Goal: Information Seeking & Learning: Find specific fact

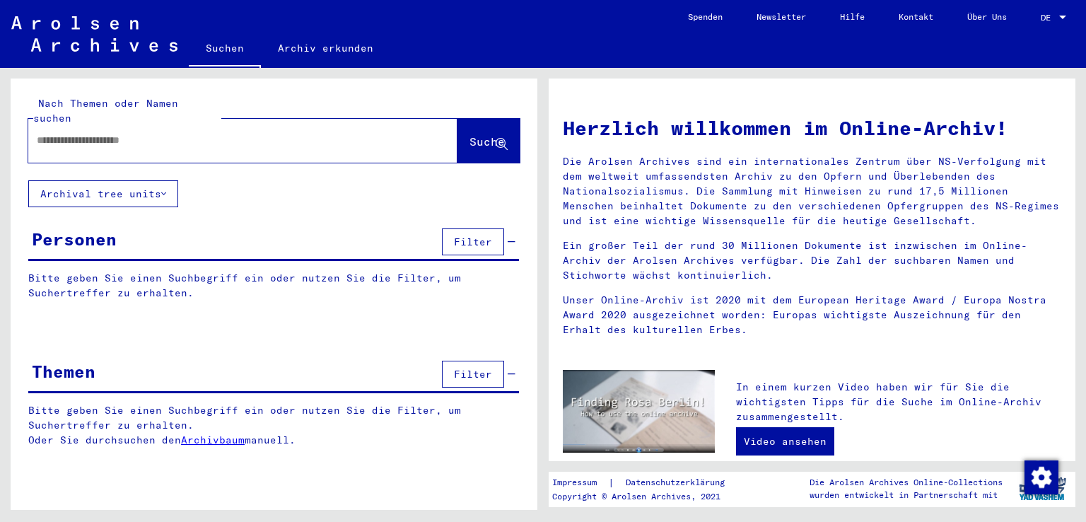
click at [143, 133] on input "text" at bounding box center [226, 140] width 378 height 15
type input "**********"
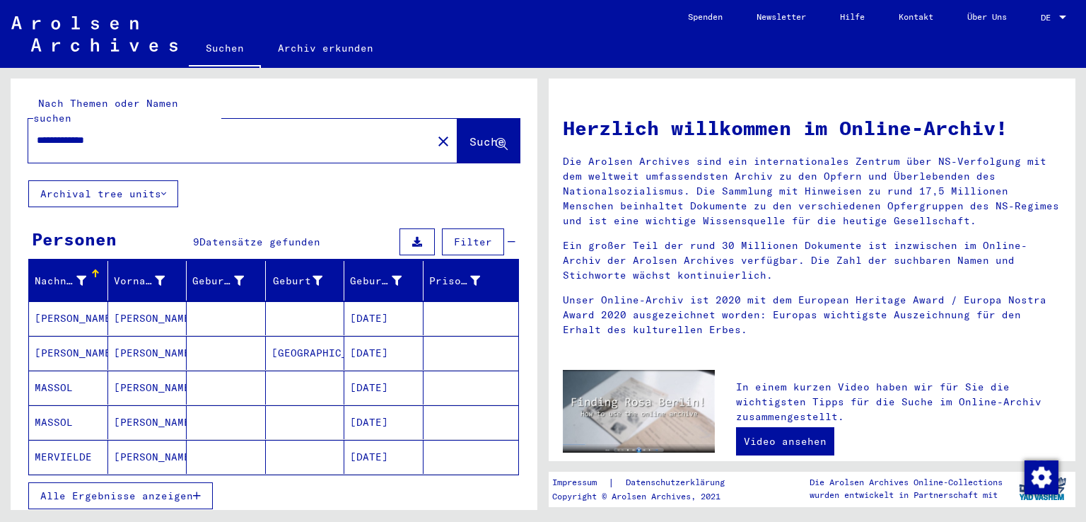
click at [194, 483] on button "Alle Ergebnisse anzeigen" at bounding box center [120, 495] width 184 height 27
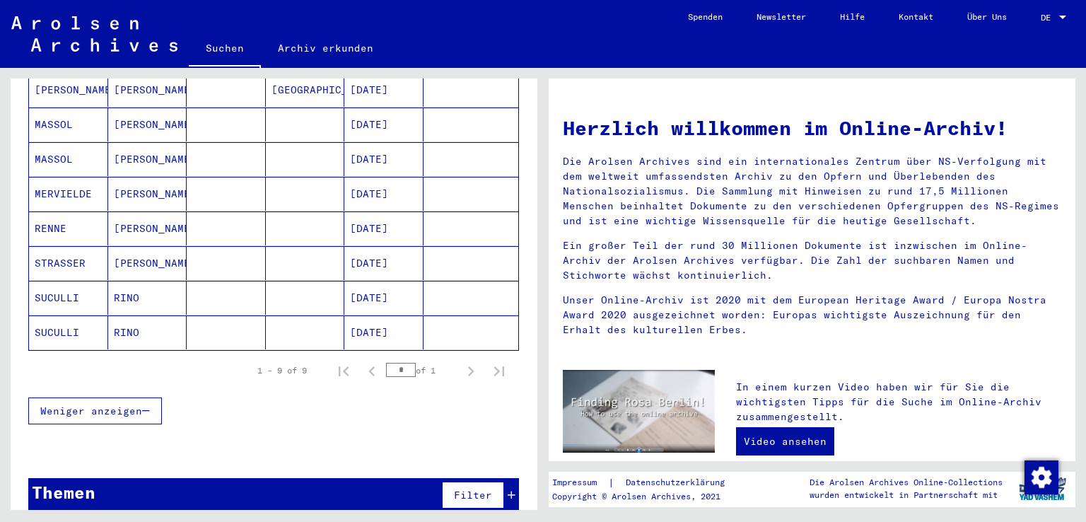
click at [171, 213] on mat-cell "[PERSON_NAME]" at bounding box center [147, 228] width 79 height 34
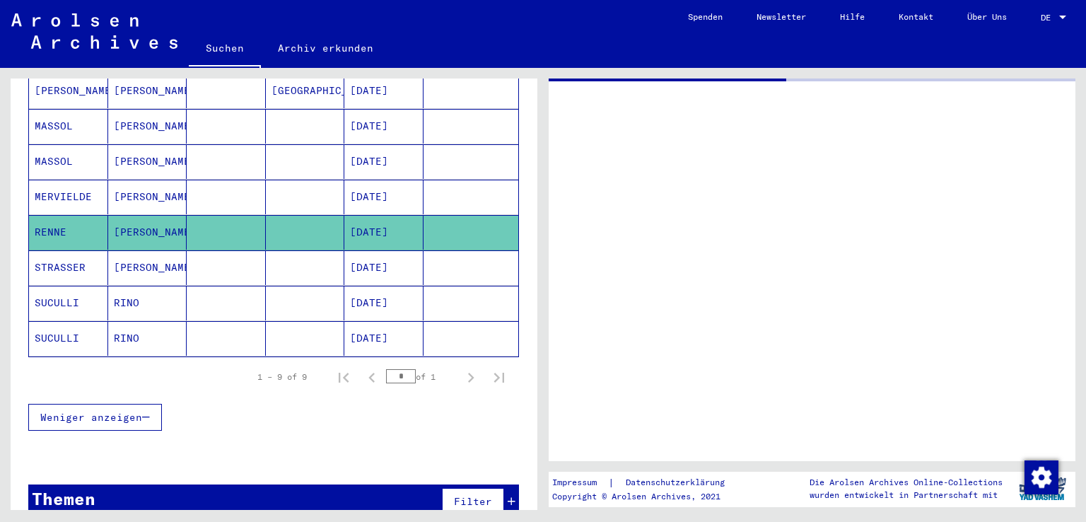
scroll to position [264, 0]
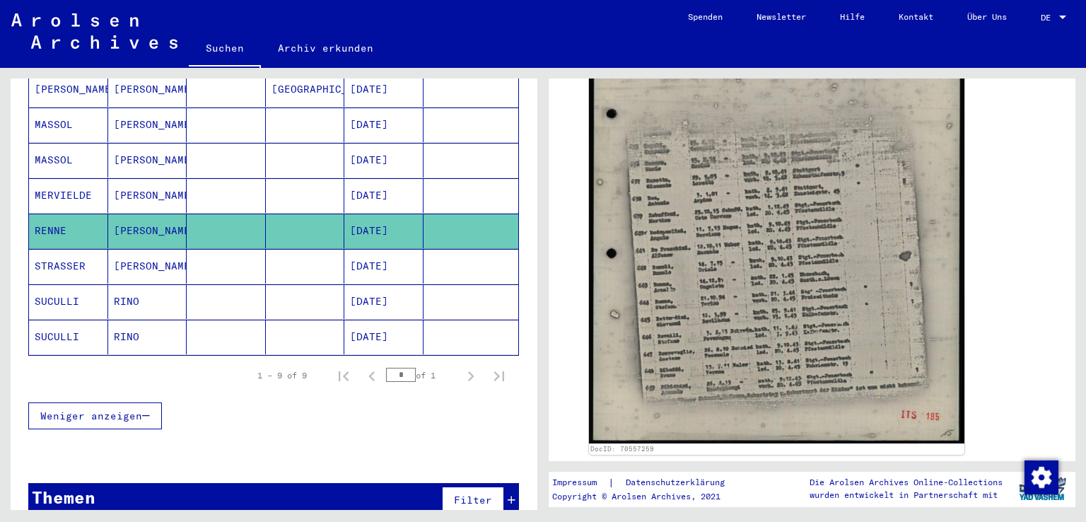
click at [782, 281] on img at bounding box center [776, 194] width 375 height 495
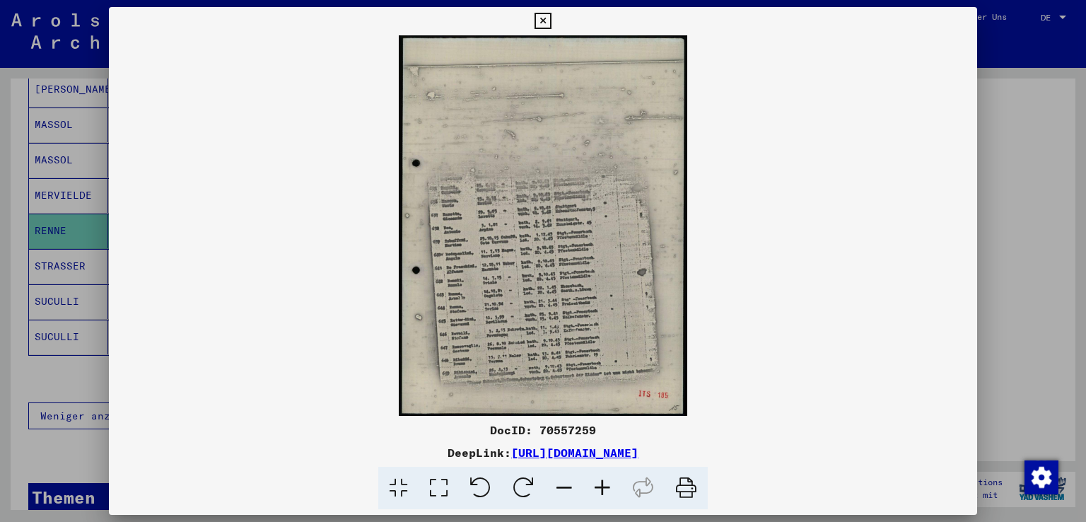
click at [606, 481] on icon at bounding box center [602, 487] width 38 height 43
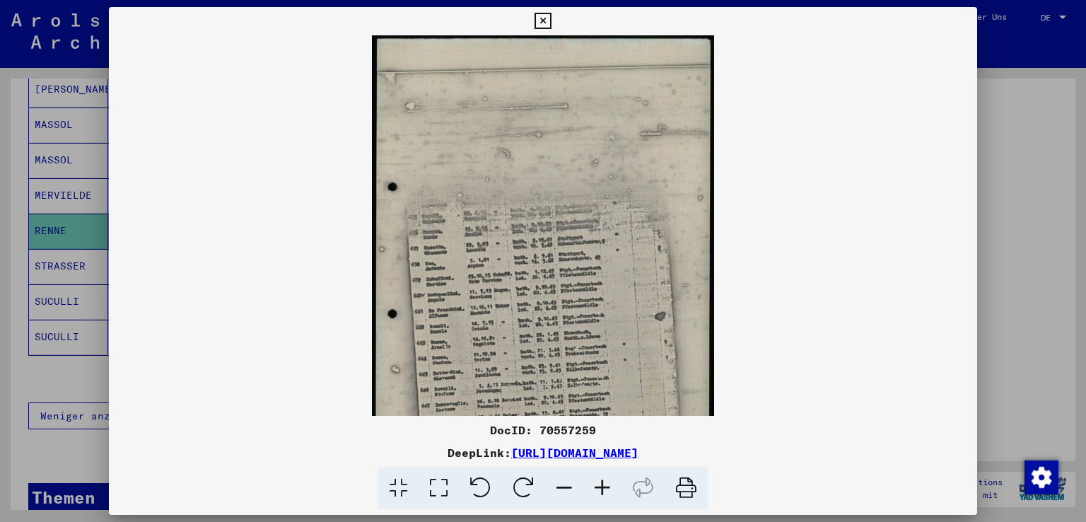
click at [606, 481] on icon at bounding box center [602, 487] width 38 height 43
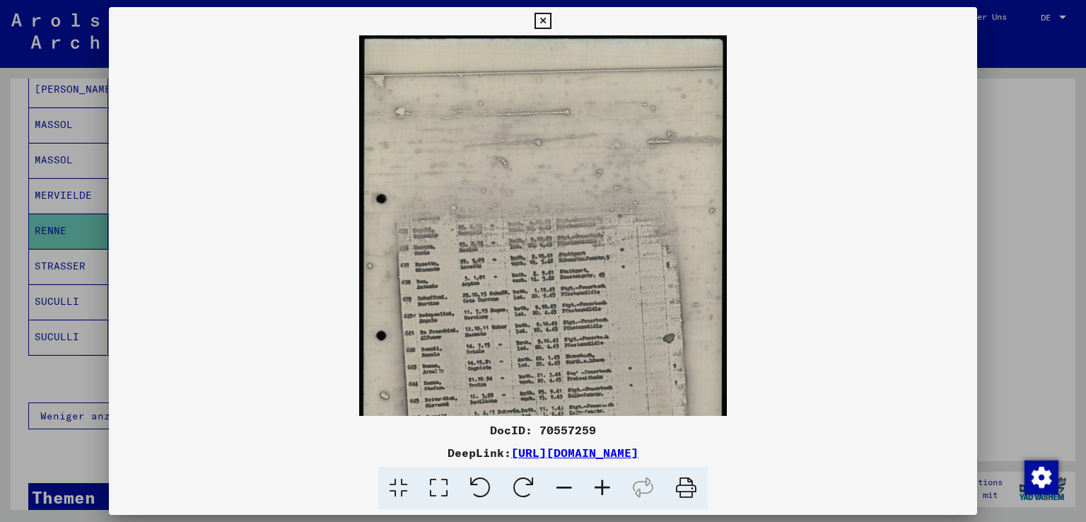
click at [606, 481] on icon at bounding box center [602, 487] width 38 height 43
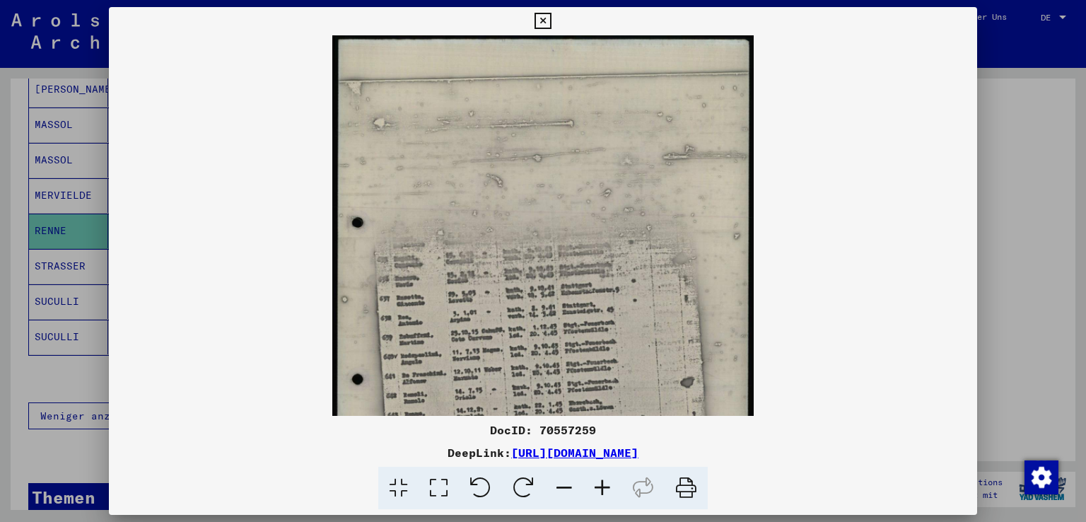
click at [607, 480] on icon at bounding box center [602, 487] width 38 height 43
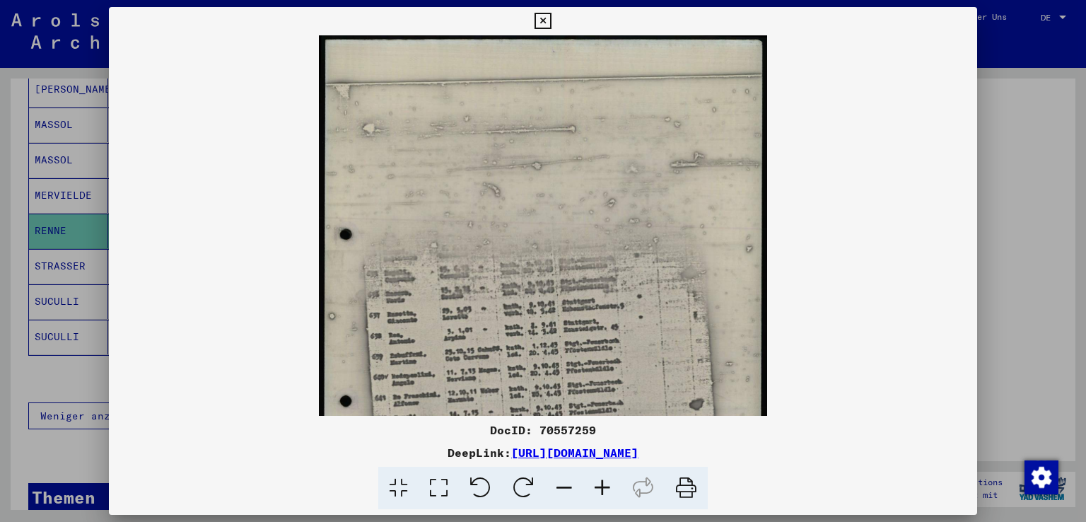
click at [607, 480] on icon at bounding box center [602, 487] width 38 height 43
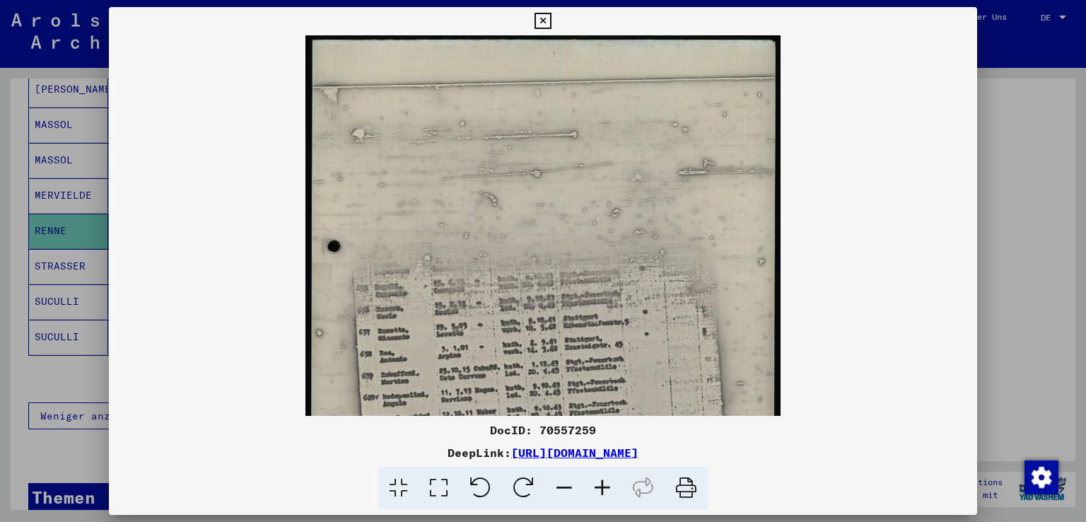
click at [607, 480] on icon at bounding box center [602, 487] width 38 height 43
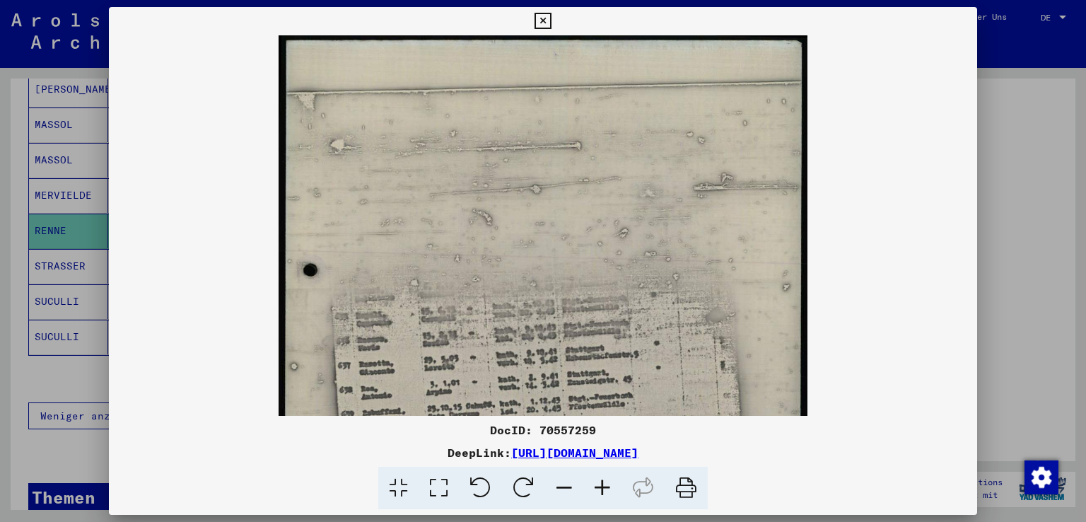
click at [607, 480] on icon at bounding box center [602, 487] width 38 height 43
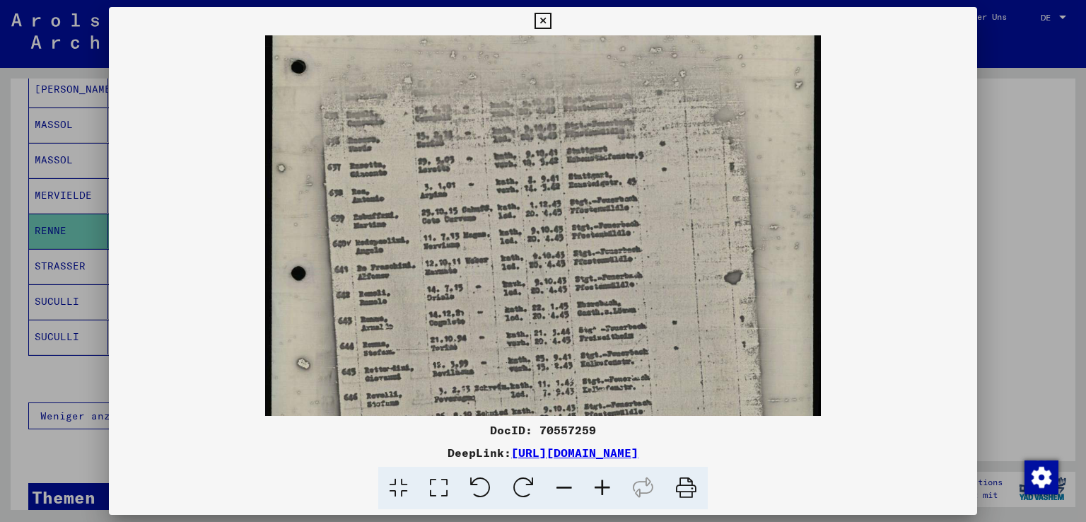
scroll to position [217, 0]
drag, startPoint x: 650, startPoint y: 361, endPoint x: 622, endPoint y: 148, distance: 215.3
click at [622, 148] on img at bounding box center [542, 185] width 555 height 734
click at [604, 483] on icon at bounding box center [602, 487] width 38 height 43
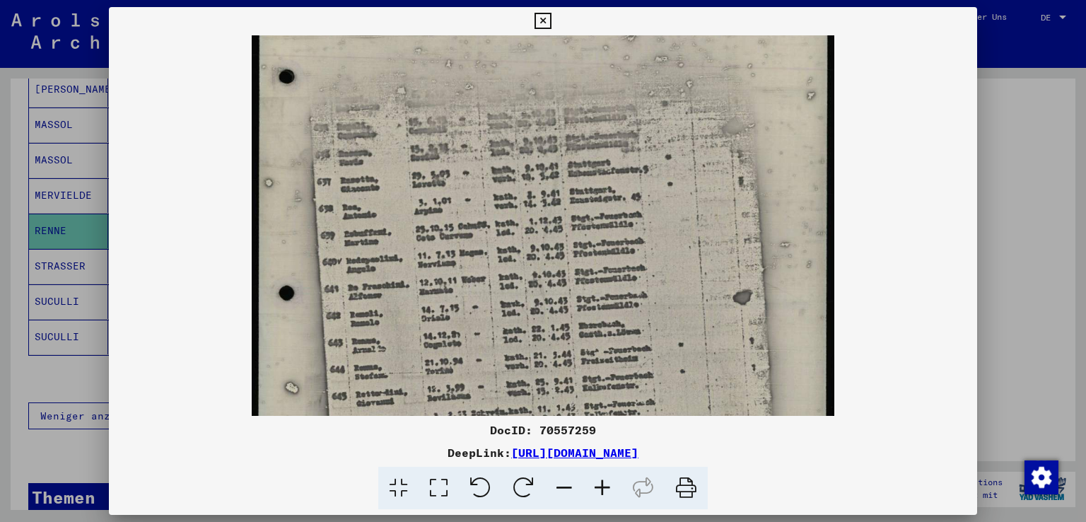
click at [604, 484] on icon at bounding box center [602, 487] width 38 height 43
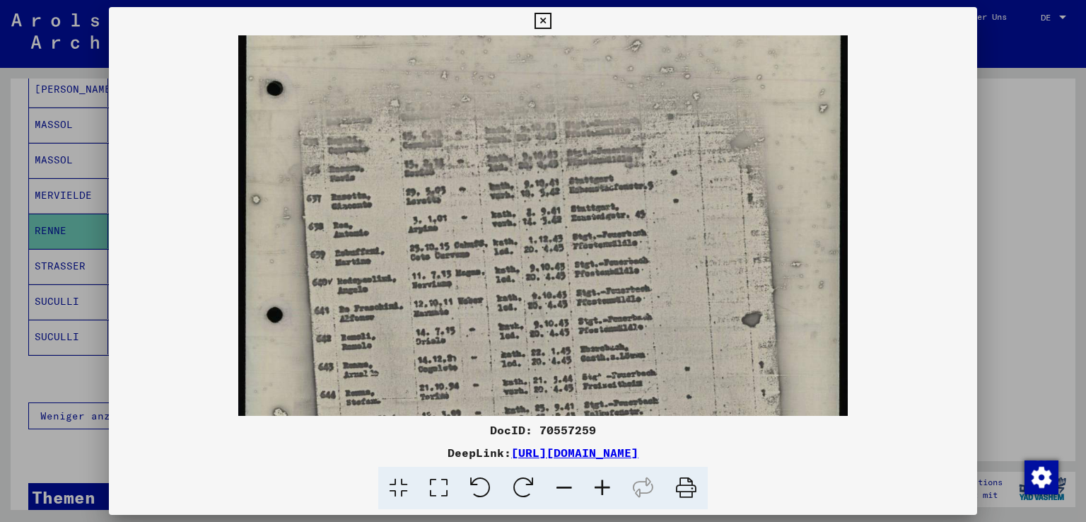
click at [604, 484] on icon at bounding box center [602, 487] width 38 height 43
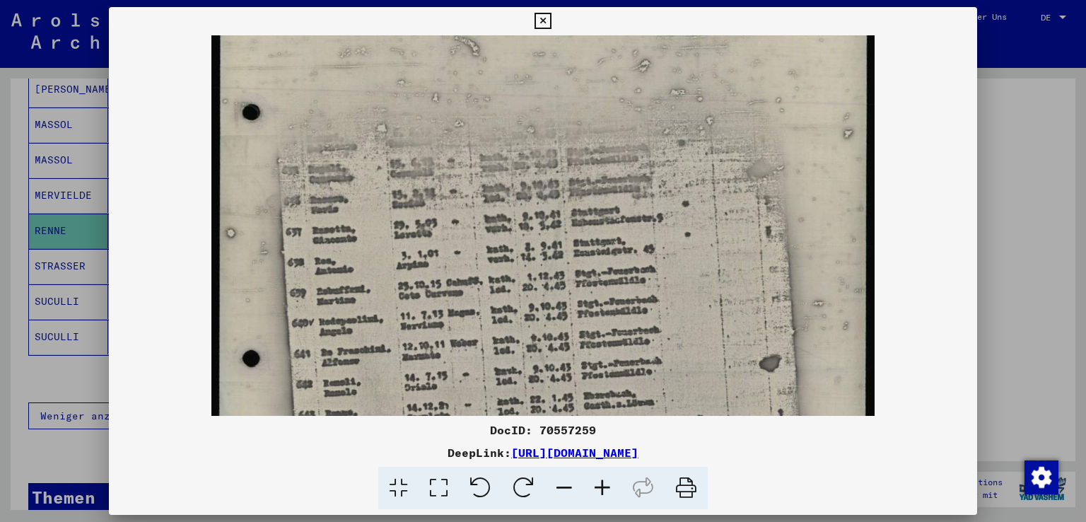
drag, startPoint x: 604, startPoint y: 484, endPoint x: 599, endPoint y: 418, distance: 66.6
click at [603, 484] on icon at bounding box center [602, 487] width 38 height 43
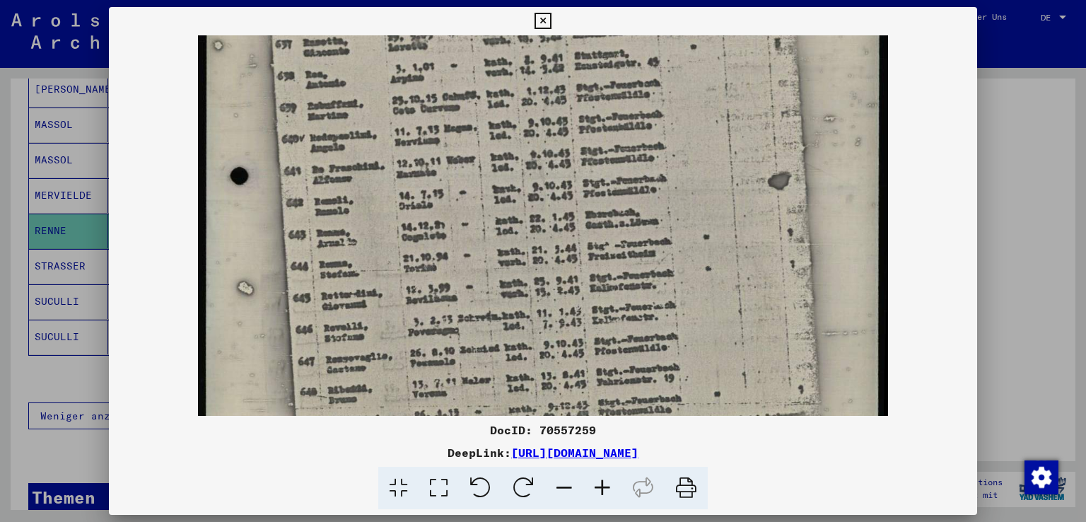
scroll to position [452, 0]
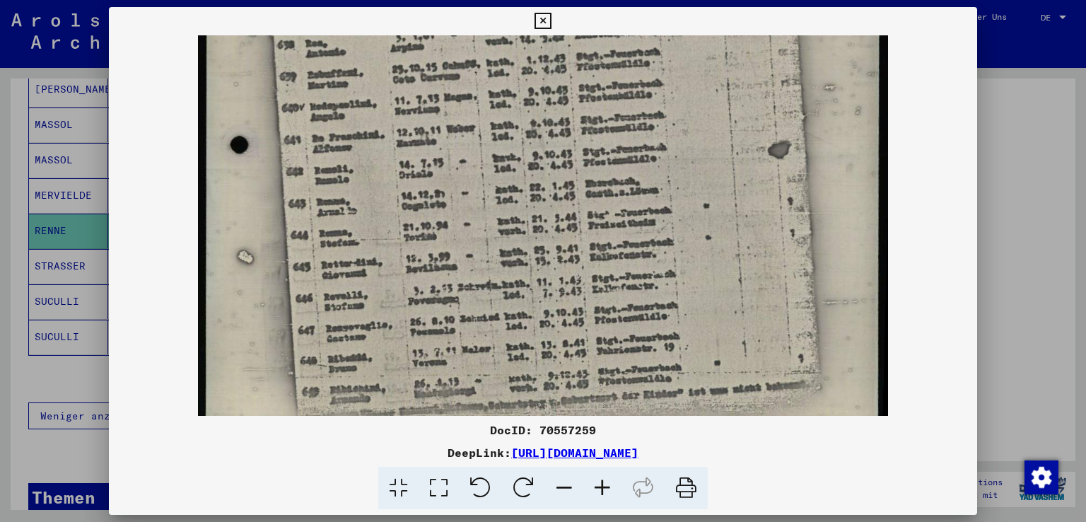
drag, startPoint x: 684, startPoint y: 312, endPoint x: 674, endPoint y: 80, distance: 232.8
click at [674, 80] on img at bounding box center [542, 38] width 689 height 910
click at [611, 486] on icon at bounding box center [602, 487] width 38 height 43
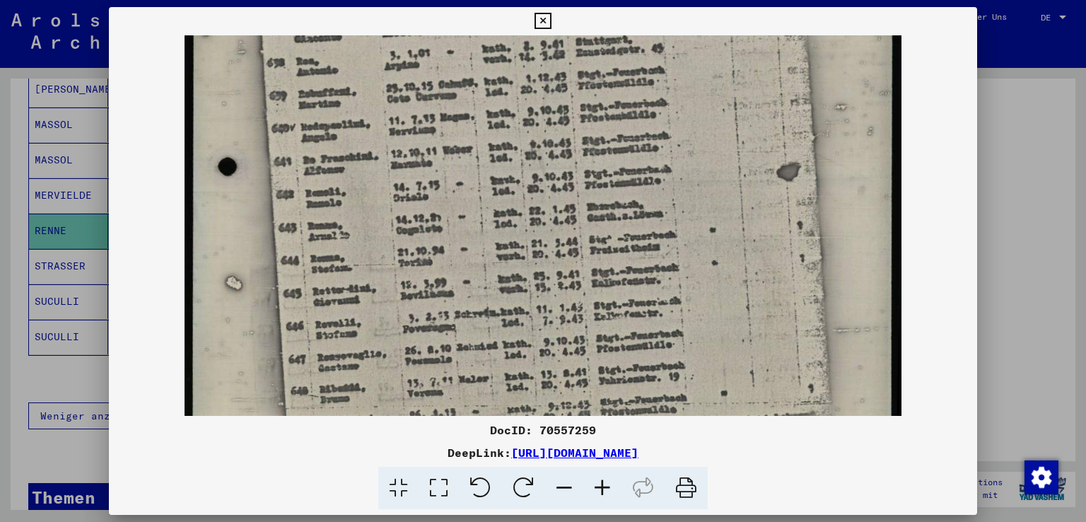
click at [611, 486] on icon at bounding box center [602, 487] width 38 height 43
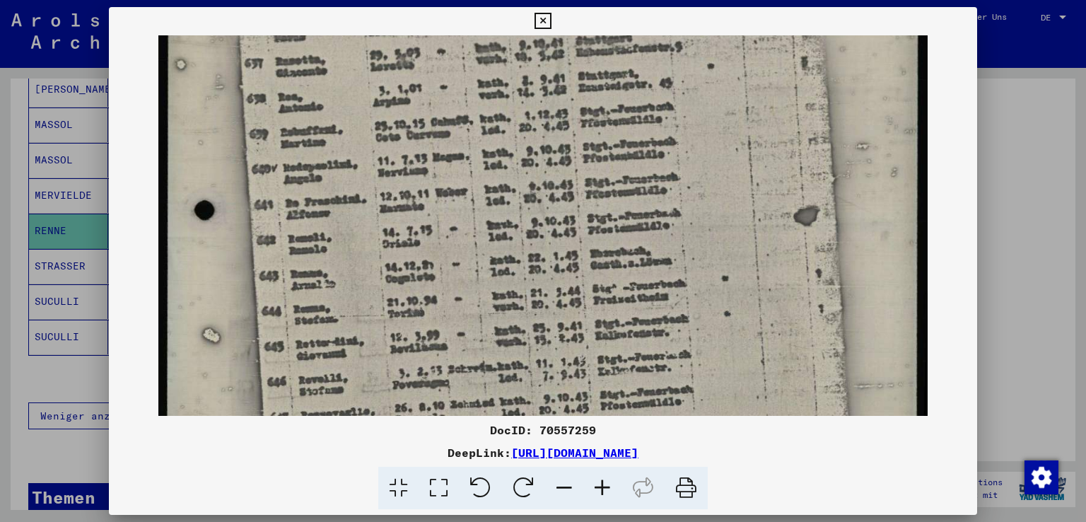
click at [611, 486] on icon at bounding box center [602, 487] width 38 height 43
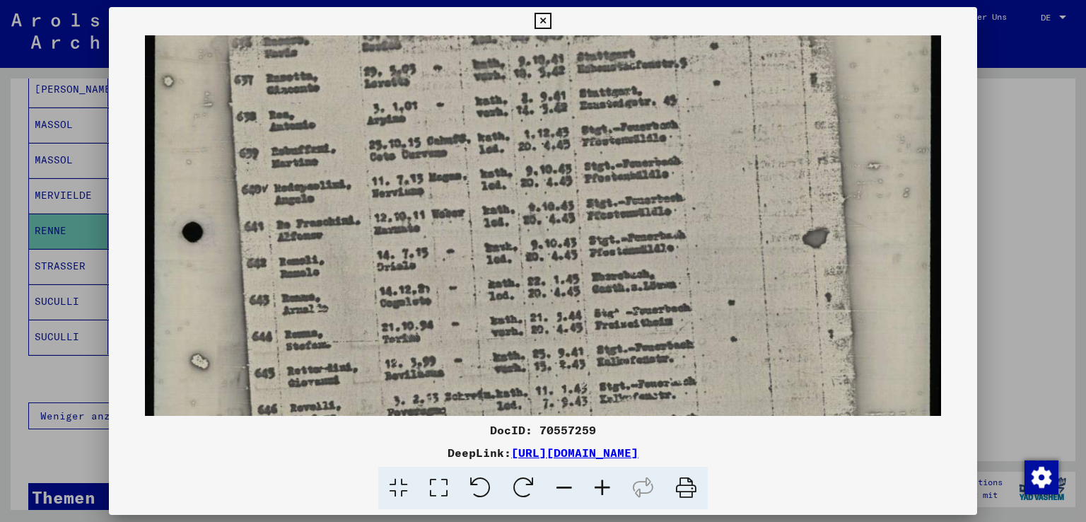
click at [611, 486] on icon at bounding box center [602, 487] width 38 height 43
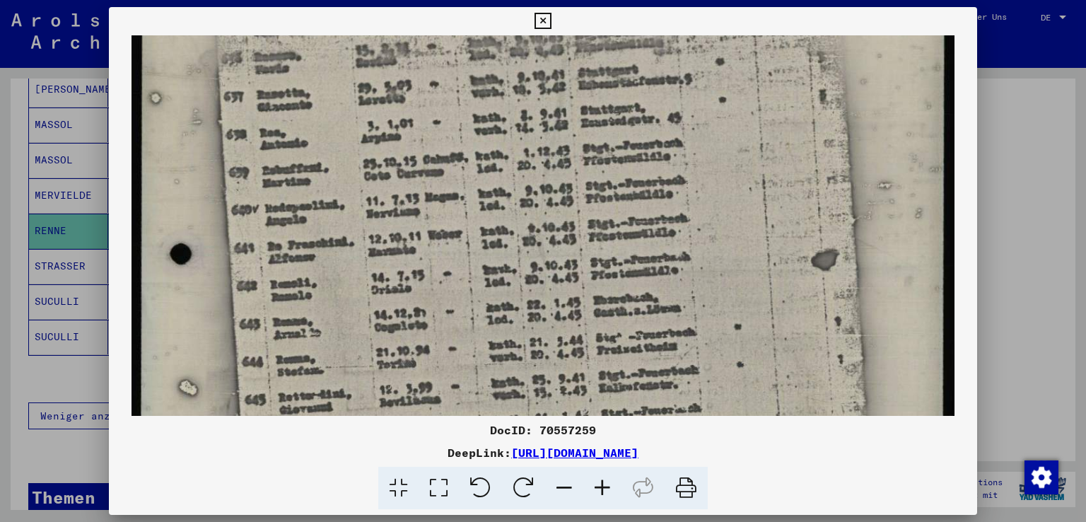
click at [611, 485] on icon at bounding box center [602, 487] width 38 height 43
click at [609, 483] on icon at bounding box center [602, 487] width 38 height 43
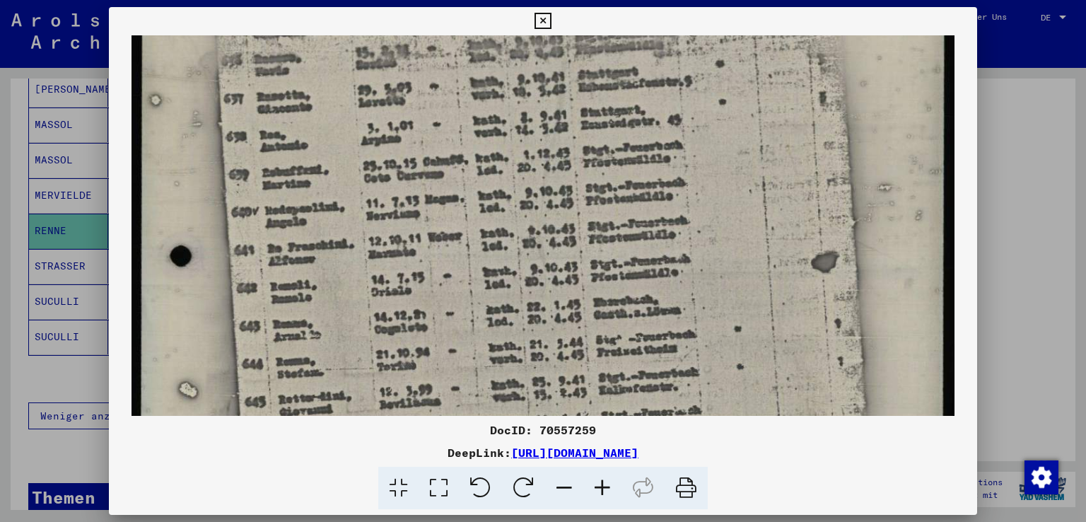
click at [633, 318] on img at bounding box center [542, 128] width 823 height 1087
drag, startPoint x: 625, startPoint y: 301, endPoint x: 693, endPoint y: 278, distance: 71.5
click at [693, 278] on img at bounding box center [542, 128] width 823 height 1087
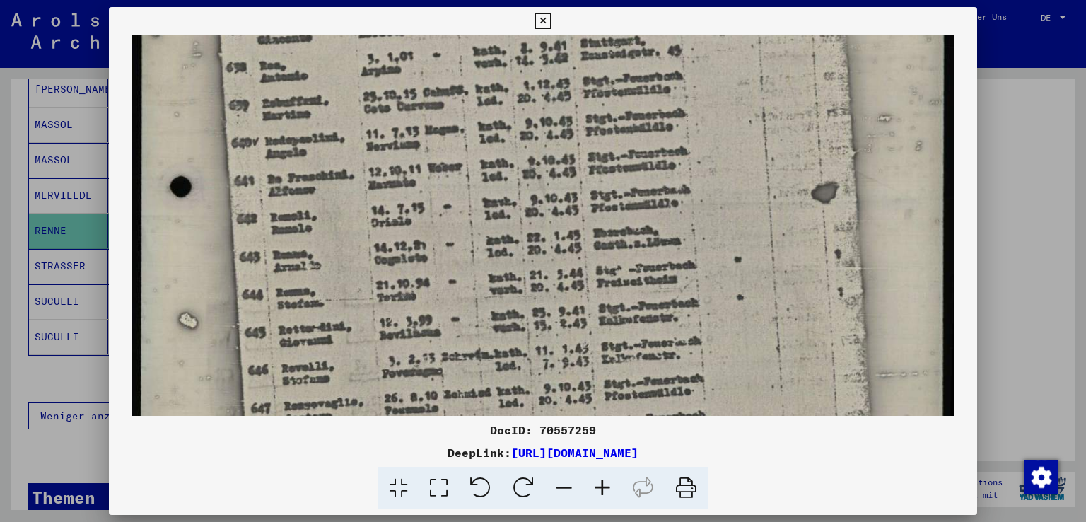
scroll to position [517, 0]
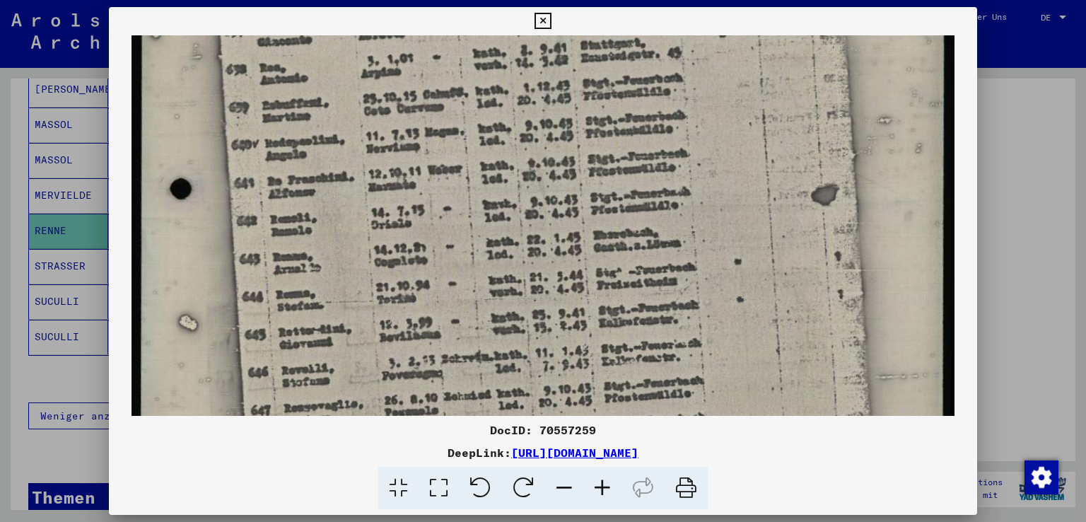
drag, startPoint x: 695, startPoint y: 362, endPoint x: 649, endPoint y: 310, distance: 69.6
click at [649, 310] on img at bounding box center [542, 61] width 823 height 1087
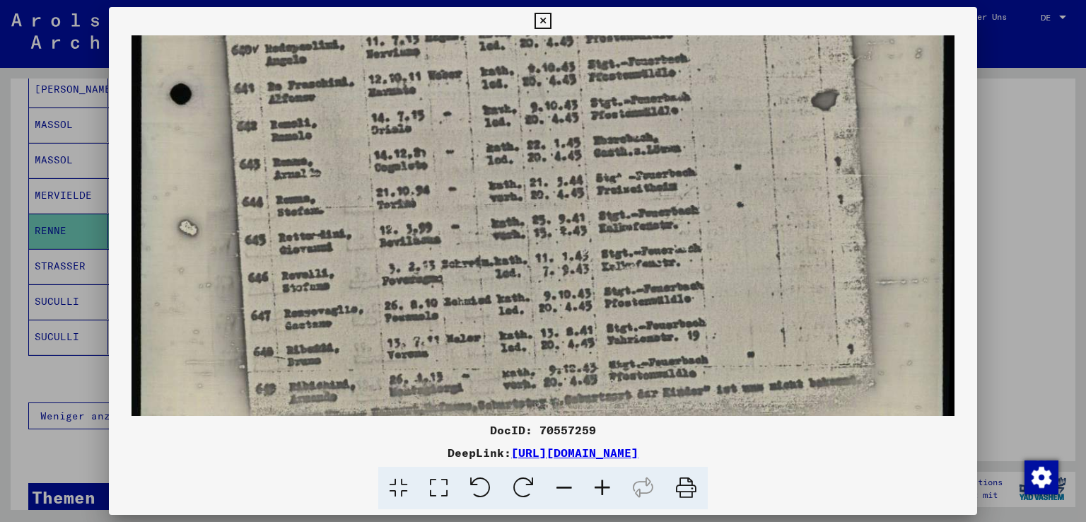
scroll to position [611, 0]
drag, startPoint x: 664, startPoint y: 163, endPoint x: 653, endPoint y: 81, distance: 82.8
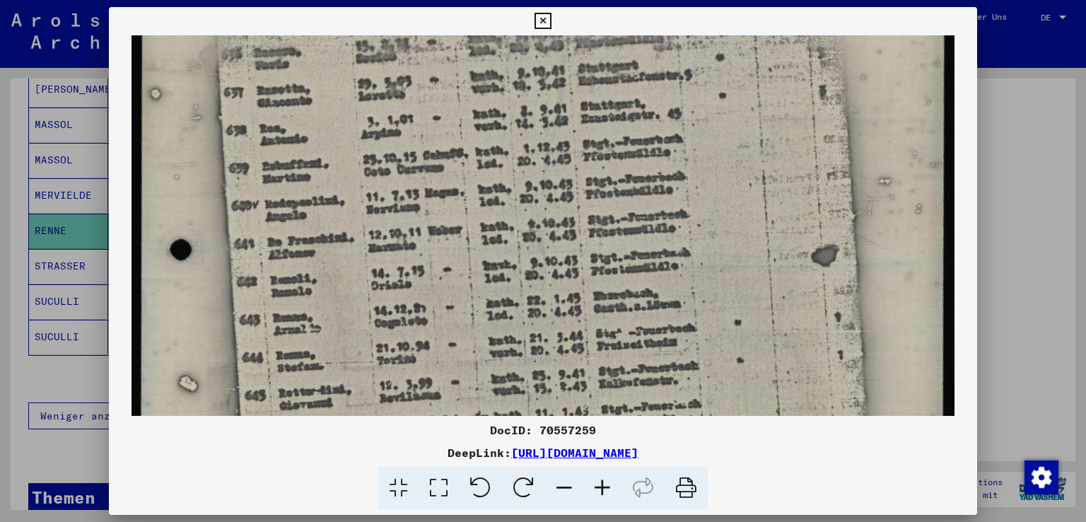
scroll to position [443, 0]
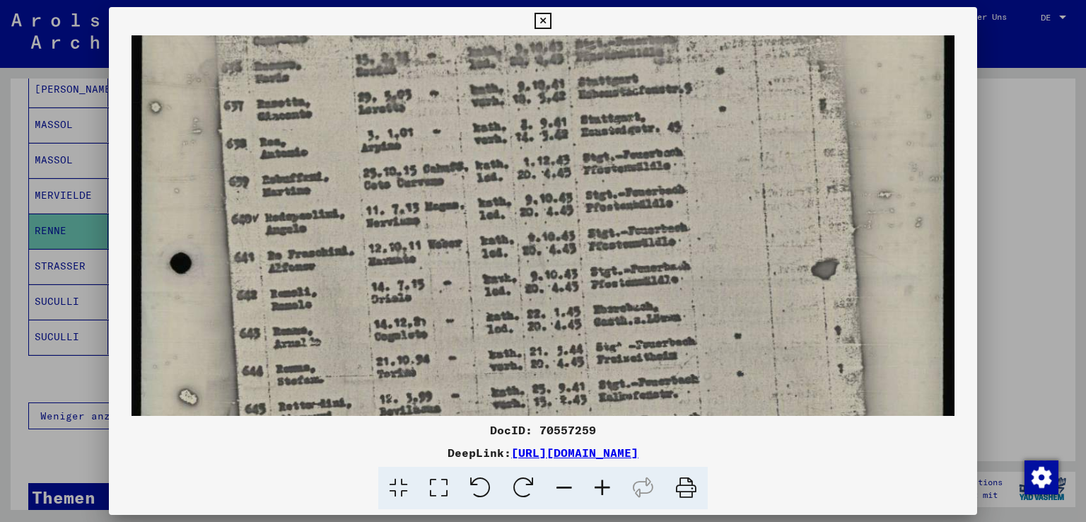
drag, startPoint x: 647, startPoint y: 208, endPoint x: 616, endPoint y: 384, distance: 178.7
click at [616, 384] on img at bounding box center [542, 135] width 823 height 1087
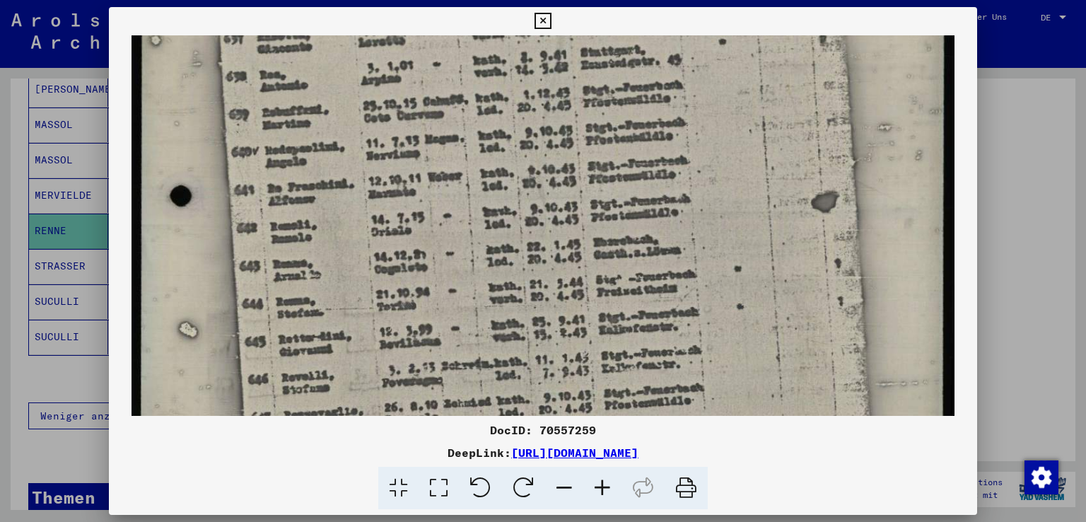
scroll to position [511, 0]
drag, startPoint x: 649, startPoint y: 346, endPoint x: 648, endPoint y: 281, distance: 65.7
click at [648, 281] on img at bounding box center [542, 67] width 823 height 1087
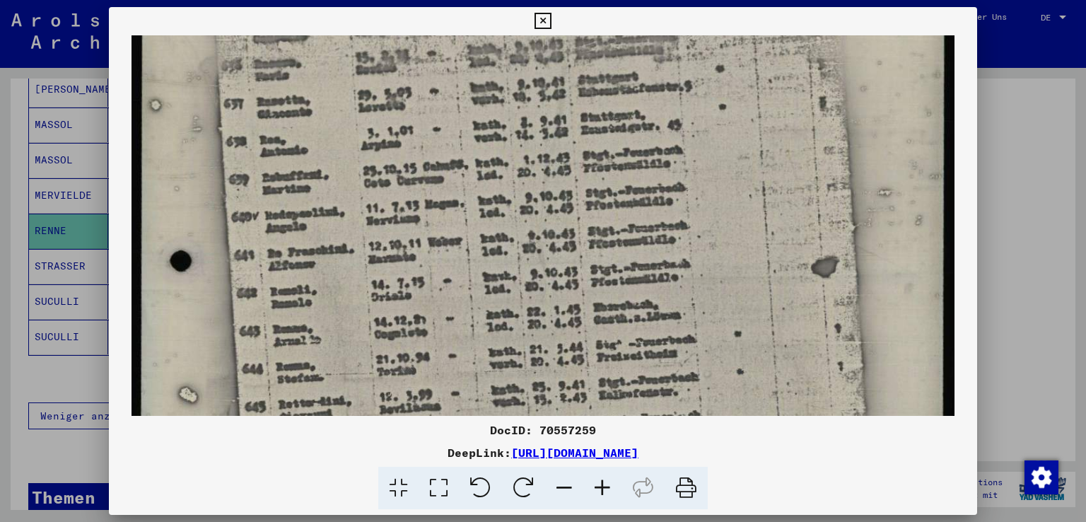
drag, startPoint x: 669, startPoint y: 312, endPoint x: 698, endPoint y: 383, distance: 77.0
click at [698, 386] on img at bounding box center [542, 133] width 823 height 1087
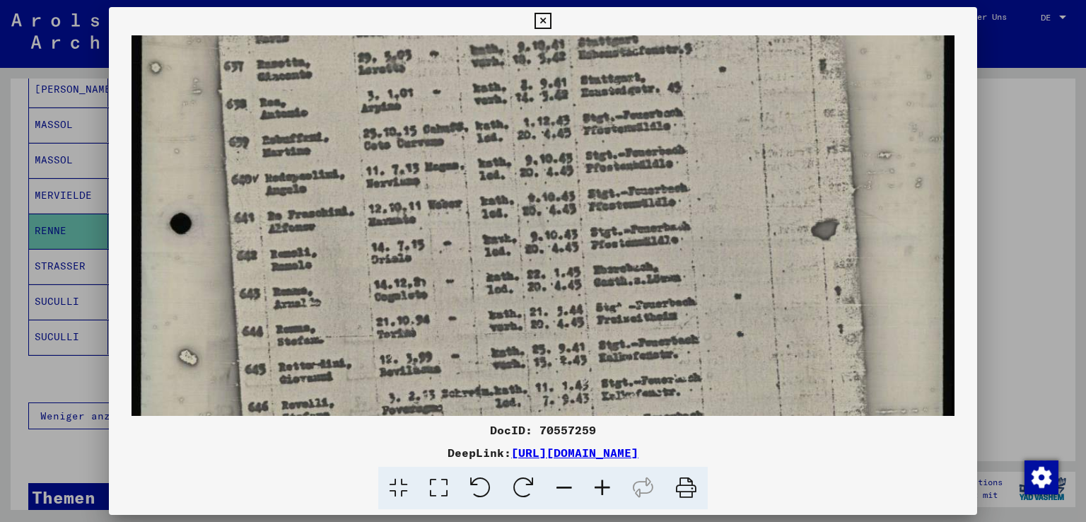
scroll to position [481, 0]
drag, startPoint x: 691, startPoint y: 287, endPoint x: 699, endPoint y: 271, distance: 17.4
click at [699, 271] on img at bounding box center [542, 97] width 823 height 1087
click at [1031, 195] on div at bounding box center [543, 261] width 1086 height 522
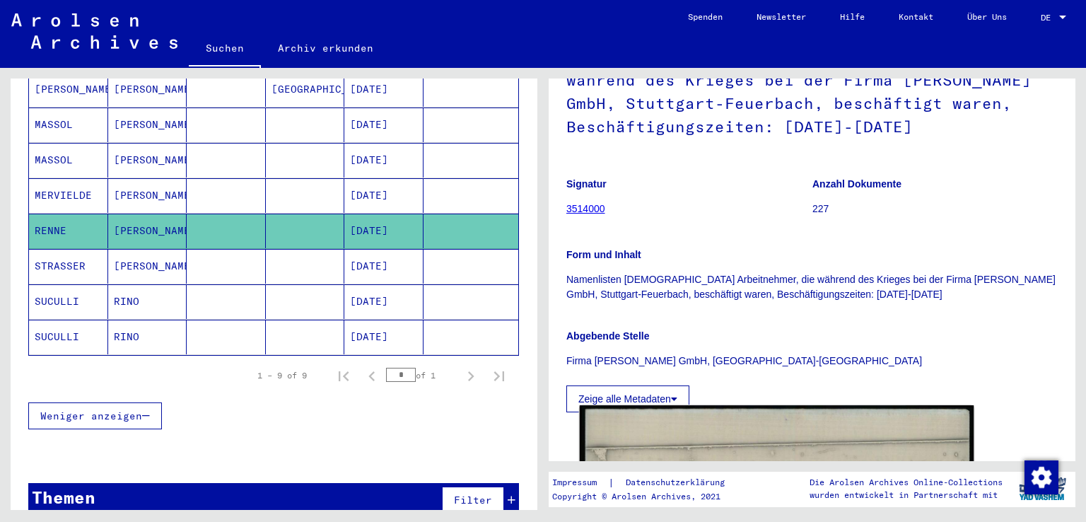
scroll to position [141, 0]
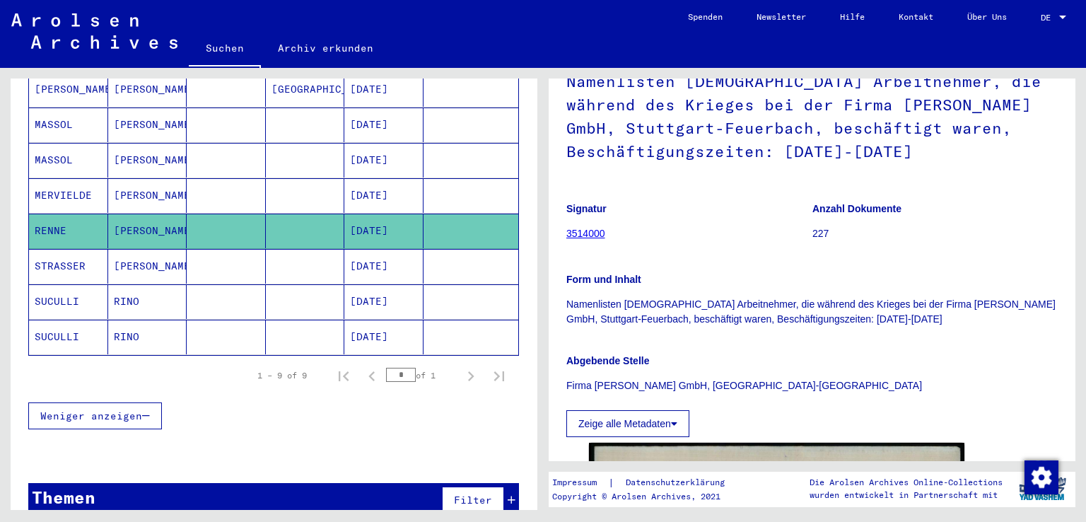
click at [595, 233] on link "3514000" at bounding box center [585, 233] width 39 height 11
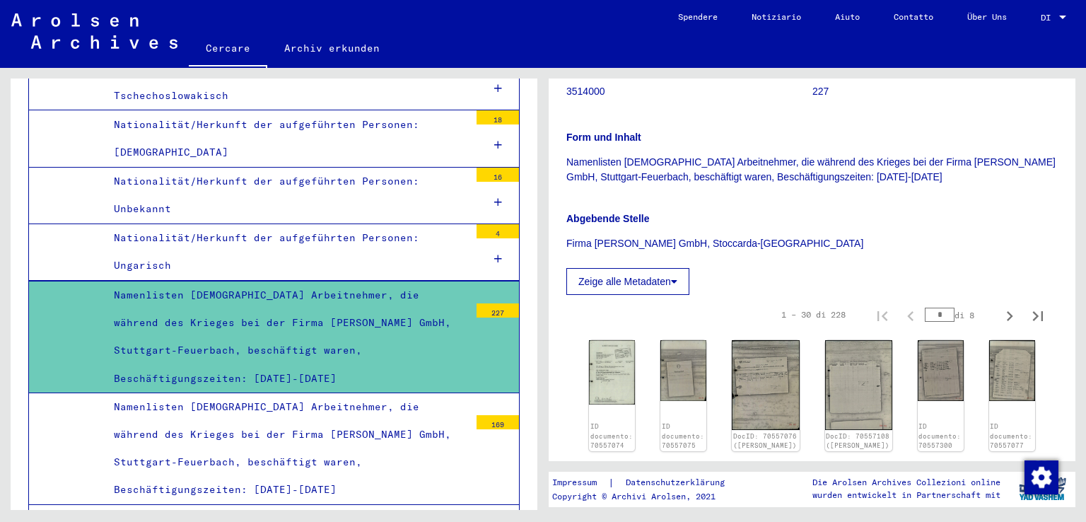
scroll to position [3905, 0]
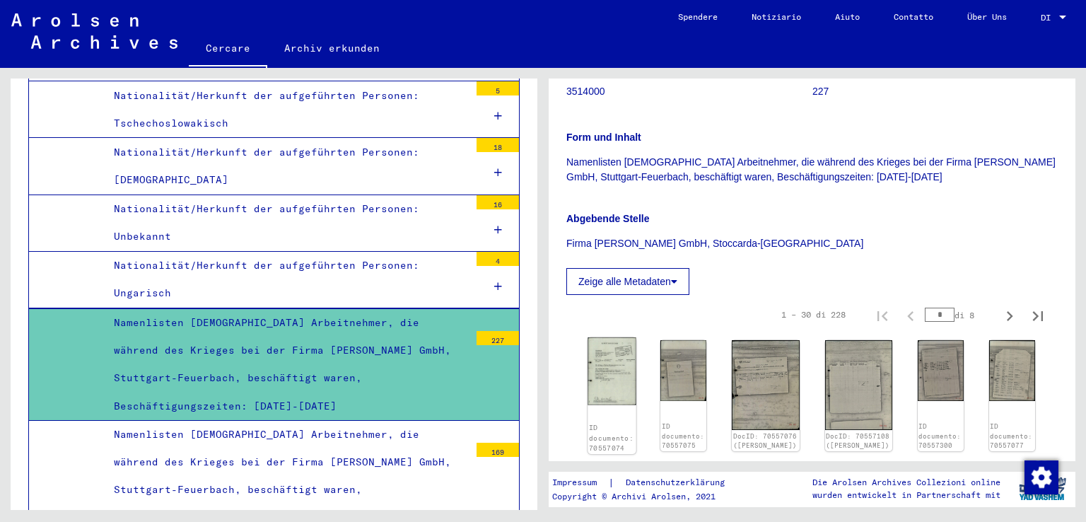
click at [625, 370] on img at bounding box center [611, 370] width 48 height 67
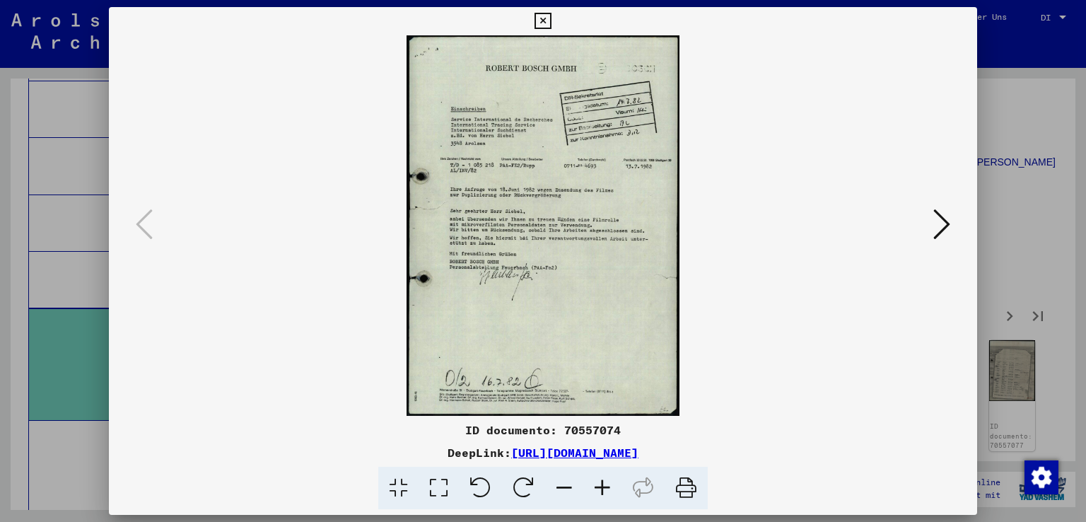
click at [1037, 199] on div at bounding box center [543, 261] width 1086 height 522
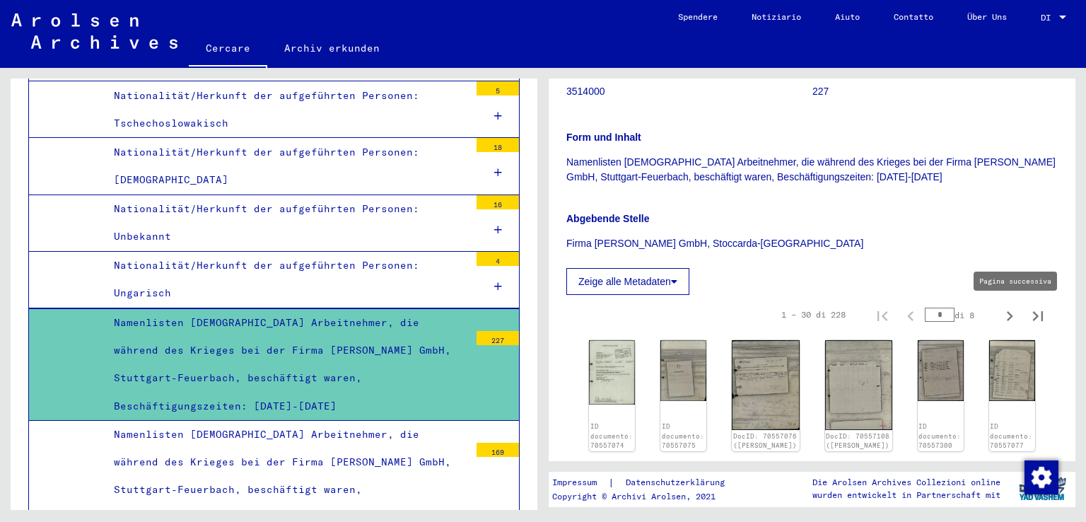
click at [999, 320] on icon "Pagina successiva" at bounding box center [1009, 316] width 20 height 20
type input "*"
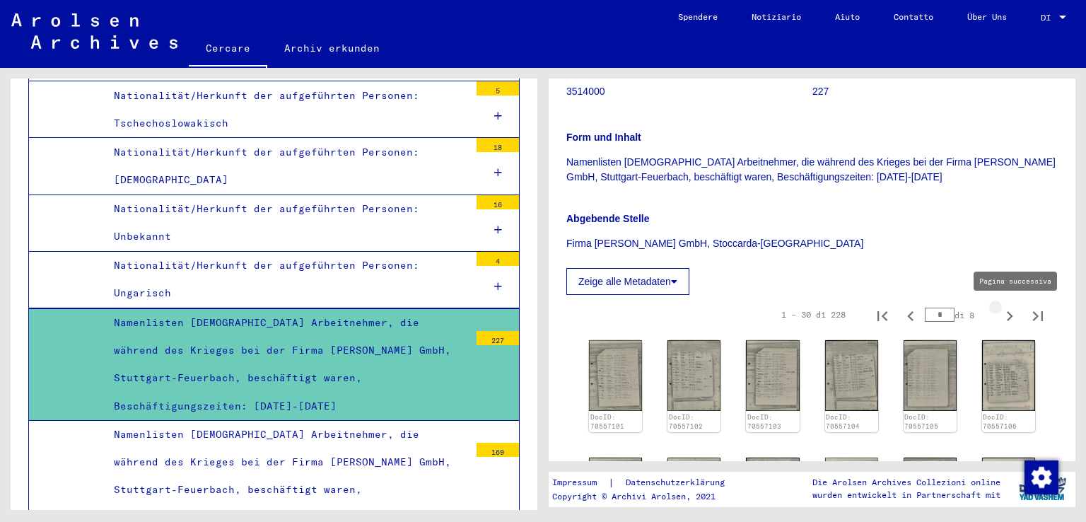
click at [999, 320] on icon "Pagina successiva" at bounding box center [1009, 316] width 20 height 20
type input "*"
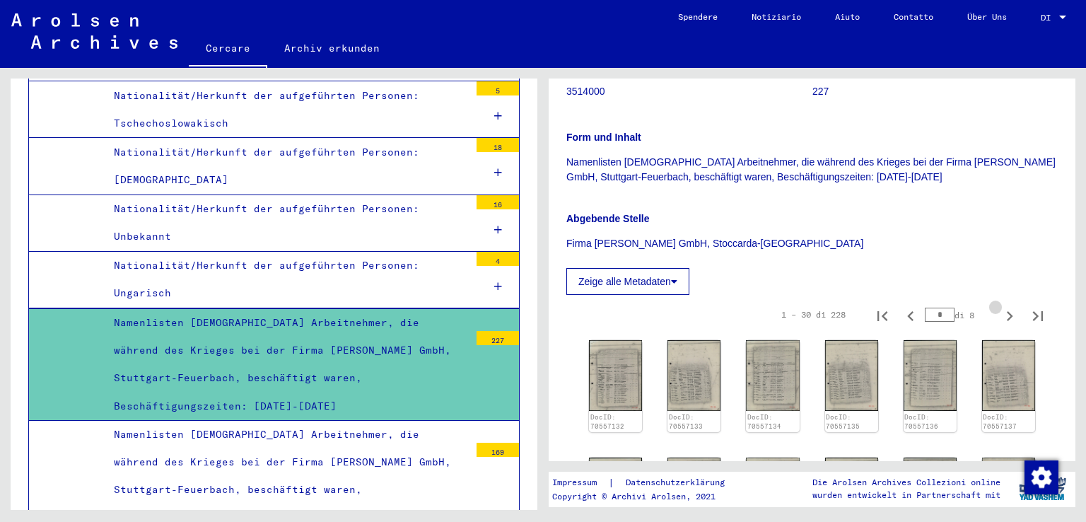
click at [999, 320] on icon "Pagina successiva" at bounding box center [1009, 316] width 20 height 20
type input "*"
click at [999, 320] on icon "Pagina successiva" at bounding box center [1009, 316] width 20 height 20
type input "*"
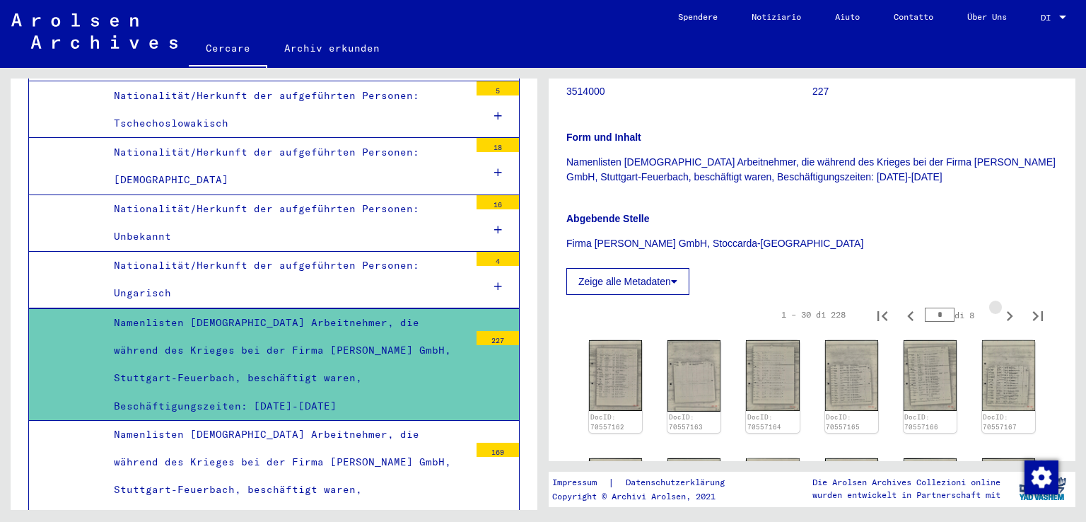
type input "*"
click at [999, 320] on icon "Pagina successiva" at bounding box center [1009, 316] width 20 height 20
type input "*"
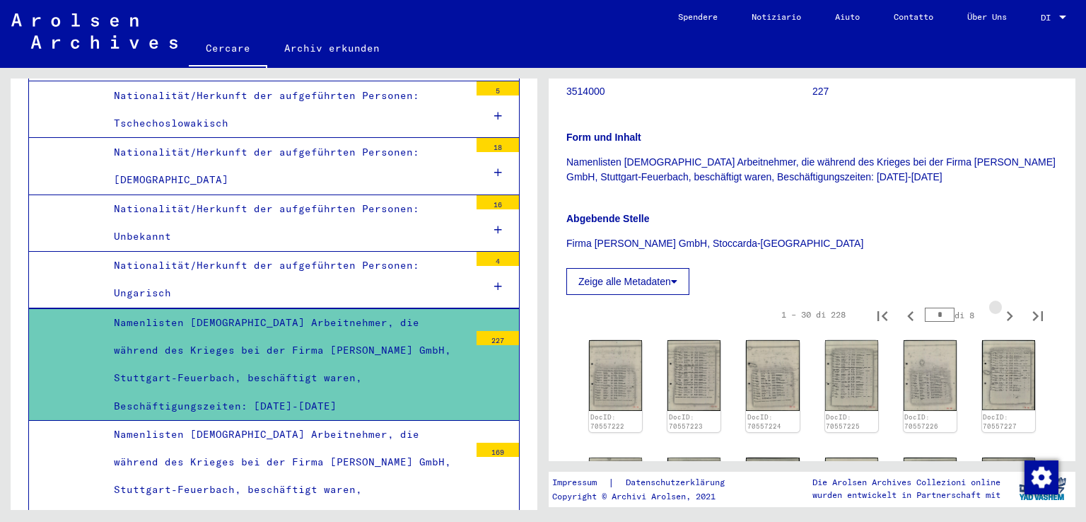
click at [999, 320] on icon "Pagina successiva" at bounding box center [1009, 316] width 20 height 20
type input "*"
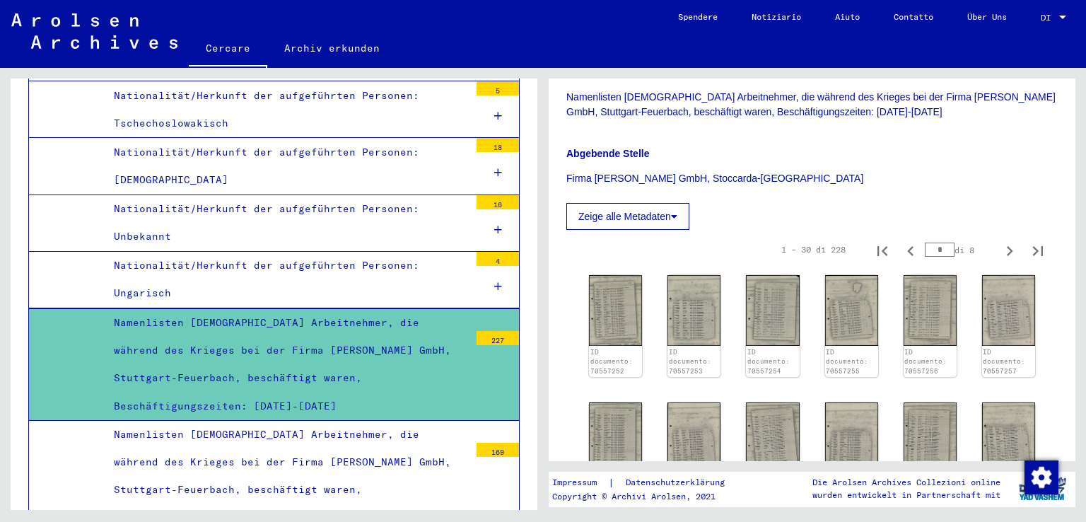
scroll to position [353, 0]
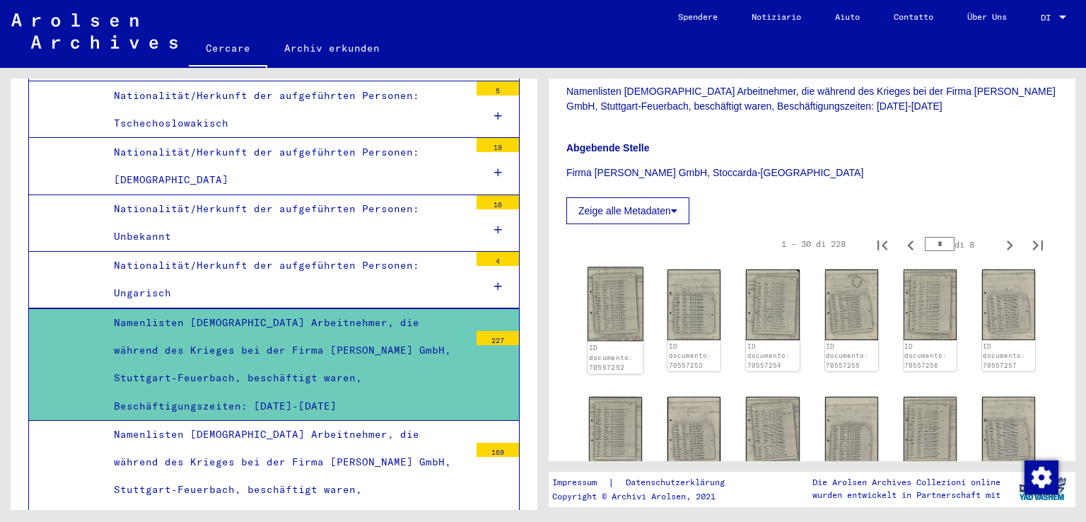
click at [621, 309] on img at bounding box center [615, 304] width 56 height 74
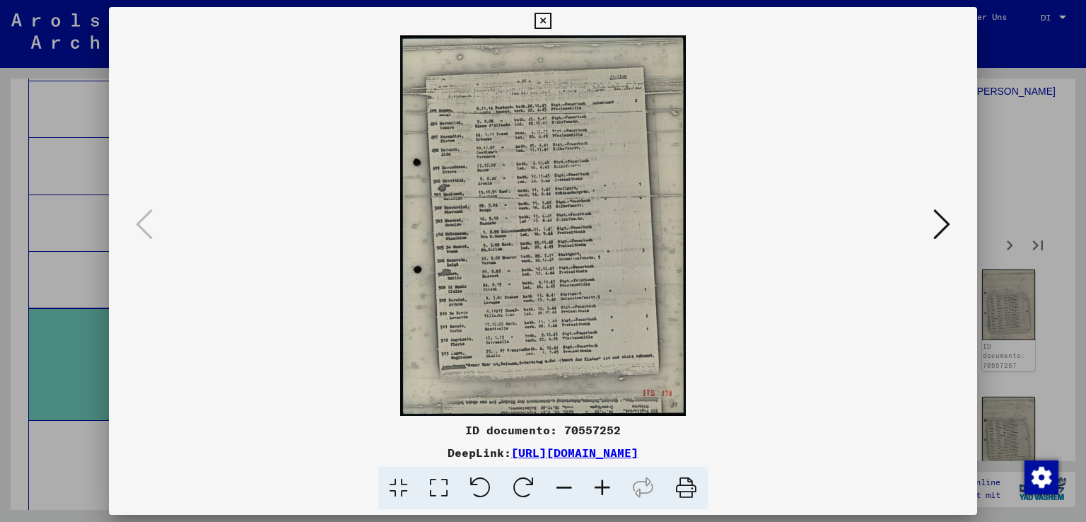
click at [606, 491] on icon at bounding box center [602, 487] width 38 height 43
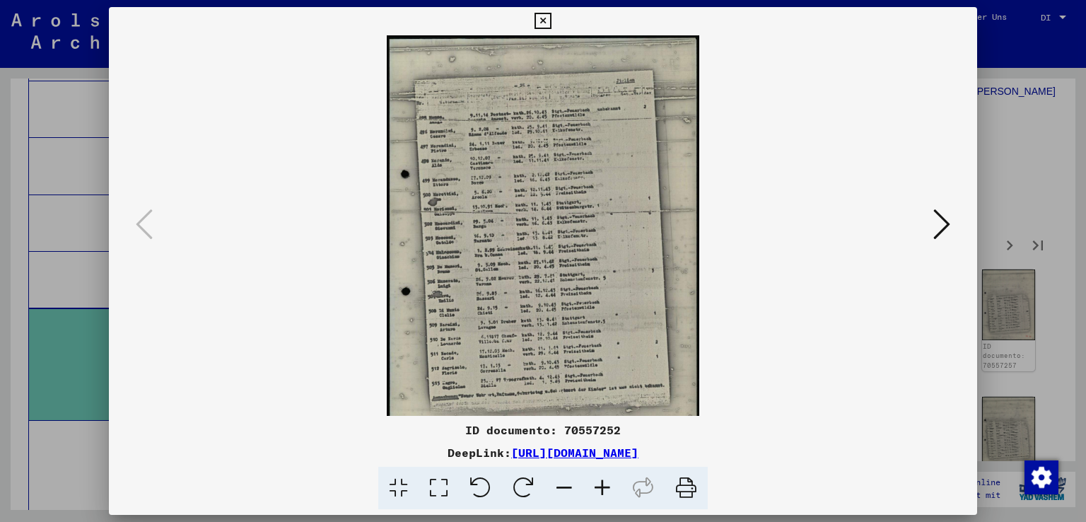
click at [606, 491] on icon at bounding box center [602, 487] width 38 height 43
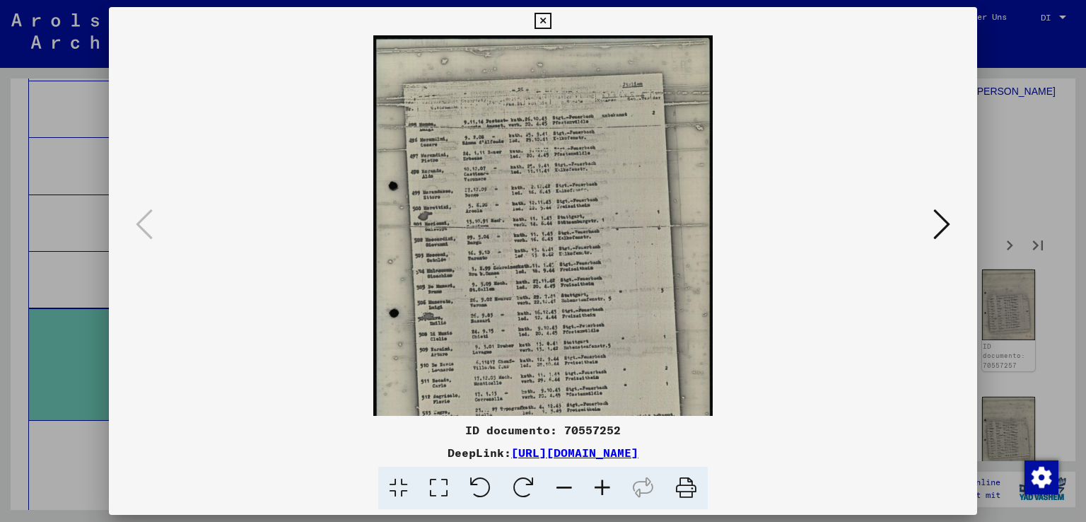
click at [606, 491] on icon at bounding box center [602, 487] width 38 height 43
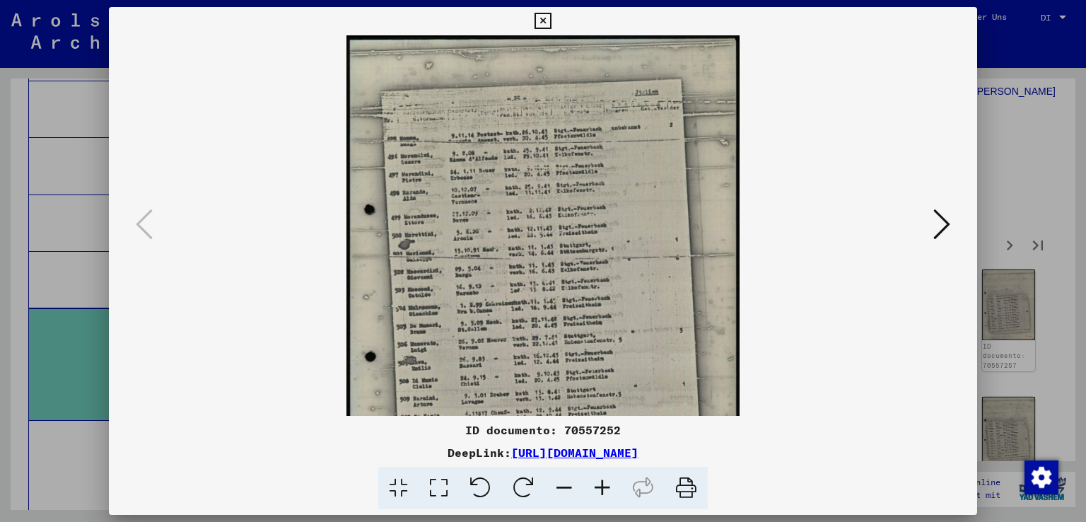
click at [606, 491] on icon at bounding box center [602, 487] width 38 height 43
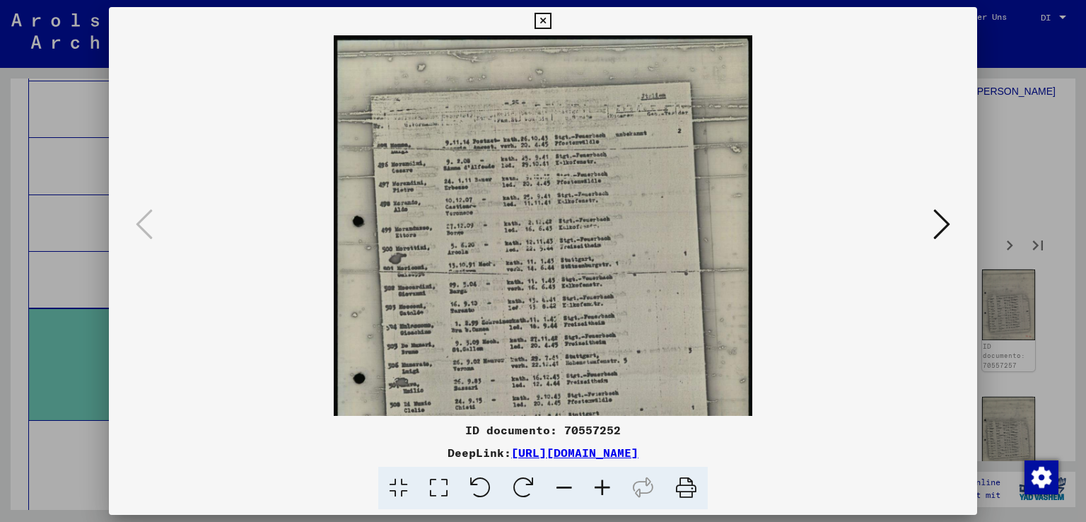
click at [606, 491] on icon at bounding box center [602, 487] width 38 height 43
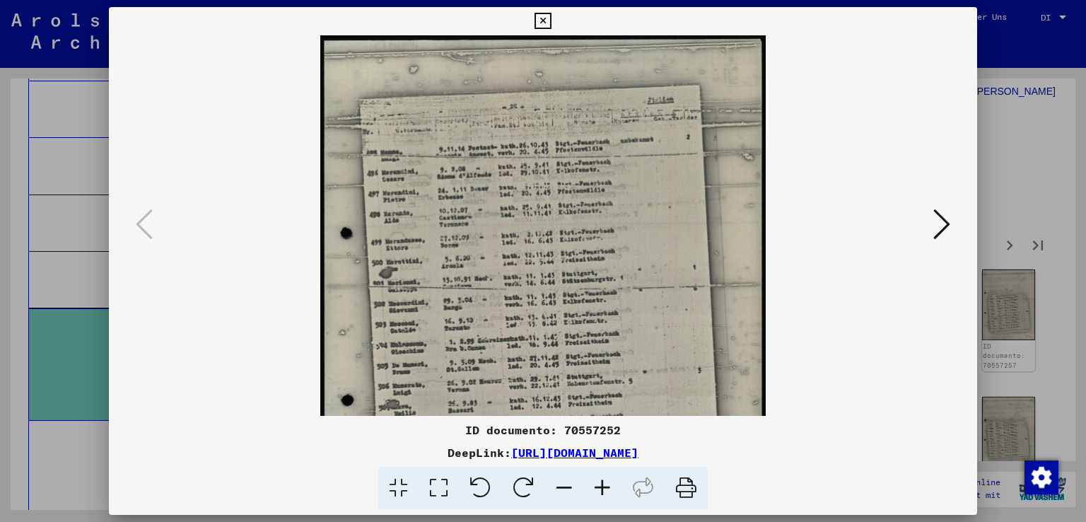
click at [606, 491] on icon at bounding box center [602, 487] width 38 height 43
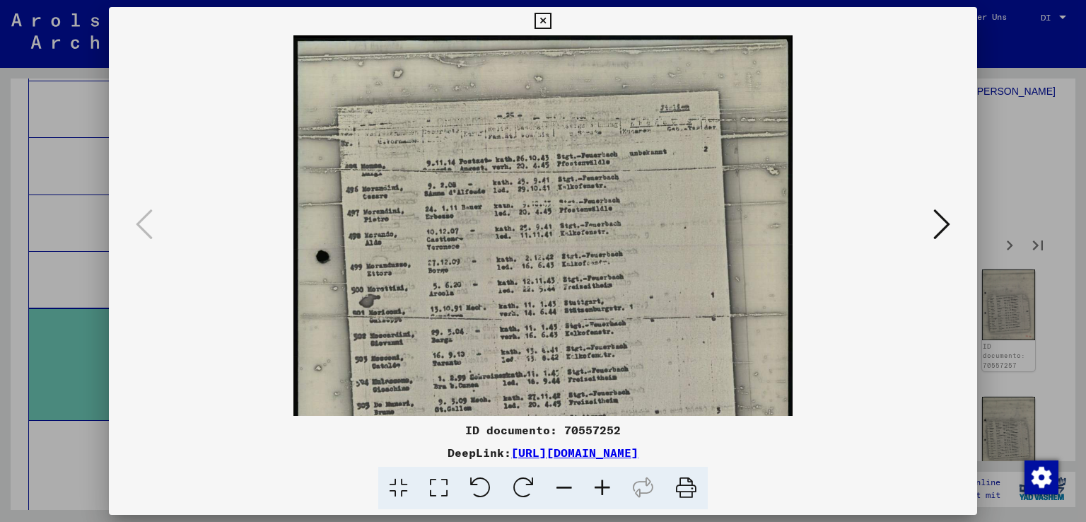
click at [606, 491] on icon at bounding box center [602, 487] width 38 height 43
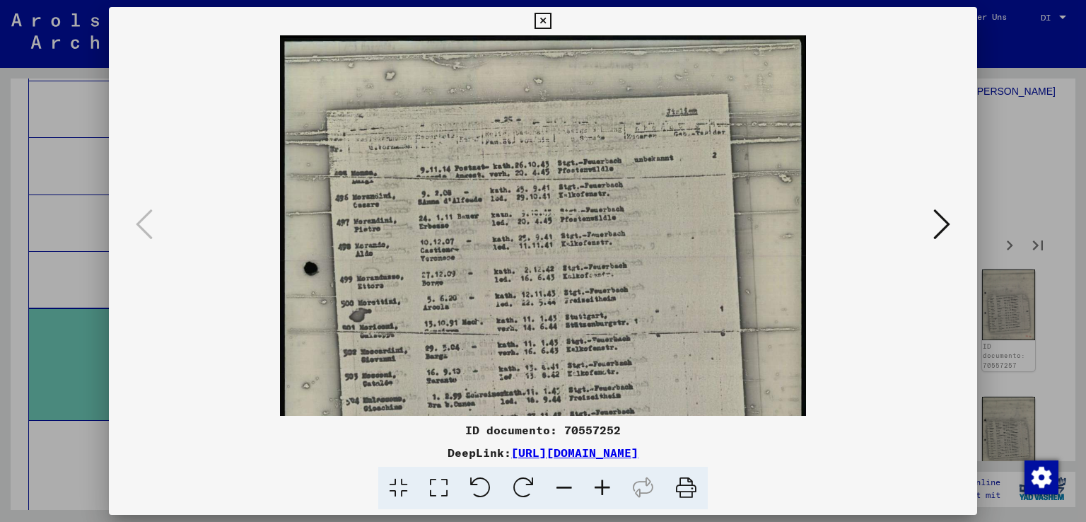
click at [606, 491] on icon at bounding box center [602, 487] width 38 height 43
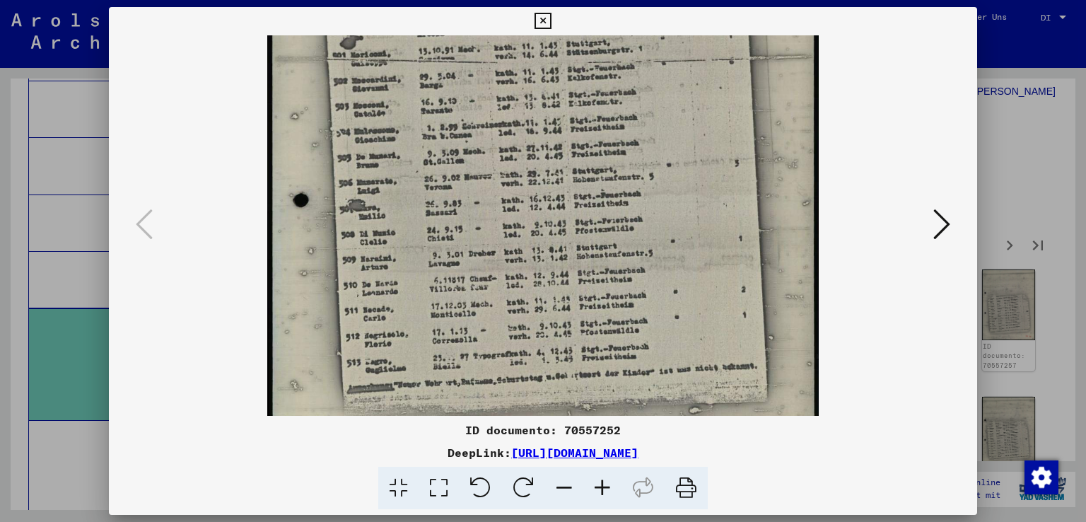
scroll to position [288, 0]
drag, startPoint x: 670, startPoint y: 310, endPoint x: 690, endPoint y: 35, distance: 275.6
click at [690, 35] on img at bounding box center [543, 114] width 552 height 734
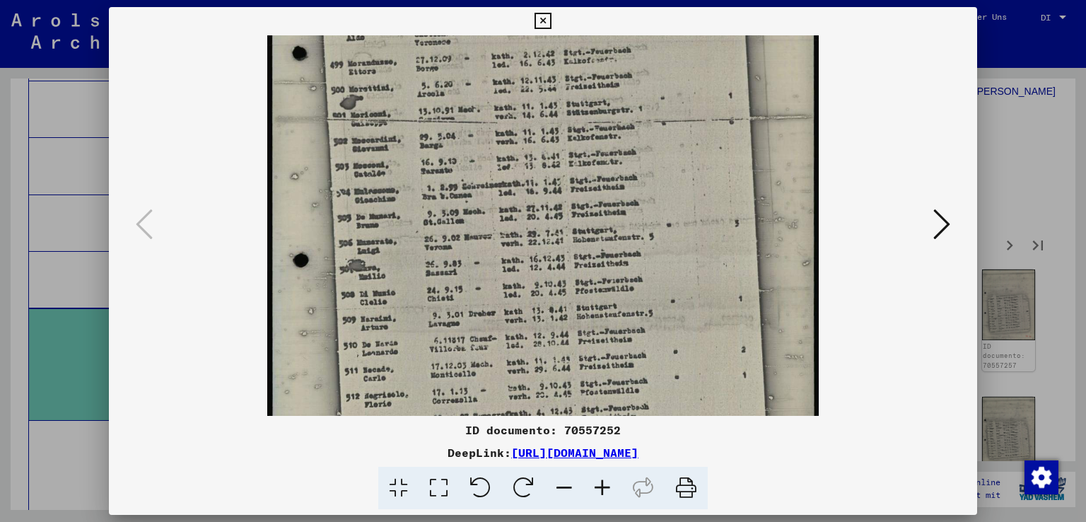
drag, startPoint x: 641, startPoint y: 103, endPoint x: 647, endPoint y: 173, distance: 70.3
click at [647, 173] on img at bounding box center [543, 175] width 552 height 734
click at [941, 218] on icon at bounding box center [941, 224] width 17 height 34
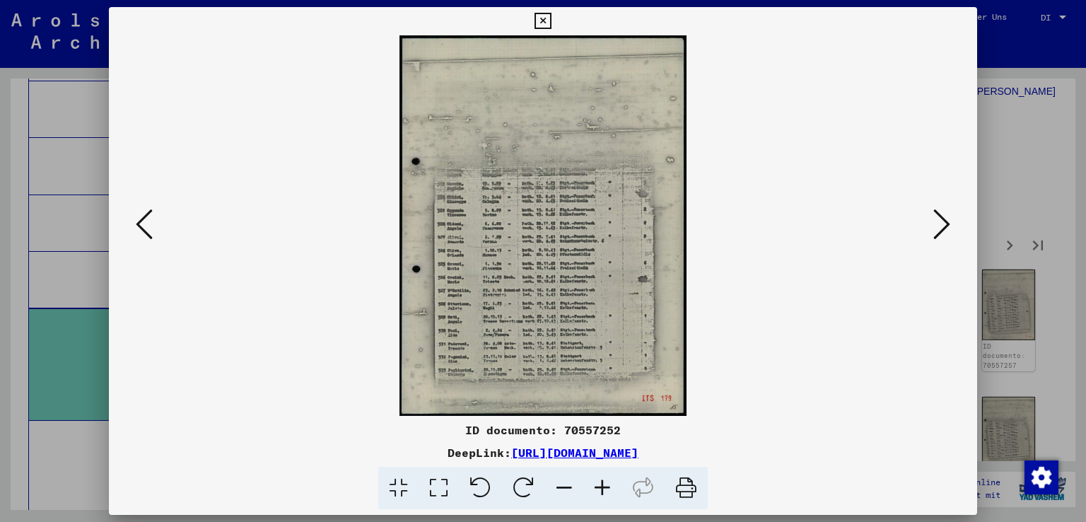
click at [602, 496] on icon at bounding box center [602, 487] width 38 height 43
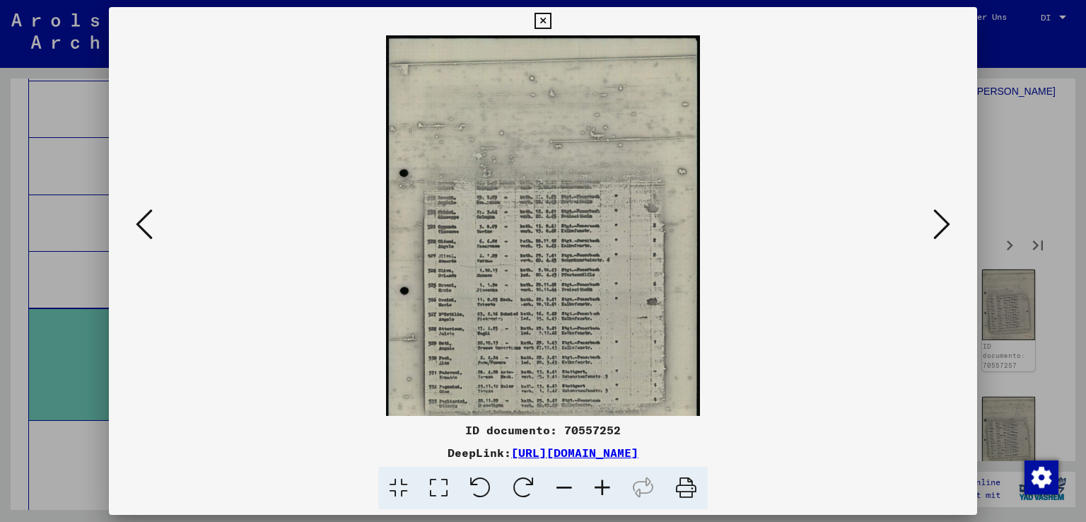
click at [602, 496] on icon at bounding box center [602, 487] width 38 height 43
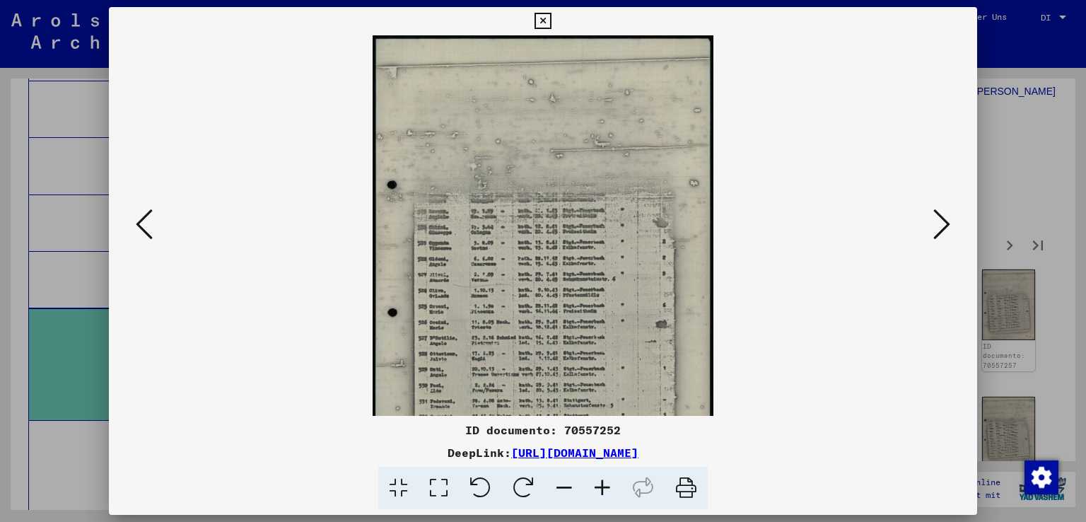
click at [602, 496] on icon at bounding box center [602, 487] width 38 height 43
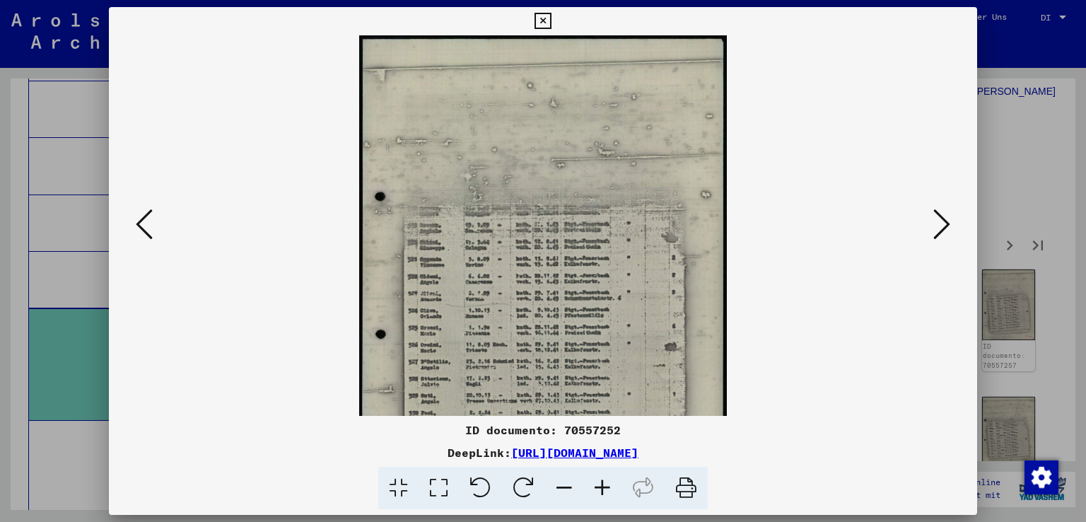
click at [602, 496] on icon at bounding box center [602, 487] width 38 height 43
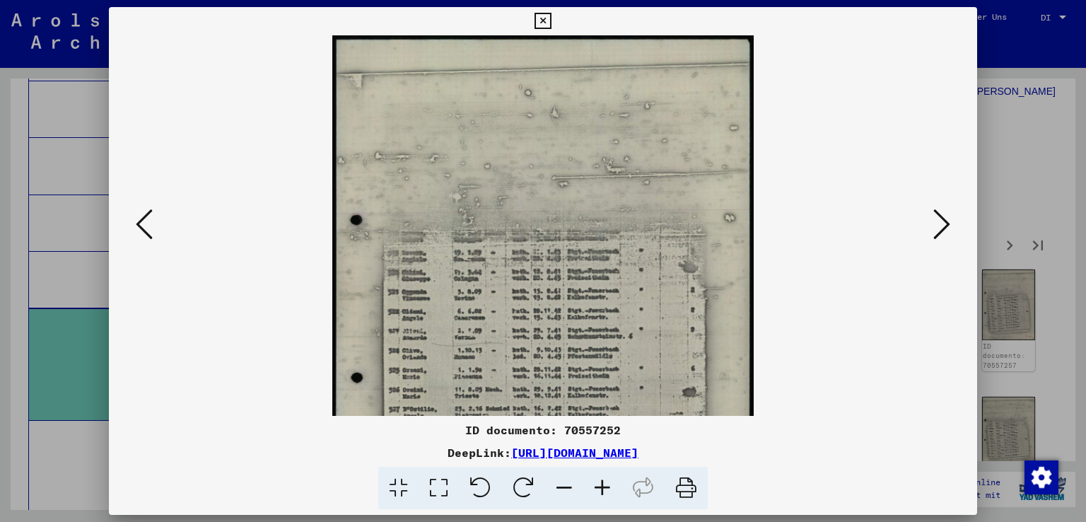
click at [602, 496] on icon at bounding box center [602, 487] width 38 height 43
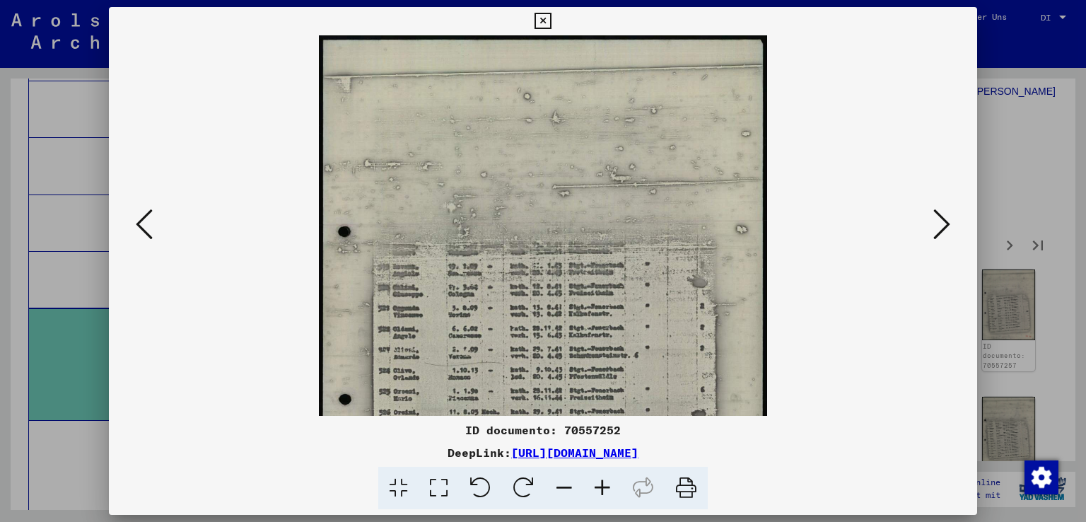
click at [602, 496] on icon at bounding box center [602, 487] width 38 height 43
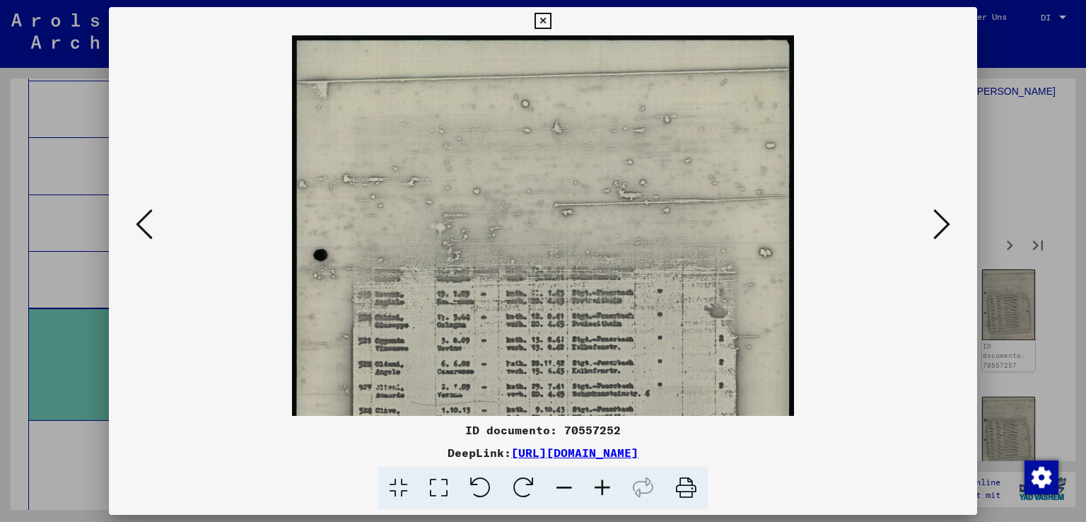
click at [602, 496] on icon at bounding box center [602, 487] width 38 height 43
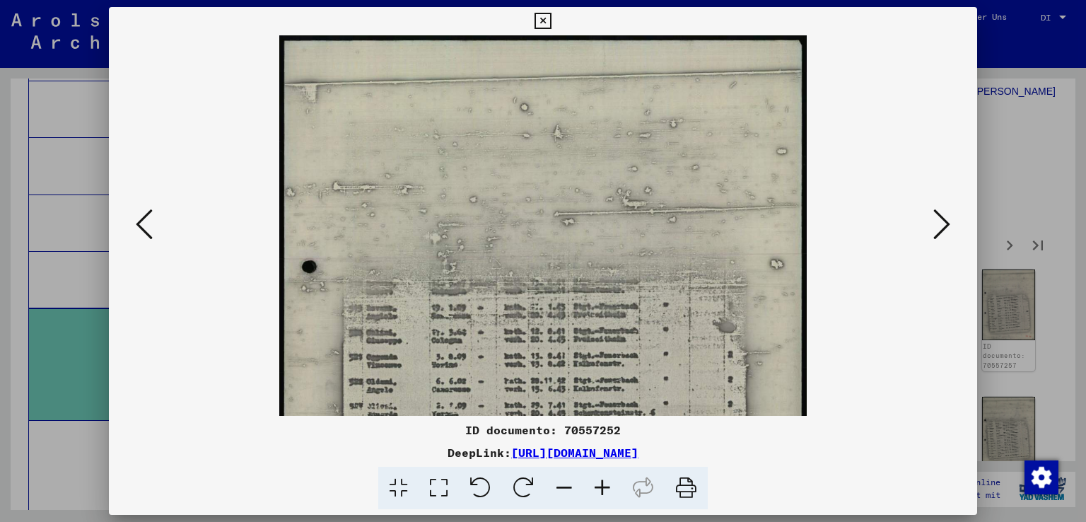
click at [602, 496] on icon at bounding box center [602, 487] width 38 height 43
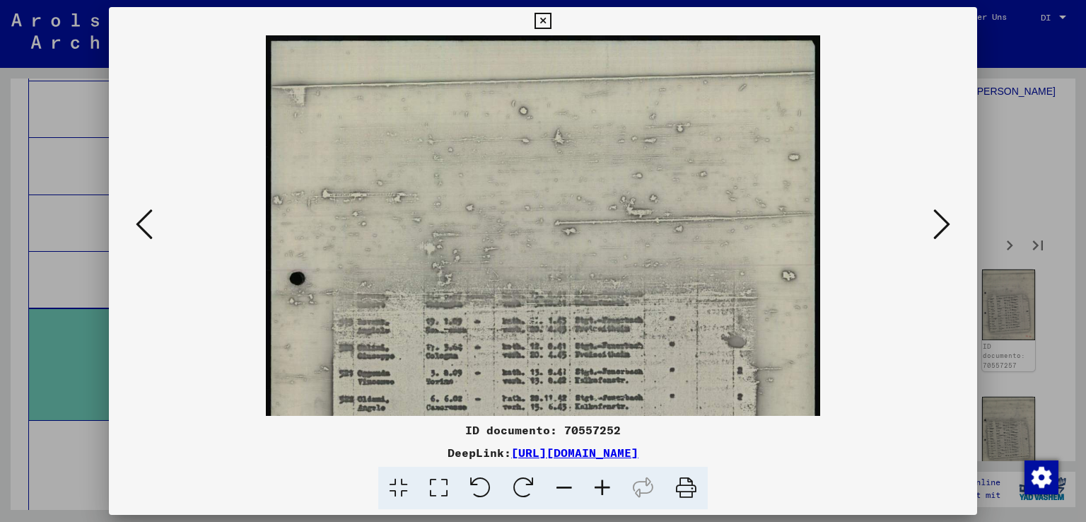
click at [602, 496] on icon at bounding box center [602, 487] width 38 height 43
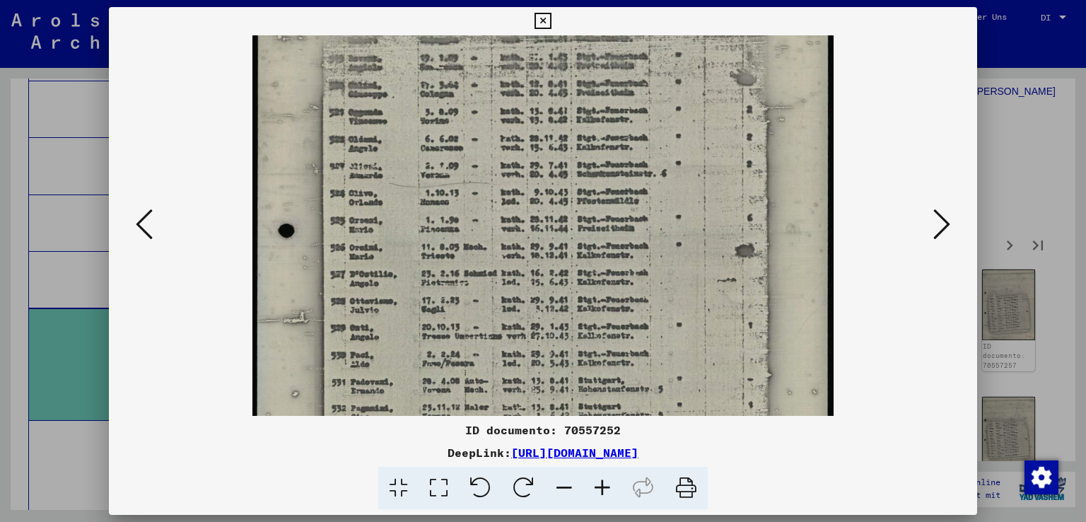
drag, startPoint x: 605, startPoint y: 374, endPoint x: 620, endPoint y: 94, distance: 280.3
click at [620, 94] on img at bounding box center [543, 142] width 582 height 769
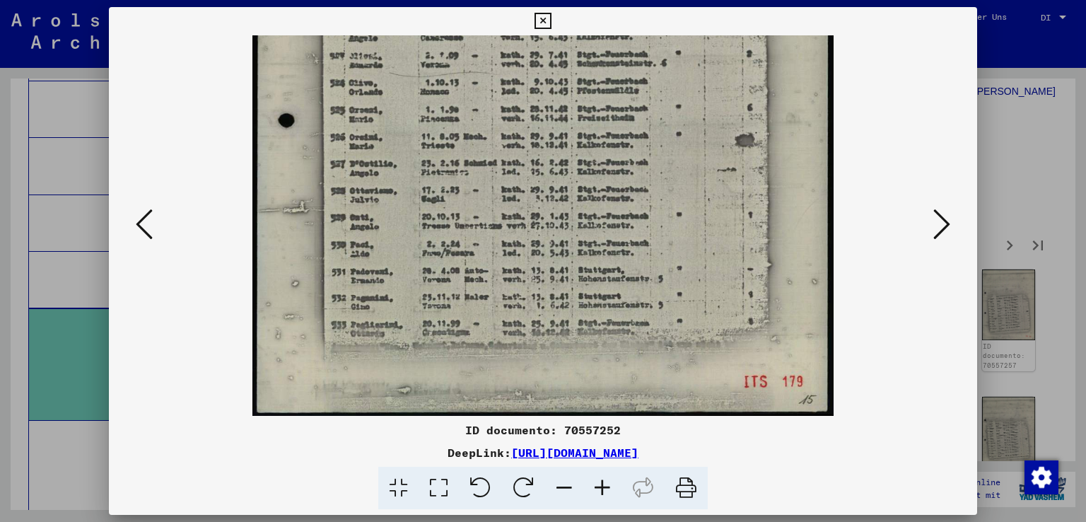
scroll to position [388, 0]
drag, startPoint x: 592, startPoint y: 326, endPoint x: 594, endPoint y: 217, distance: 108.9
click at [594, 217] on img at bounding box center [543, 31] width 582 height 769
click at [935, 212] on icon at bounding box center [941, 224] width 17 height 34
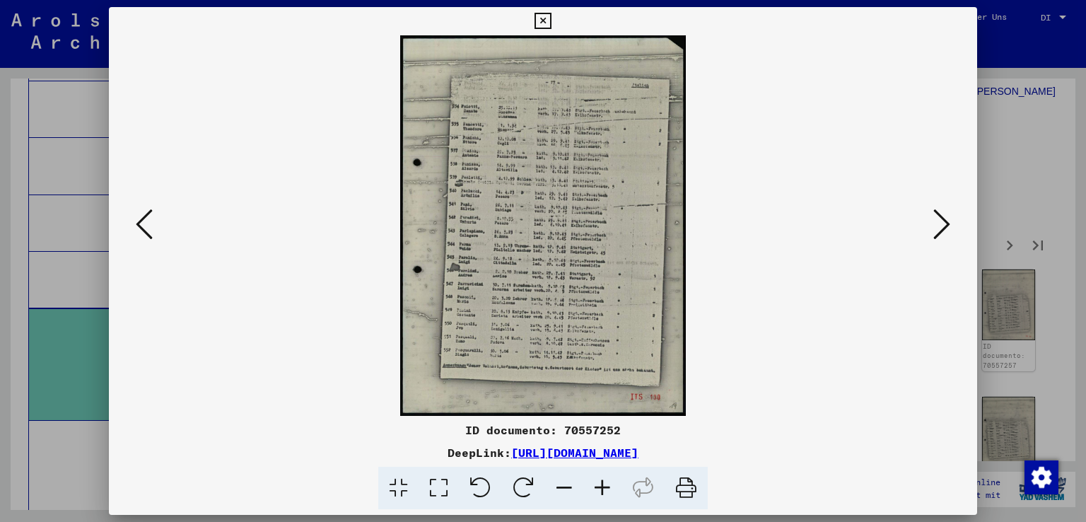
click at [611, 481] on icon at bounding box center [602, 487] width 38 height 43
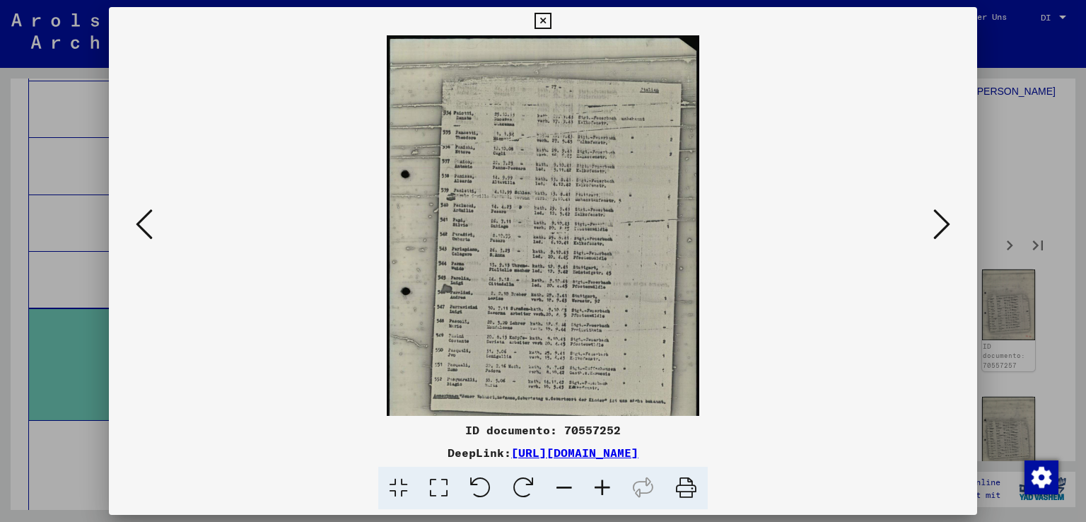
click at [611, 481] on icon at bounding box center [602, 487] width 38 height 43
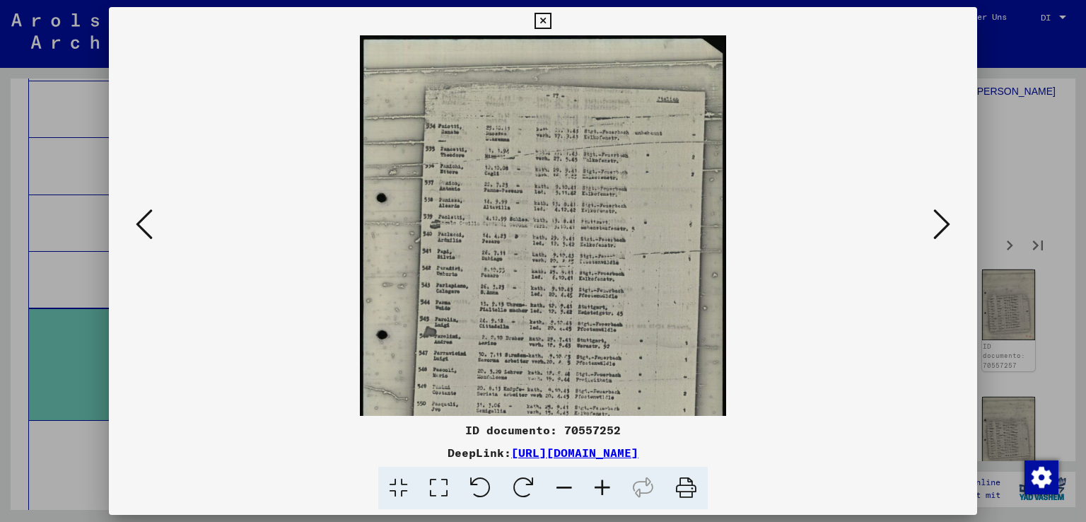
click at [611, 481] on icon at bounding box center [602, 487] width 38 height 43
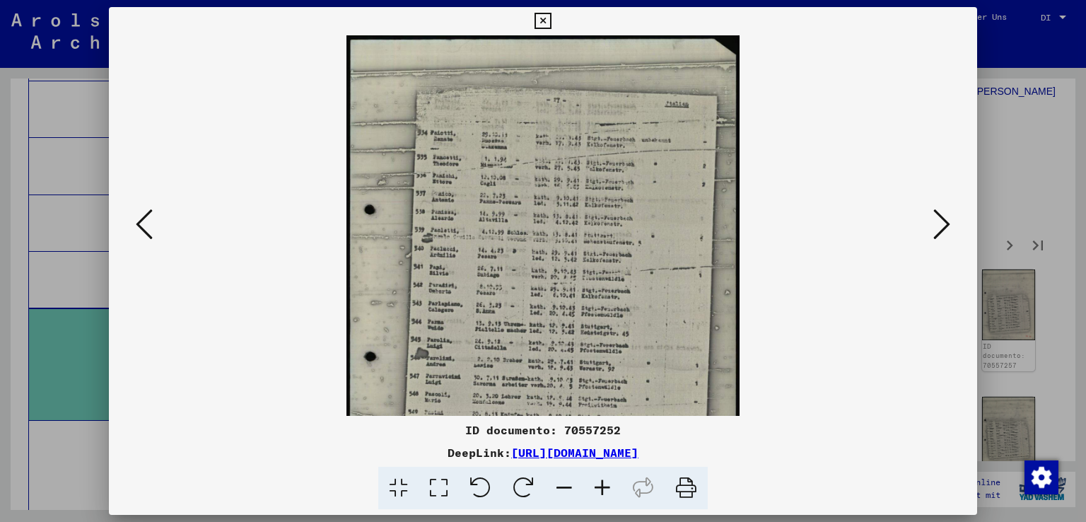
click at [611, 481] on icon at bounding box center [602, 487] width 38 height 43
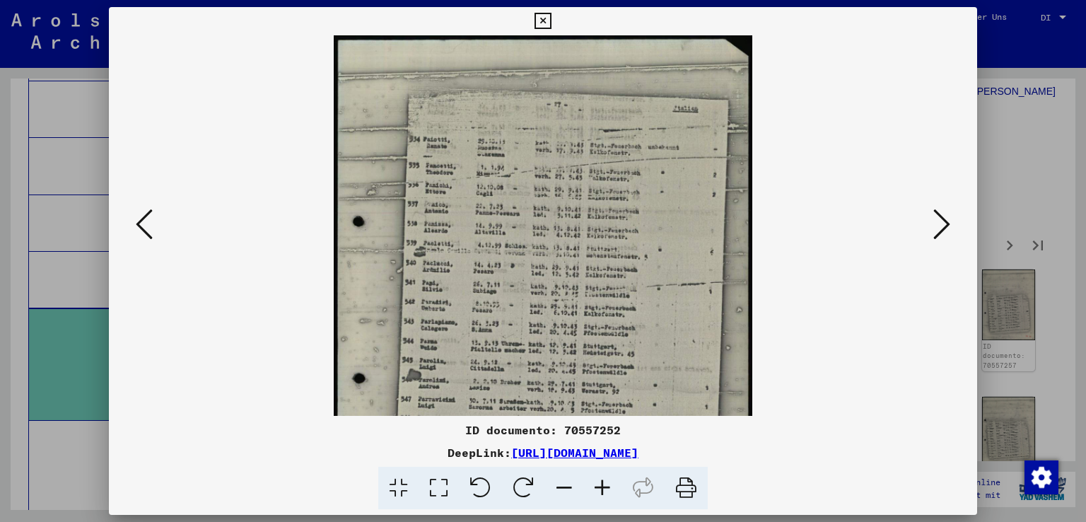
click at [611, 481] on icon at bounding box center [602, 487] width 38 height 43
click at [610, 481] on icon at bounding box center [602, 487] width 38 height 43
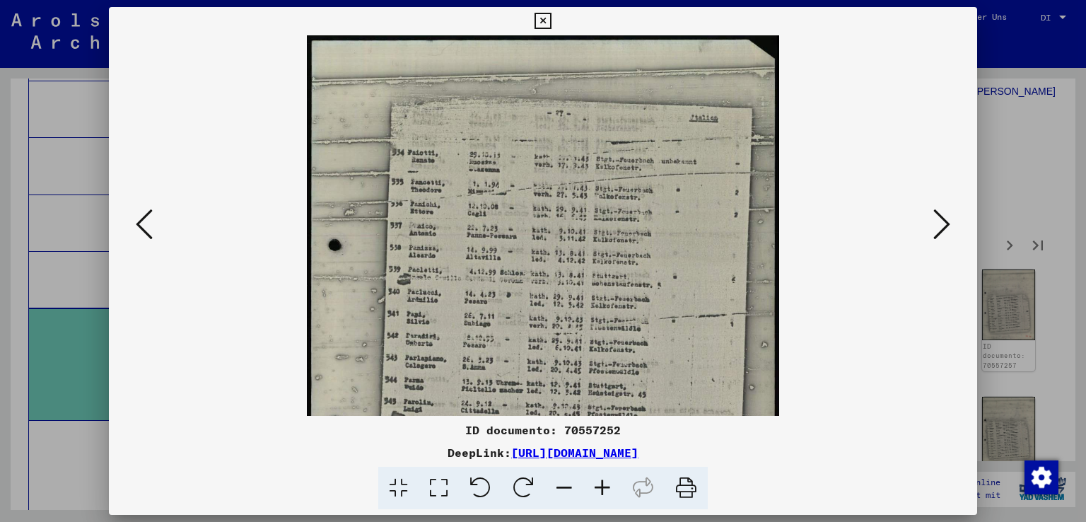
click at [608, 482] on icon at bounding box center [602, 487] width 38 height 43
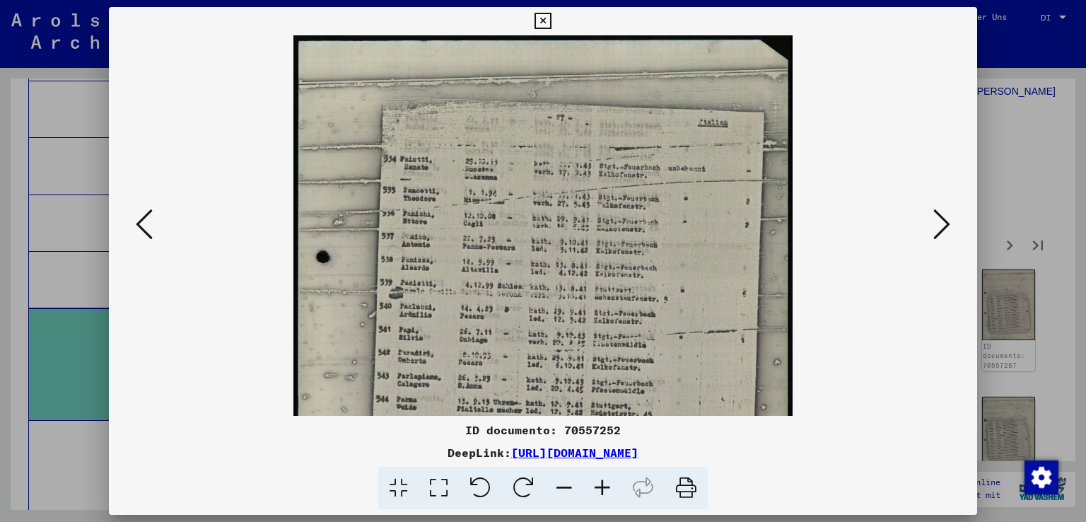
click at [606, 482] on icon at bounding box center [602, 487] width 38 height 43
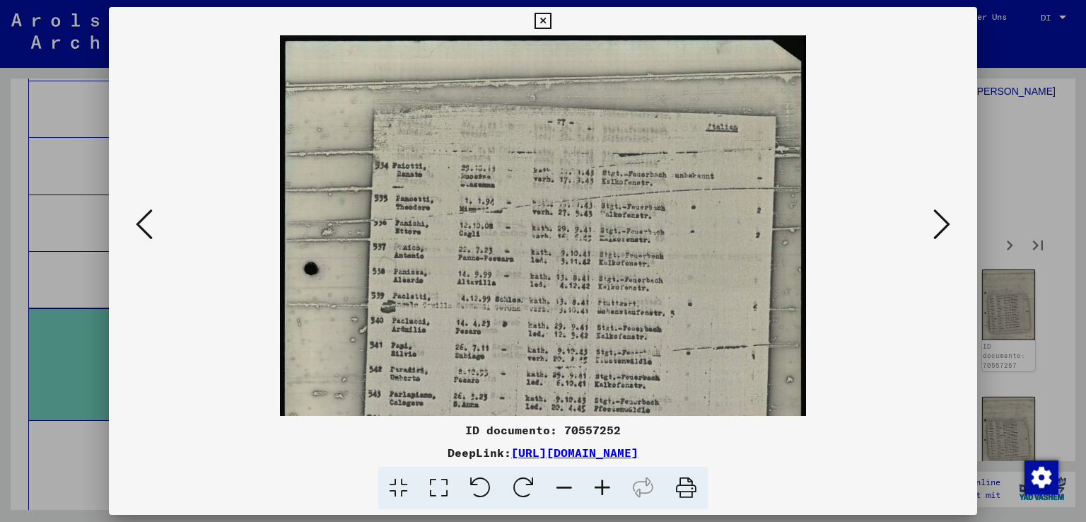
click at [606, 482] on icon at bounding box center [602, 487] width 38 height 43
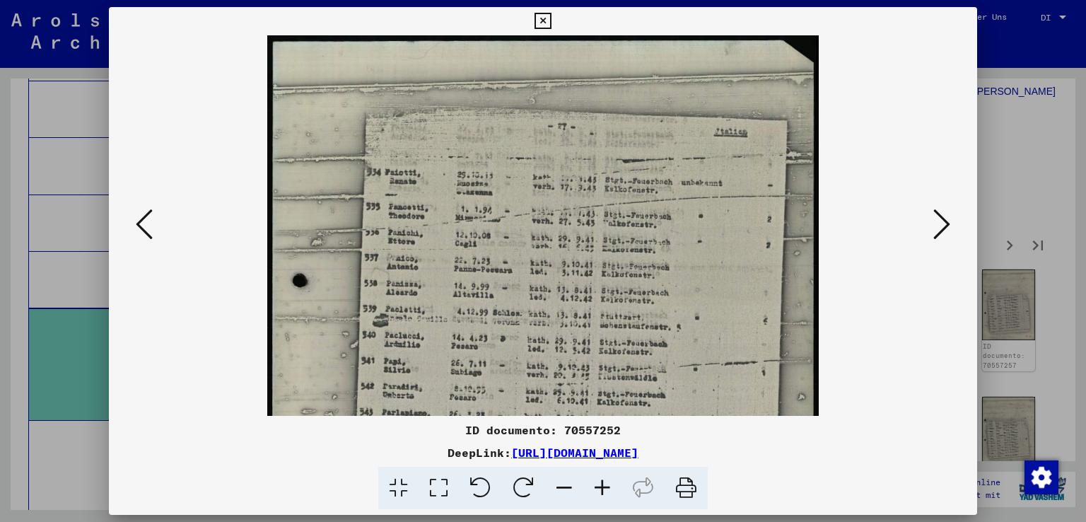
click at [606, 482] on icon at bounding box center [602, 487] width 38 height 43
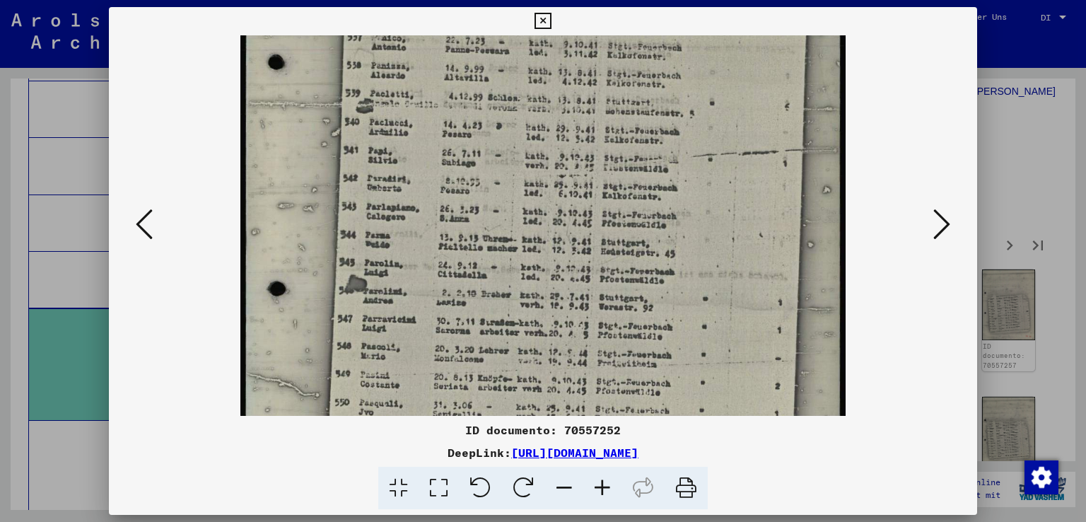
scroll to position [244, 0]
drag, startPoint x: 670, startPoint y: 295, endPoint x: 718, endPoint y: 50, distance: 249.2
click at [718, 50] on img at bounding box center [542, 194] width 605 height 804
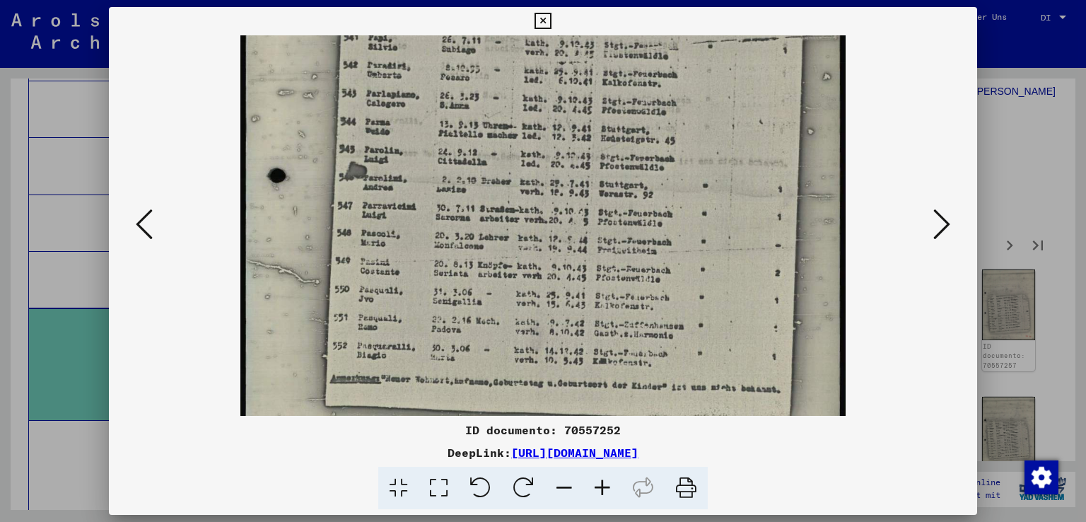
scroll to position [355, 0]
drag, startPoint x: 693, startPoint y: 290, endPoint x: 705, endPoint y: 181, distance: 110.2
click at [705, 181] on img at bounding box center [542, 82] width 605 height 804
click at [944, 213] on icon at bounding box center [941, 224] width 17 height 34
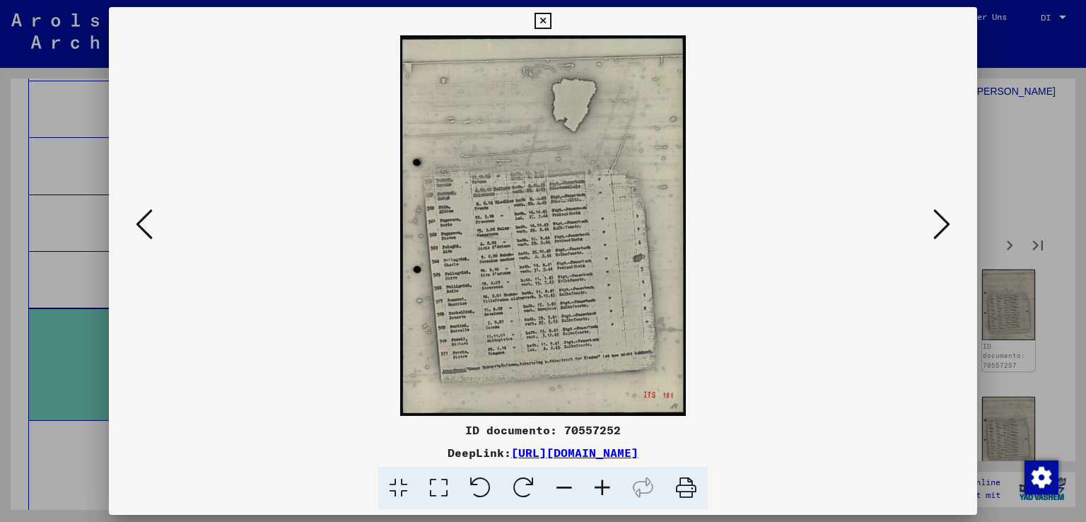
click at [605, 489] on icon at bounding box center [602, 487] width 38 height 43
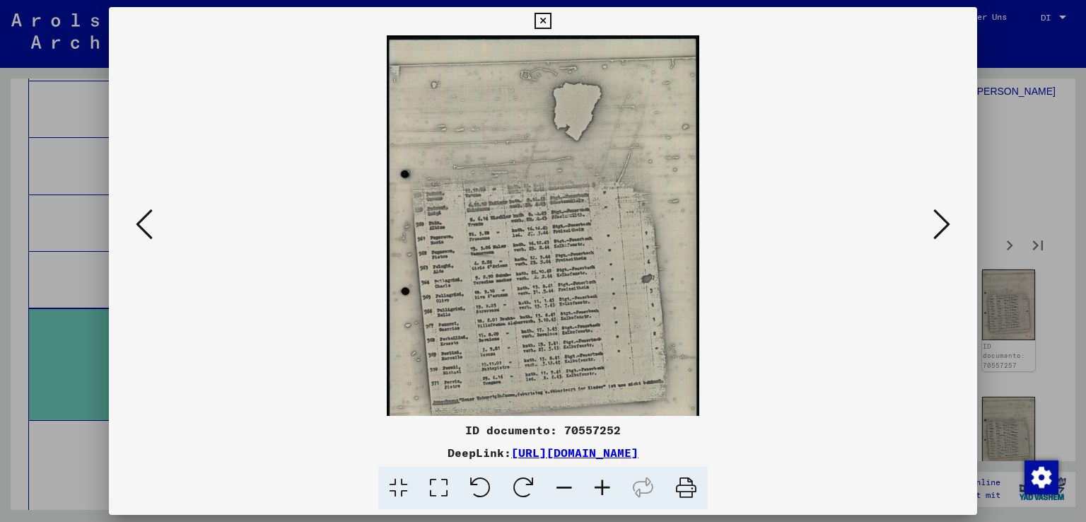
click at [605, 489] on icon at bounding box center [602, 487] width 38 height 43
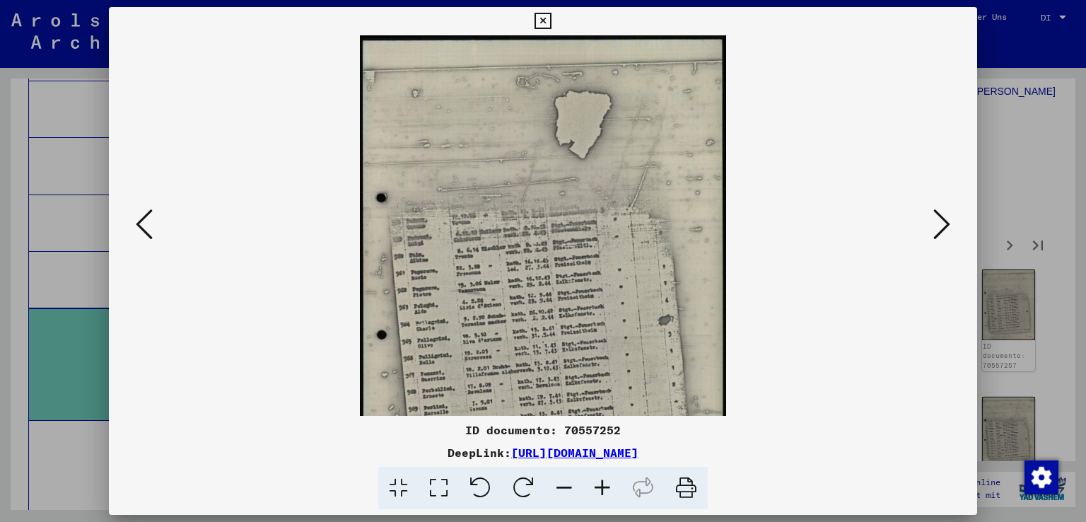
click at [605, 489] on icon at bounding box center [602, 487] width 38 height 43
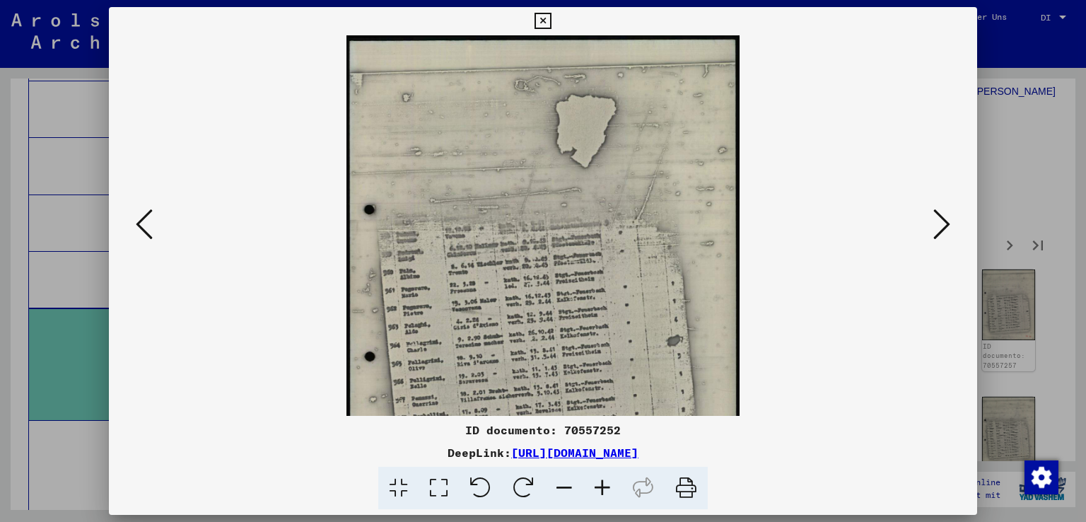
click at [605, 489] on icon at bounding box center [602, 487] width 38 height 43
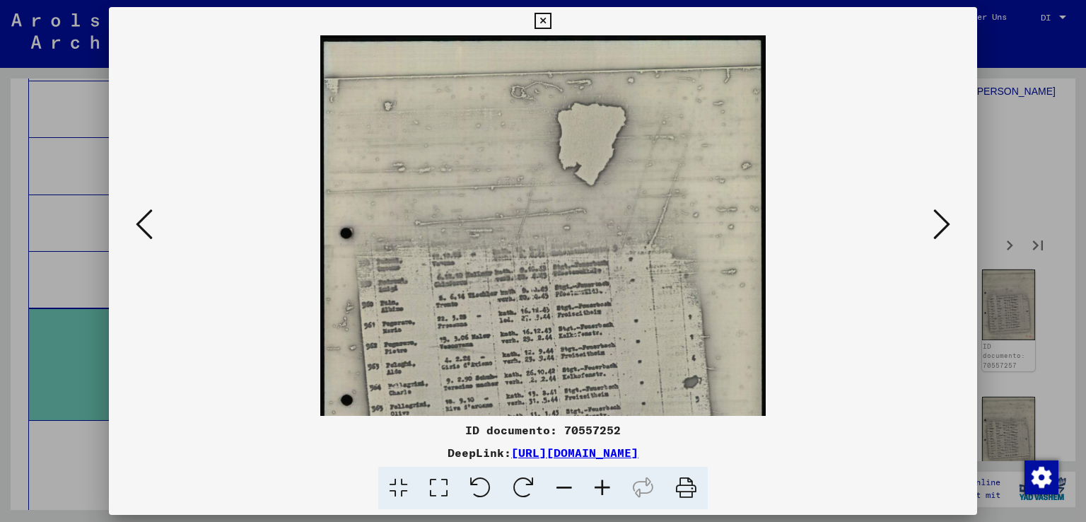
click at [605, 489] on icon at bounding box center [602, 487] width 38 height 43
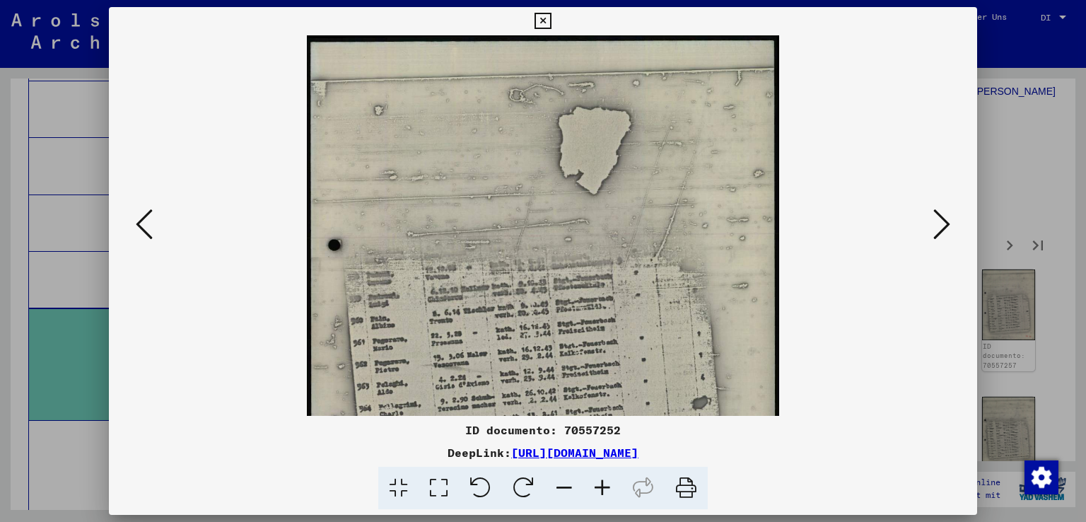
click at [605, 489] on icon at bounding box center [602, 487] width 38 height 43
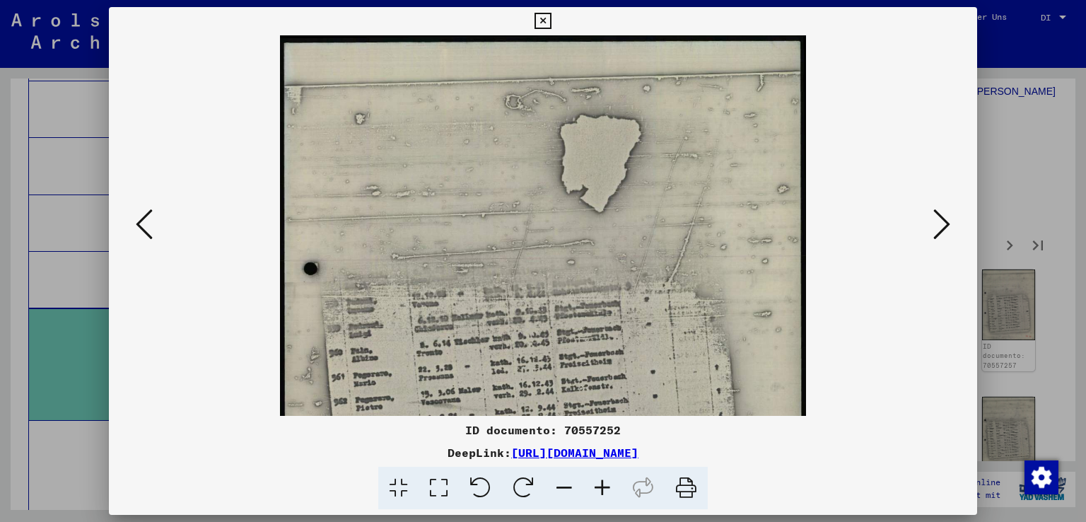
click at [605, 489] on icon at bounding box center [602, 487] width 38 height 43
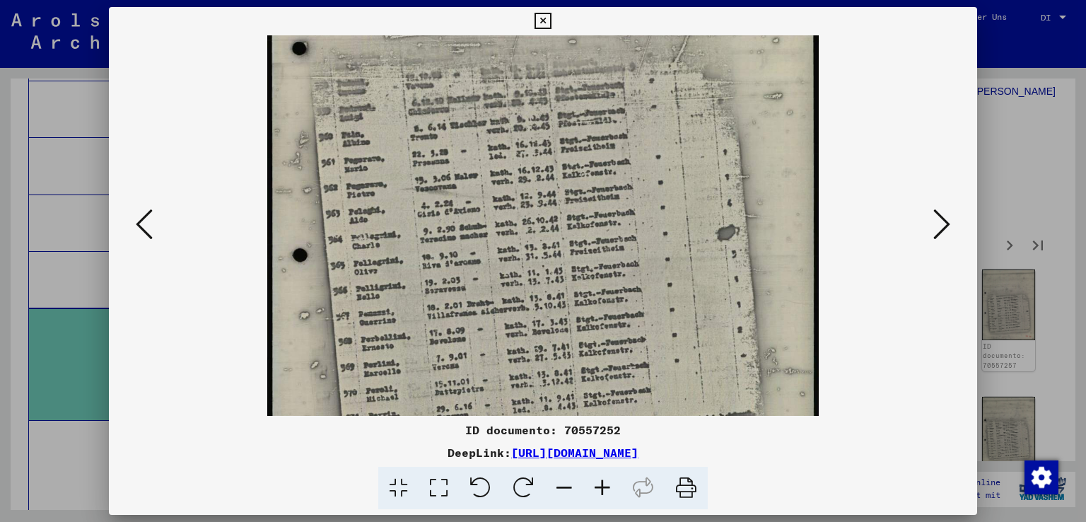
scroll to position [237, 0]
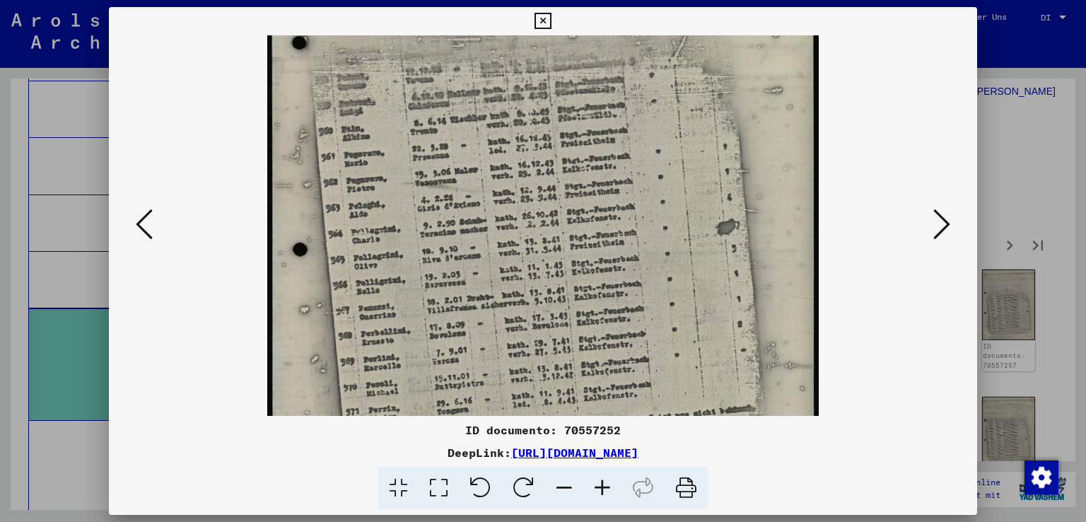
drag, startPoint x: 645, startPoint y: 339, endPoint x: 649, endPoint y: 100, distance: 238.9
click at [649, 100] on img at bounding box center [543, 165] width 552 height 734
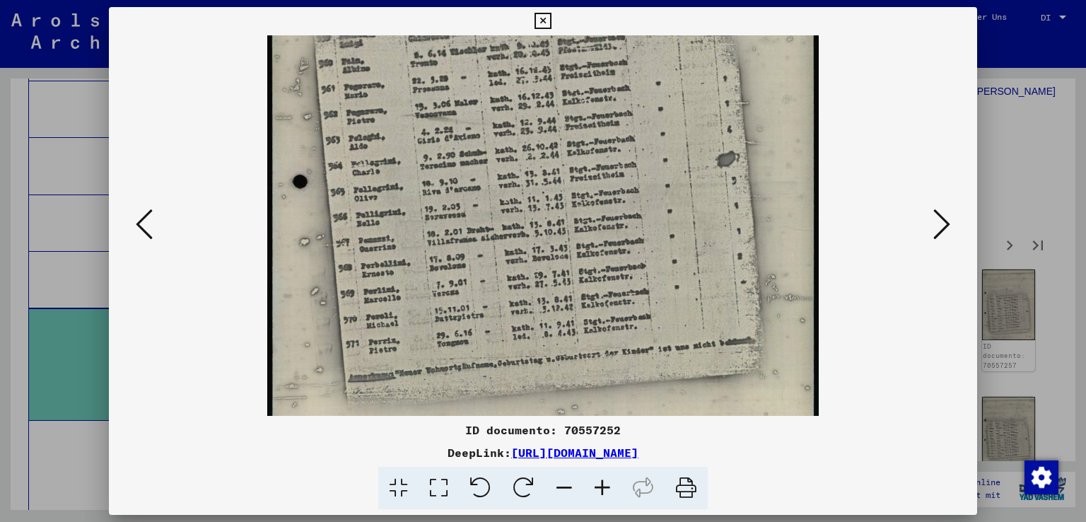
drag, startPoint x: 620, startPoint y: 273, endPoint x: 629, endPoint y: 196, distance: 76.9
click at [629, 196] on img at bounding box center [543, 97] width 552 height 734
click at [939, 213] on icon at bounding box center [941, 224] width 17 height 34
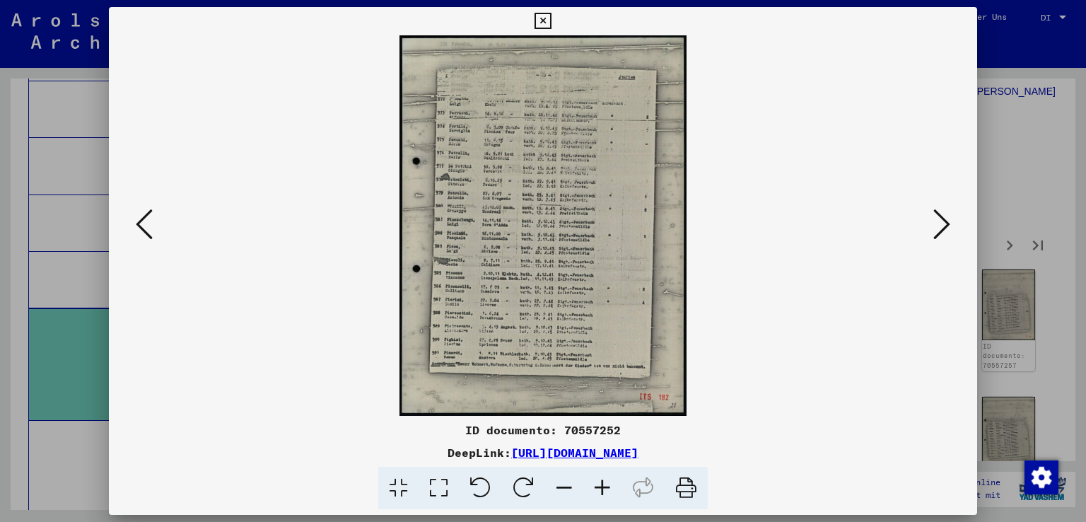
scroll to position [0, 0]
click at [592, 487] on icon at bounding box center [602, 487] width 38 height 43
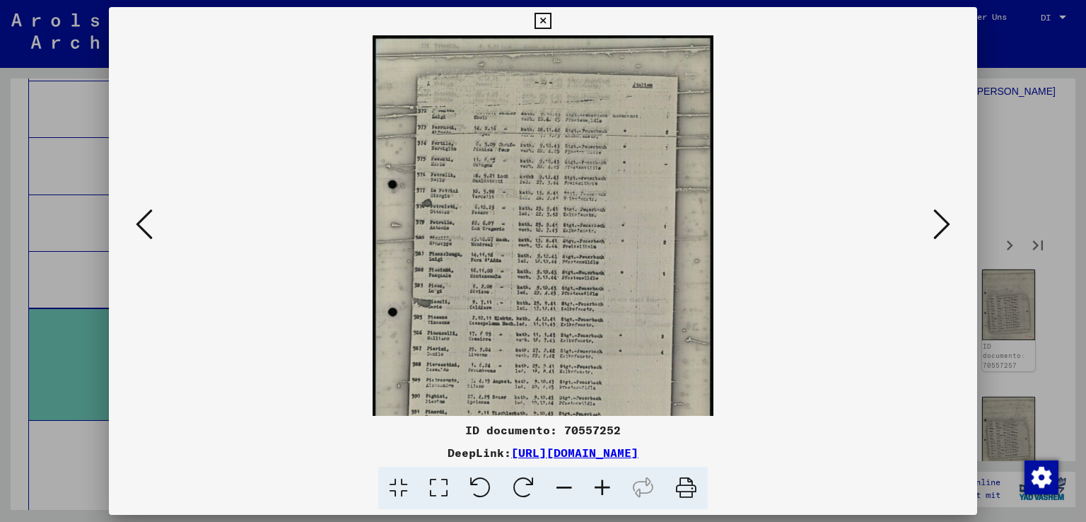
click at [592, 487] on icon at bounding box center [602, 487] width 38 height 43
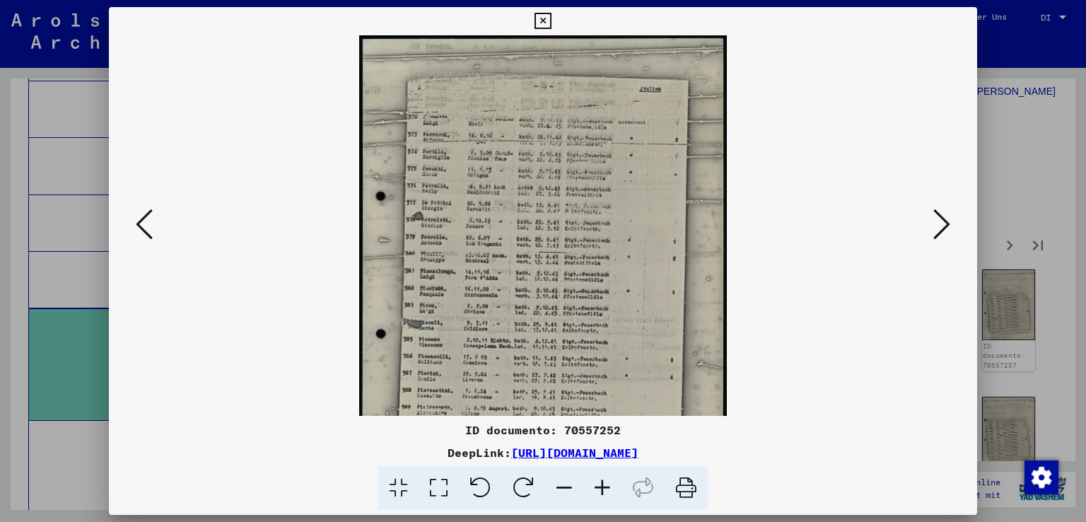
click at [592, 487] on icon at bounding box center [602, 487] width 38 height 43
click at [593, 487] on icon at bounding box center [602, 487] width 38 height 43
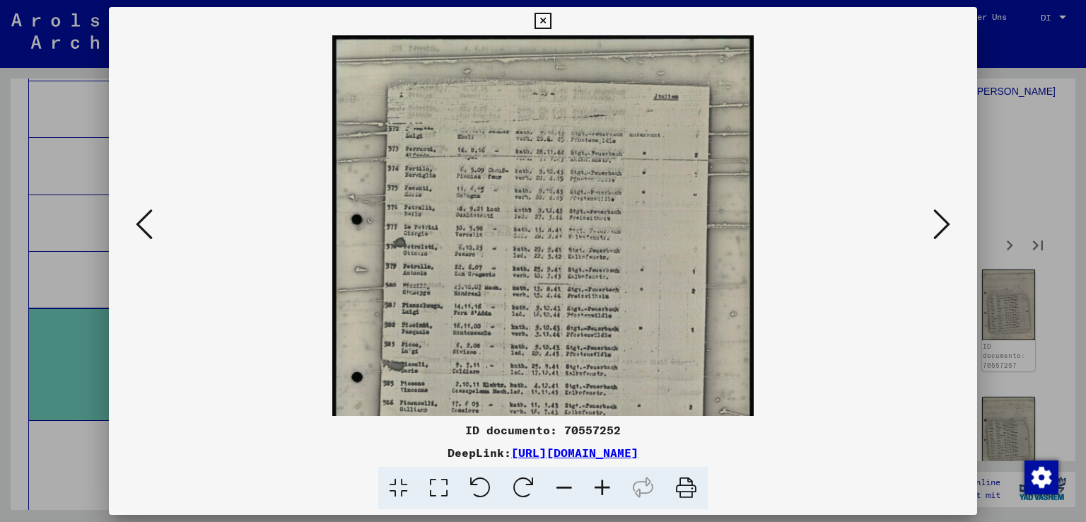
click at [593, 487] on icon at bounding box center [602, 487] width 38 height 43
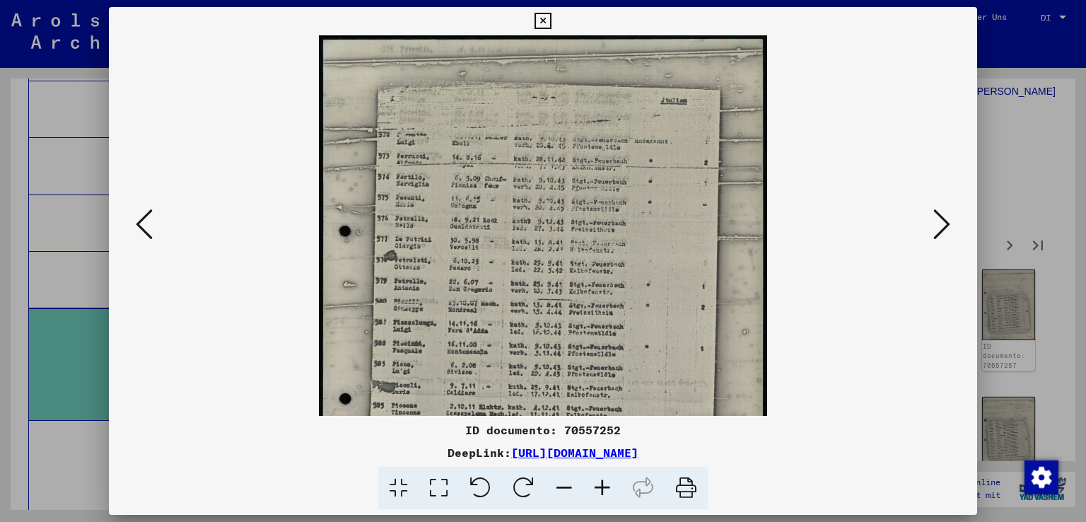
click at [593, 487] on icon at bounding box center [602, 487] width 38 height 43
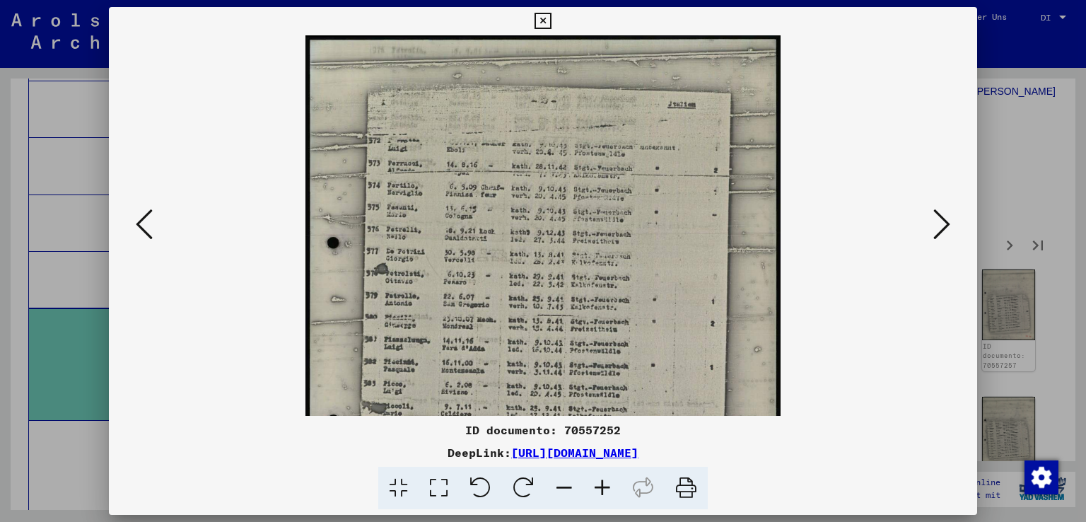
click at [593, 487] on icon at bounding box center [602, 487] width 38 height 43
click at [594, 487] on icon at bounding box center [602, 487] width 38 height 43
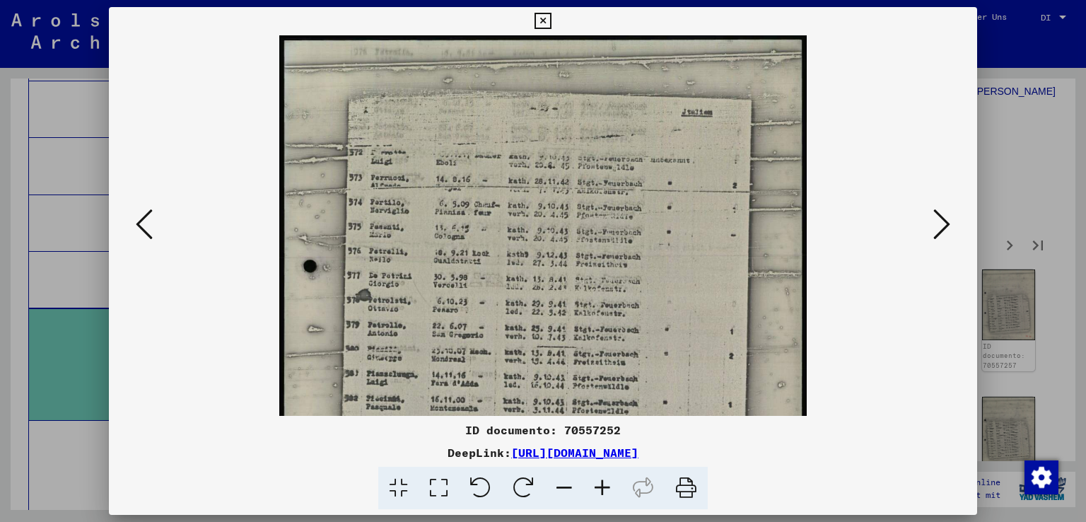
click at [594, 487] on icon at bounding box center [602, 487] width 38 height 43
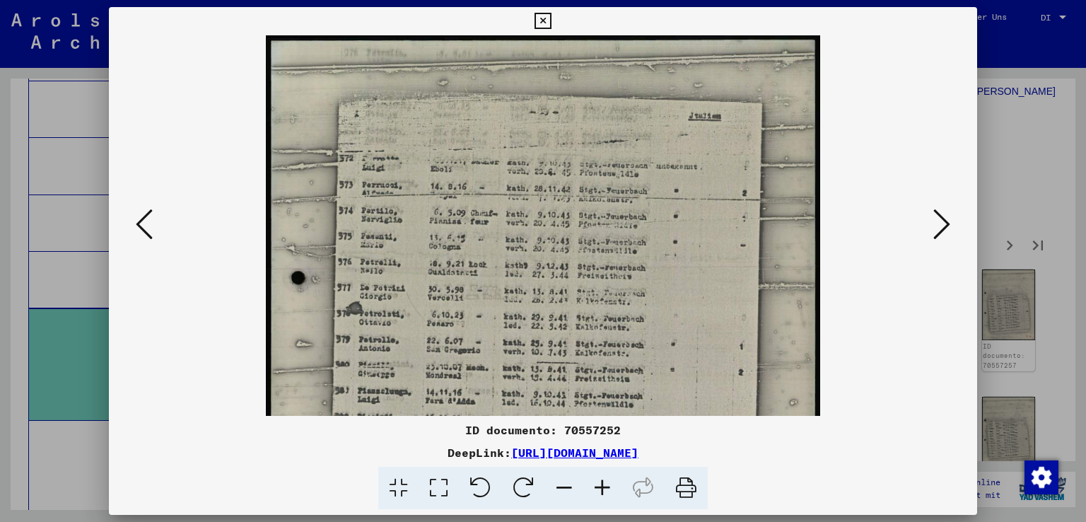
click at [594, 487] on icon at bounding box center [602, 487] width 38 height 43
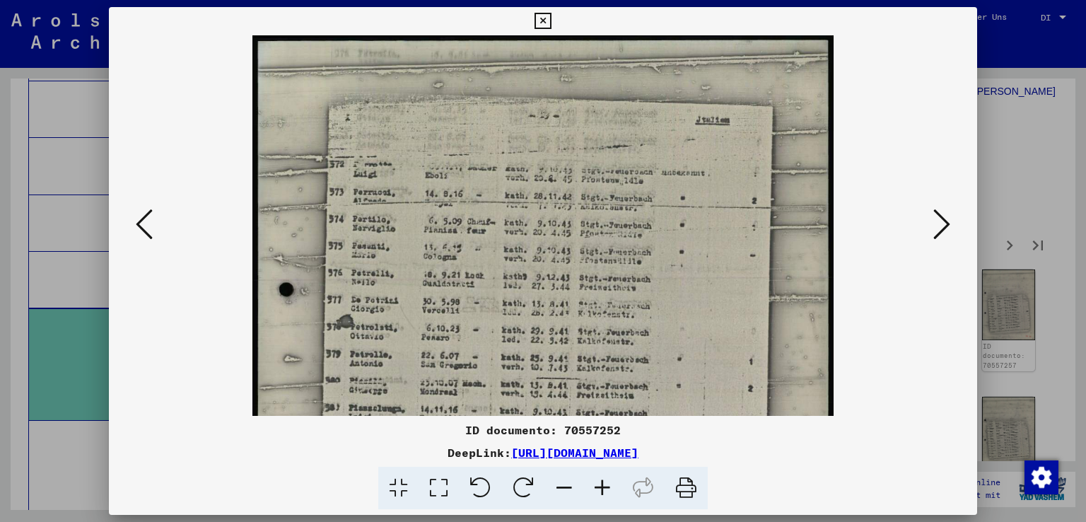
click at [594, 487] on icon at bounding box center [602, 487] width 38 height 43
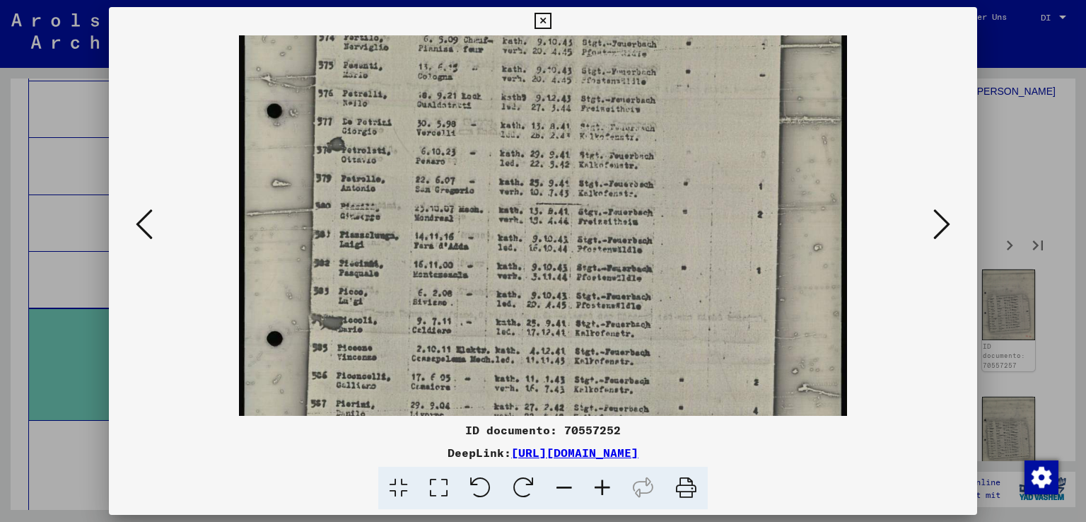
scroll to position [192, 0]
drag, startPoint x: 505, startPoint y: 300, endPoint x: 531, endPoint y: 115, distance: 187.0
click at [531, 115] on img at bounding box center [543, 246] width 608 height 804
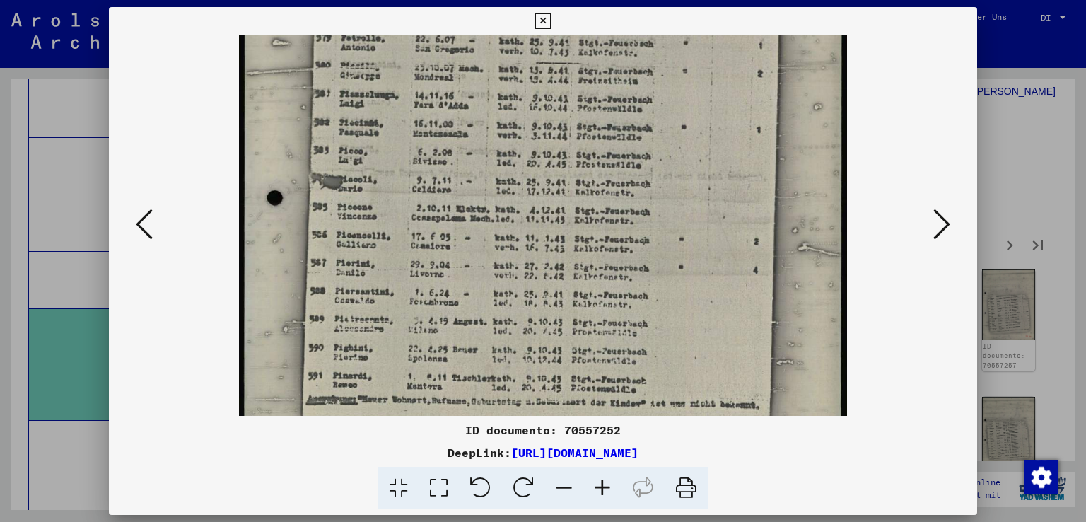
scroll to position [332, 0]
drag, startPoint x: 552, startPoint y: 318, endPoint x: 552, endPoint y: 176, distance: 142.1
click at [552, 176] on img at bounding box center [543, 105] width 608 height 804
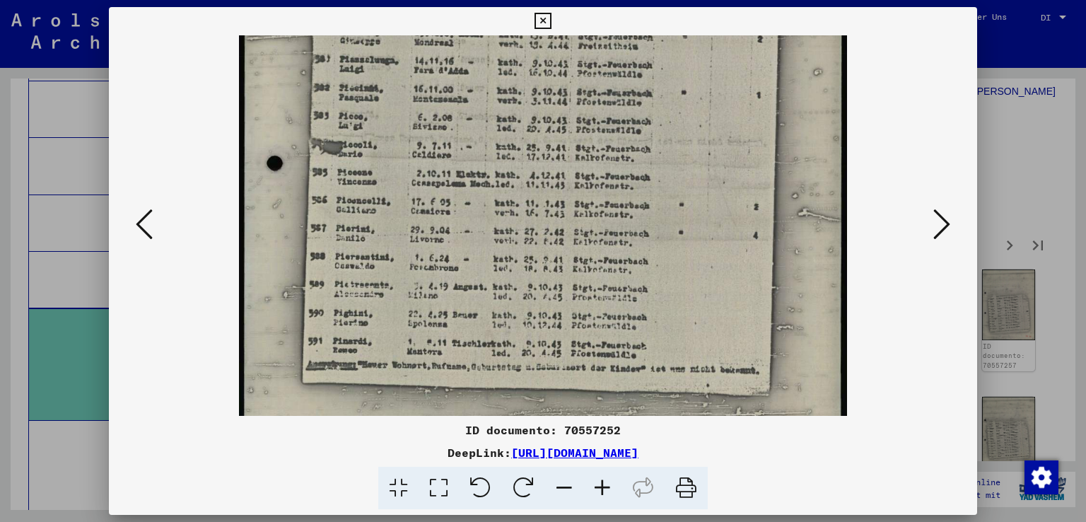
scroll to position [367, 0]
drag, startPoint x: 529, startPoint y: 306, endPoint x: 529, endPoint y: 270, distance: 36.1
click at [529, 270] on img at bounding box center [543, 71] width 608 height 804
click at [941, 212] on icon at bounding box center [941, 224] width 17 height 34
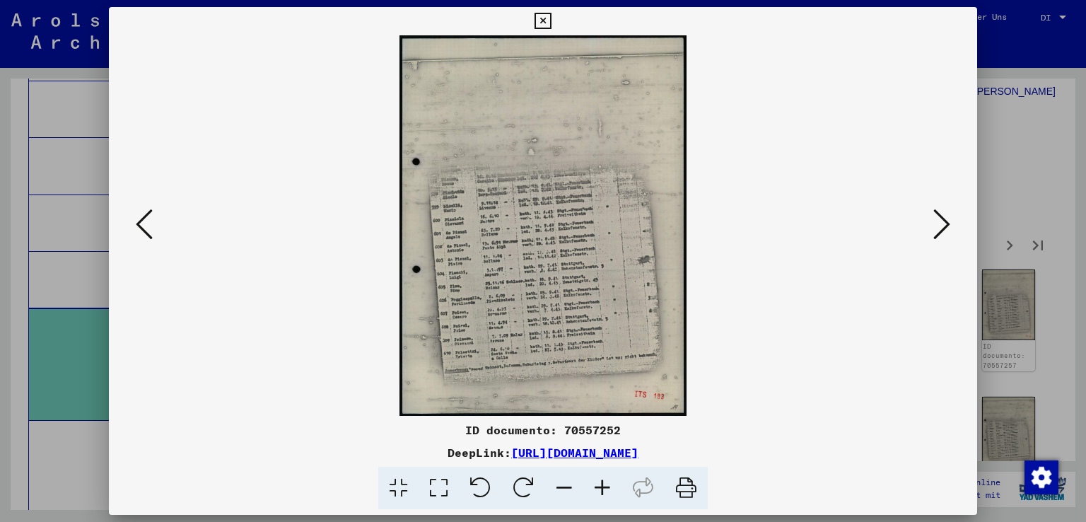
click at [594, 490] on icon at bounding box center [602, 487] width 38 height 43
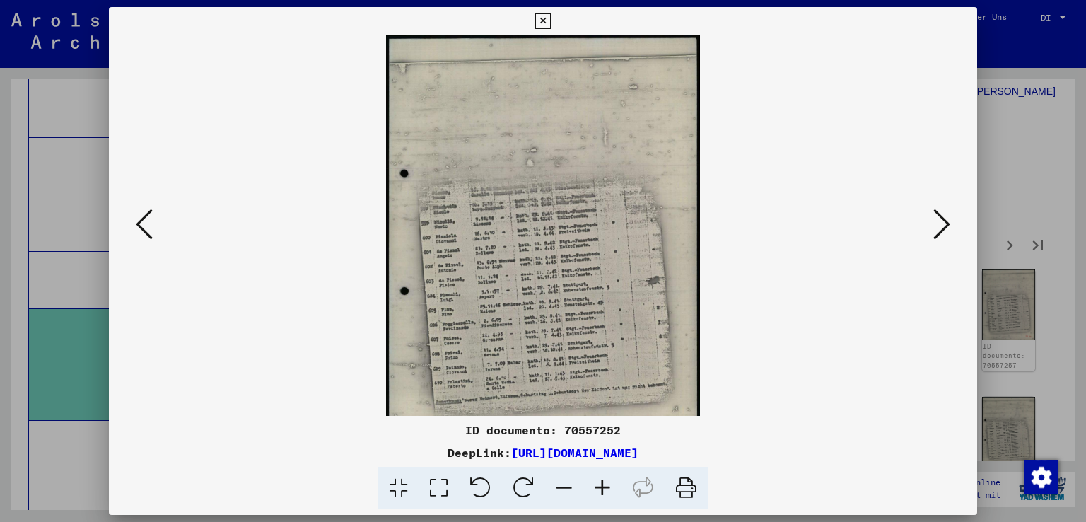
click at [594, 490] on icon at bounding box center [602, 487] width 38 height 43
click at [594, 489] on icon at bounding box center [602, 487] width 38 height 43
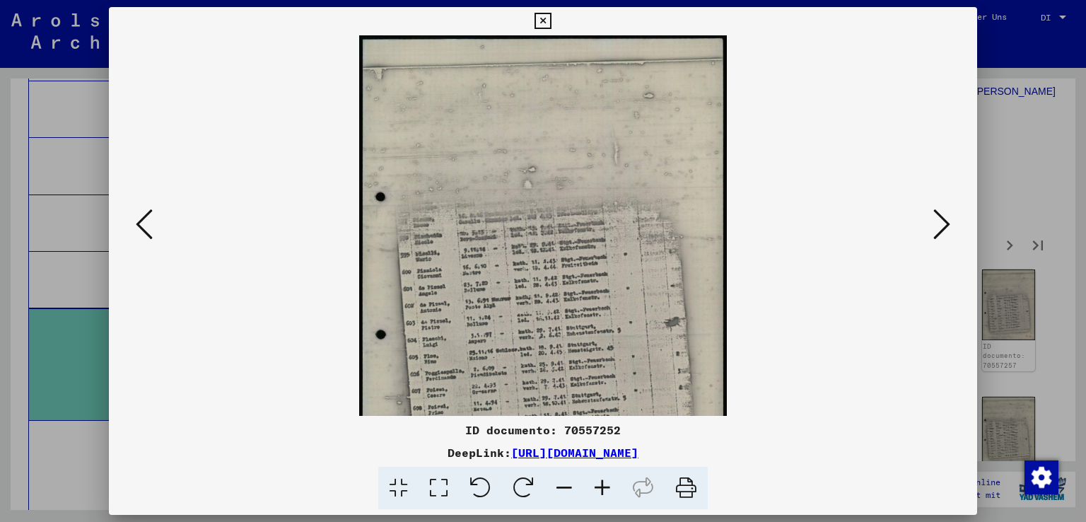
click at [594, 489] on icon at bounding box center [602, 487] width 38 height 43
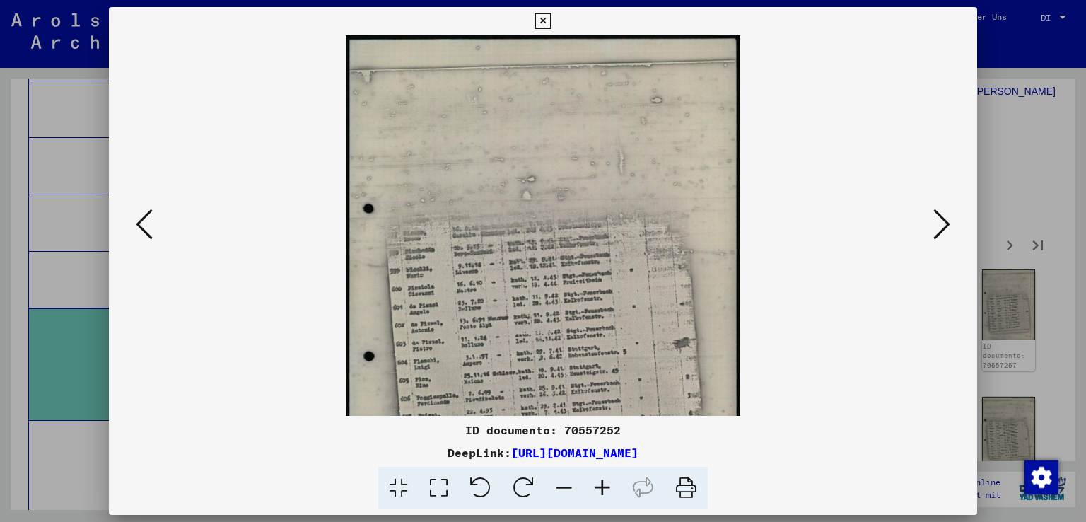
click at [594, 489] on icon at bounding box center [602, 487] width 38 height 43
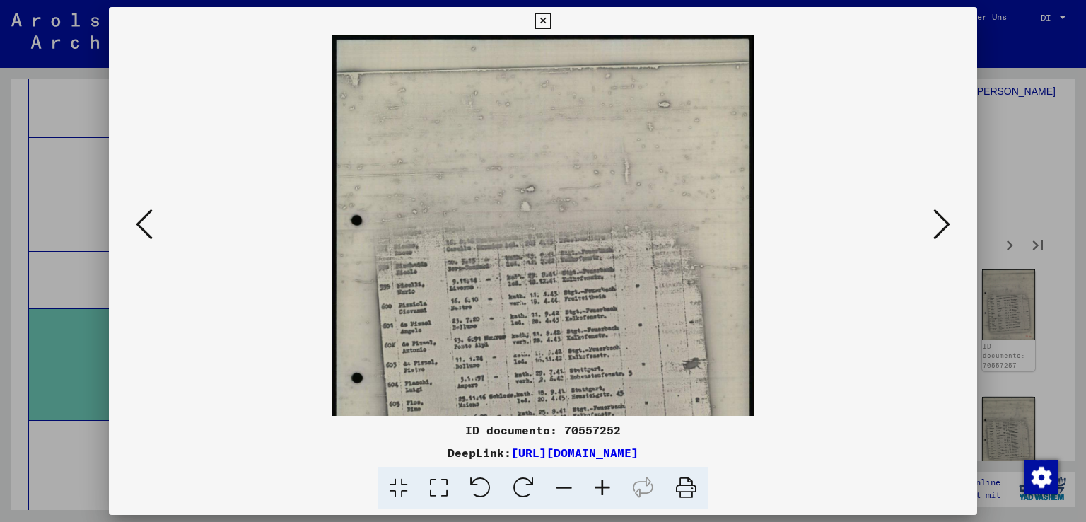
click at [594, 489] on icon at bounding box center [602, 487] width 38 height 43
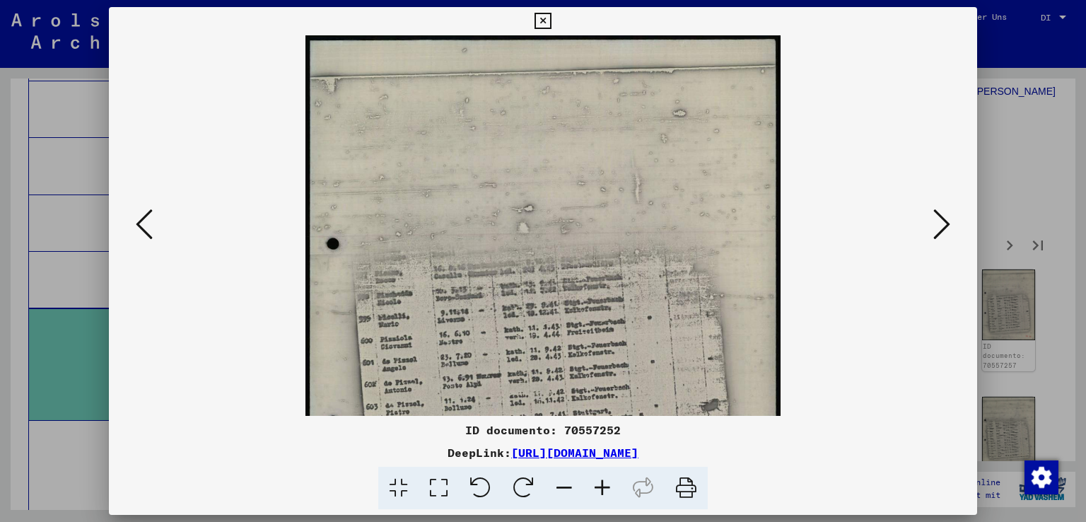
click at [594, 489] on icon at bounding box center [602, 487] width 38 height 43
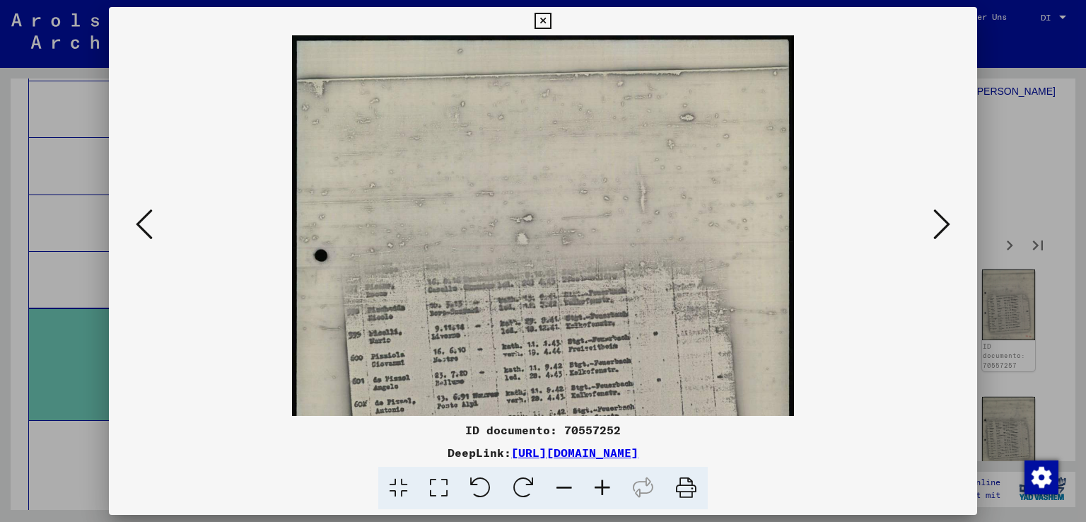
click at [594, 489] on icon at bounding box center [602, 487] width 38 height 43
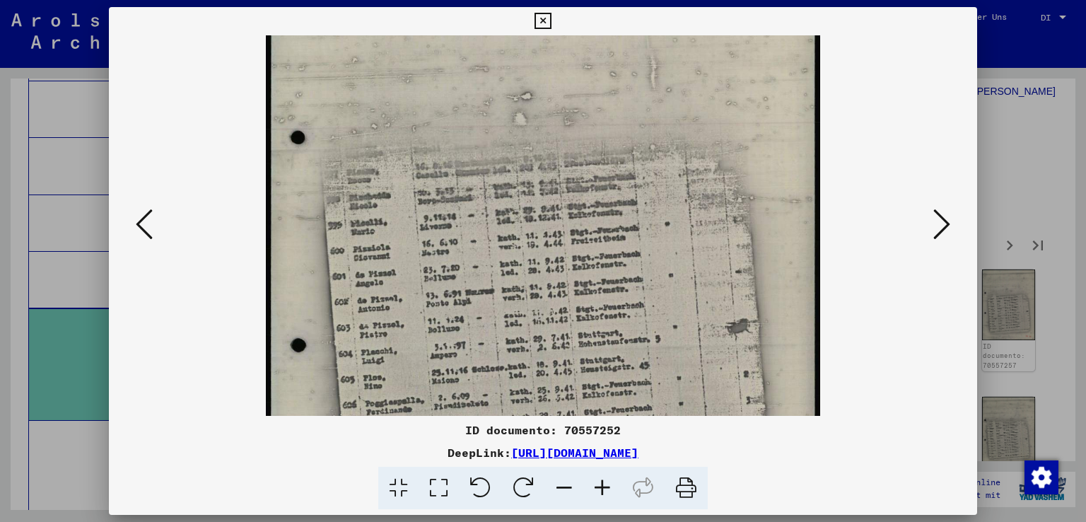
scroll to position [143, 0]
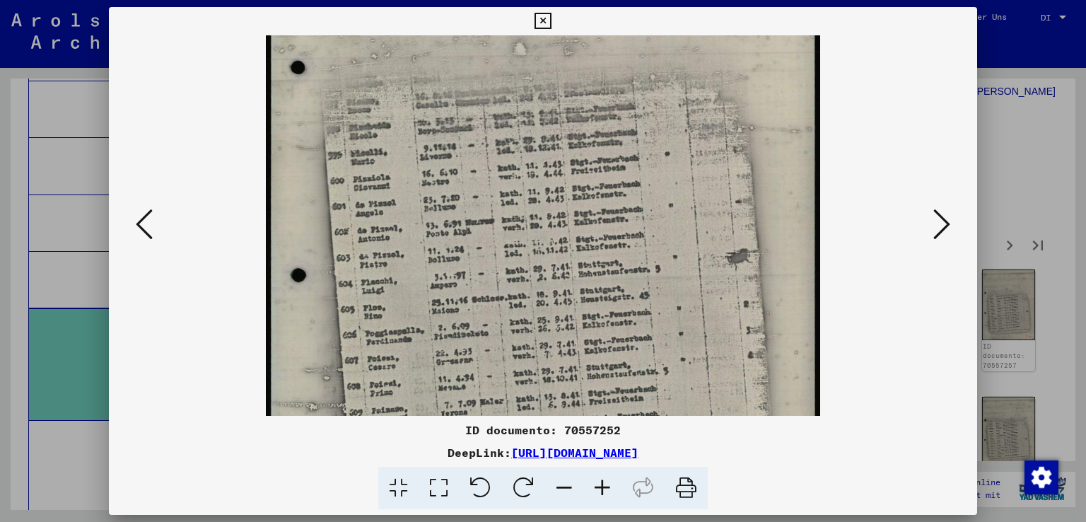
drag, startPoint x: 601, startPoint y: 342, endPoint x: 601, endPoint y: 144, distance: 197.9
click at [601, 144] on img at bounding box center [543, 191] width 555 height 734
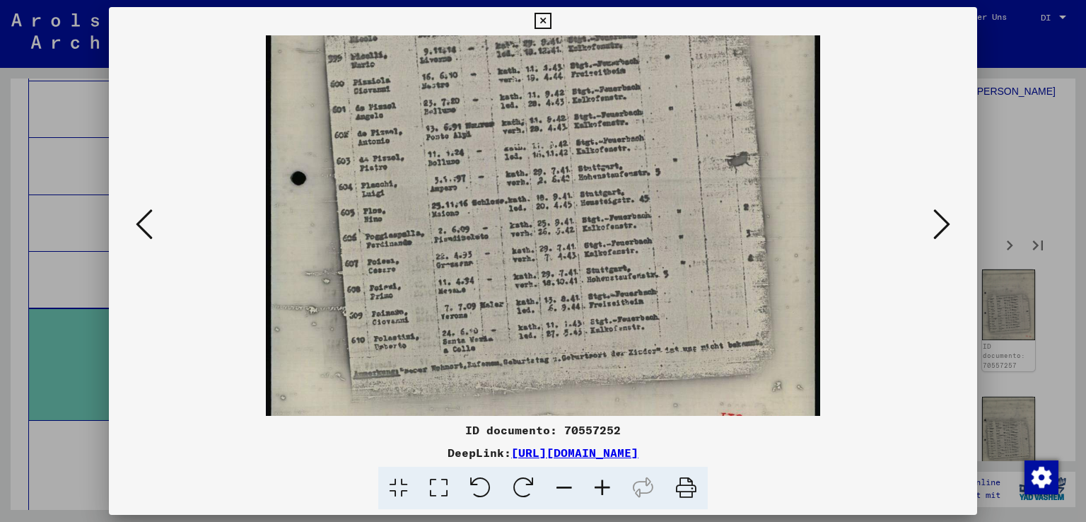
scroll to position [308, 0]
drag, startPoint x: 582, startPoint y: 324, endPoint x: 582, endPoint y: 230, distance: 94.0
click at [582, 230] on img at bounding box center [543, 94] width 555 height 734
click at [945, 213] on icon at bounding box center [941, 224] width 17 height 34
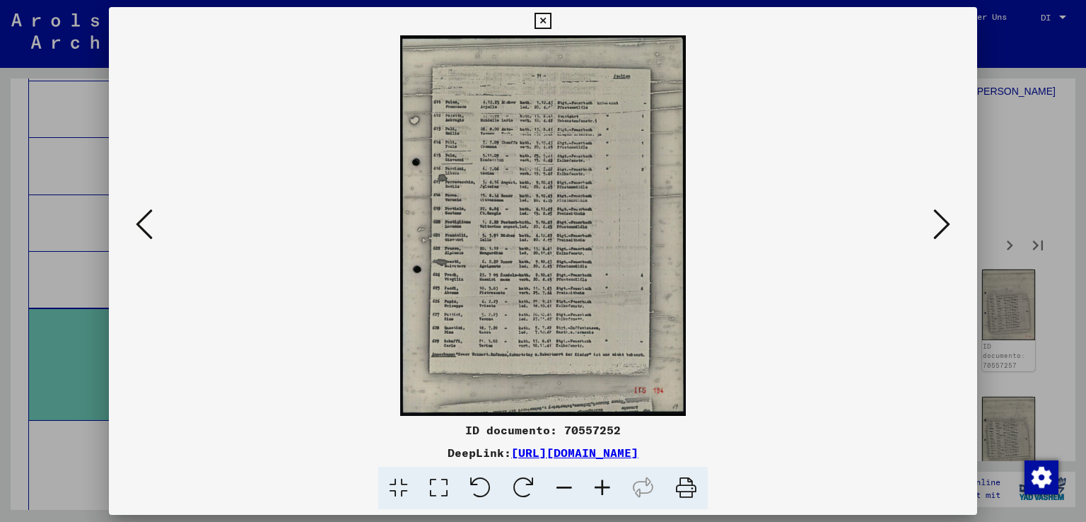
scroll to position [0, 0]
click at [605, 490] on icon at bounding box center [602, 487] width 38 height 43
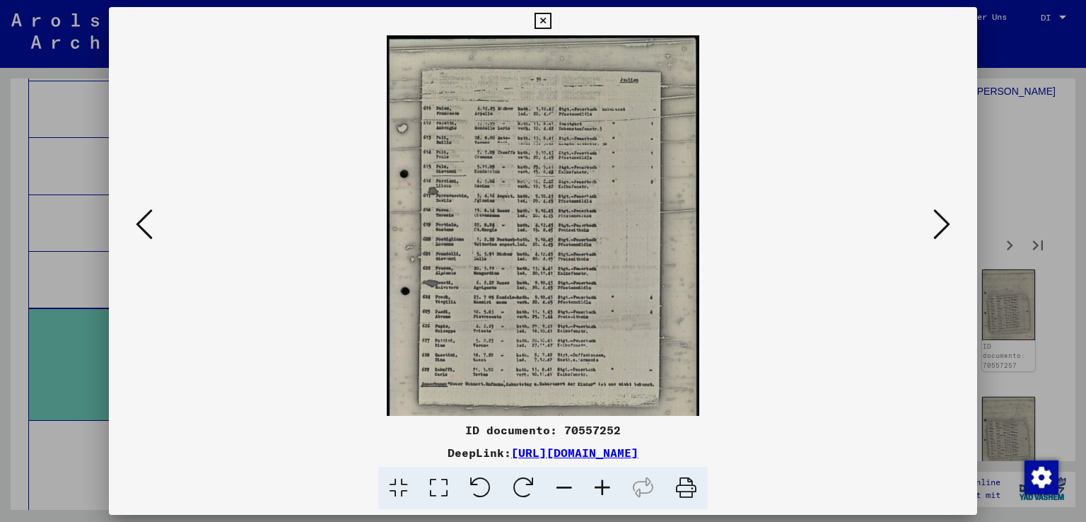
click at [605, 490] on icon at bounding box center [602, 487] width 38 height 43
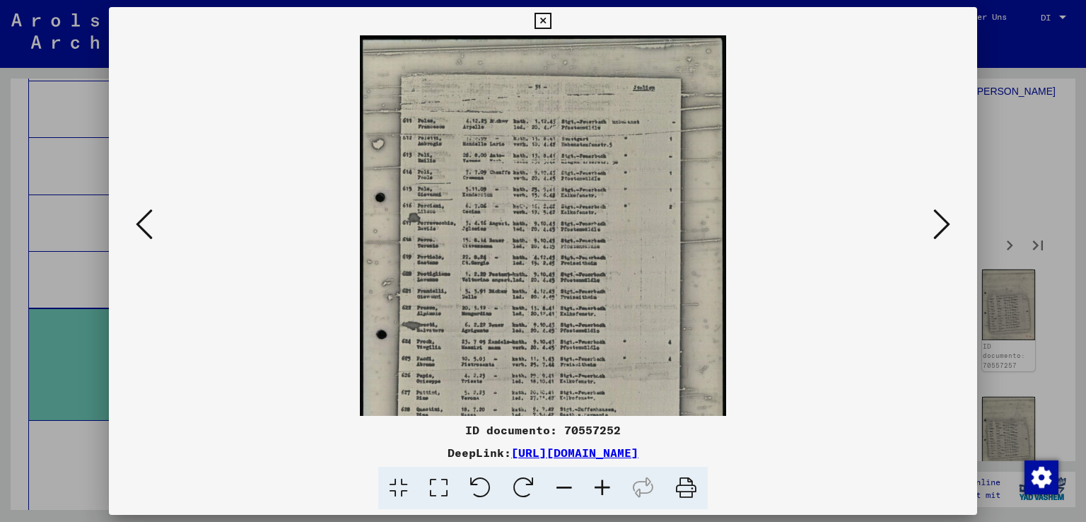
click at [605, 490] on icon at bounding box center [602, 487] width 38 height 43
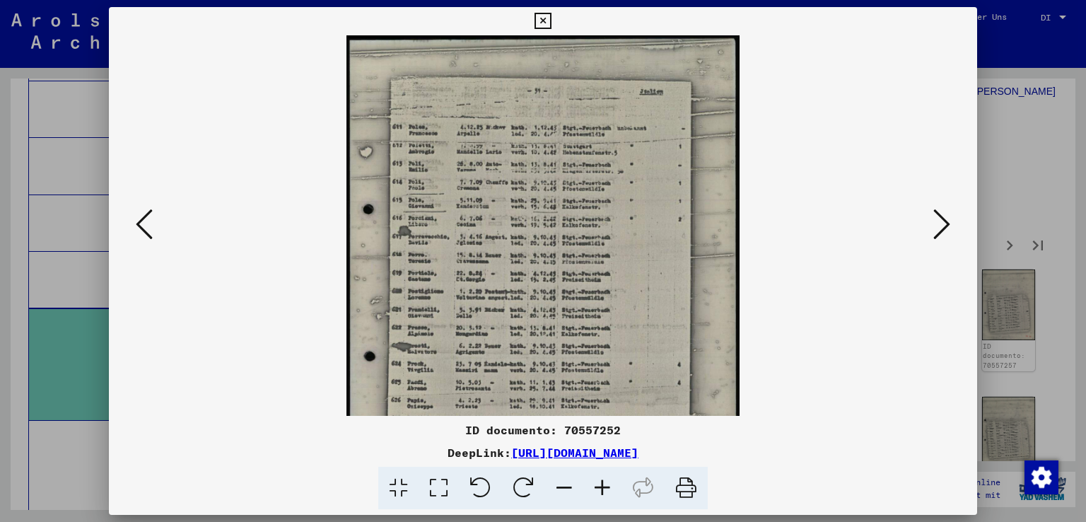
click at [605, 490] on icon at bounding box center [602, 487] width 38 height 43
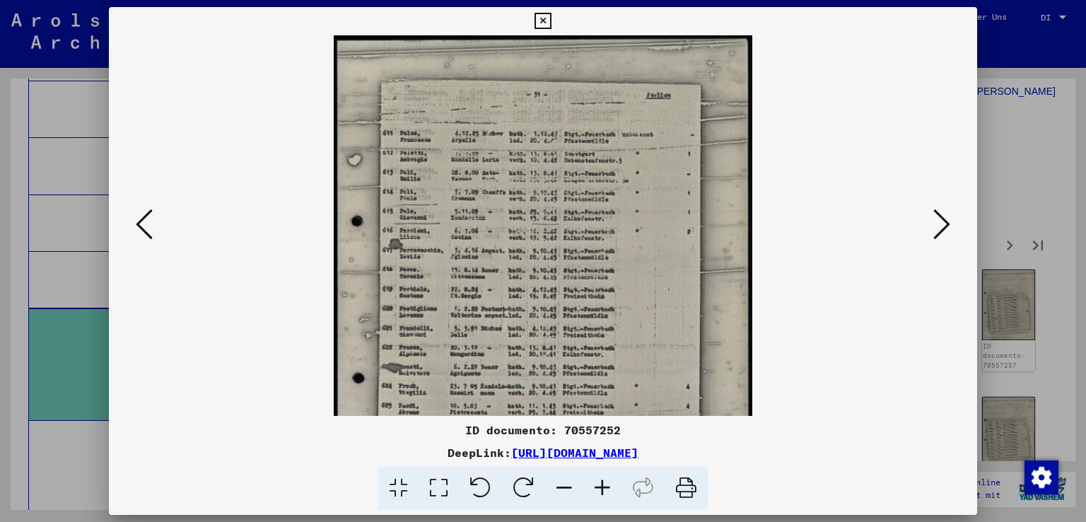
click at [605, 490] on icon at bounding box center [602, 487] width 38 height 43
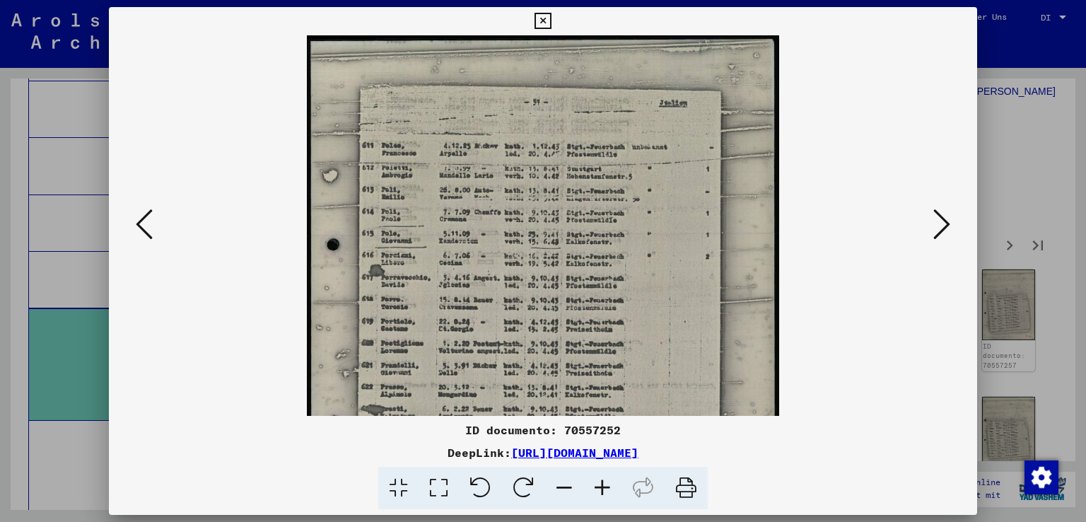
click at [605, 490] on icon at bounding box center [602, 487] width 38 height 43
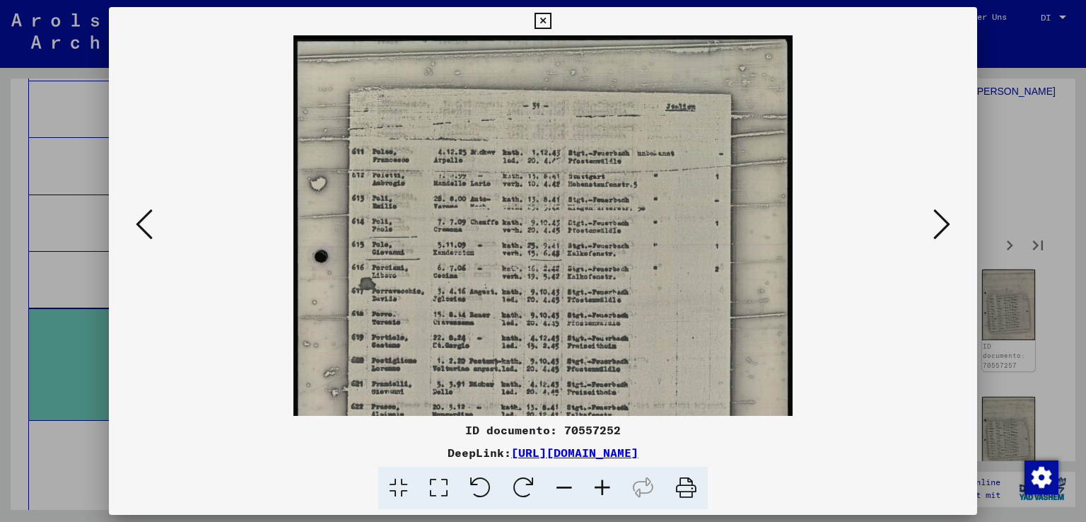
click at [605, 490] on icon at bounding box center [602, 487] width 38 height 43
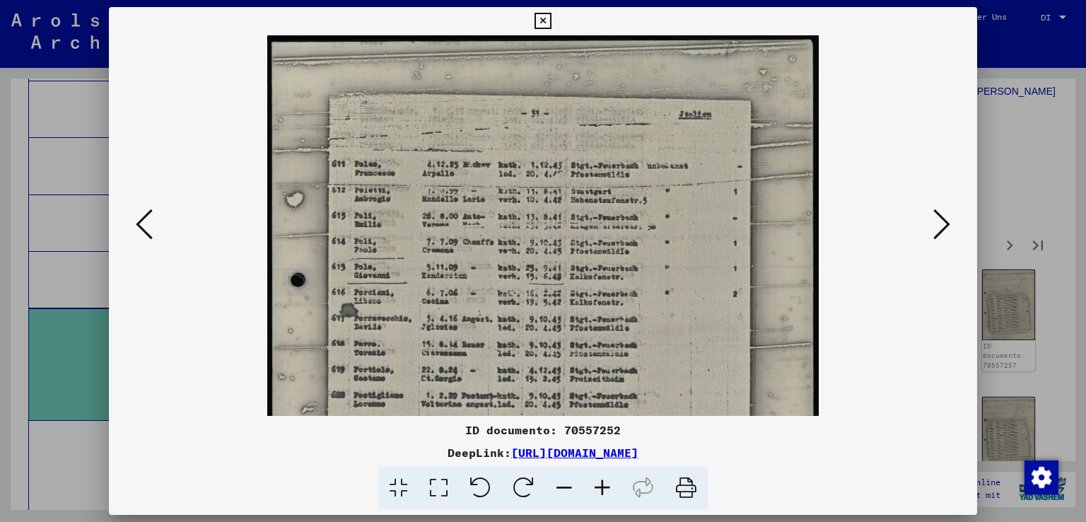
click at [605, 490] on icon at bounding box center [602, 487] width 38 height 43
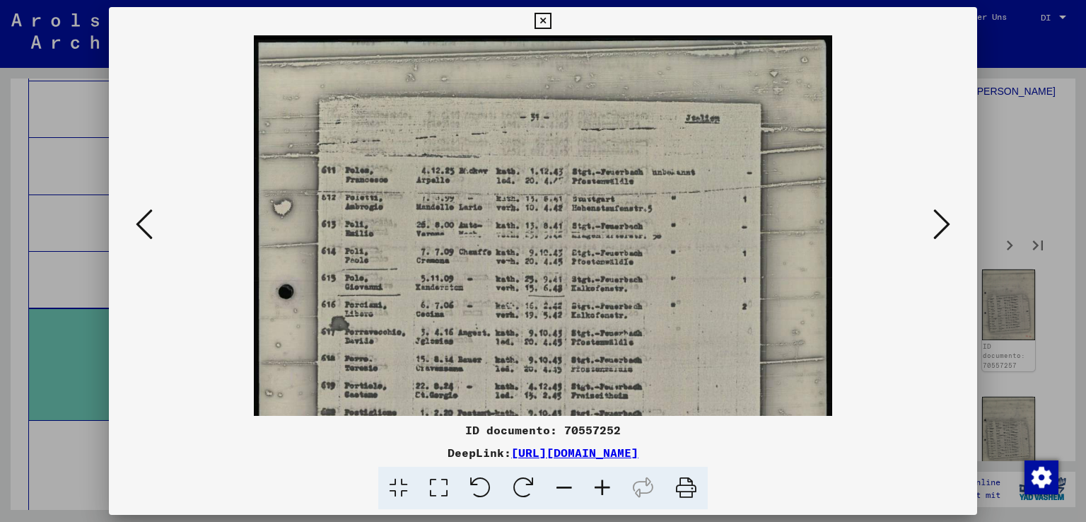
click at [605, 490] on icon at bounding box center [602, 487] width 38 height 43
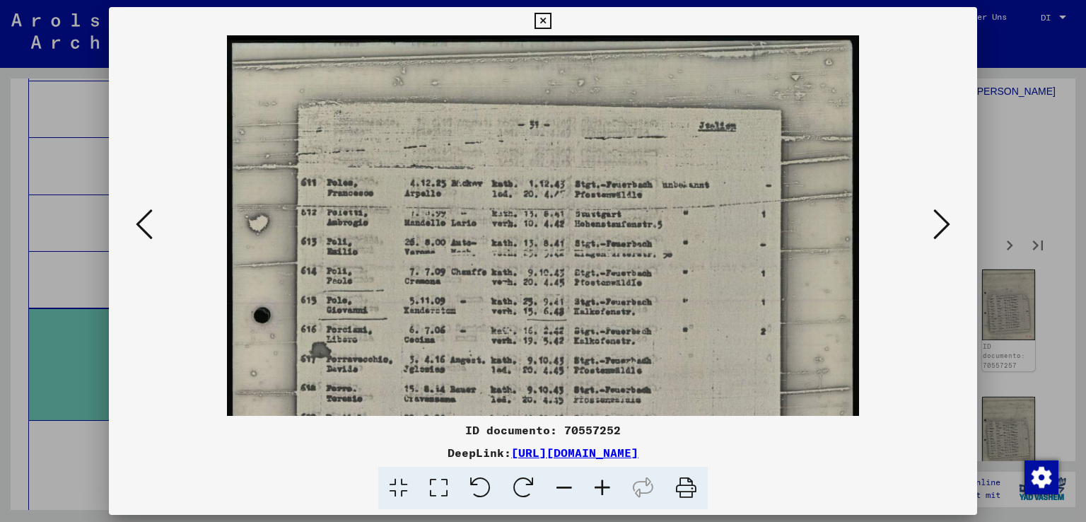
click at [605, 490] on icon at bounding box center [602, 487] width 38 height 43
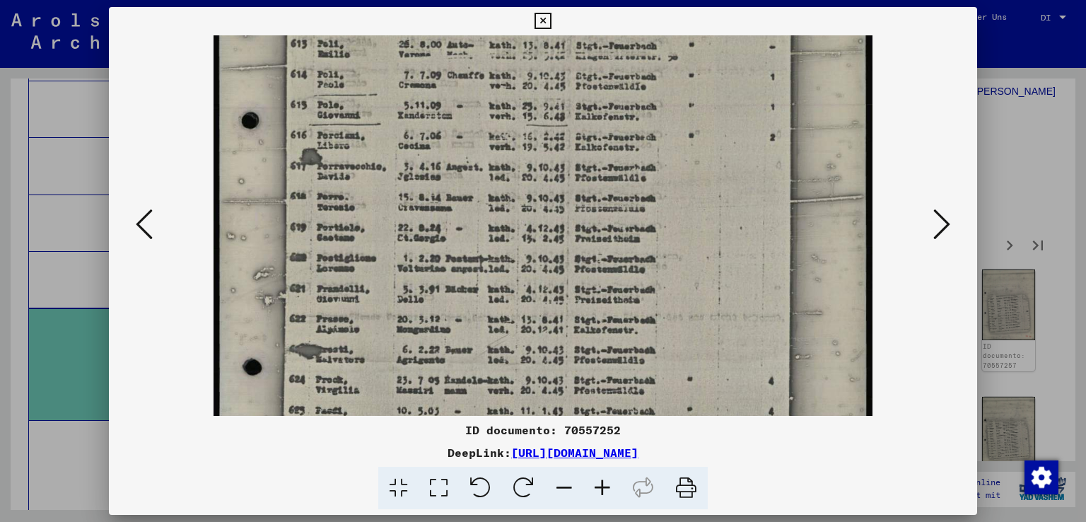
drag, startPoint x: 640, startPoint y: 295, endPoint x: 674, endPoint y: 85, distance: 212.5
click at [674, 85] on img at bounding box center [542, 266] width 658 height 875
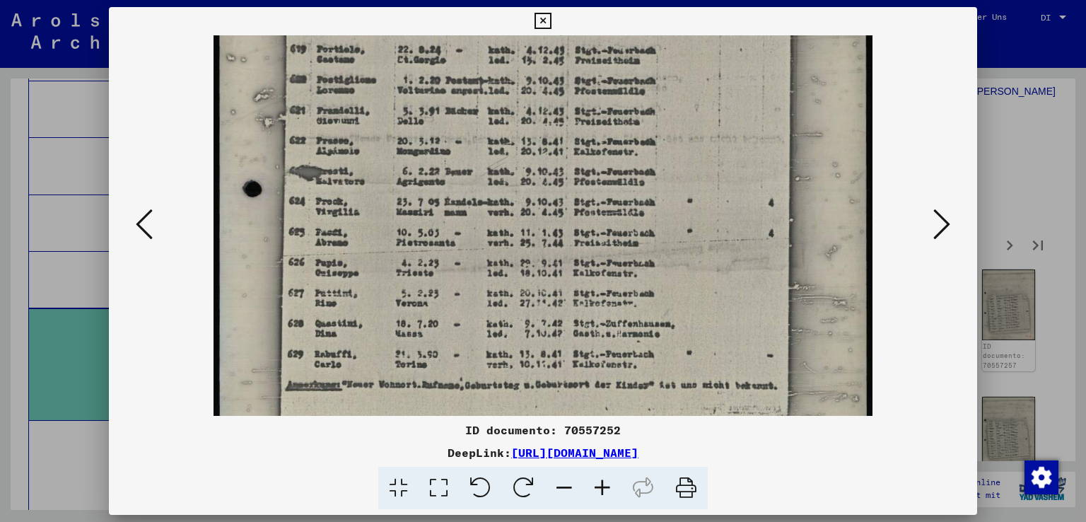
scroll to position [385, 0]
drag, startPoint x: 657, startPoint y: 303, endPoint x: 676, endPoint y: 124, distance: 180.5
click at [676, 124] on img at bounding box center [542, 87] width 658 height 875
click at [947, 212] on icon at bounding box center [941, 224] width 17 height 34
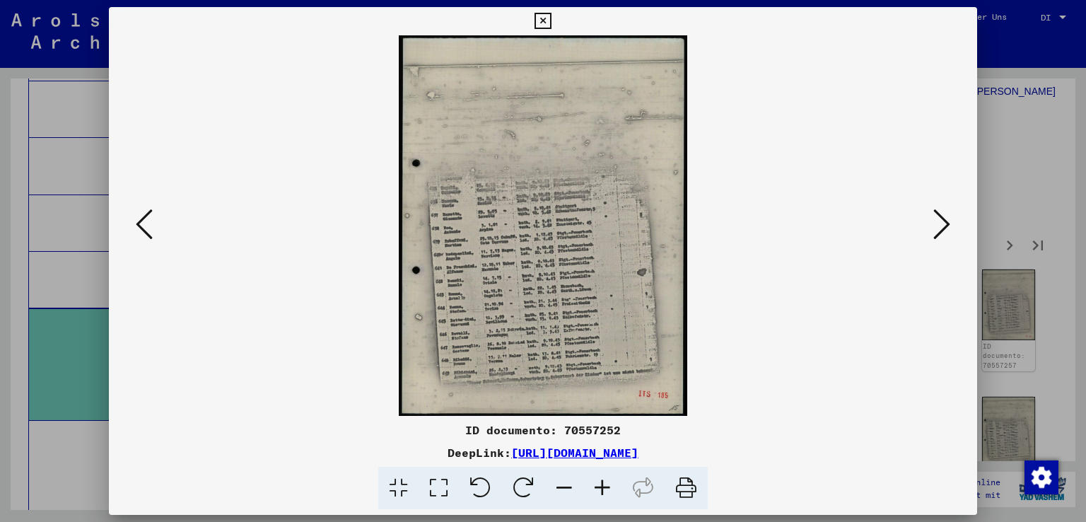
click at [596, 484] on icon at bounding box center [602, 487] width 38 height 43
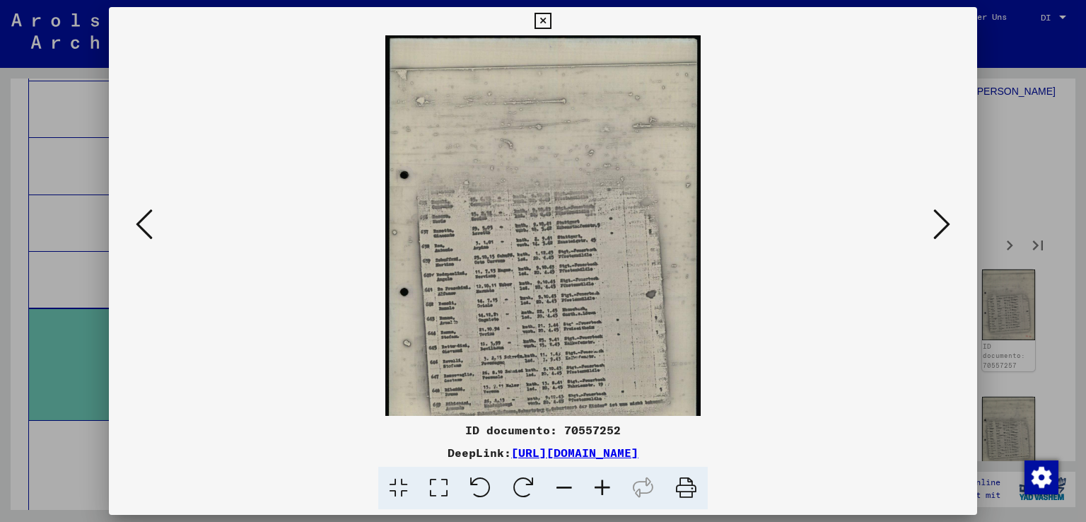
click at [596, 484] on icon at bounding box center [602, 487] width 38 height 43
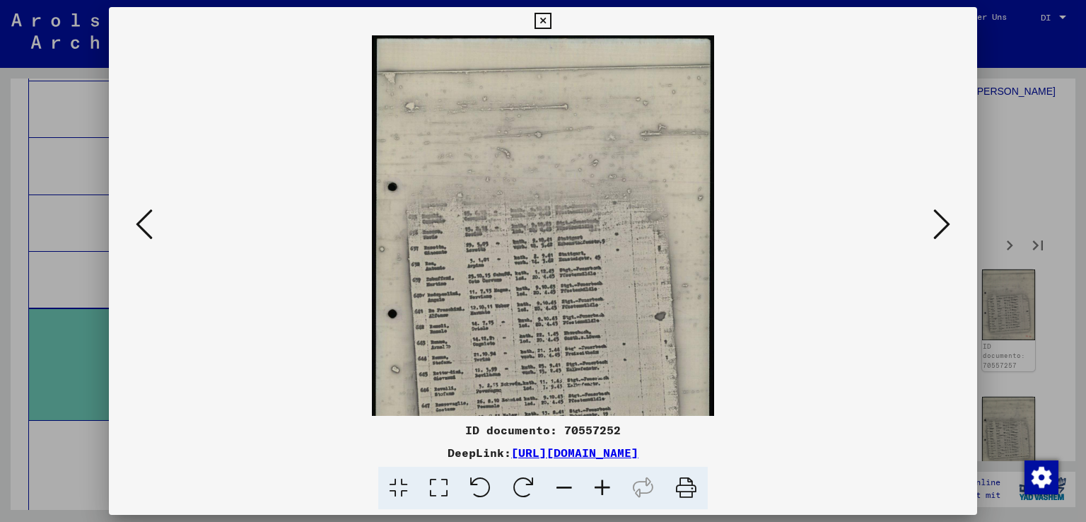
click at [596, 484] on icon at bounding box center [602, 487] width 38 height 43
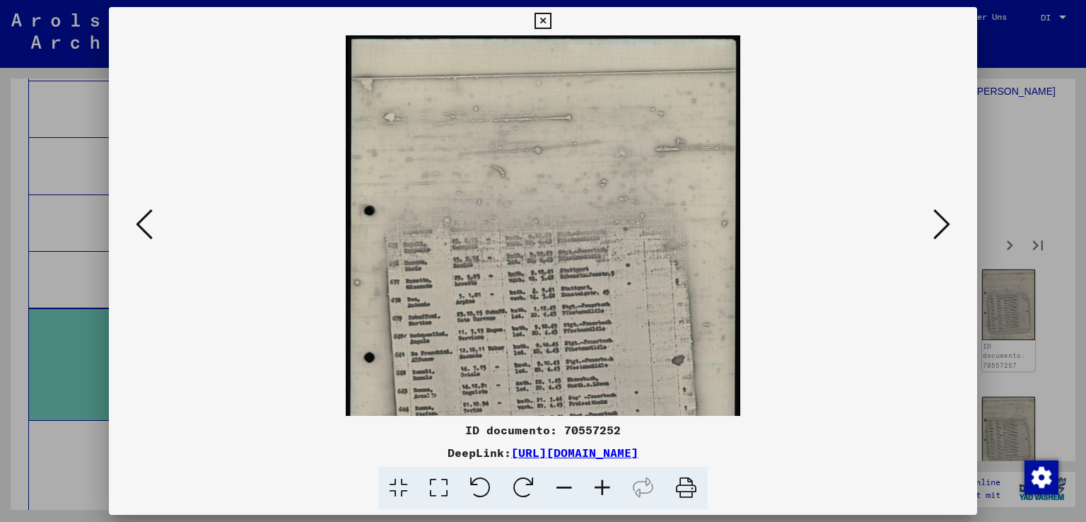
click at [596, 484] on icon at bounding box center [602, 487] width 38 height 43
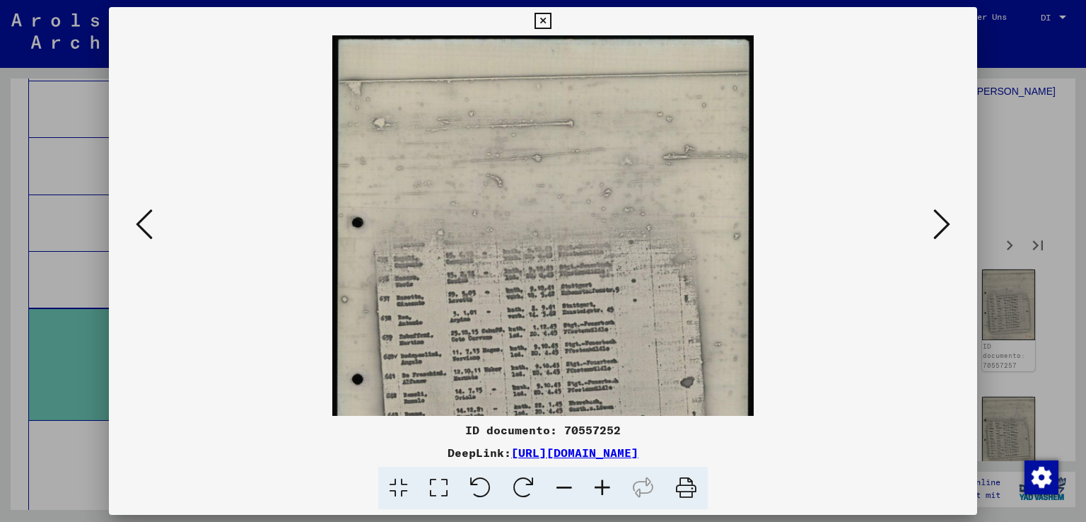
click at [596, 484] on icon at bounding box center [602, 487] width 38 height 43
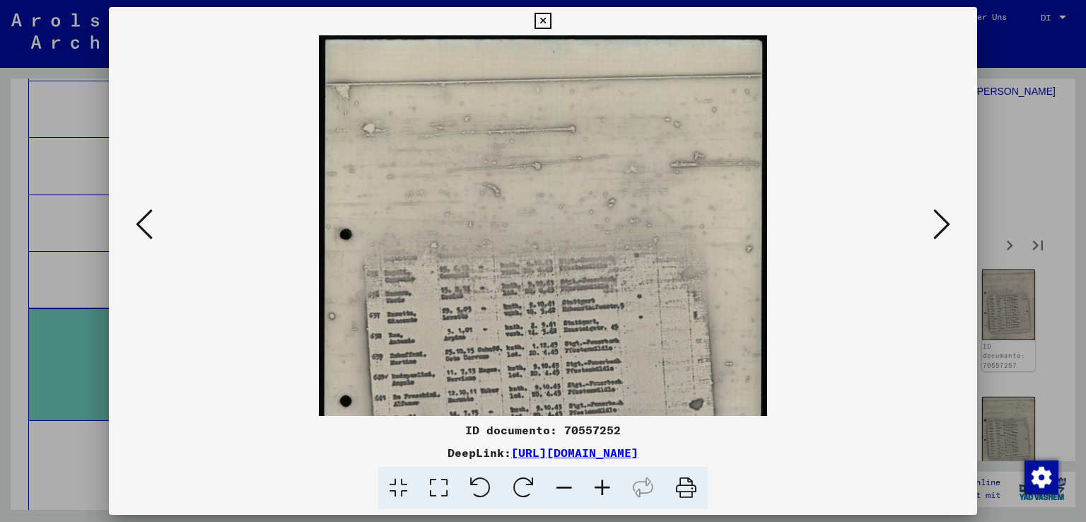
click at [596, 484] on icon at bounding box center [602, 487] width 38 height 43
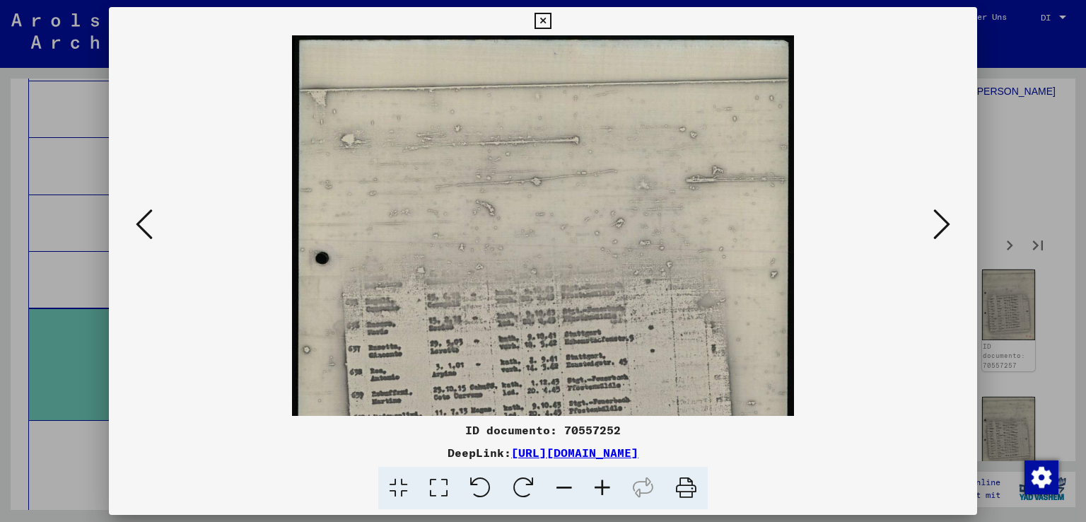
click at [596, 484] on icon at bounding box center [602, 487] width 38 height 43
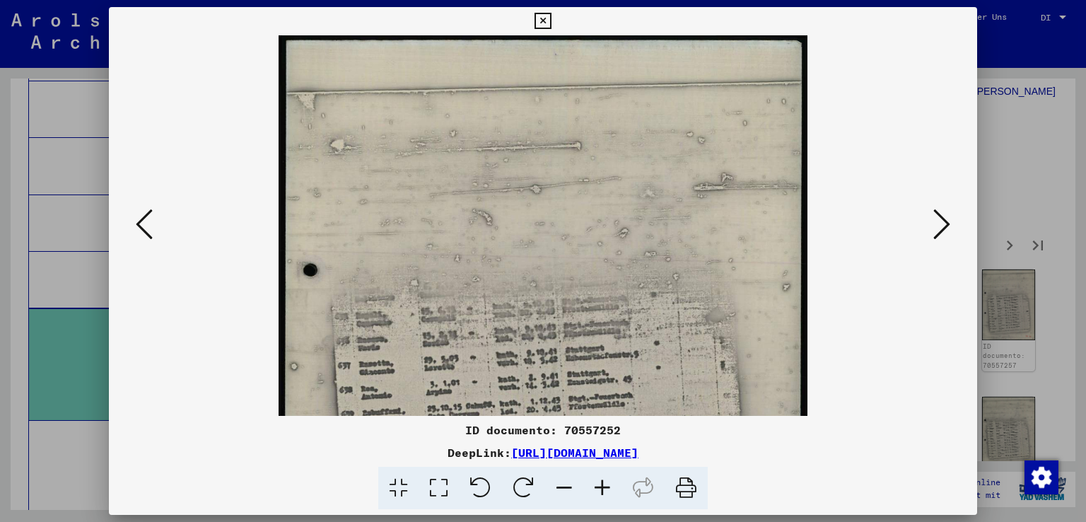
click at [596, 484] on icon at bounding box center [602, 487] width 38 height 43
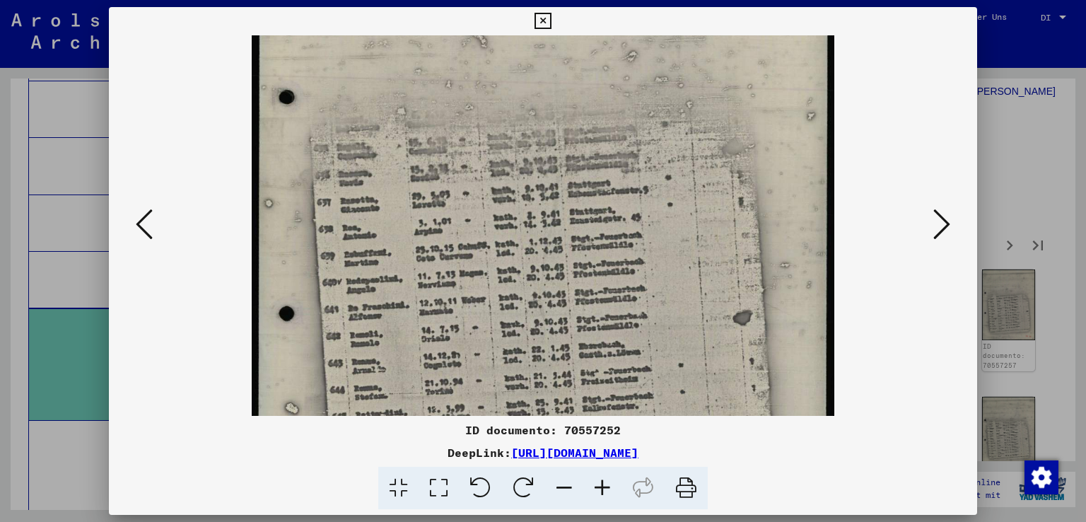
scroll to position [199, 0]
drag, startPoint x: 619, startPoint y: 357, endPoint x: 644, endPoint y: 165, distance: 193.1
click at [644, 165] on img at bounding box center [543, 221] width 582 height 769
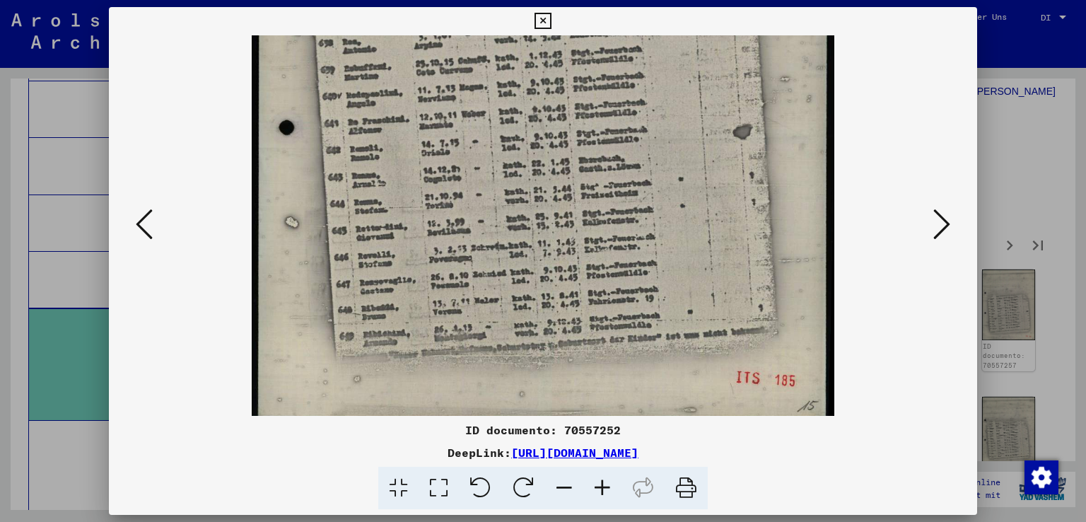
scroll to position [384, 0]
drag, startPoint x: 665, startPoint y: 331, endPoint x: 662, endPoint y: 153, distance: 178.1
click at [662, 153] on img at bounding box center [543, 35] width 582 height 769
click at [947, 216] on icon at bounding box center [941, 224] width 17 height 34
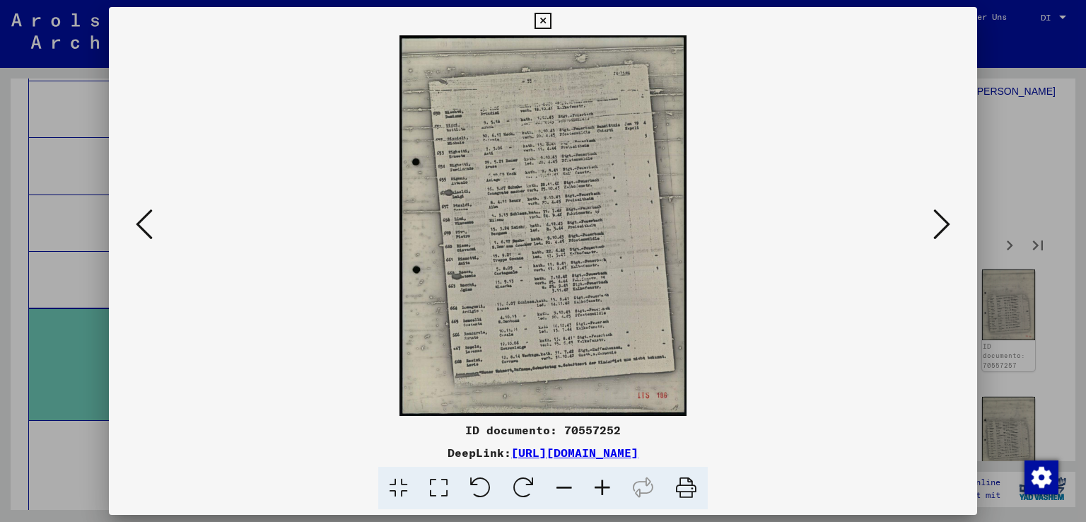
click at [609, 483] on icon at bounding box center [602, 487] width 38 height 43
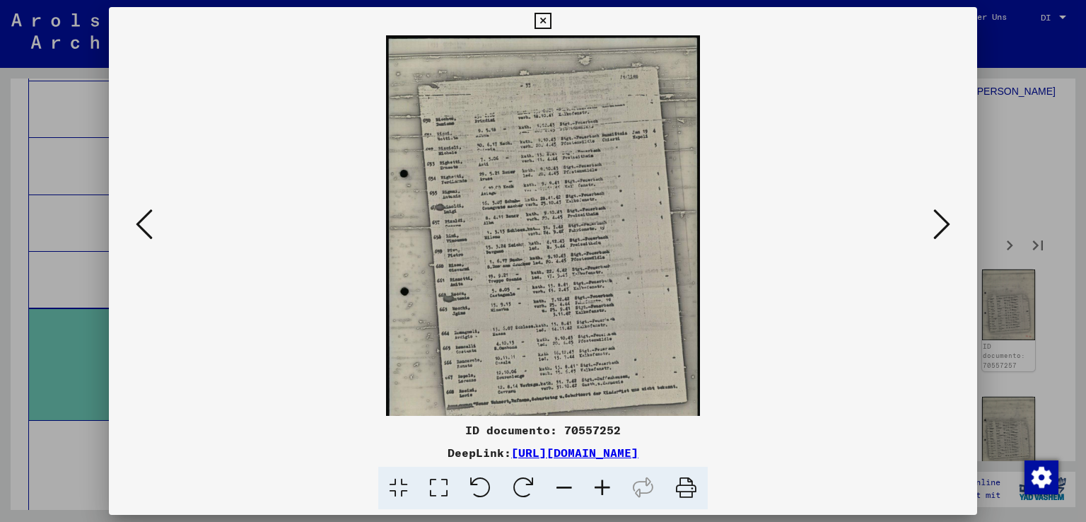
click at [609, 483] on icon at bounding box center [602, 487] width 38 height 43
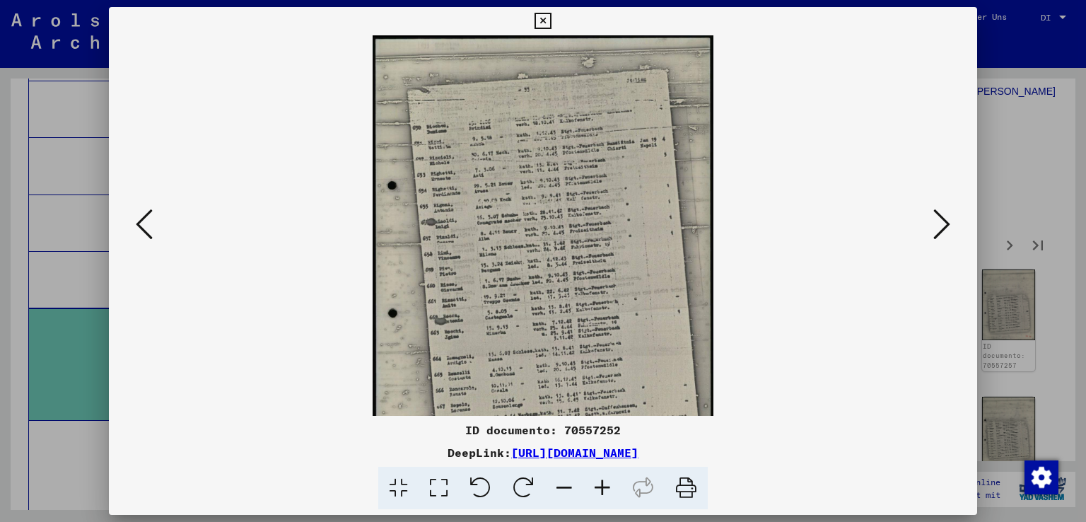
click at [609, 483] on icon at bounding box center [602, 487] width 38 height 43
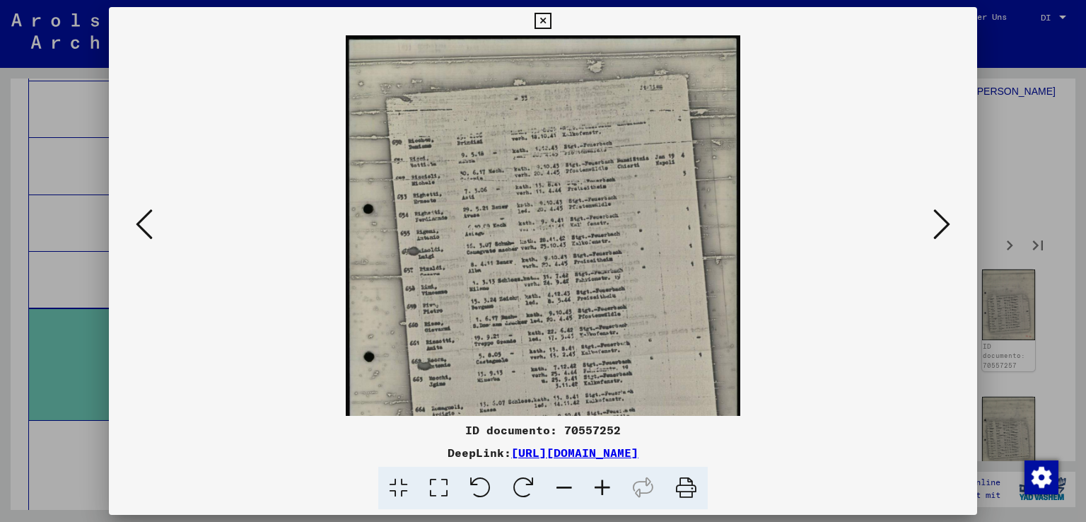
click at [609, 483] on icon at bounding box center [602, 487] width 38 height 43
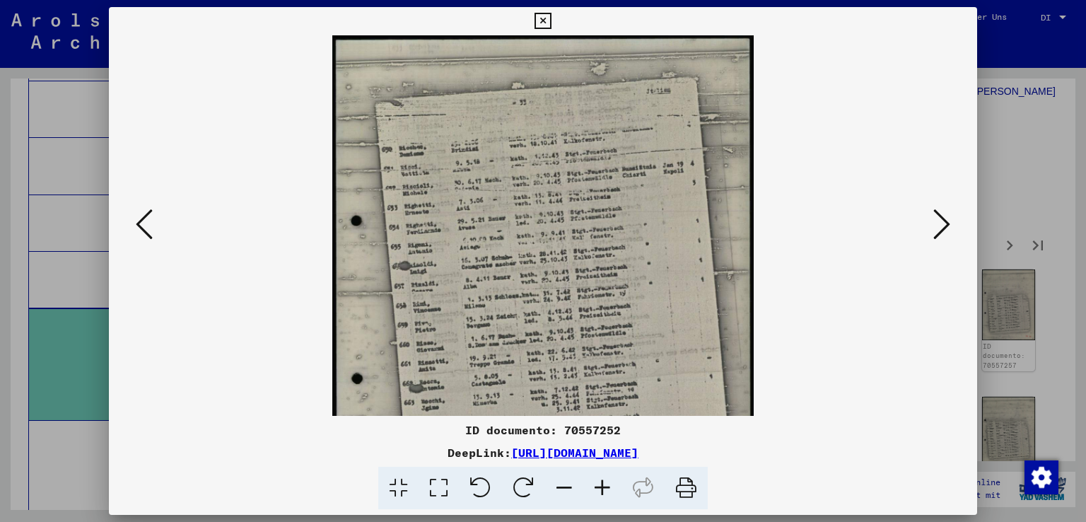
click at [609, 483] on icon at bounding box center [602, 487] width 38 height 43
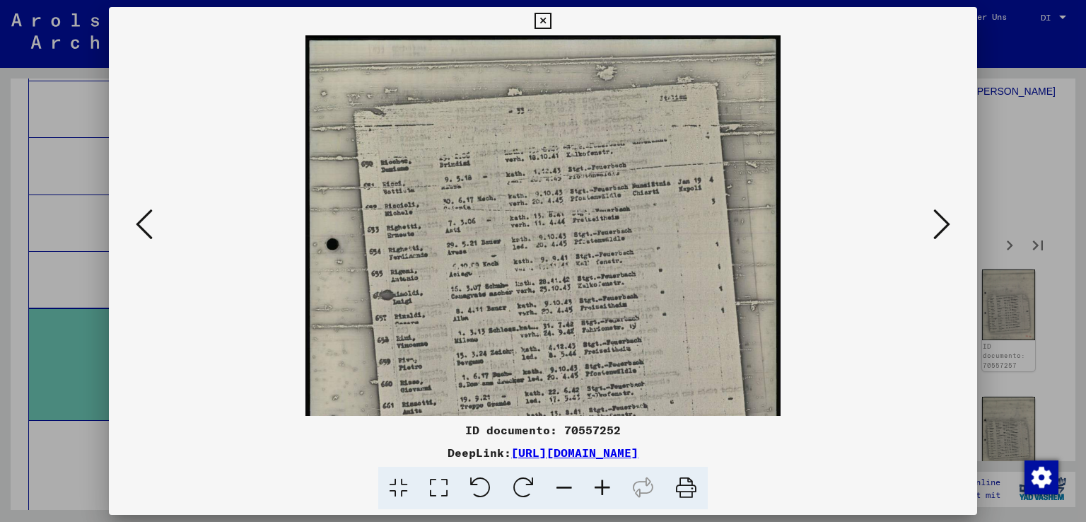
click at [609, 483] on icon at bounding box center [602, 487] width 38 height 43
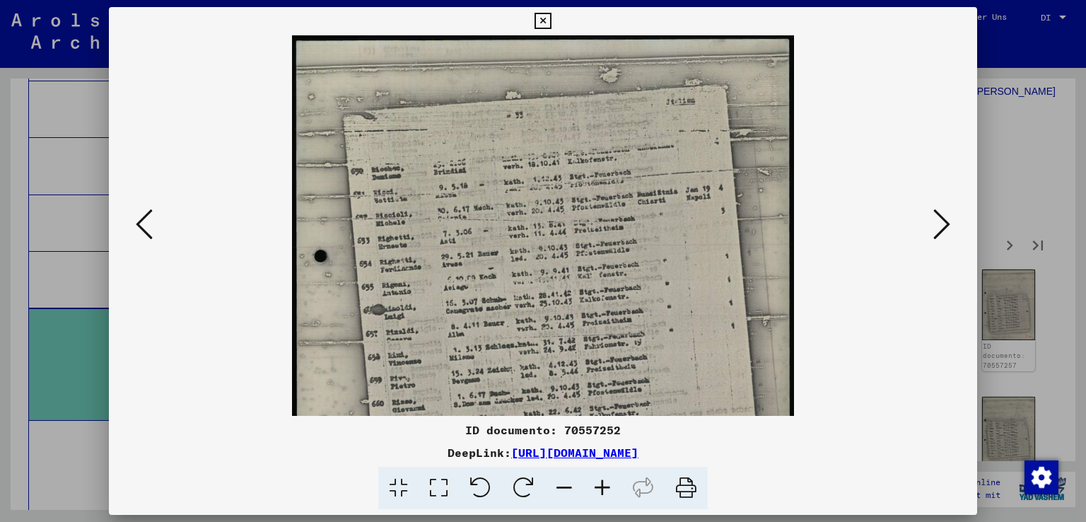
click at [609, 483] on icon at bounding box center [602, 487] width 38 height 43
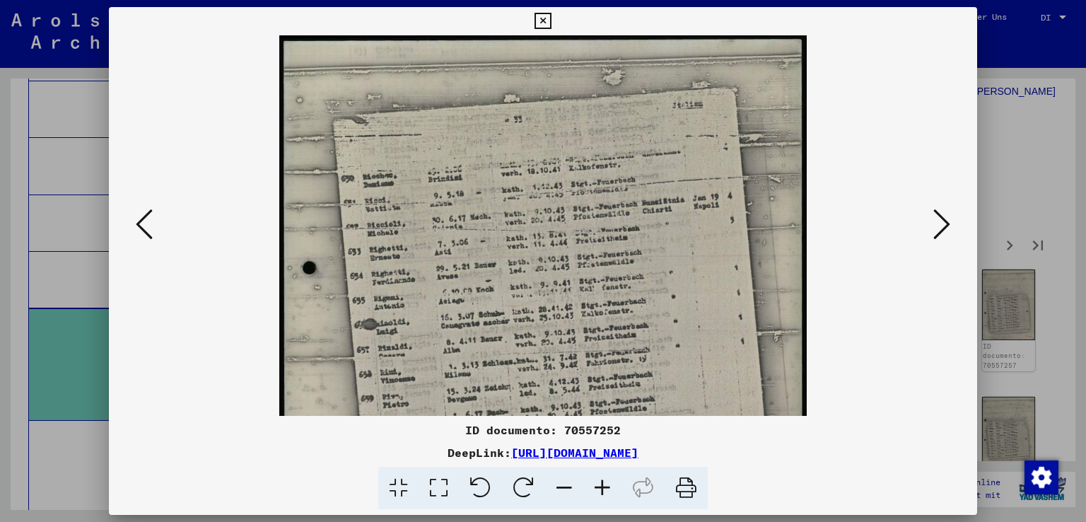
click at [608, 483] on icon at bounding box center [602, 487] width 38 height 43
click at [606, 483] on icon at bounding box center [602, 487] width 38 height 43
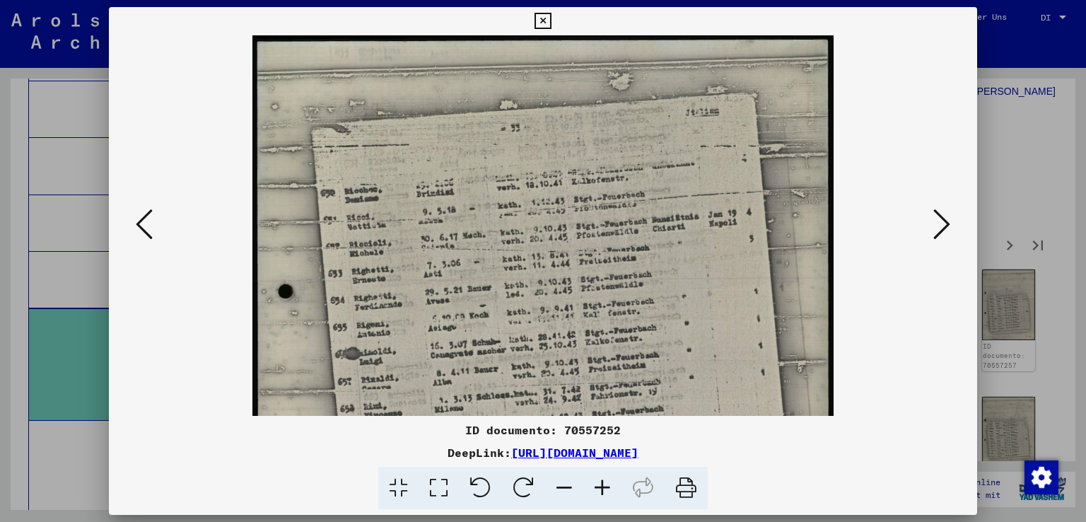
click at [606, 483] on icon at bounding box center [602, 487] width 38 height 43
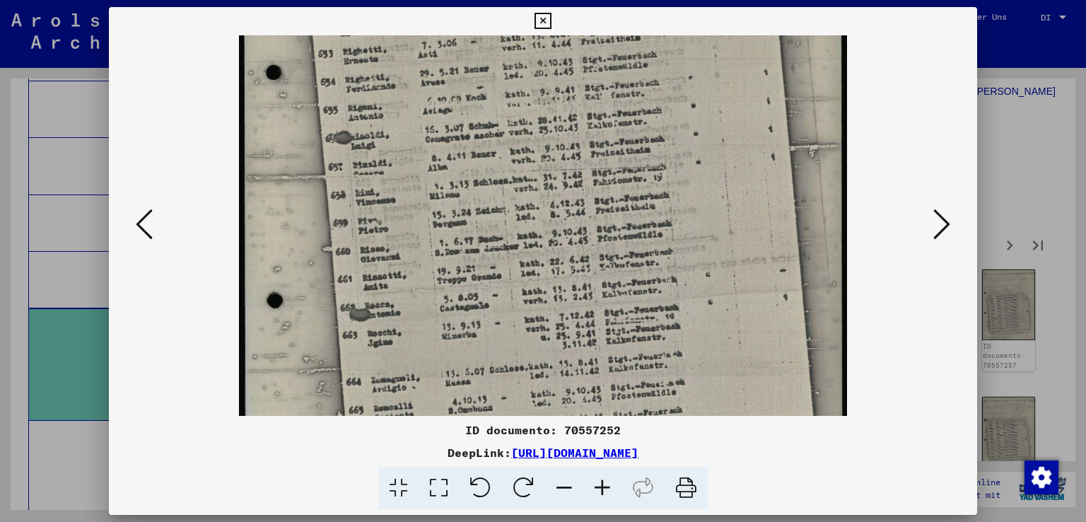
drag, startPoint x: 608, startPoint y: 363, endPoint x: 618, endPoint y: 137, distance: 226.4
click at [618, 137] on img at bounding box center [543, 207] width 608 height 804
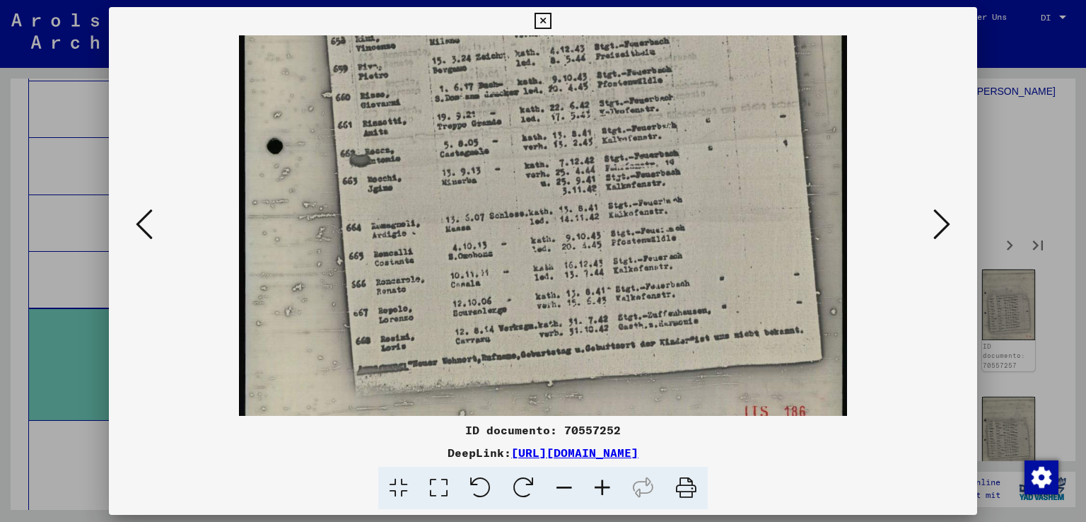
drag, startPoint x: 625, startPoint y: 327, endPoint x: 636, endPoint y: 182, distance: 146.0
click at [636, 182] on img at bounding box center [543, 53] width 608 height 804
click at [939, 211] on icon at bounding box center [941, 224] width 17 height 34
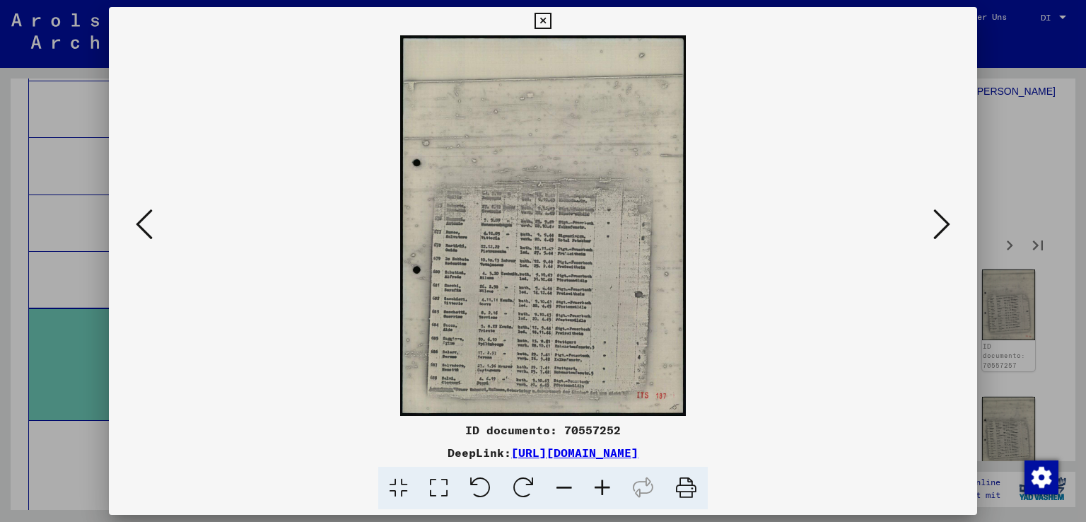
scroll to position [0, 0]
click at [605, 483] on icon at bounding box center [602, 487] width 38 height 43
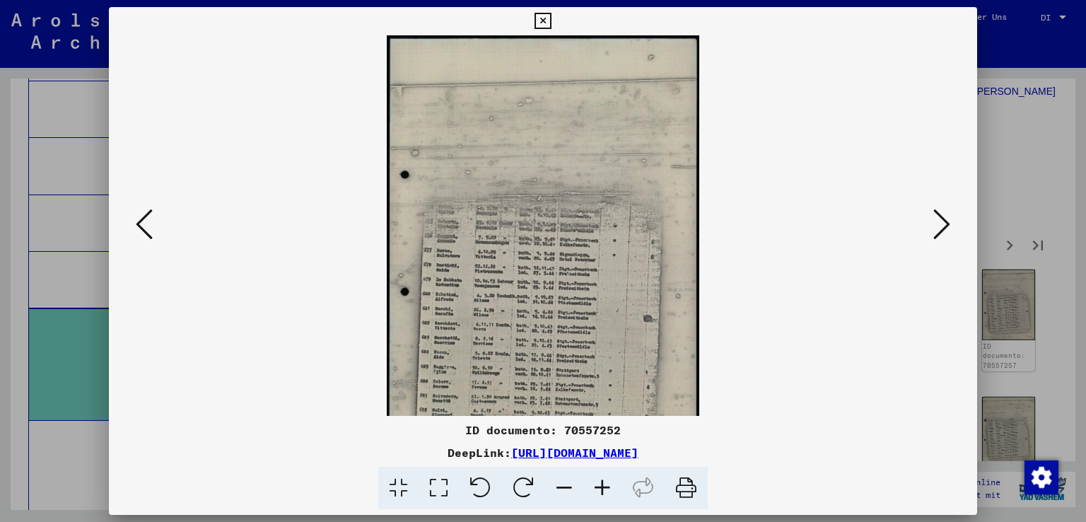
click at [605, 483] on icon at bounding box center [602, 487] width 38 height 43
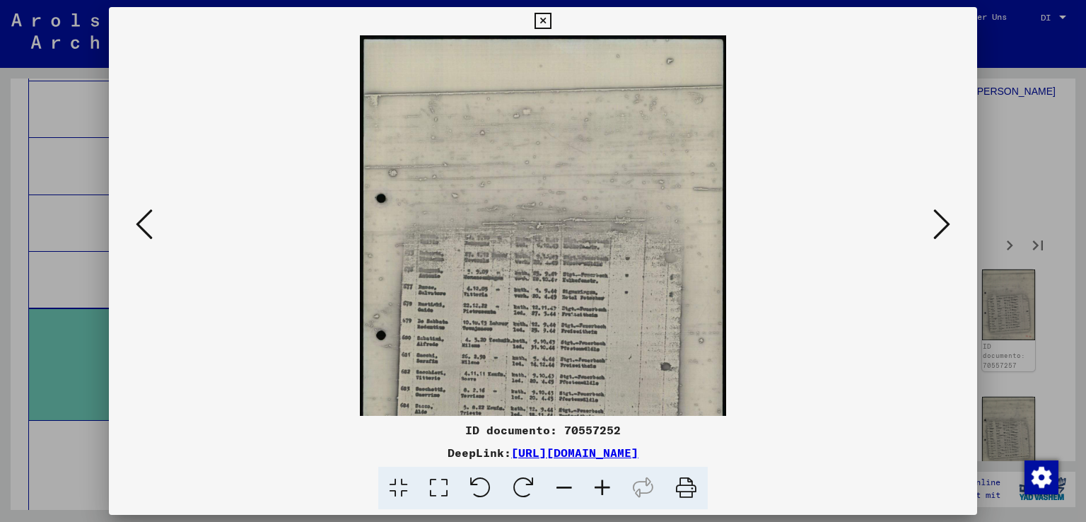
click at [605, 483] on icon at bounding box center [602, 487] width 38 height 43
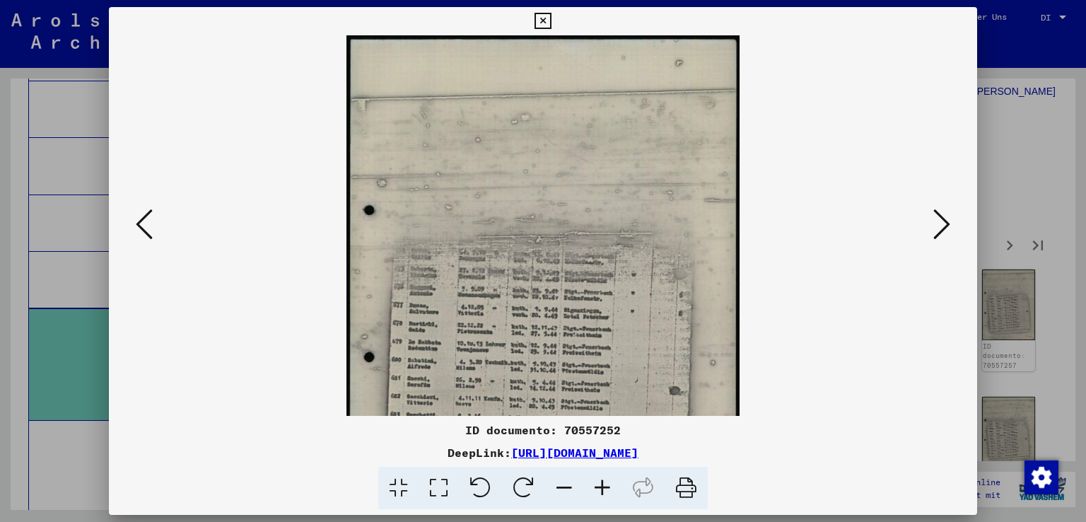
click at [605, 483] on icon at bounding box center [602, 487] width 38 height 43
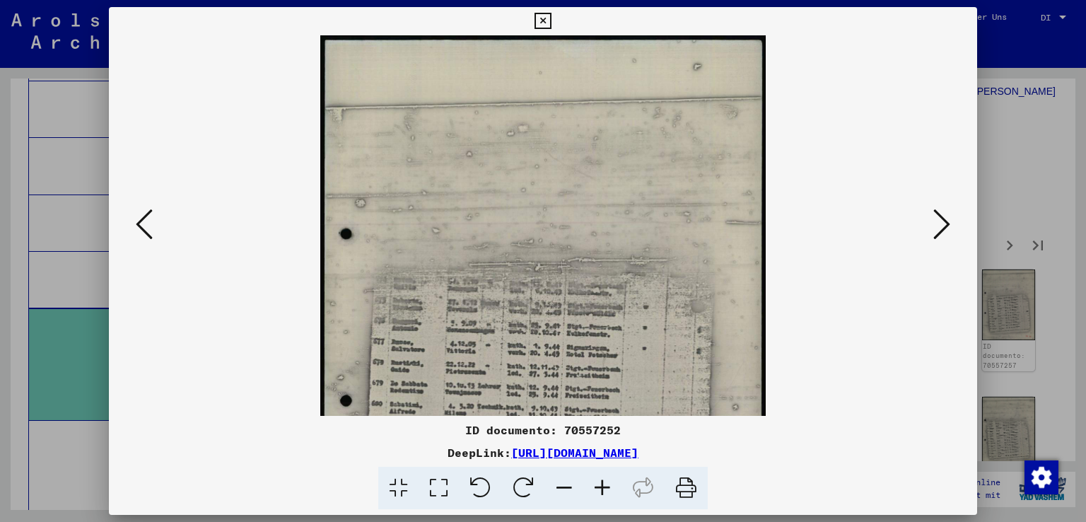
click at [605, 483] on icon at bounding box center [602, 487] width 38 height 43
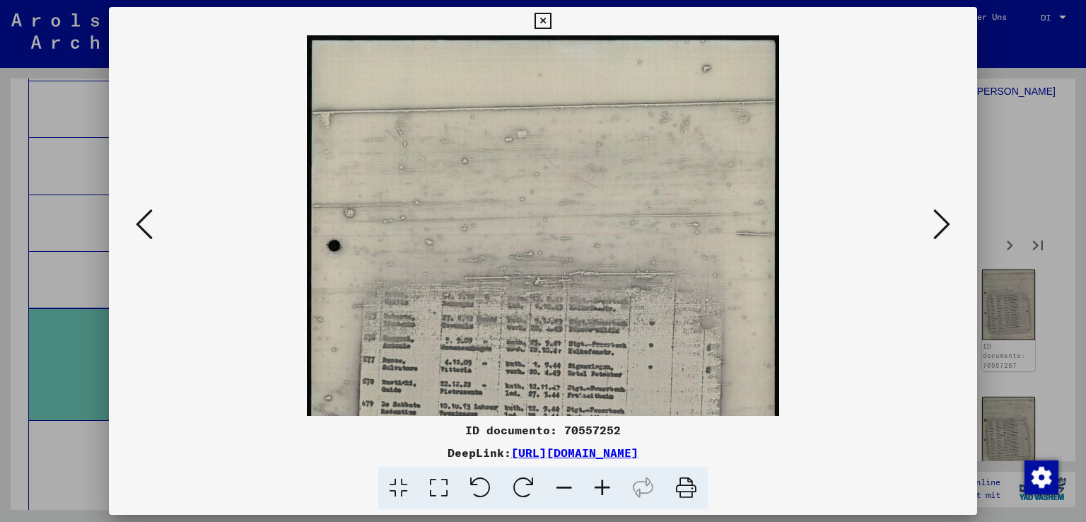
click at [605, 483] on icon at bounding box center [602, 487] width 38 height 43
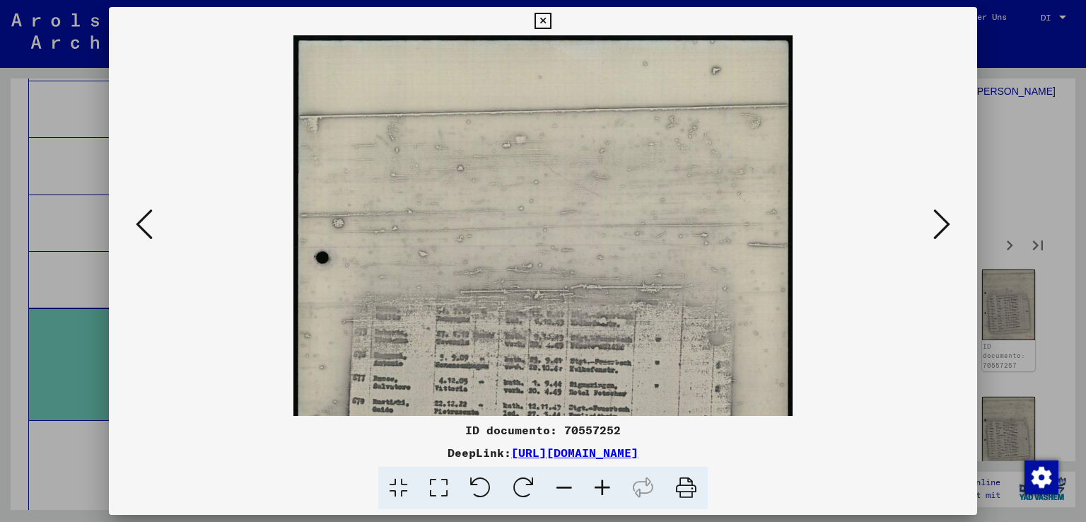
click at [605, 483] on icon at bounding box center [602, 487] width 38 height 43
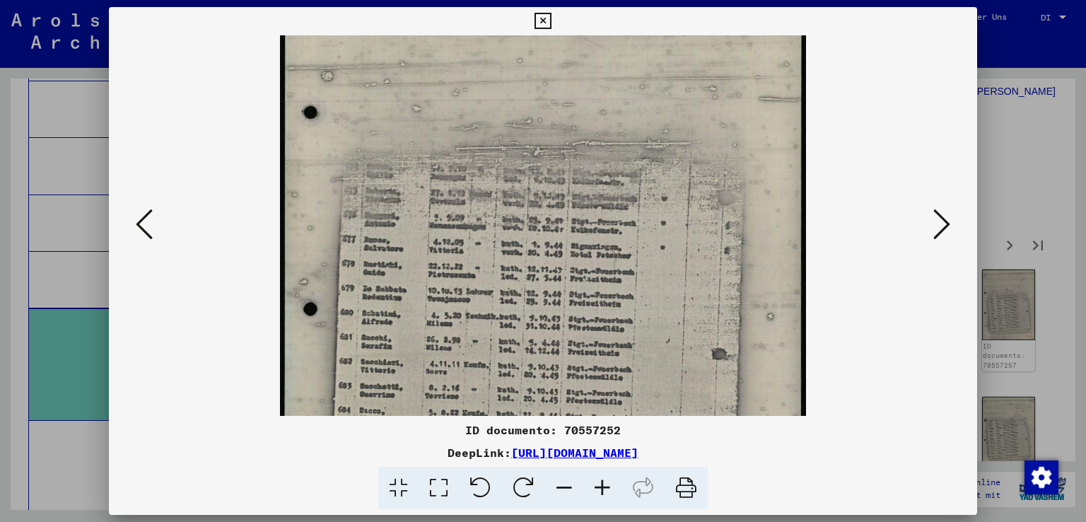
drag, startPoint x: 659, startPoint y: 354, endPoint x: 676, endPoint y: 195, distance: 159.9
click at [676, 195] on img at bounding box center [542, 227] width 525 height 698
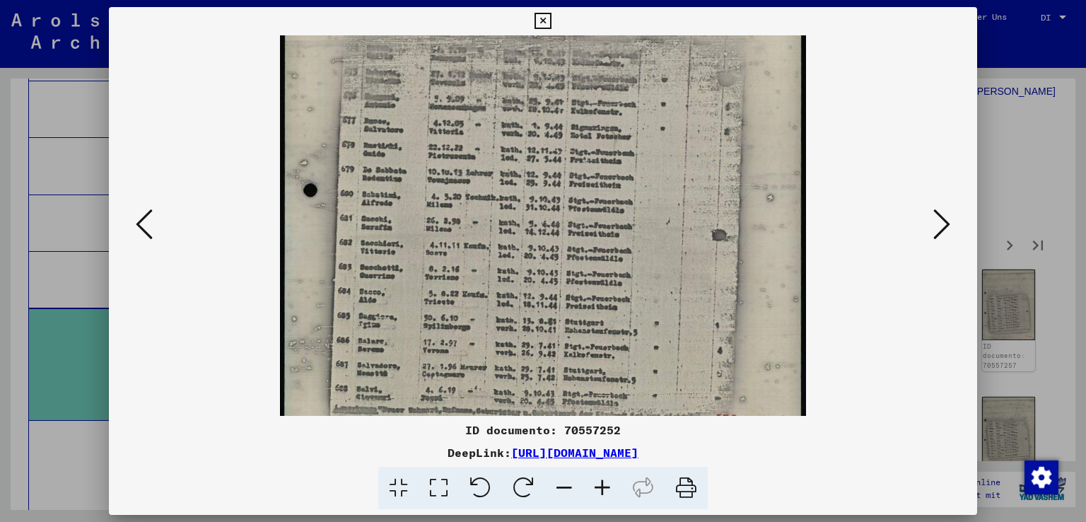
drag, startPoint x: 668, startPoint y: 323, endPoint x: 670, endPoint y: 209, distance: 113.8
click at [670, 209] on img at bounding box center [542, 109] width 525 height 698
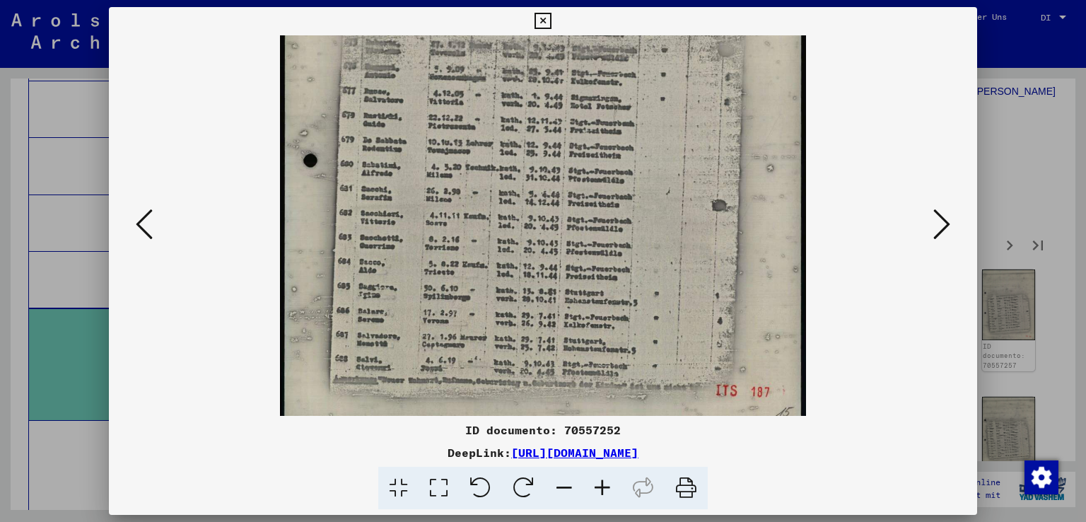
scroll to position [317, 0]
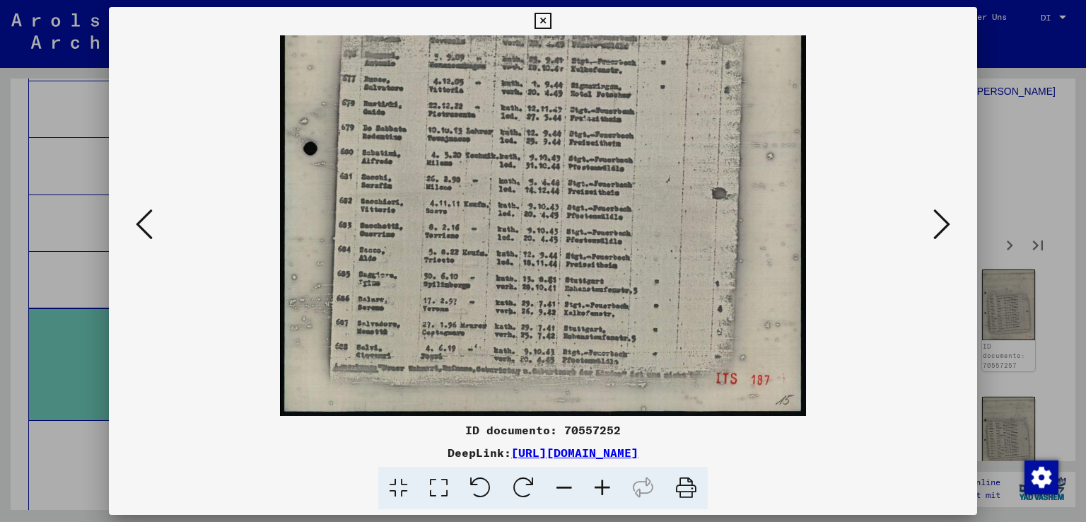
drag, startPoint x: 647, startPoint y: 345, endPoint x: 647, endPoint y: 294, distance: 50.9
click at [647, 295] on img at bounding box center [542, 67] width 525 height 698
click at [939, 217] on icon at bounding box center [941, 224] width 17 height 34
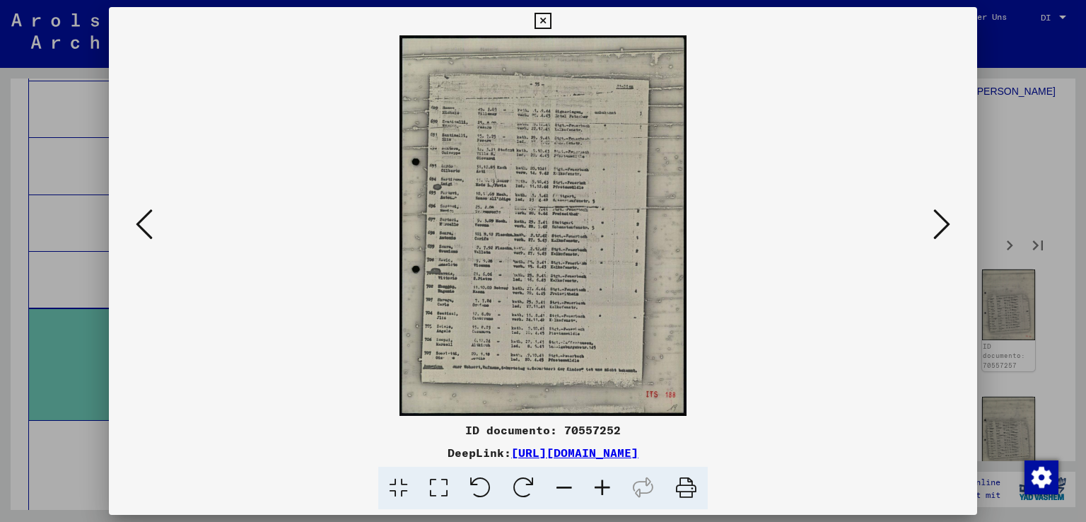
scroll to position [0, 0]
click at [604, 484] on icon at bounding box center [602, 487] width 38 height 43
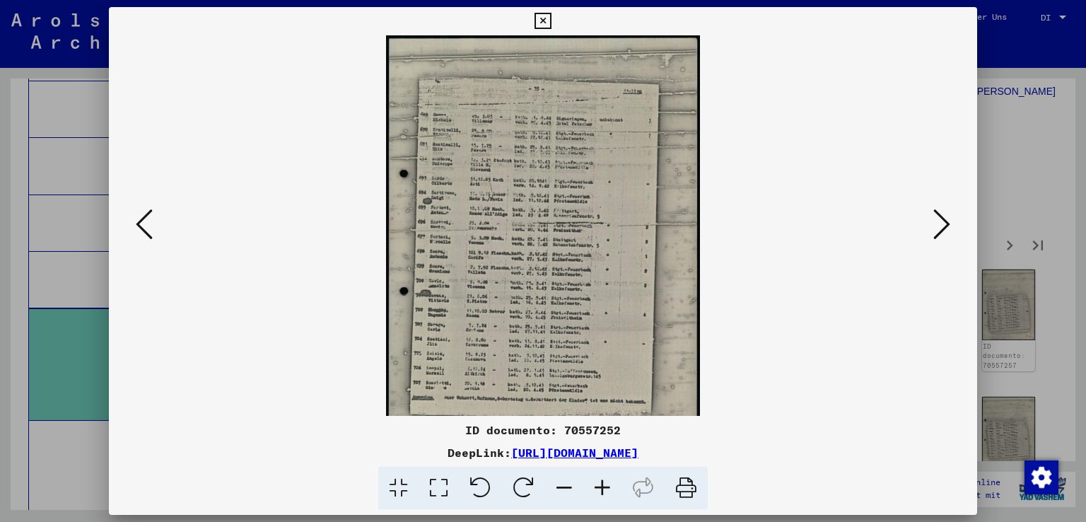
click at [604, 484] on icon at bounding box center [602, 487] width 38 height 43
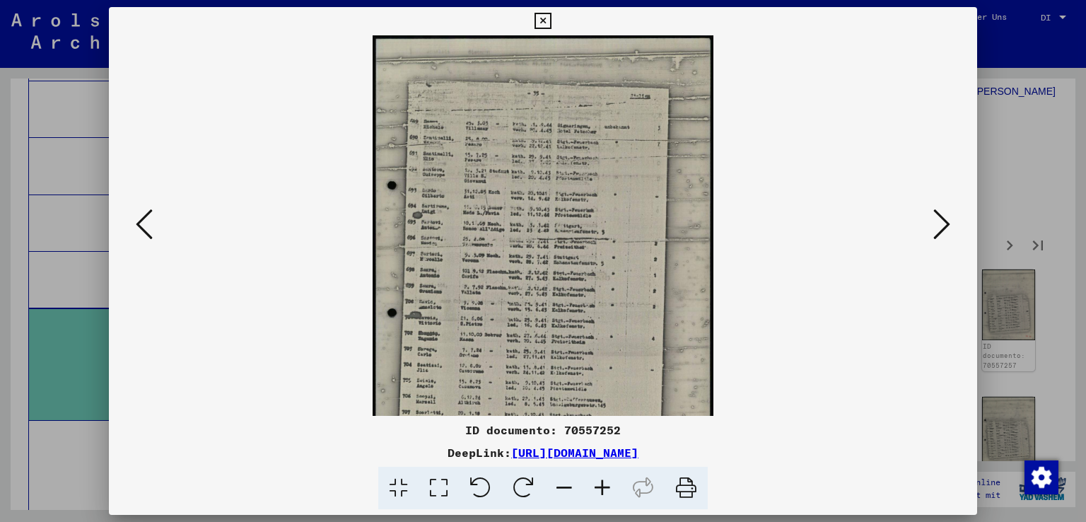
click at [604, 484] on icon at bounding box center [602, 487] width 38 height 43
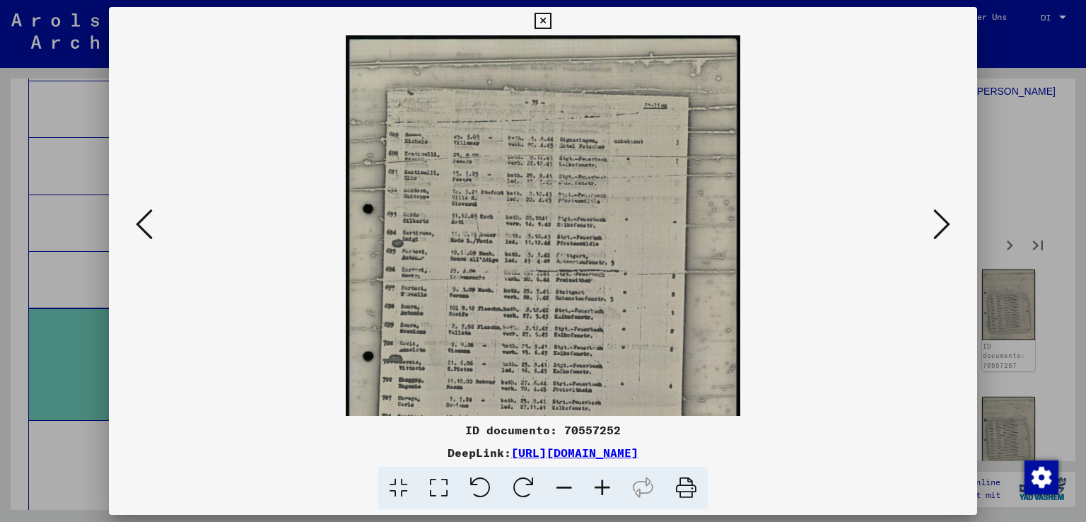
click at [604, 484] on icon at bounding box center [602, 487] width 38 height 43
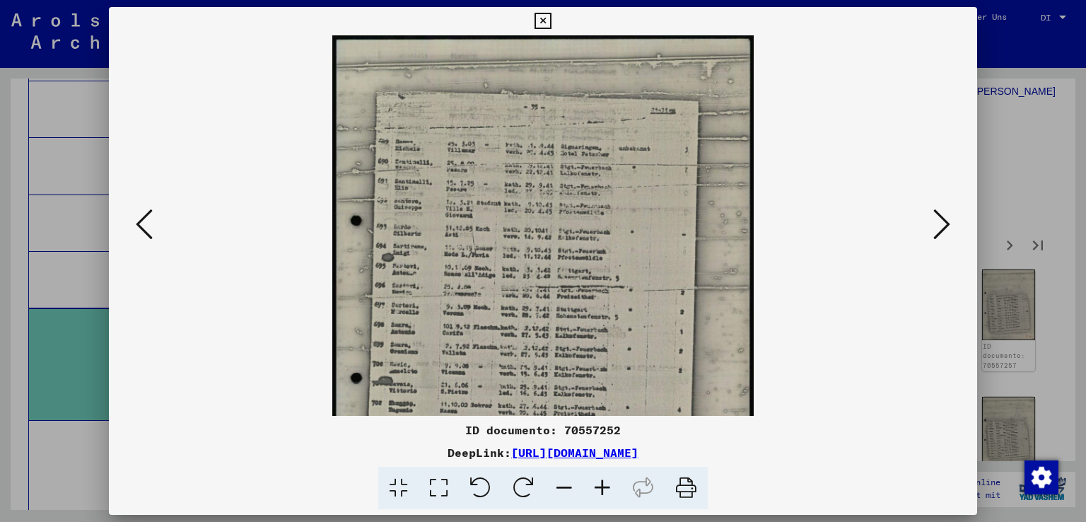
click at [604, 484] on icon at bounding box center [602, 487] width 38 height 43
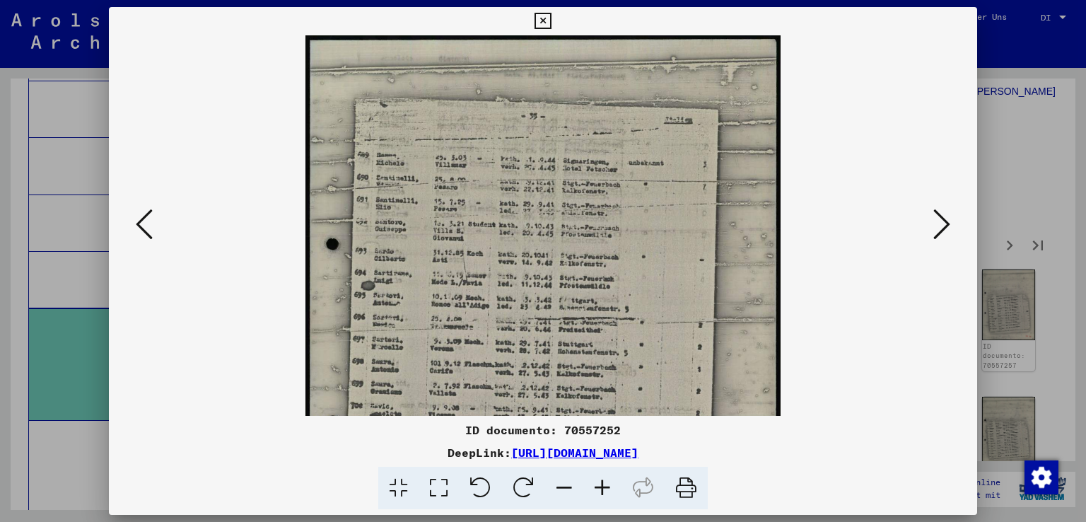
click at [604, 484] on icon at bounding box center [602, 487] width 38 height 43
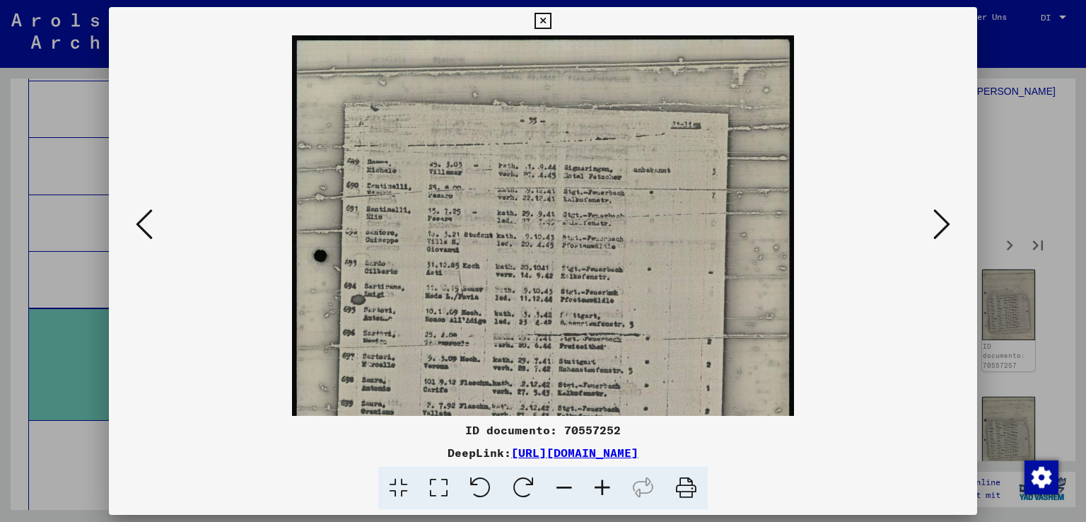
click at [604, 484] on icon at bounding box center [602, 487] width 38 height 43
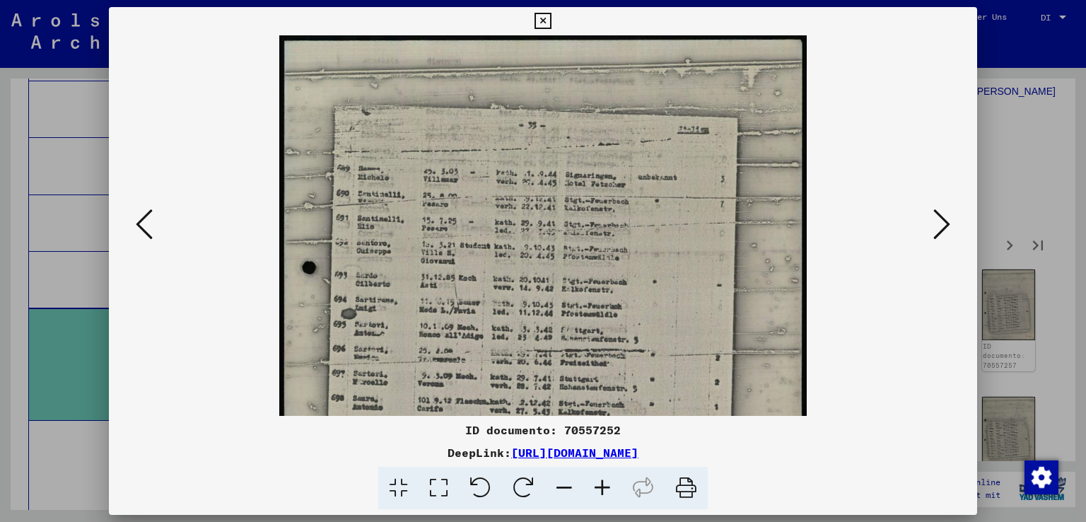
click at [604, 484] on icon at bounding box center [602, 487] width 38 height 43
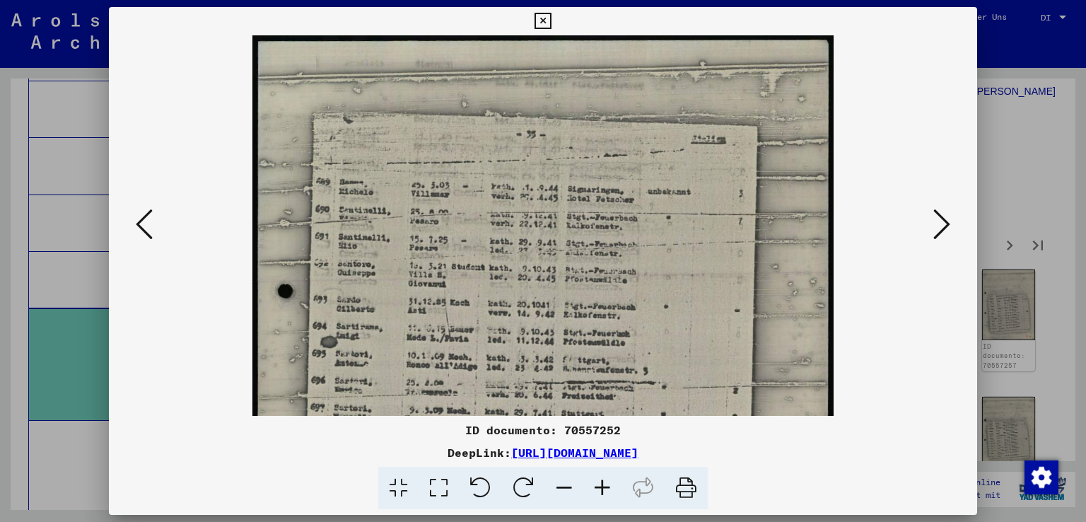
click at [604, 484] on icon at bounding box center [602, 487] width 38 height 43
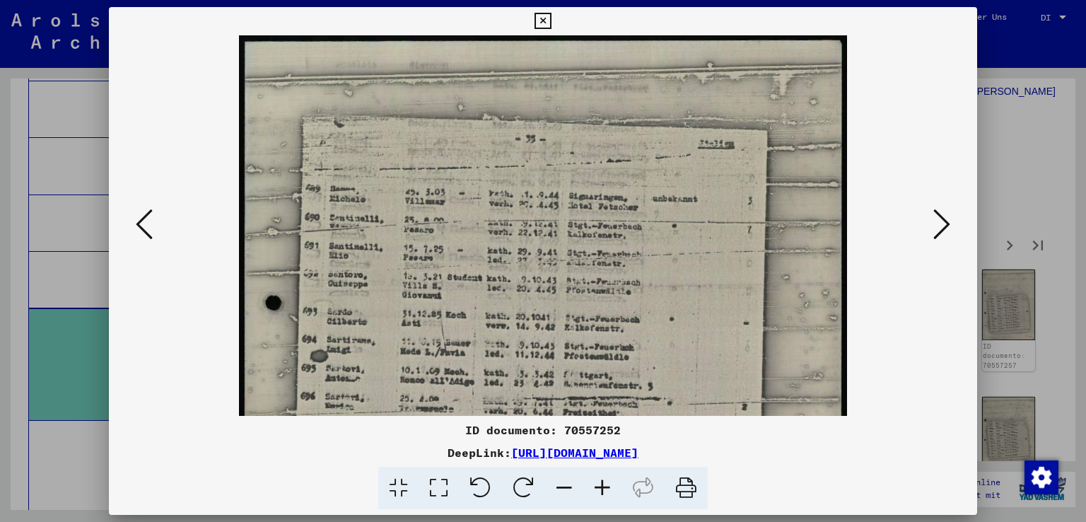
click at [604, 484] on icon at bounding box center [602, 487] width 38 height 43
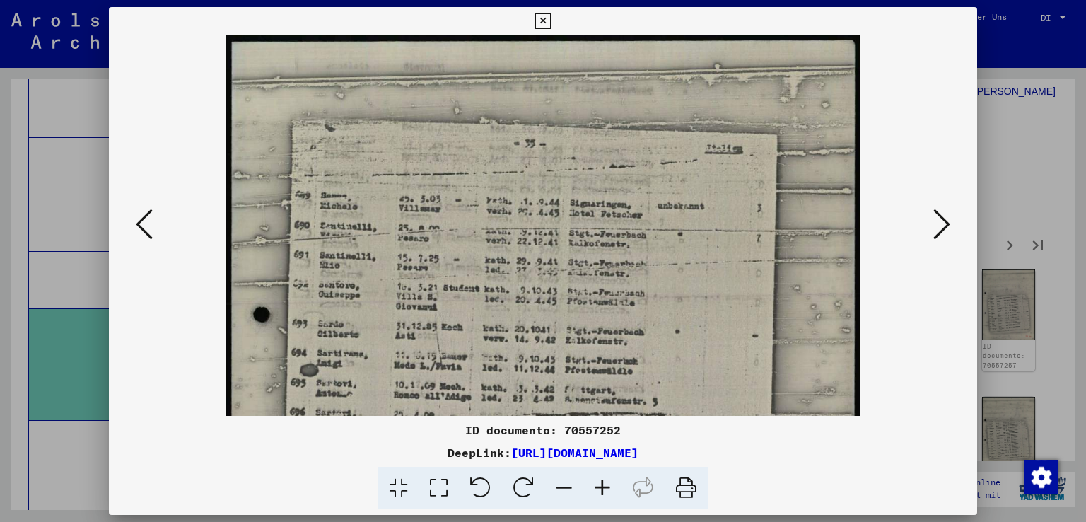
click at [604, 484] on icon at bounding box center [602, 487] width 38 height 43
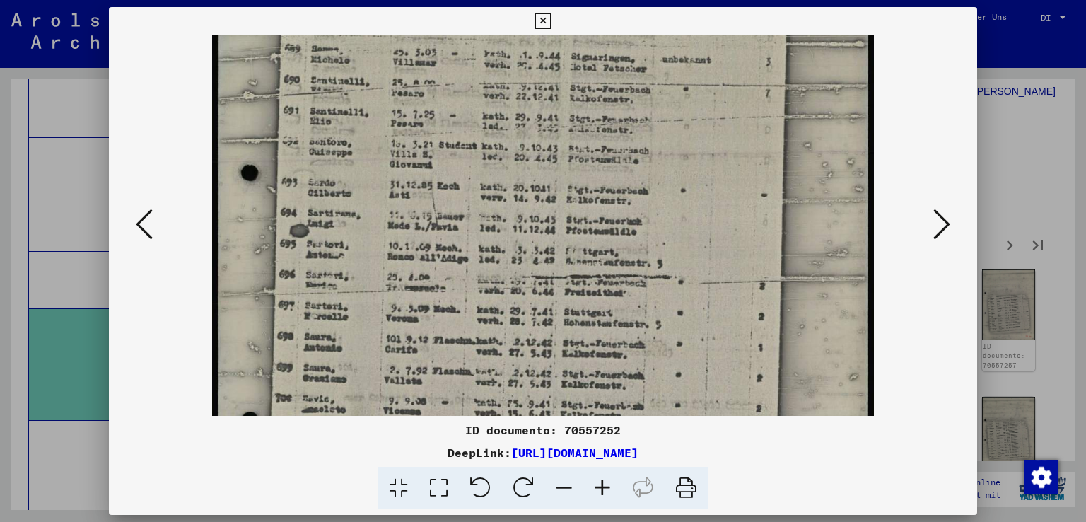
scroll to position [155, 0]
drag, startPoint x: 634, startPoint y: 329, endPoint x: 652, endPoint y: 177, distance: 153.1
click at [652, 177] on img at bounding box center [543, 317] width 662 height 875
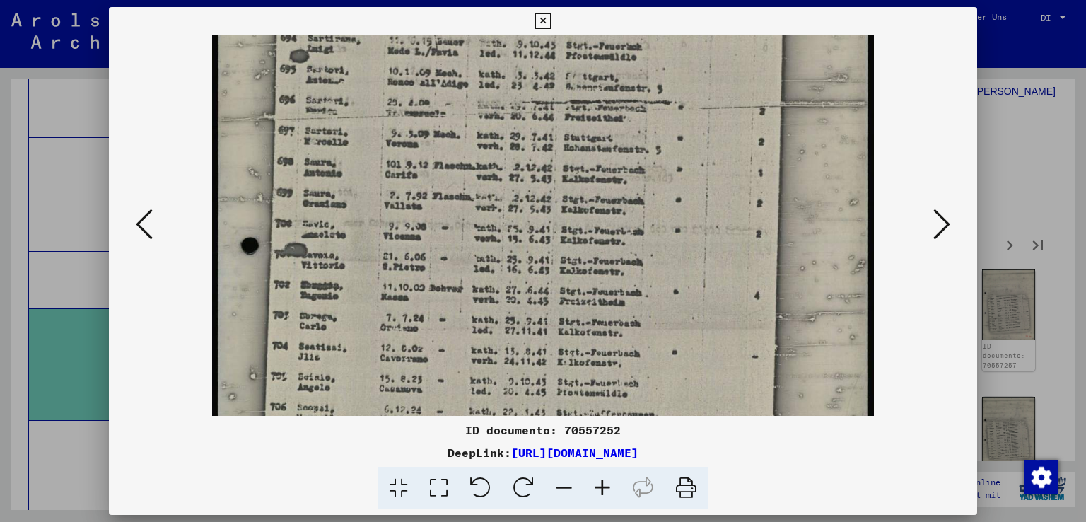
scroll to position [334, 0]
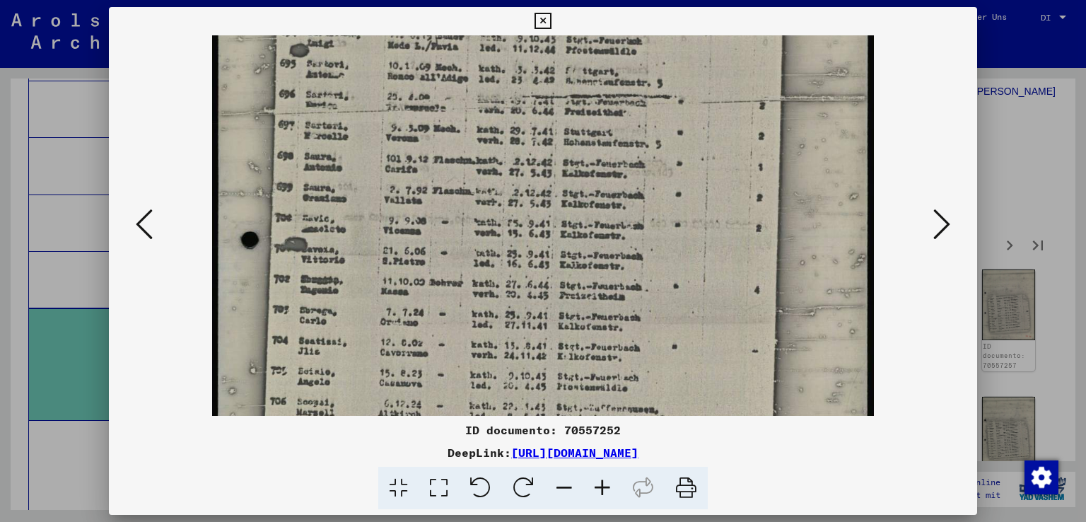
drag, startPoint x: 653, startPoint y: 343, endPoint x: 673, endPoint y: 174, distance: 170.8
click at [673, 174] on img at bounding box center [543, 139] width 662 height 875
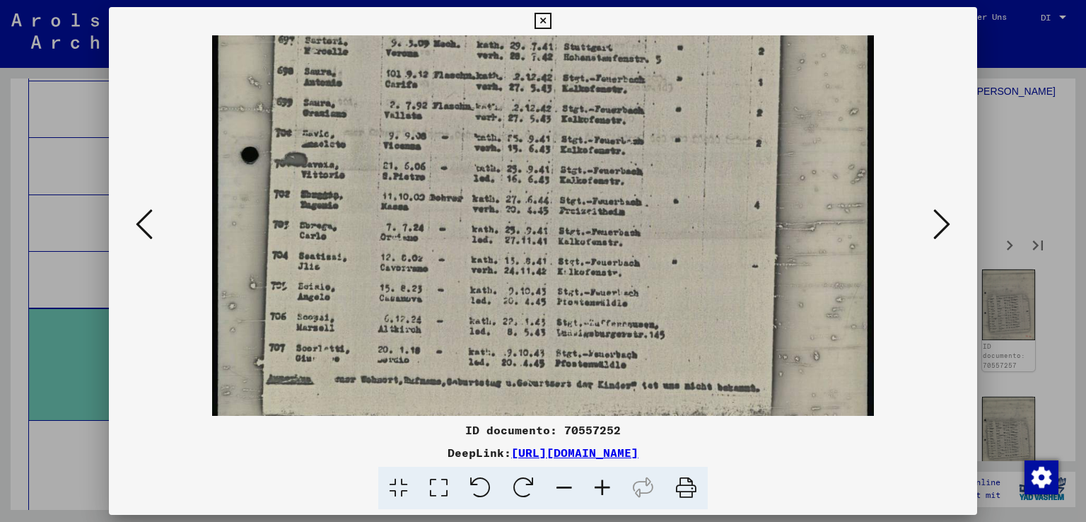
scroll to position [420, 0]
drag, startPoint x: 673, startPoint y: 328, endPoint x: 669, endPoint y: 242, distance: 85.6
click at [669, 242] on img at bounding box center [543, 53] width 662 height 875
click at [939, 221] on icon at bounding box center [941, 224] width 17 height 34
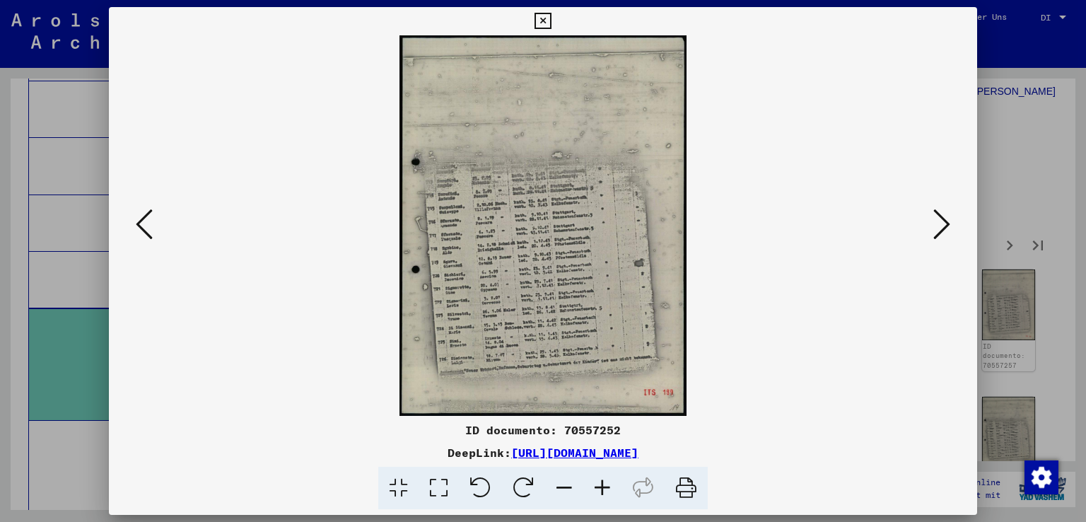
scroll to position [0, 0]
click at [605, 487] on icon at bounding box center [602, 487] width 38 height 43
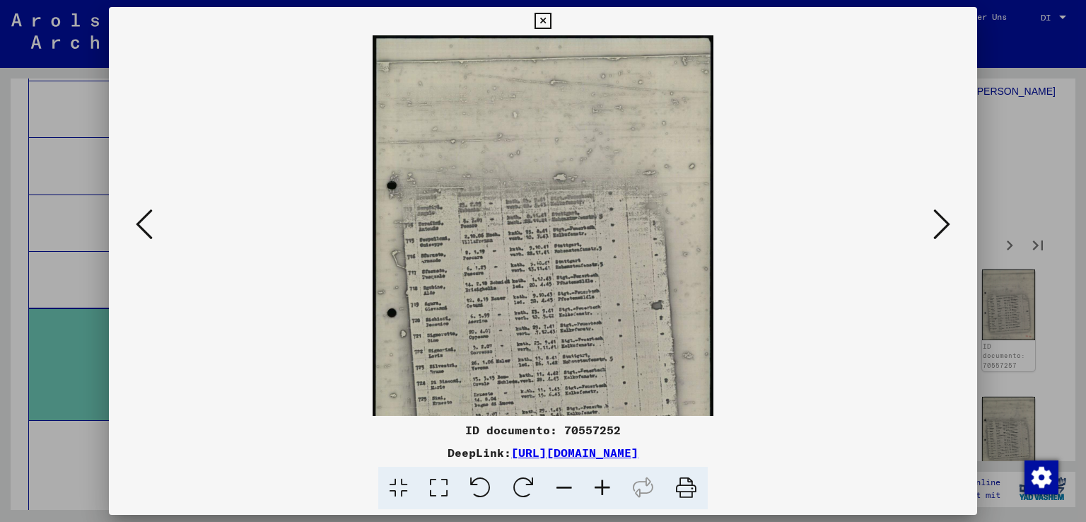
click at [605, 487] on icon at bounding box center [602, 487] width 38 height 43
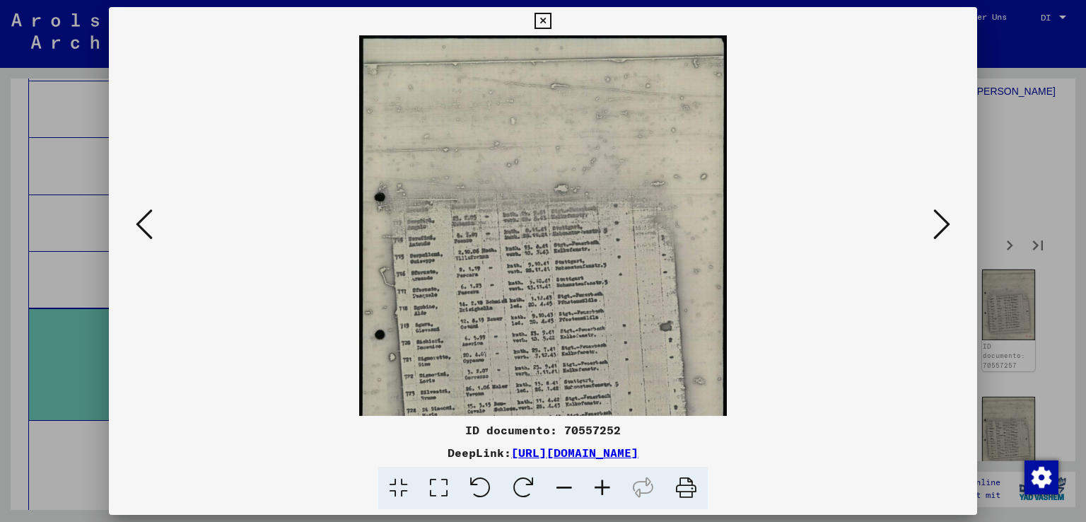
click at [605, 487] on icon at bounding box center [602, 487] width 38 height 43
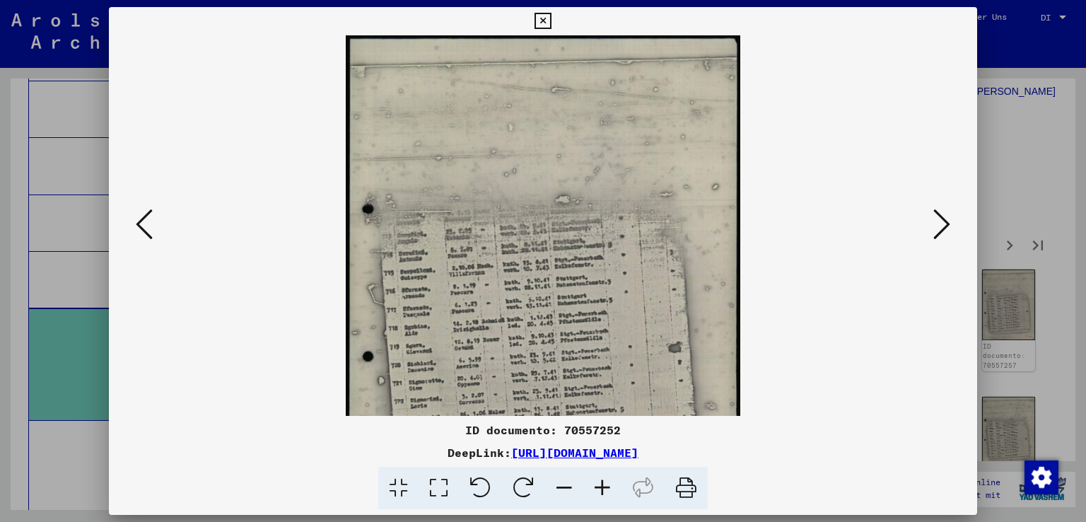
click at [605, 487] on icon at bounding box center [602, 487] width 38 height 43
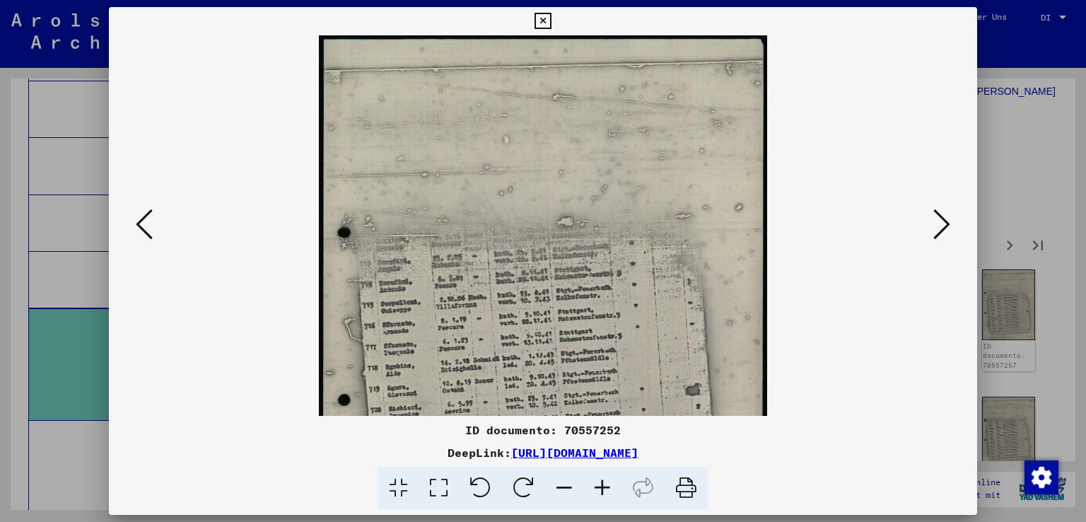
click at [605, 487] on icon at bounding box center [602, 487] width 38 height 43
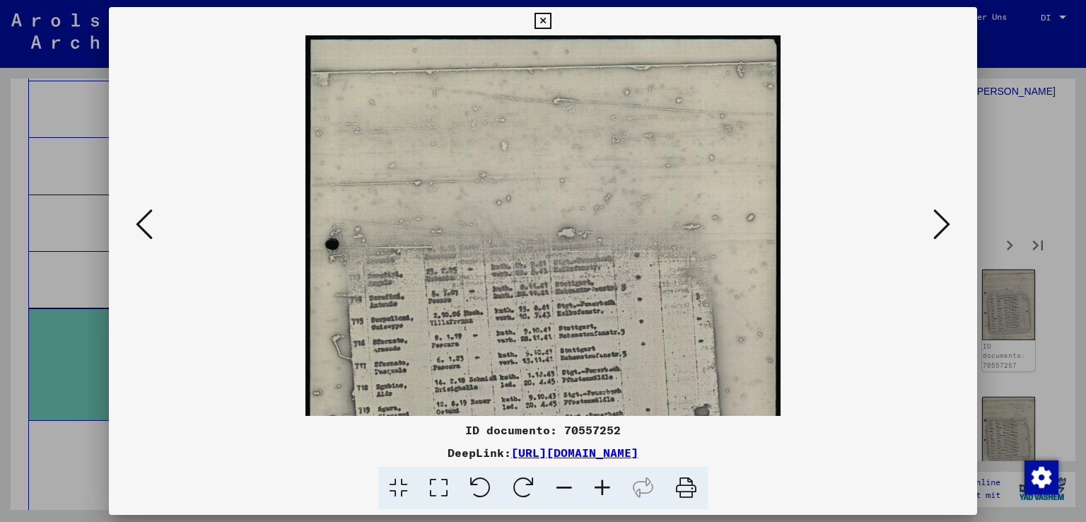
click at [605, 487] on icon at bounding box center [602, 487] width 38 height 43
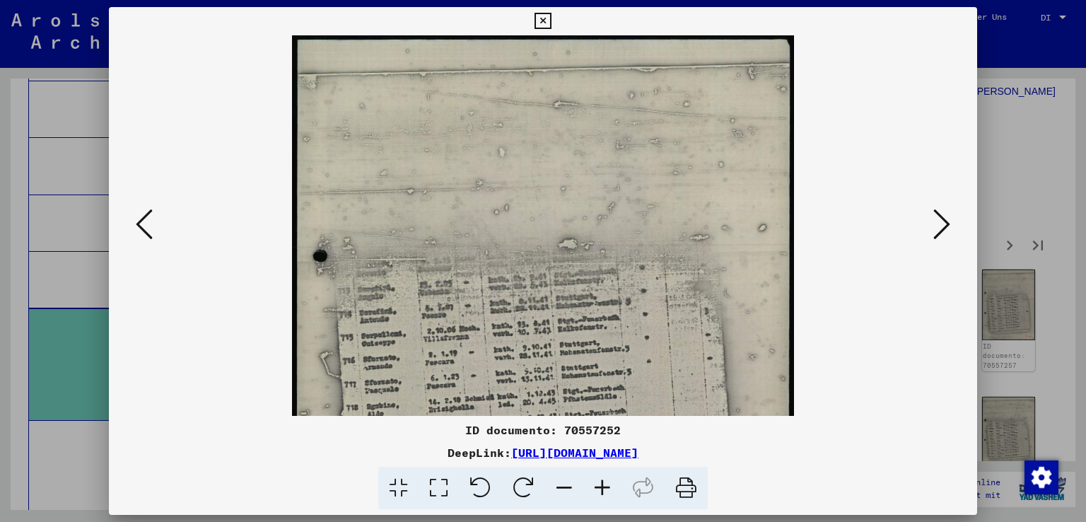
click at [605, 487] on icon at bounding box center [602, 487] width 38 height 43
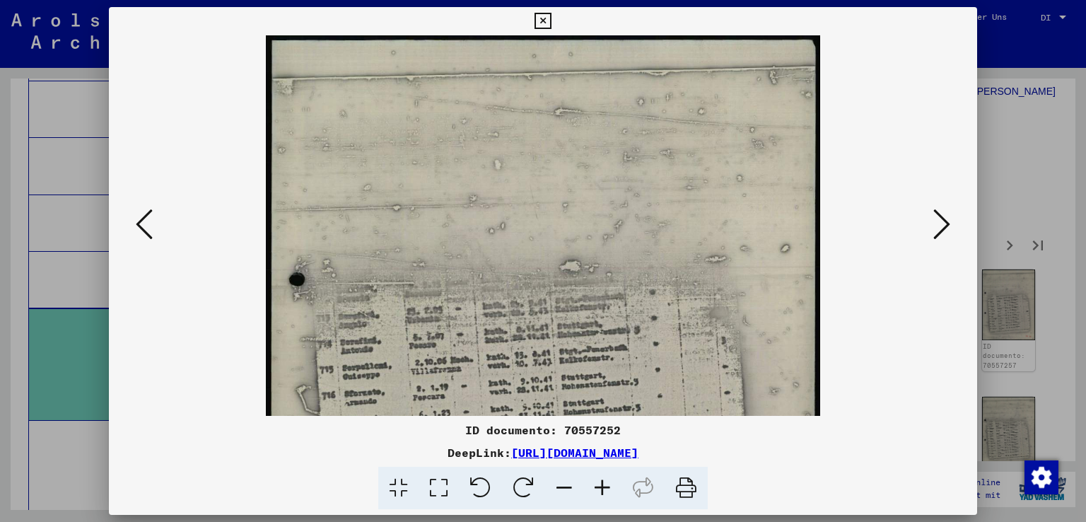
click at [605, 487] on icon at bounding box center [602, 487] width 38 height 43
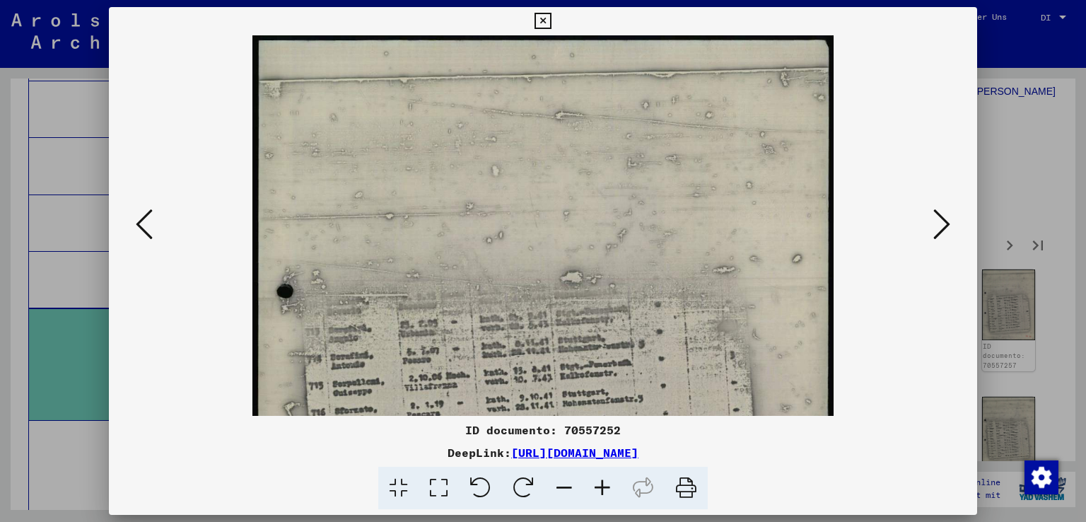
click at [605, 487] on icon at bounding box center [602, 487] width 38 height 43
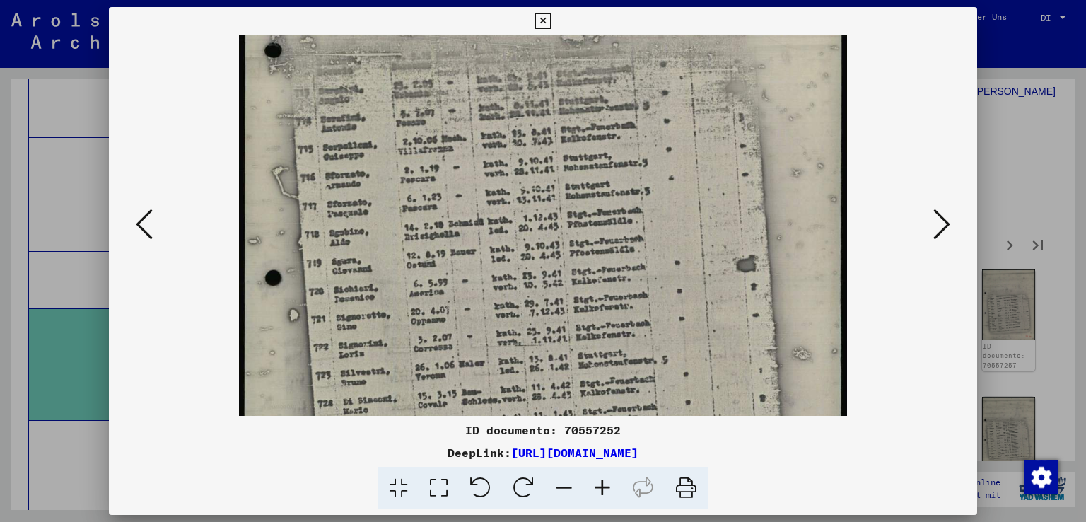
scroll to position [254, 0]
drag, startPoint x: 674, startPoint y: 353, endPoint x: 677, endPoint y: 104, distance: 248.8
click at [677, 104] on img at bounding box center [543, 184] width 608 height 804
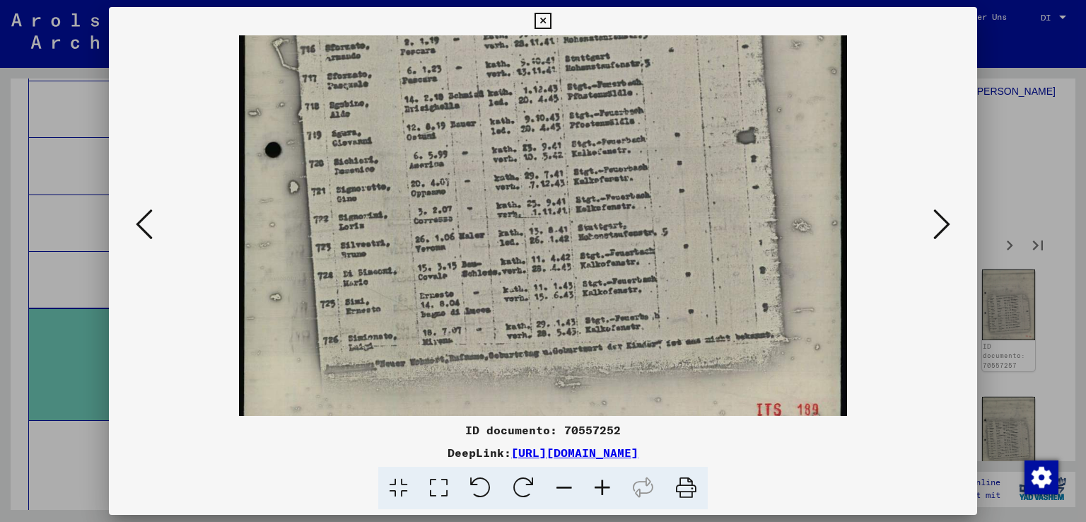
drag, startPoint x: 664, startPoint y: 323, endPoint x: 664, endPoint y: 204, distance: 119.4
click at [664, 204] on img at bounding box center [543, 57] width 608 height 804
click at [936, 216] on icon at bounding box center [941, 224] width 17 height 34
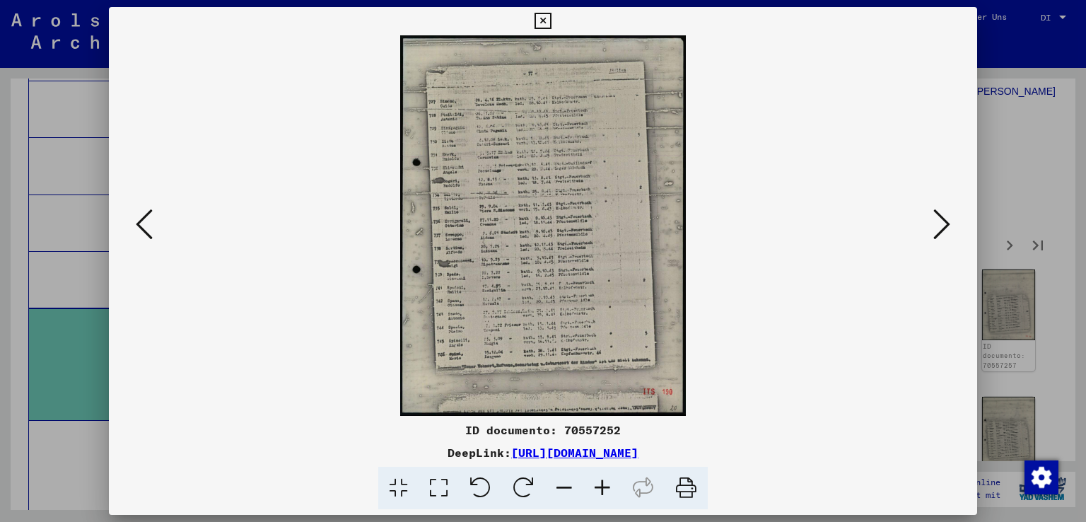
click at [604, 486] on icon at bounding box center [602, 487] width 38 height 43
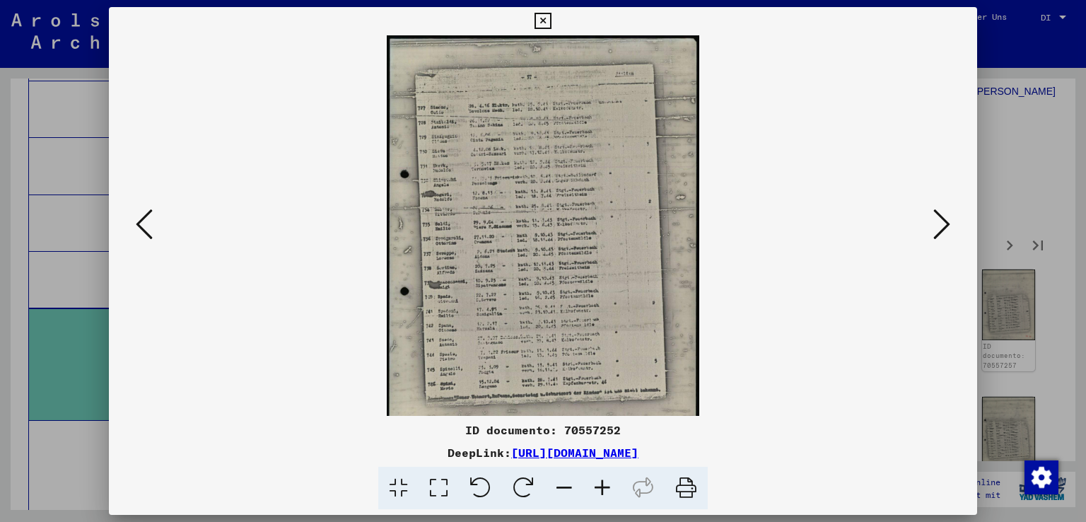
click at [604, 486] on icon at bounding box center [602, 487] width 38 height 43
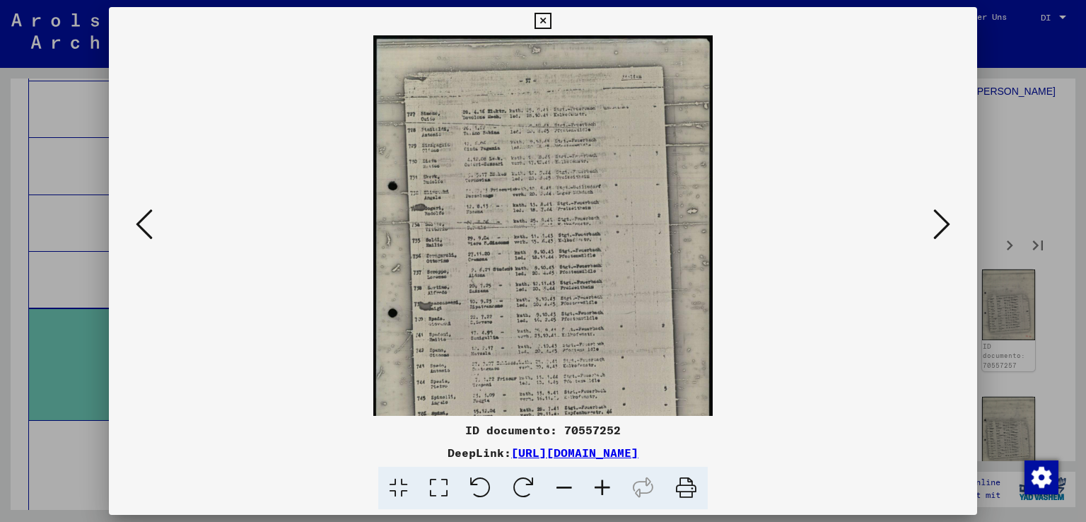
click at [604, 486] on icon at bounding box center [602, 487] width 38 height 43
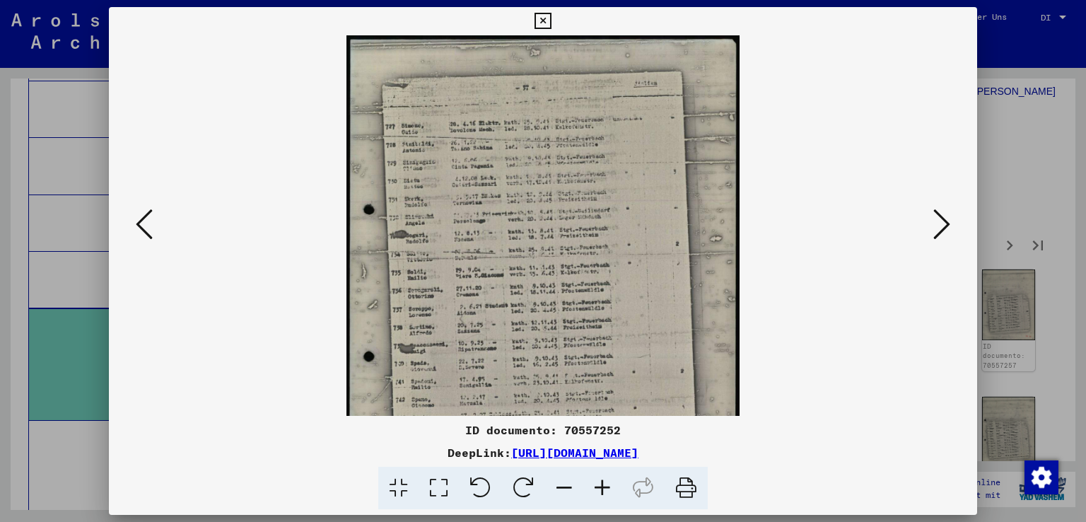
click at [604, 486] on icon at bounding box center [602, 487] width 38 height 43
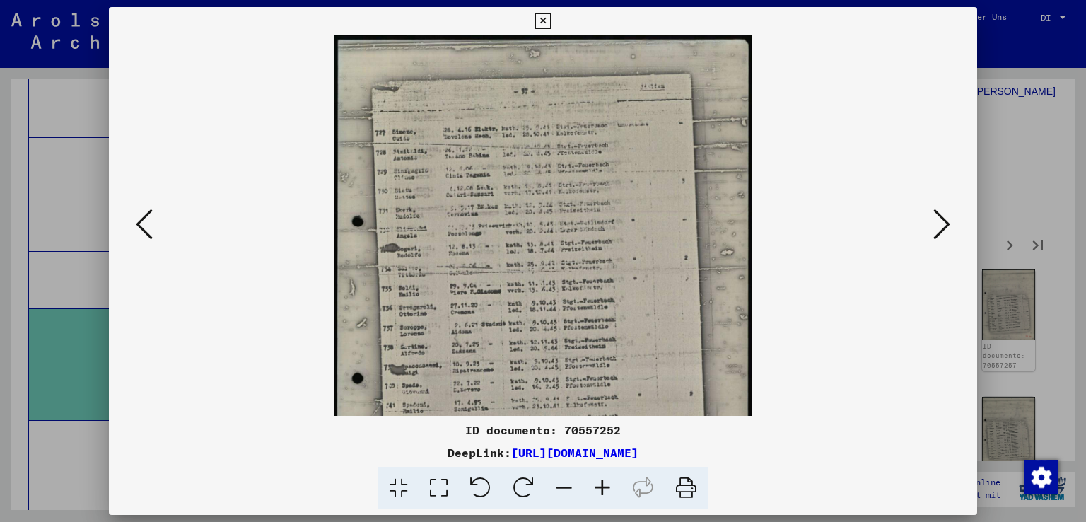
click at [604, 486] on icon at bounding box center [602, 487] width 38 height 43
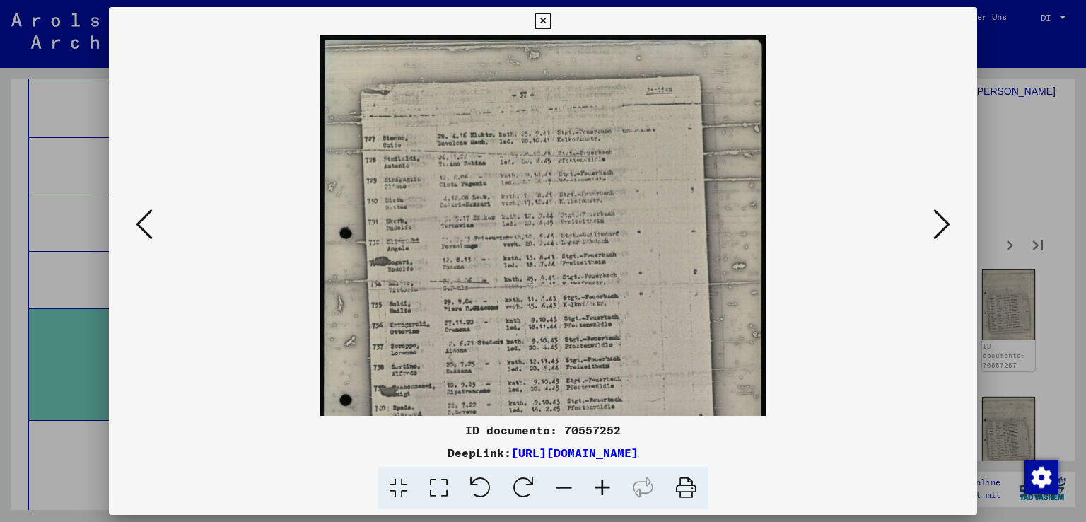
click at [604, 486] on icon at bounding box center [602, 487] width 38 height 43
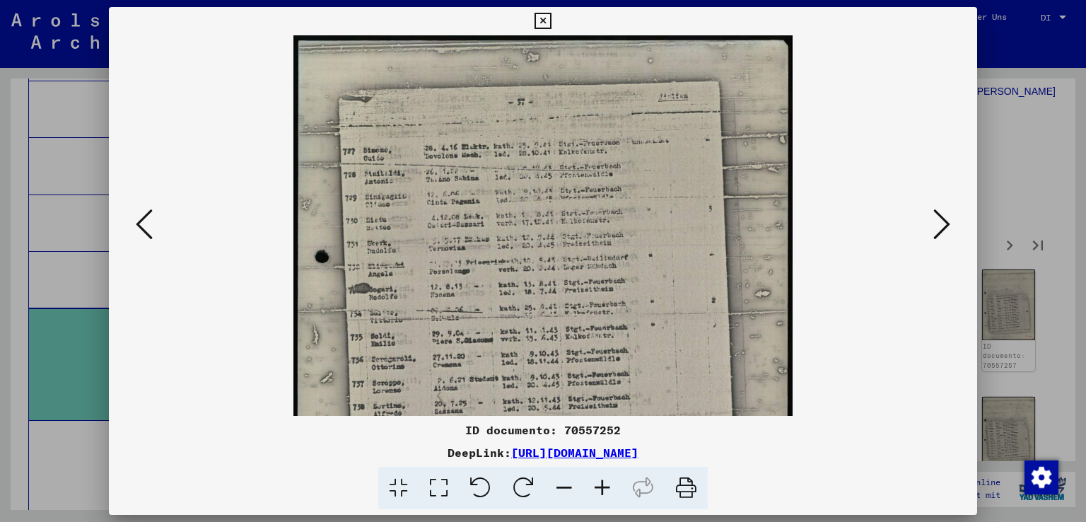
click at [604, 486] on icon at bounding box center [602, 487] width 38 height 43
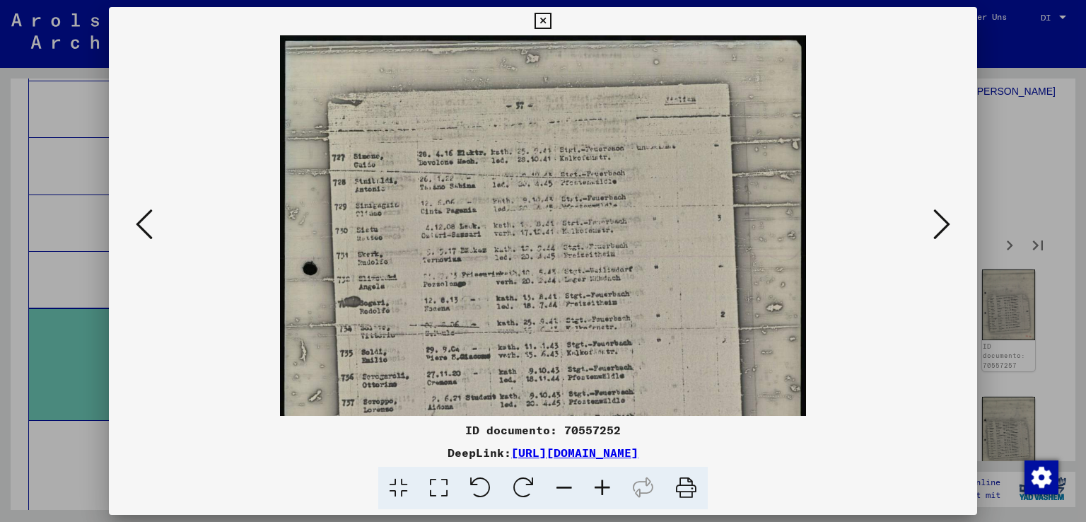
click at [604, 486] on icon at bounding box center [602, 487] width 38 height 43
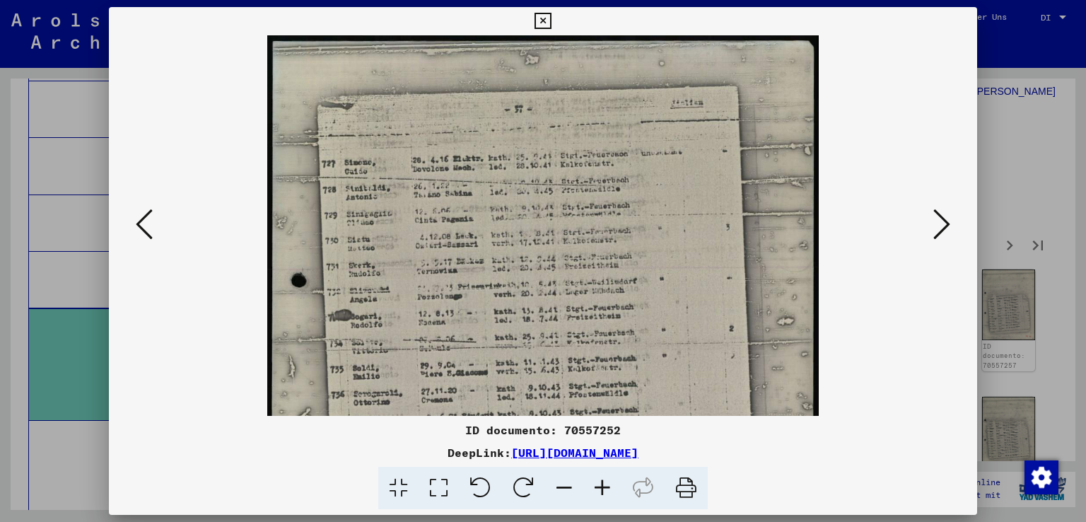
click at [604, 486] on icon at bounding box center [602, 487] width 38 height 43
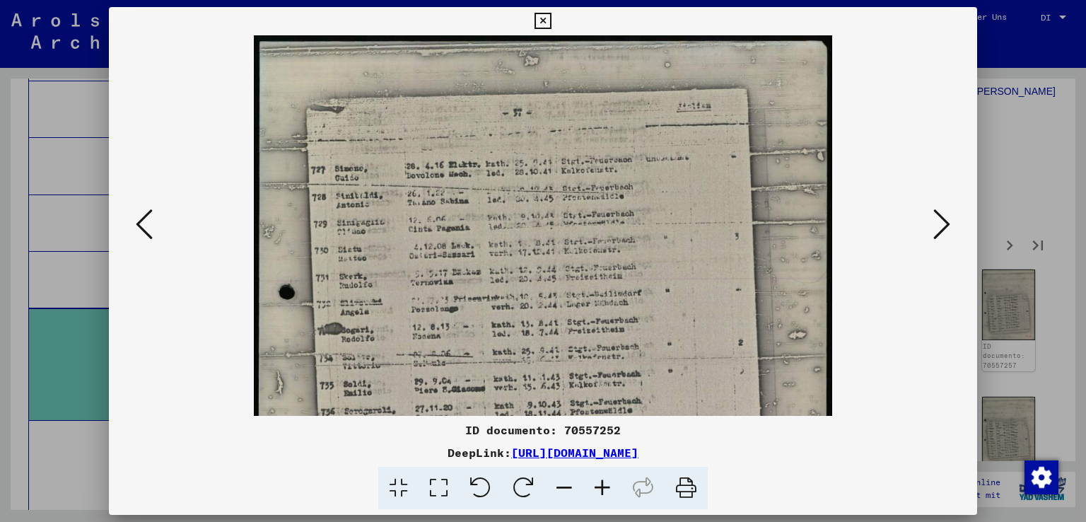
click at [604, 486] on icon at bounding box center [602, 487] width 38 height 43
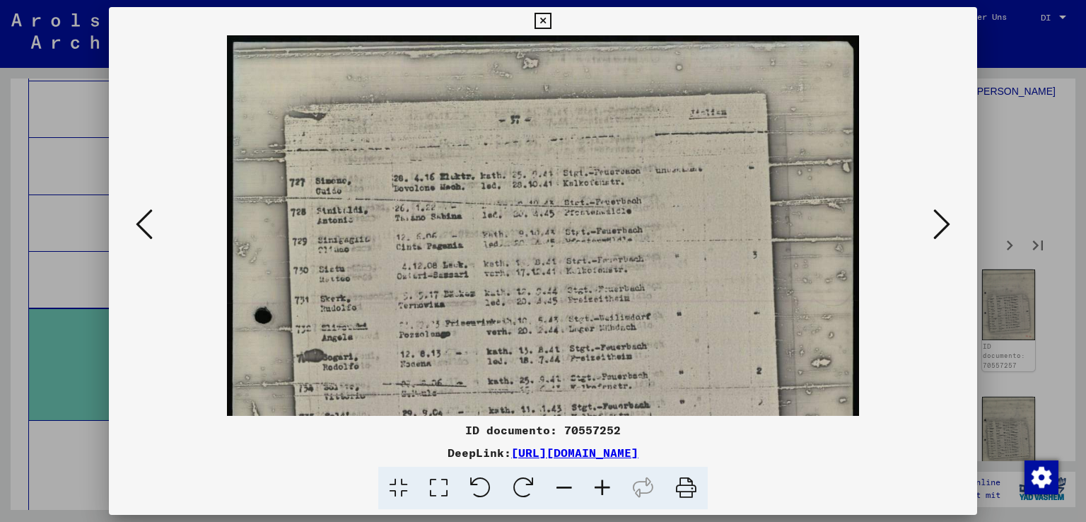
click at [604, 486] on icon at bounding box center [602, 487] width 38 height 43
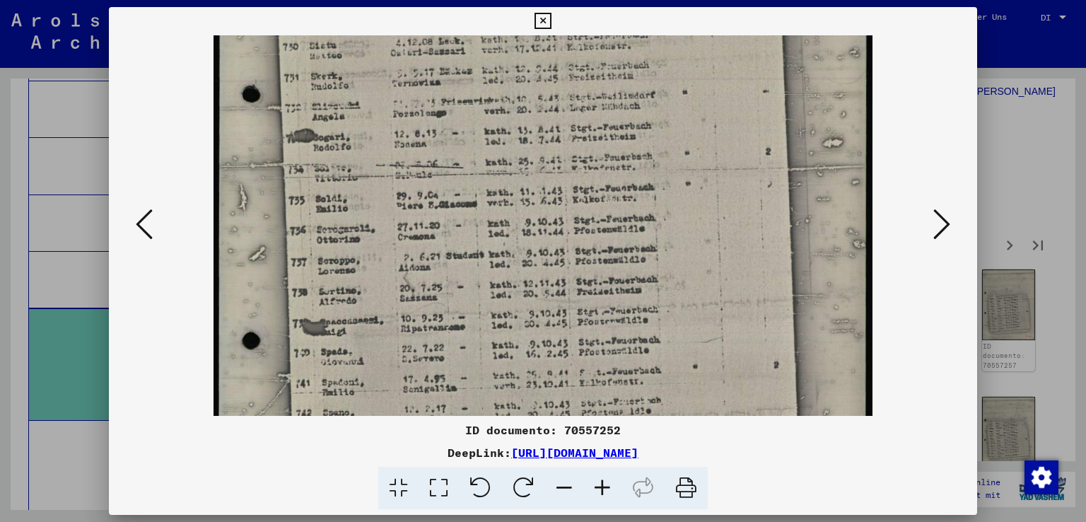
scroll to position [246, 0]
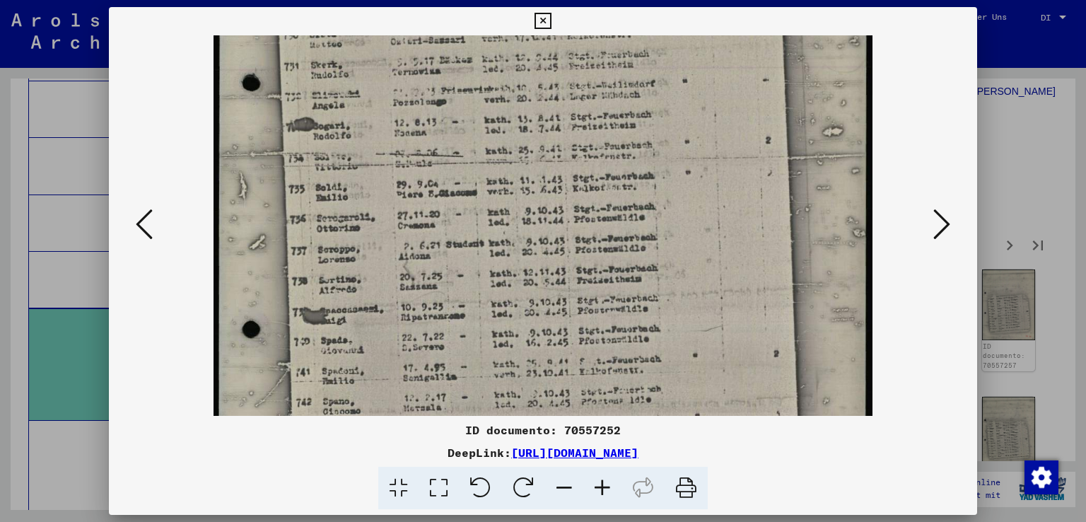
drag, startPoint x: 596, startPoint y: 336, endPoint x: 596, endPoint y: 102, distance: 233.2
click at [596, 102] on img at bounding box center [542, 228] width 658 height 875
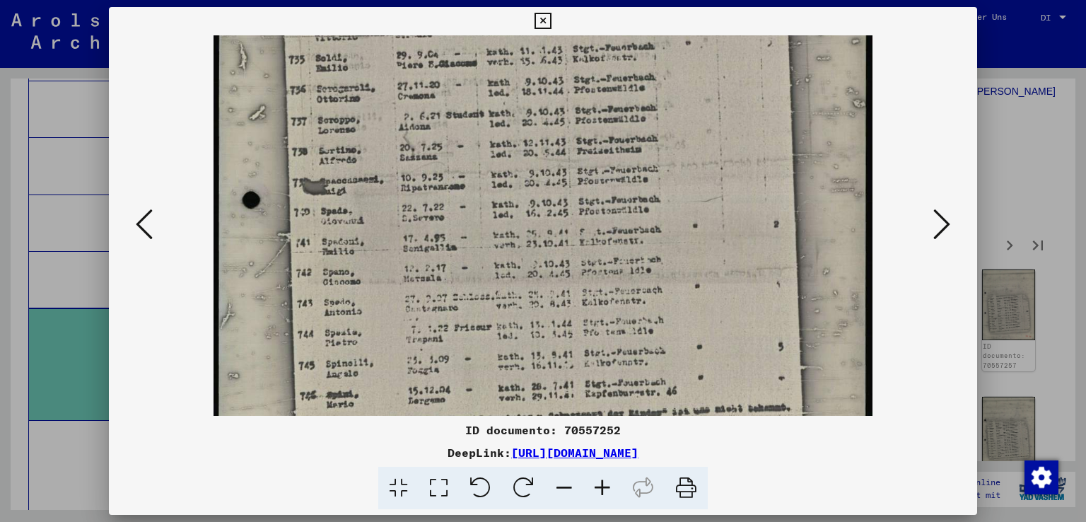
scroll to position [375, 0]
drag, startPoint x: 599, startPoint y: 310, endPoint x: 604, endPoint y: 170, distance: 140.0
click at [604, 170] on img at bounding box center [542, 98] width 658 height 875
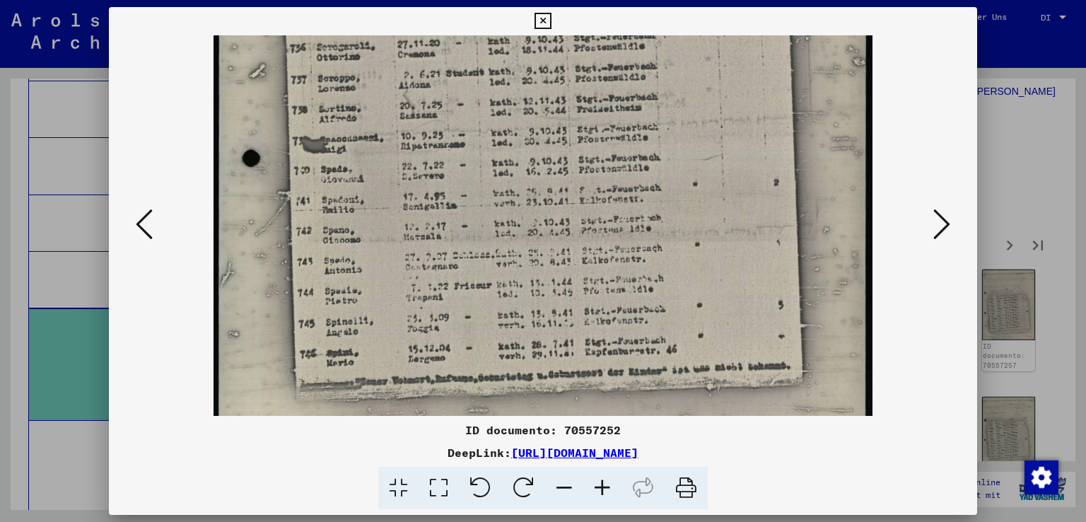
scroll to position [416, 0]
drag, startPoint x: 596, startPoint y: 329, endPoint x: 596, endPoint y: 284, distance: 44.5
click at [596, 284] on img at bounding box center [542, 57] width 658 height 875
click at [941, 211] on icon at bounding box center [941, 224] width 17 height 34
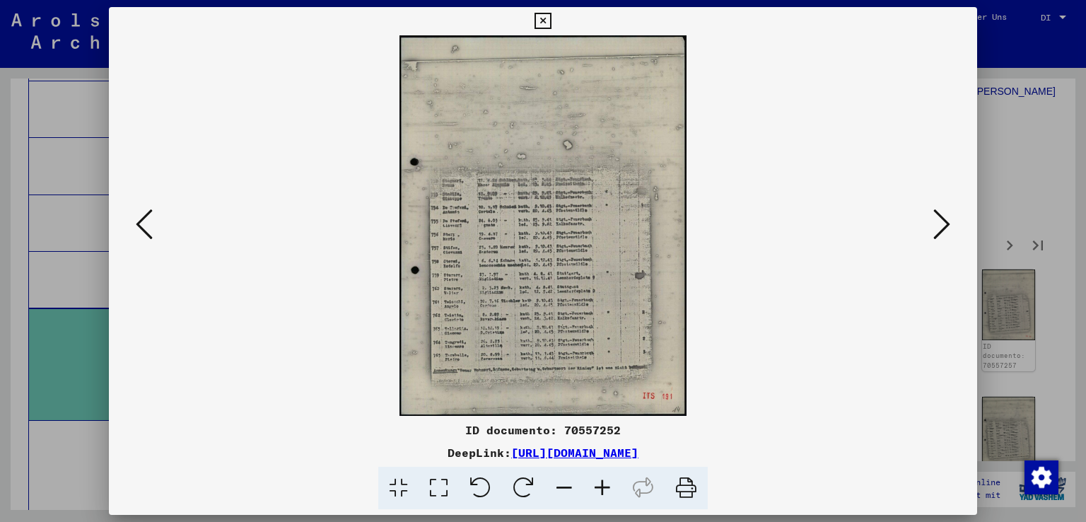
click at [596, 502] on icon at bounding box center [602, 487] width 38 height 43
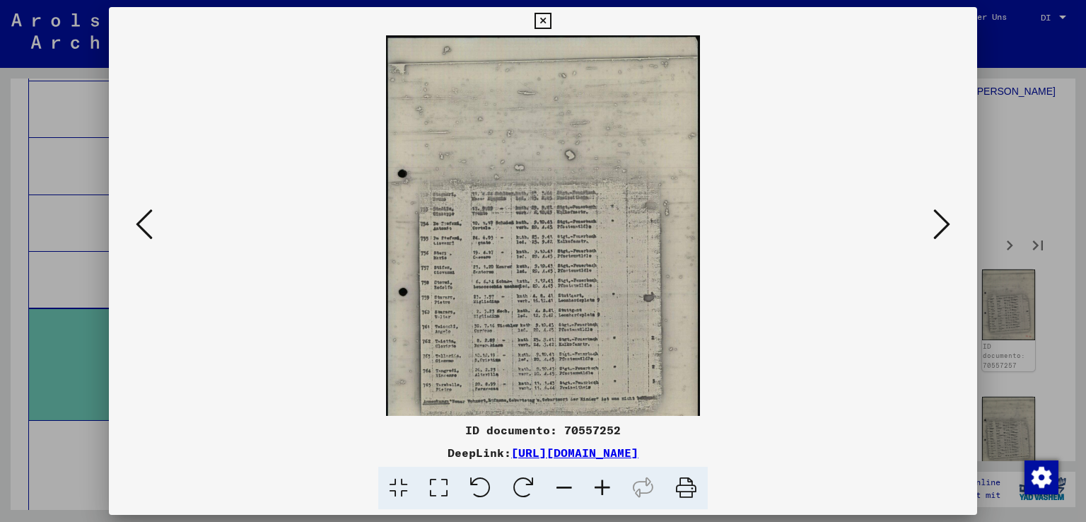
click at [602, 487] on icon at bounding box center [602, 487] width 38 height 43
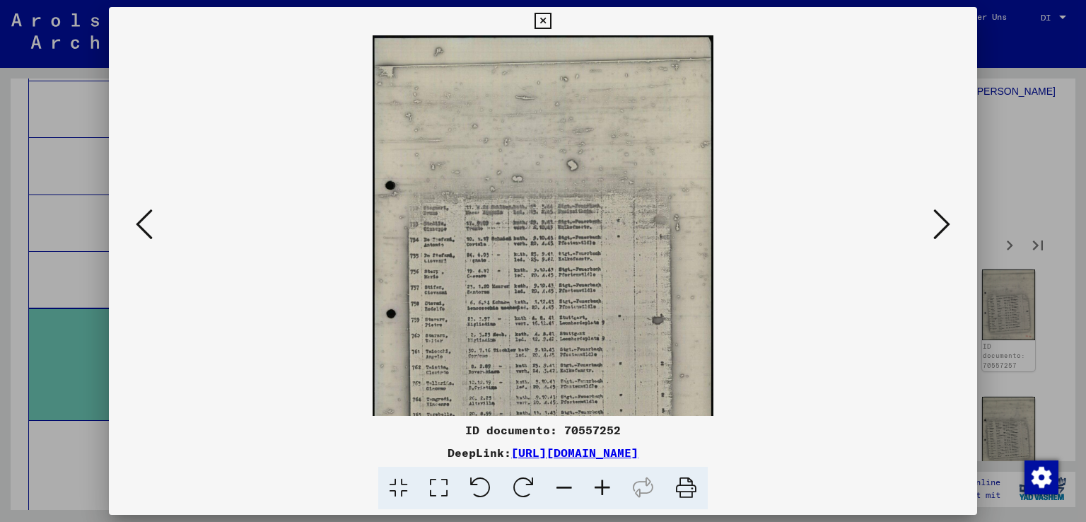
click at [602, 487] on icon at bounding box center [602, 487] width 38 height 43
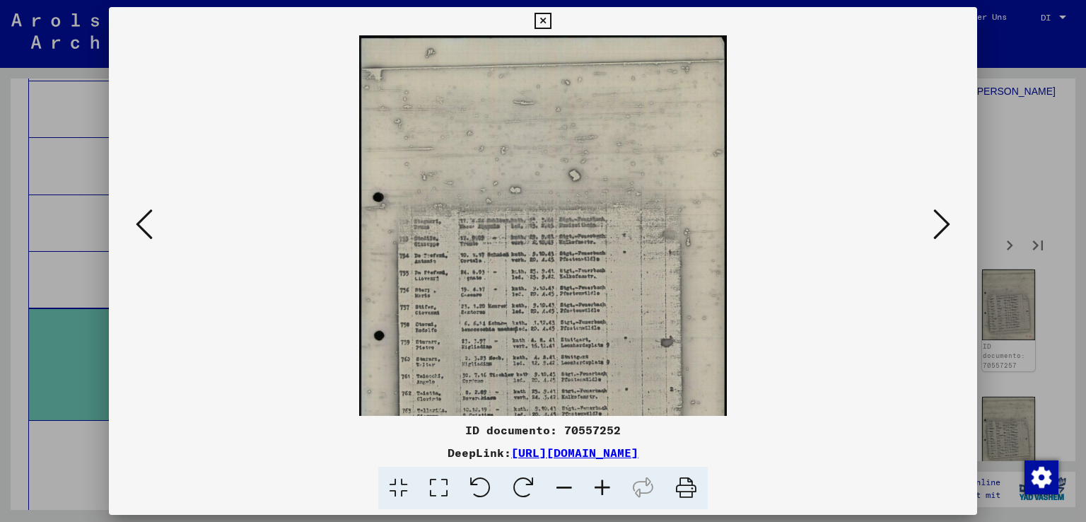
click at [602, 487] on icon at bounding box center [602, 487] width 38 height 43
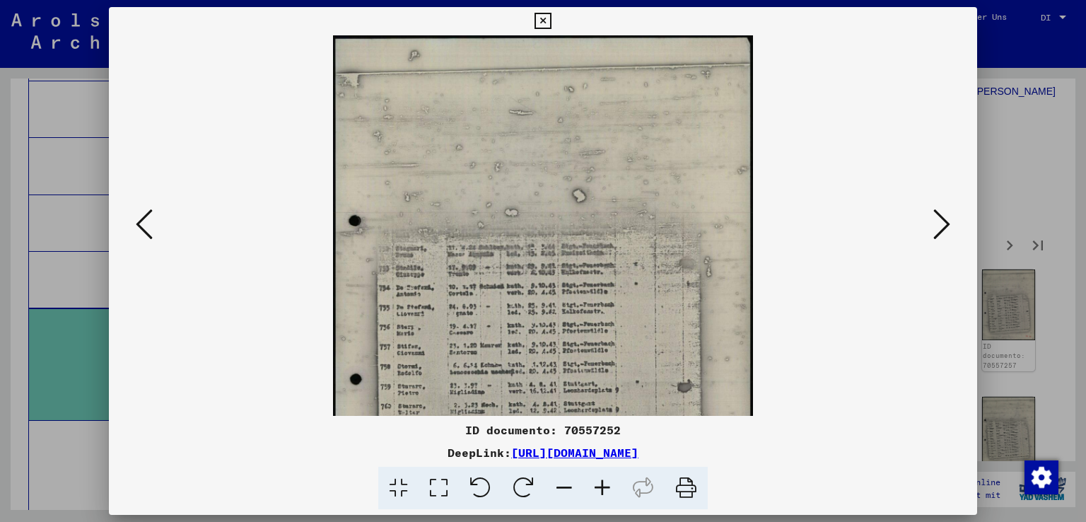
click at [602, 487] on icon at bounding box center [602, 487] width 38 height 43
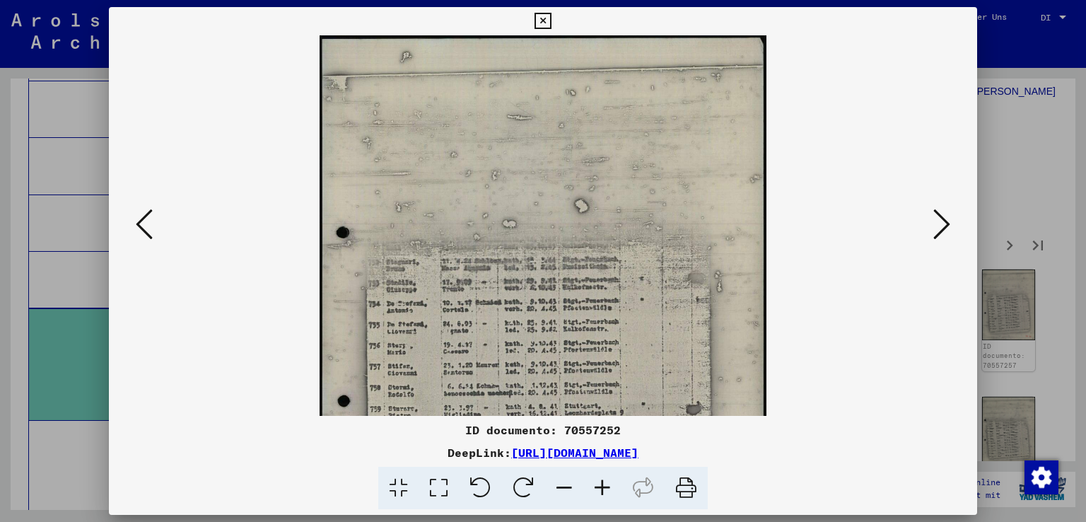
click at [602, 487] on icon at bounding box center [602, 487] width 38 height 43
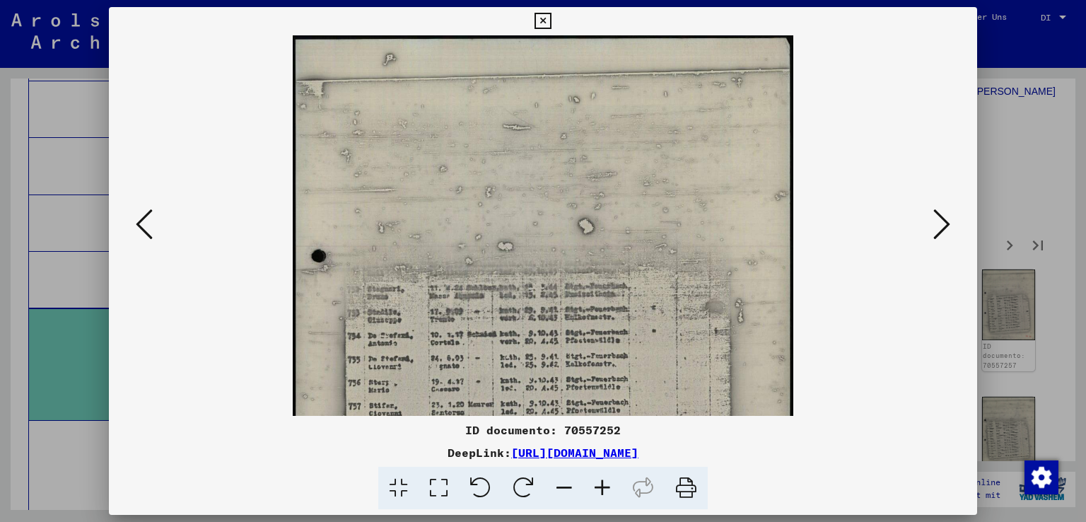
click at [602, 487] on icon at bounding box center [602, 487] width 38 height 43
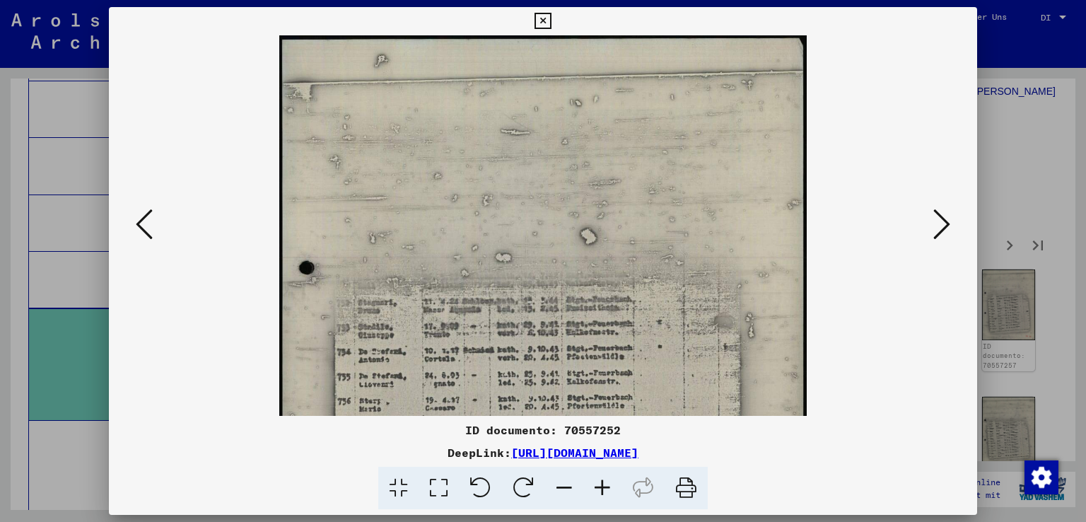
click at [602, 487] on icon at bounding box center [602, 487] width 38 height 43
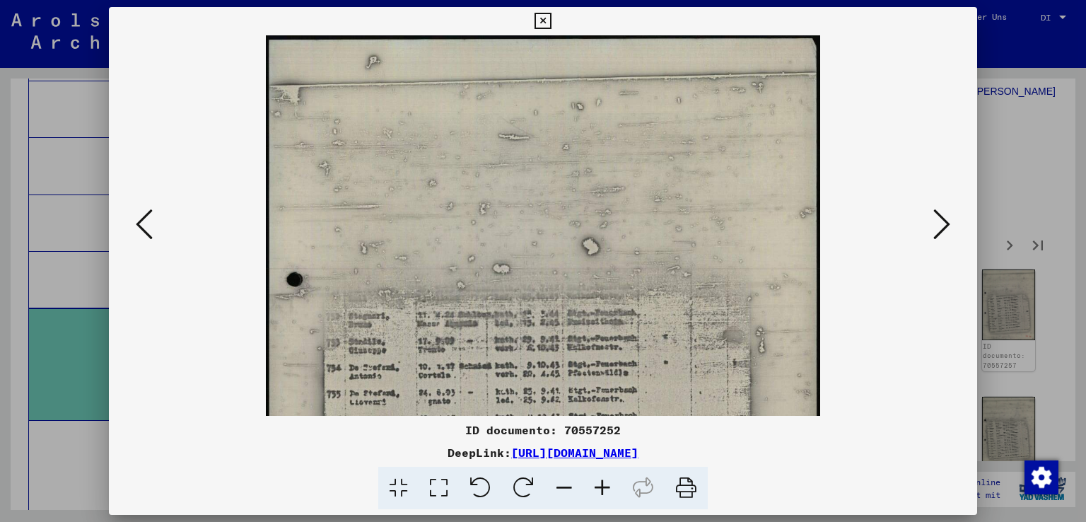
click at [602, 487] on icon at bounding box center [602, 487] width 38 height 43
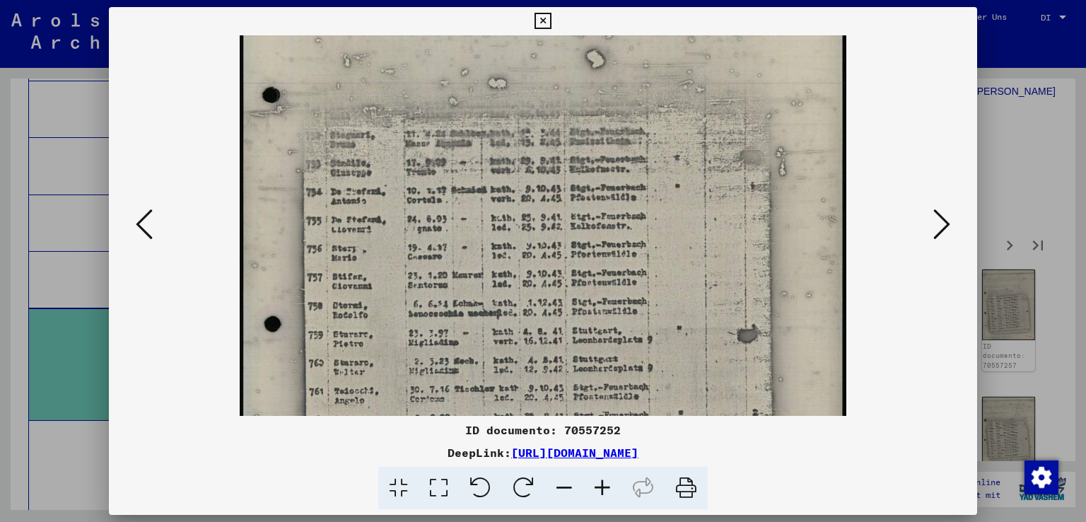
drag, startPoint x: 622, startPoint y: 357, endPoint x: 624, endPoint y: 153, distance: 204.3
click at [624, 153] on img at bounding box center [543, 230] width 607 height 804
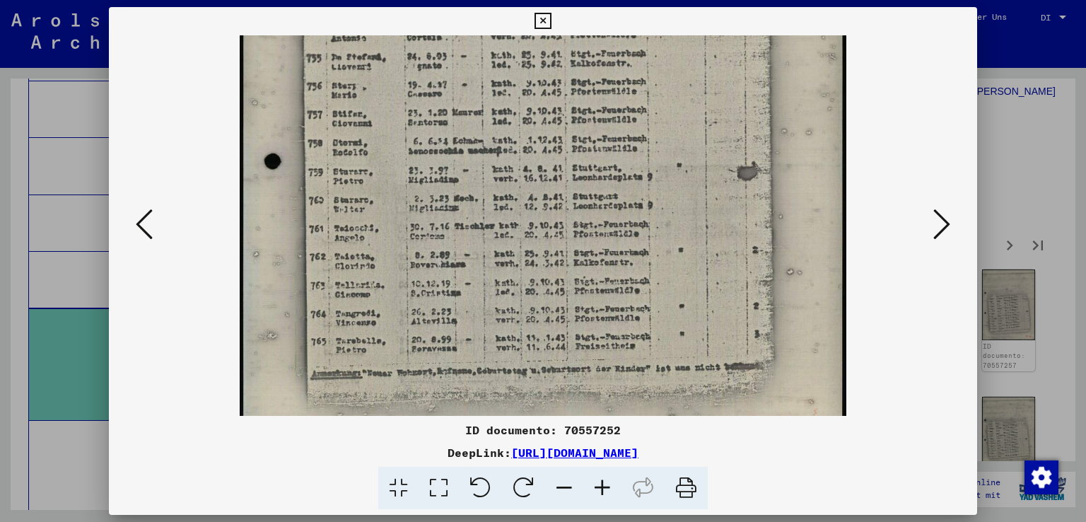
scroll to position [373, 0]
drag, startPoint x: 588, startPoint y: 311, endPoint x: 589, endPoint y: 154, distance: 156.9
click at [589, 154] on img at bounding box center [543, 64] width 607 height 804
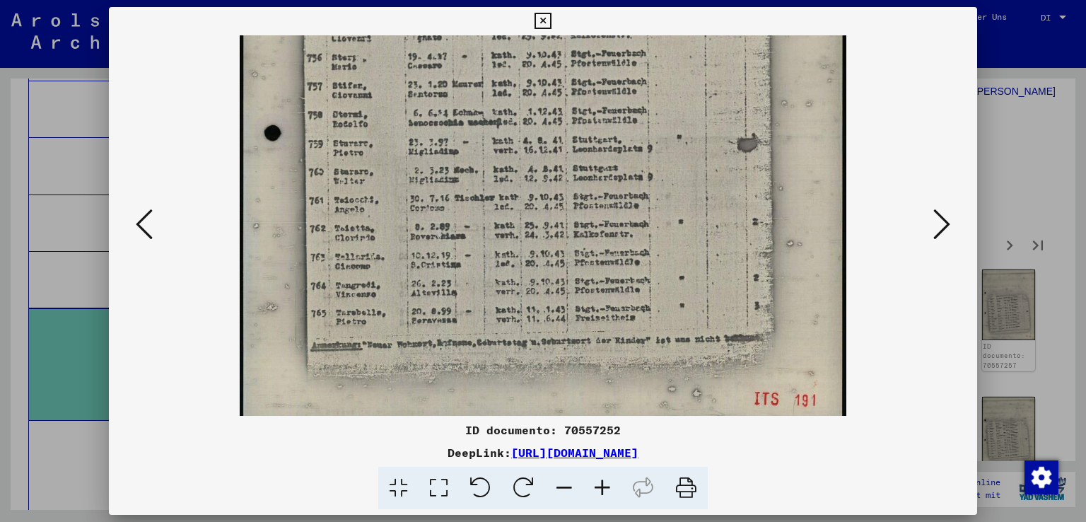
scroll to position [408, 0]
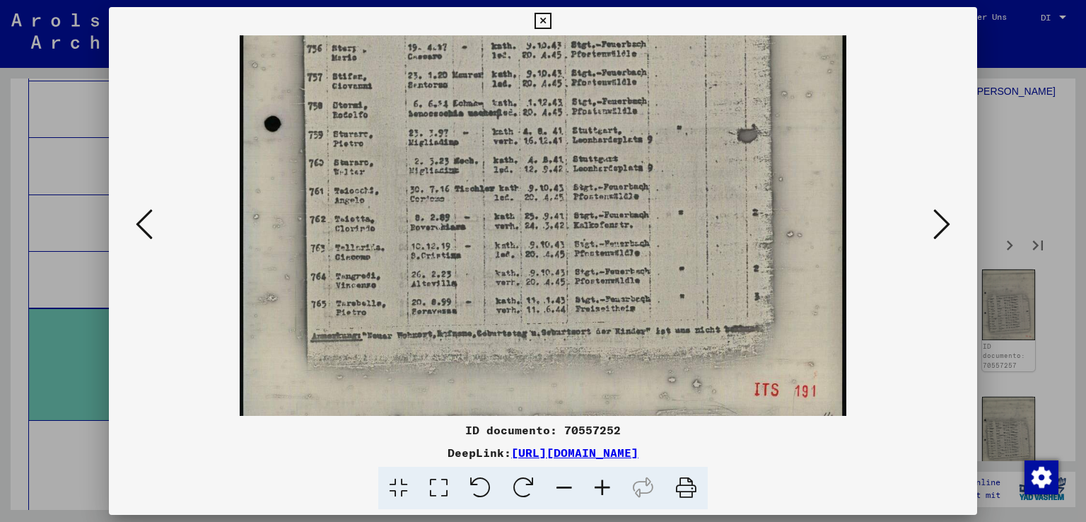
drag, startPoint x: 589, startPoint y: 329, endPoint x: 588, endPoint y: 295, distance: 33.2
click at [588, 295] on img at bounding box center [543, 30] width 607 height 804
click at [937, 216] on icon at bounding box center [941, 224] width 17 height 34
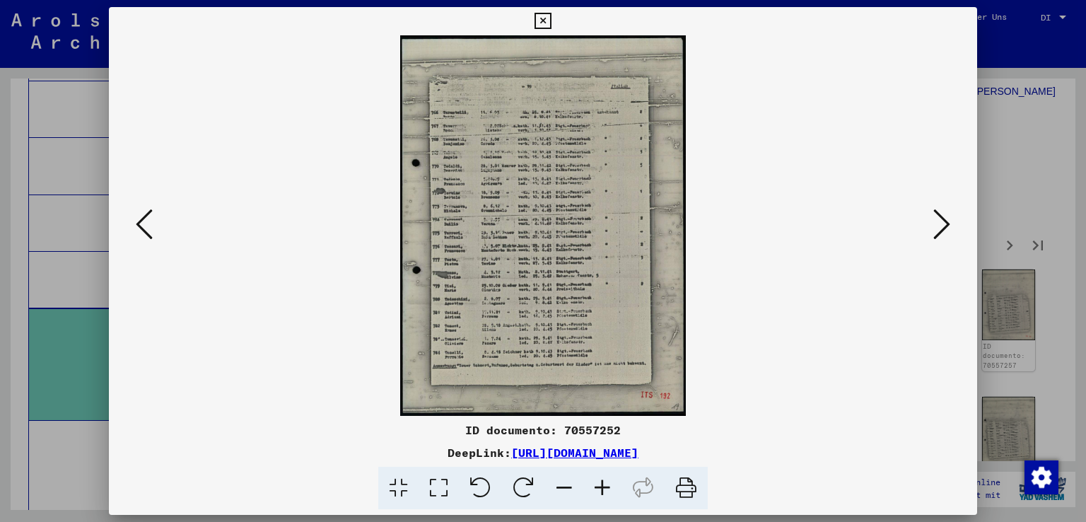
click at [603, 488] on icon at bounding box center [602, 487] width 38 height 43
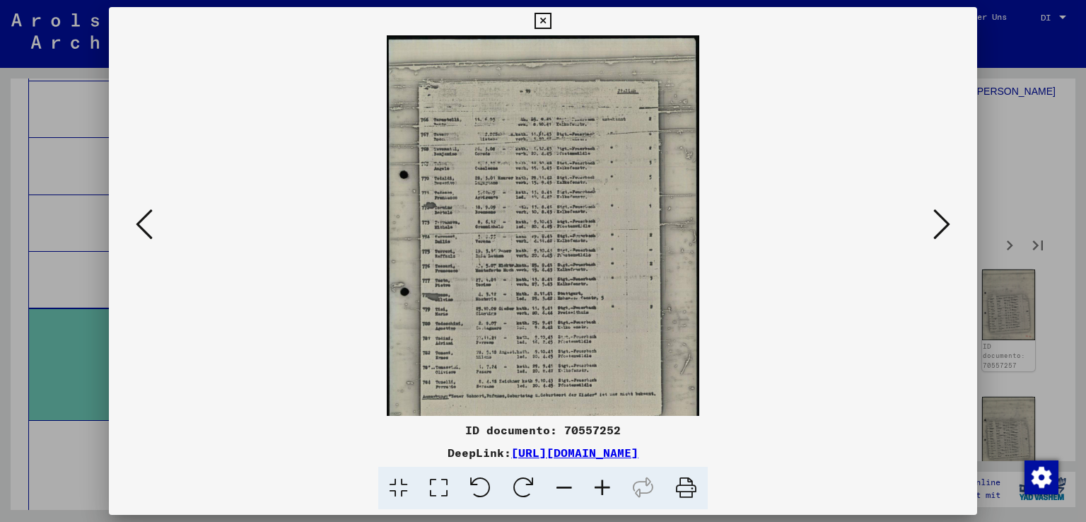
click at [603, 488] on icon at bounding box center [602, 487] width 38 height 43
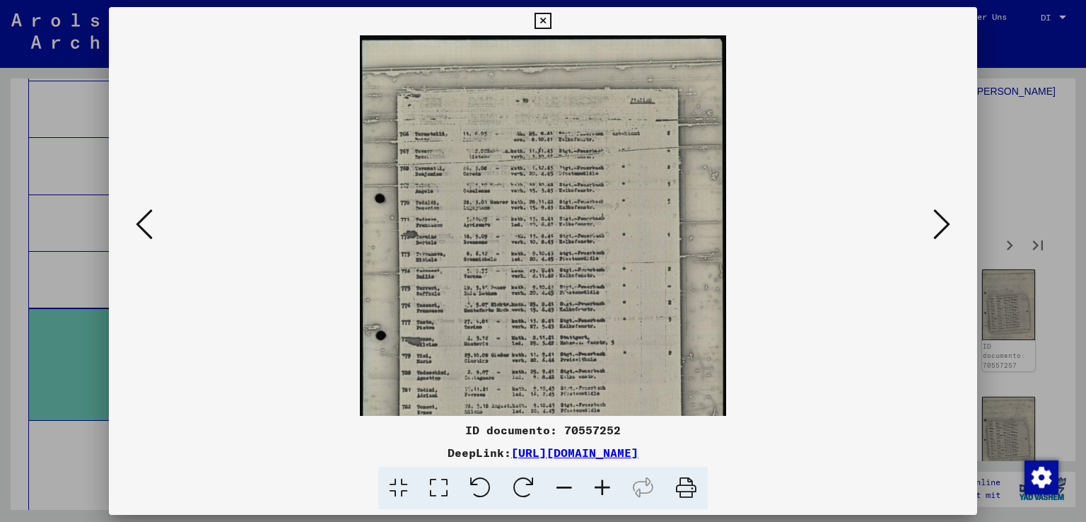
click at [603, 488] on icon at bounding box center [602, 487] width 38 height 43
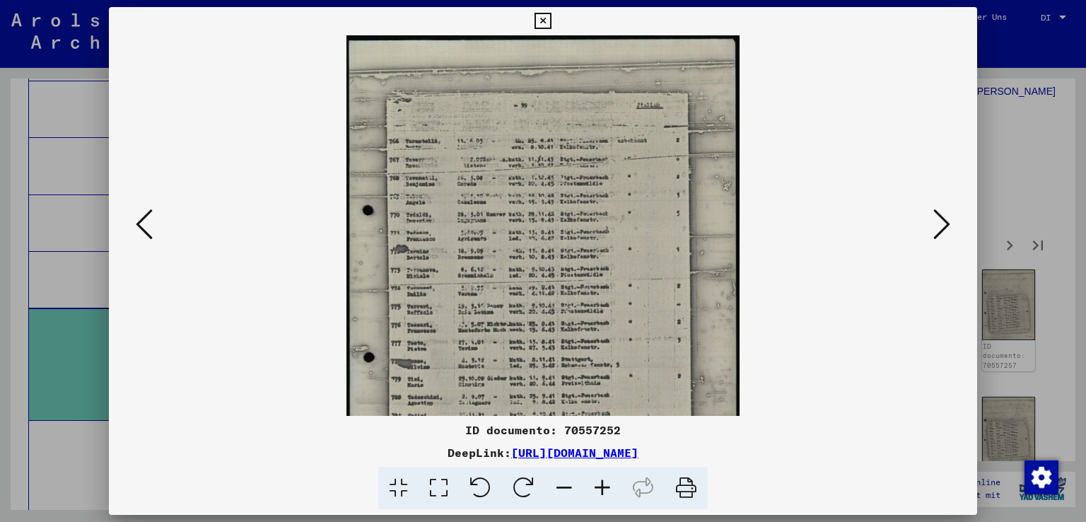
click at [603, 488] on icon at bounding box center [602, 487] width 38 height 43
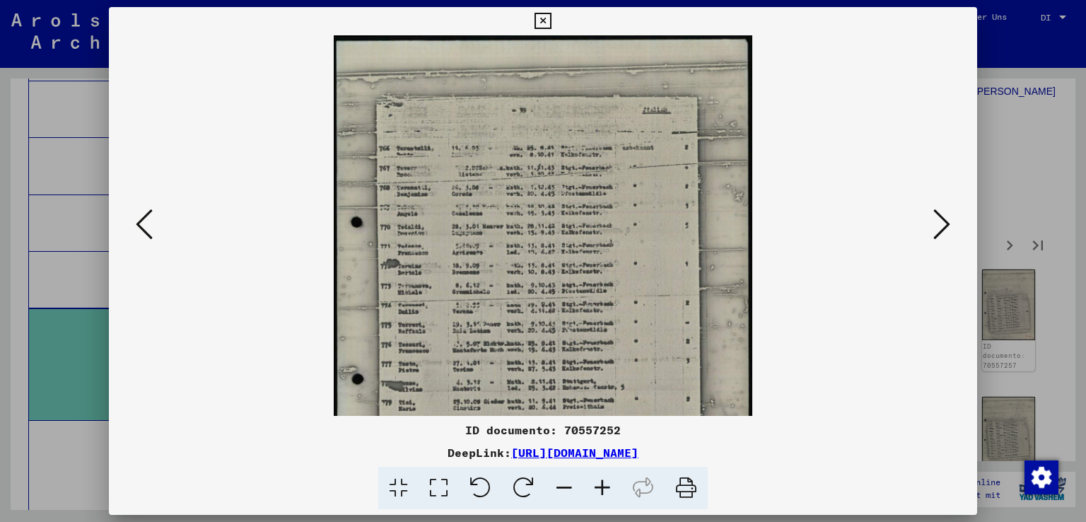
click at [603, 488] on icon at bounding box center [602, 487] width 38 height 43
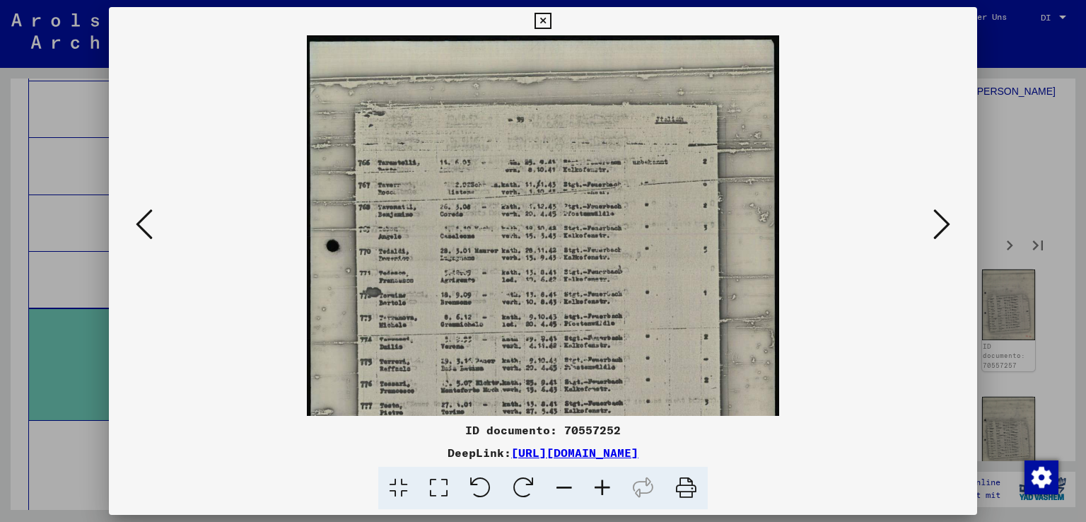
click at [603, 488] on icon at bounding box center [602, 487] width 38 height 43
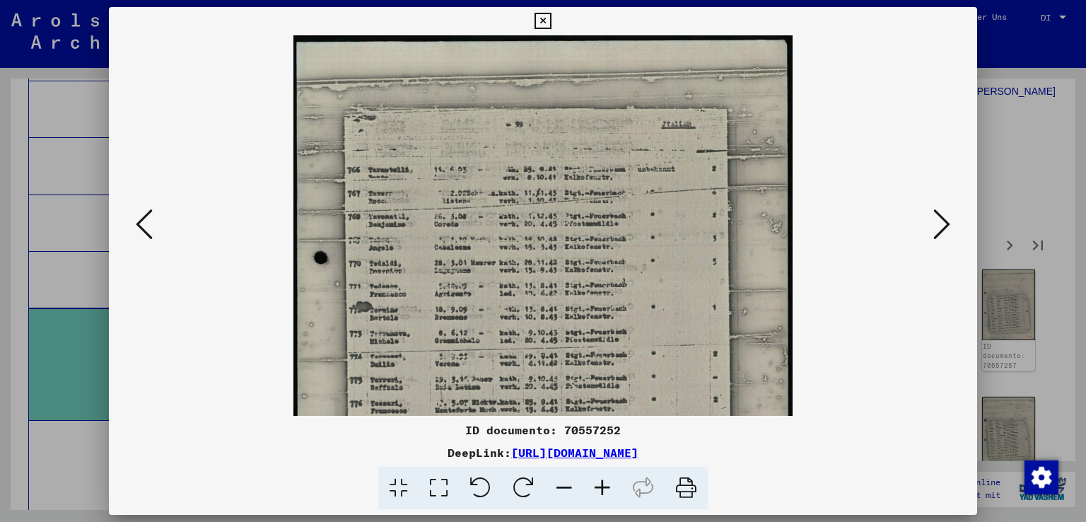
click at [603, 488] on icon at bounding box center [602, 487] width 38 height 43
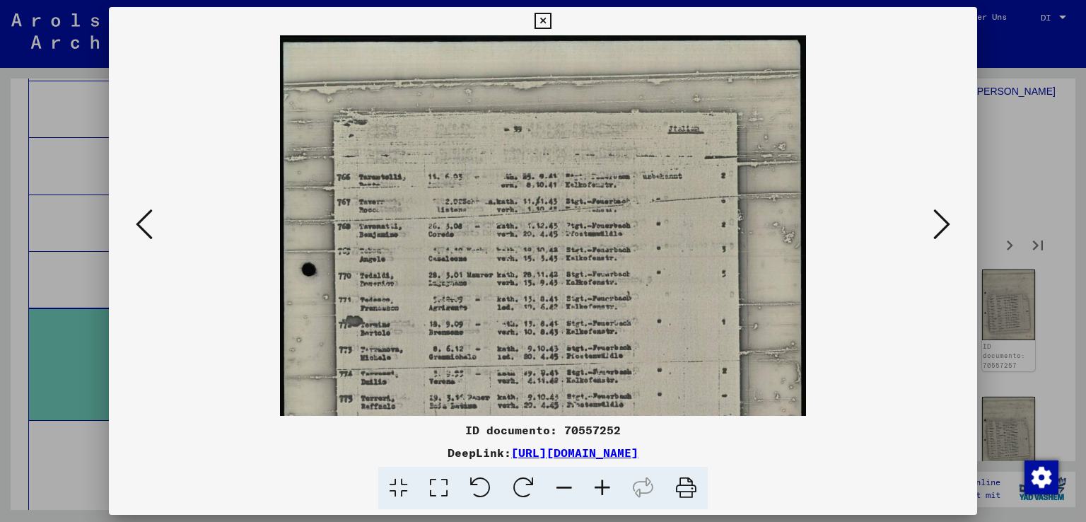
click at [603, 488] on icon at bounding box center [602, 487] width 38 height 43
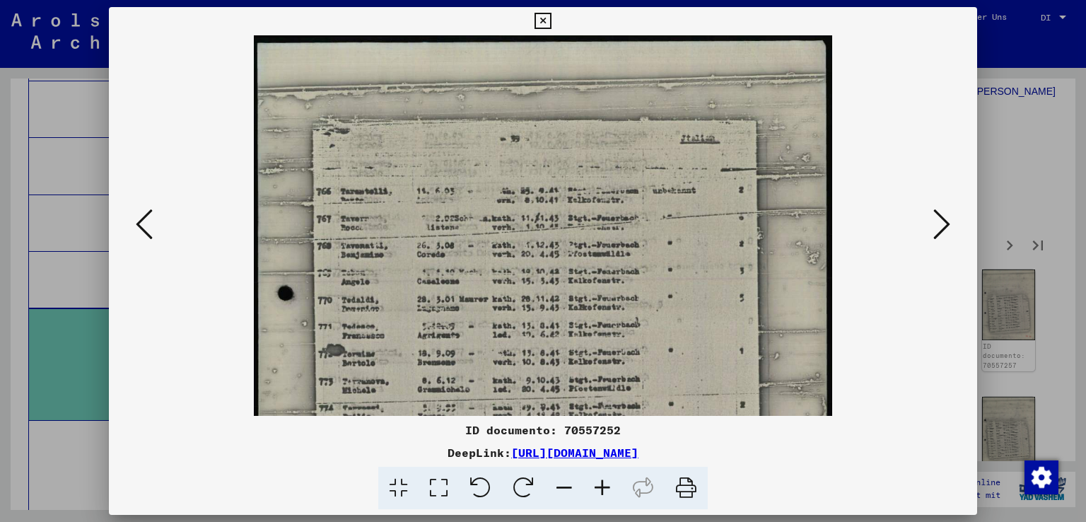
click at [603, 488] on icon at bounding box center [602, 487] width 38 height 43
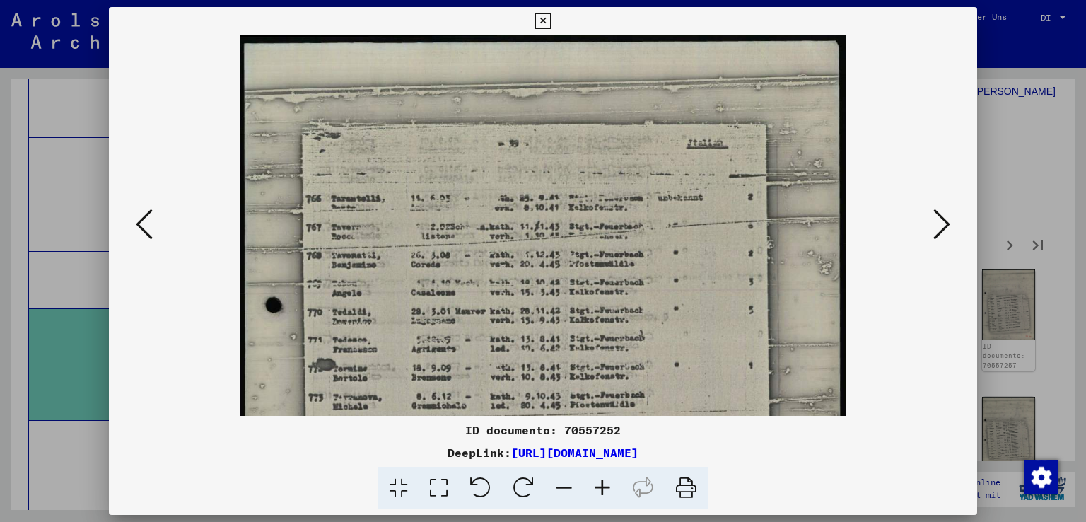
click at [603, 488] on icon at bounding box center [602, 487] width 38 height 43
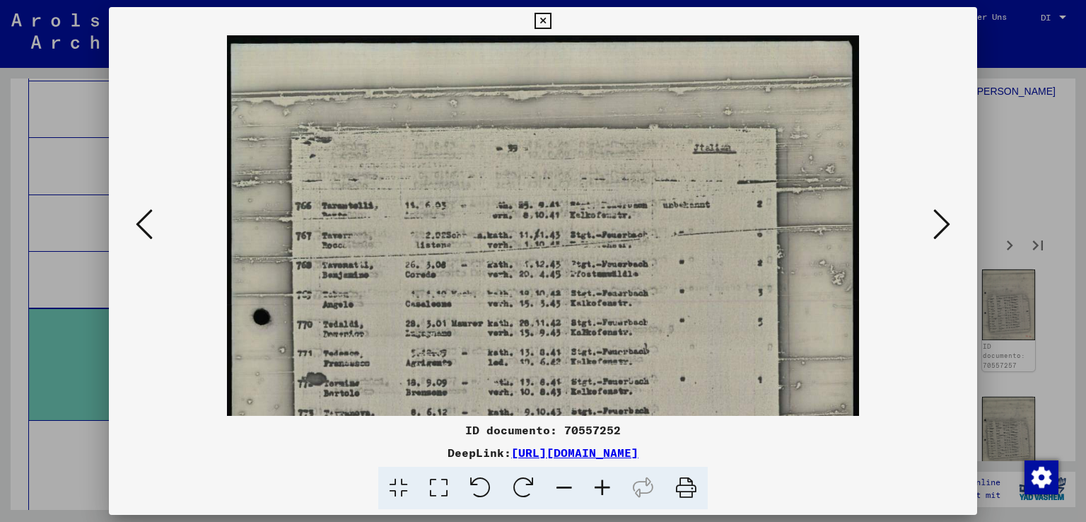
click at [603, 488] on icon at bounding box center [602, 487] width 38 height 43
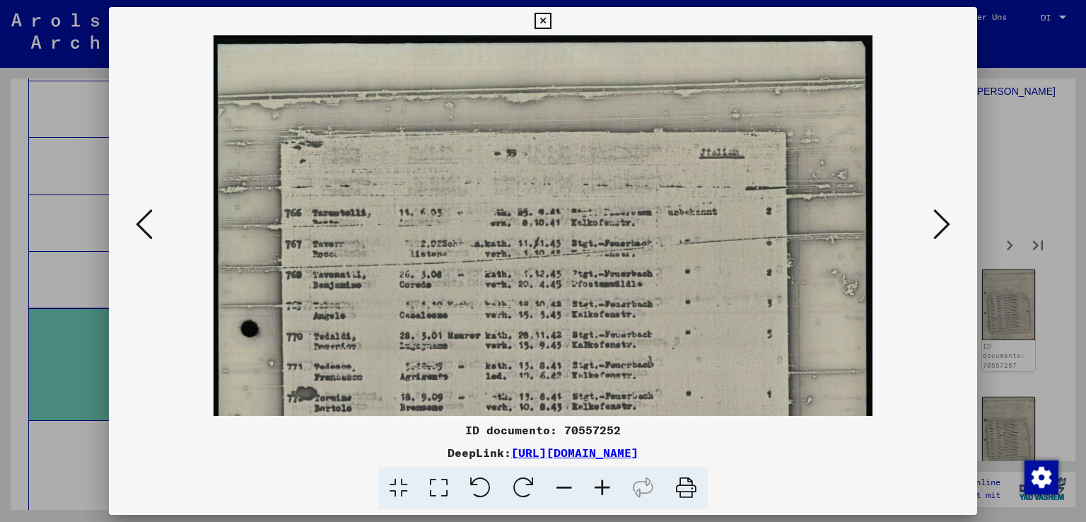
click at [603, 488] on icon at bounding box center [602, 487] width 38 height 43
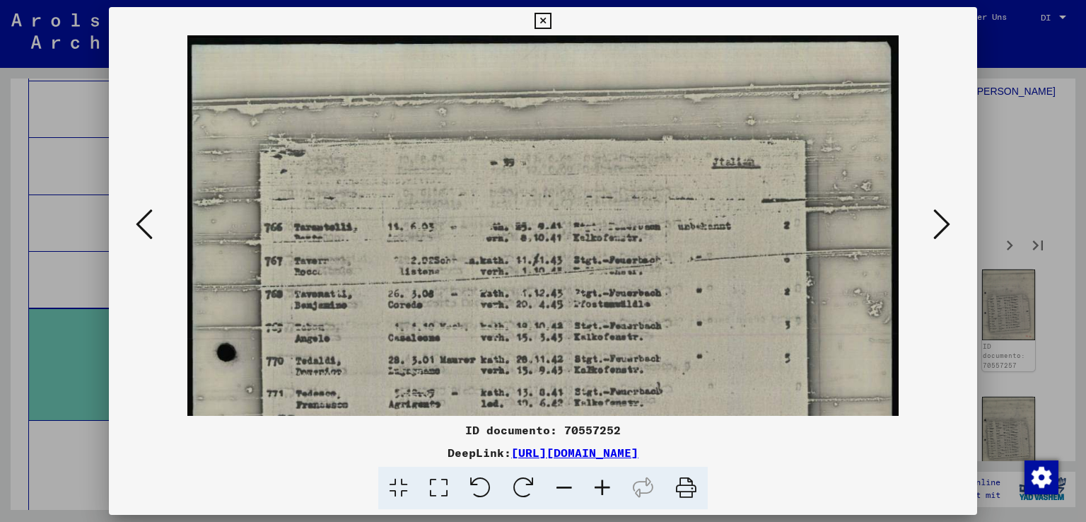
click at [602, 488] on icon at bounding box center [602, 487] width 38 height 43
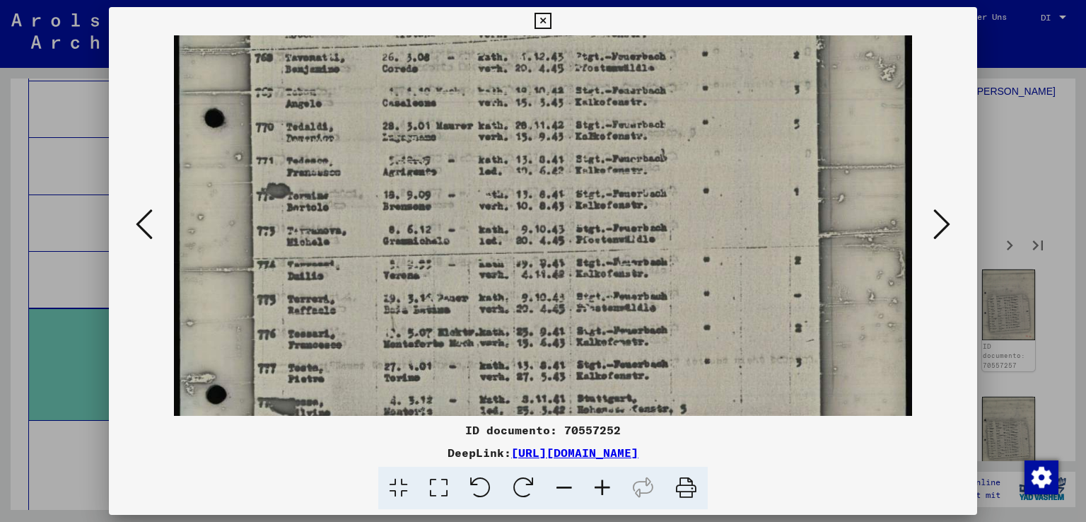
drag, startPoint x: 609, startPoint y: 327, endPoint x: 608, endPoint y: 78, distance: 248.8
click at [608, 79] on img at bounding box center [543, 279] width 738 height 981
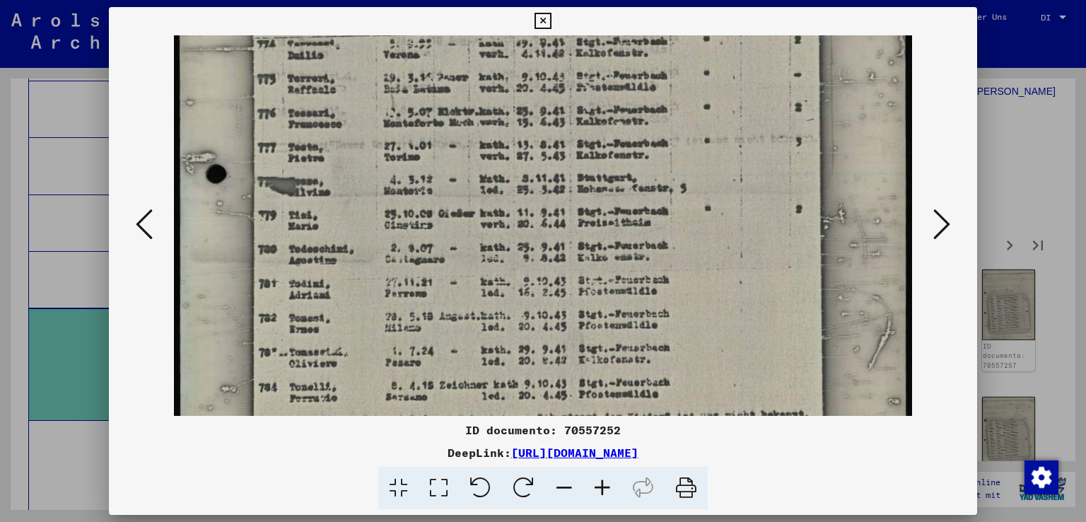
drag, startPoint x: 644, startPoint y: 298, endPoint x: 639, endPoint y: 116, distance: 181.7
click at [639, 116] on img at bounding box center [543, 59] width 738 height 981
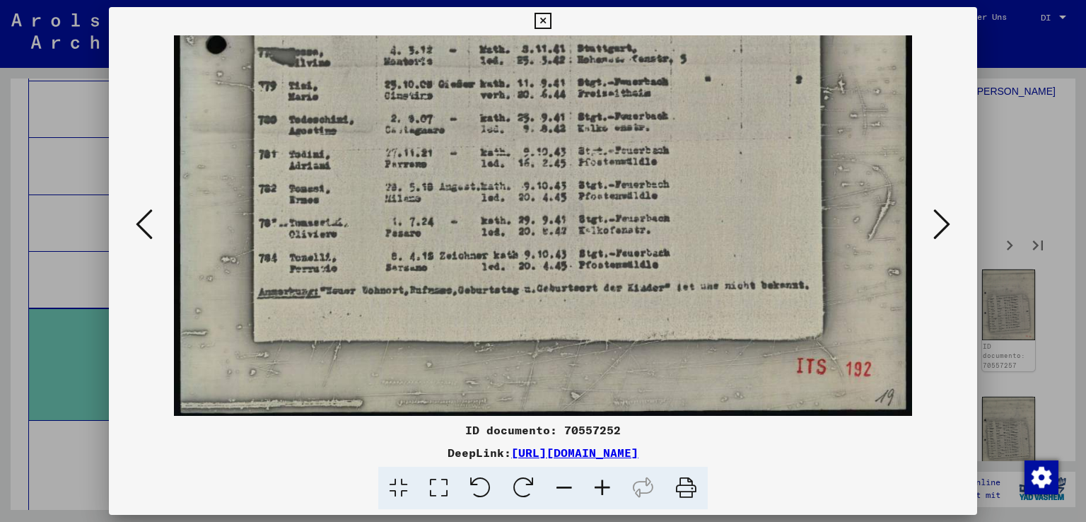
scroll to position [600, 0]
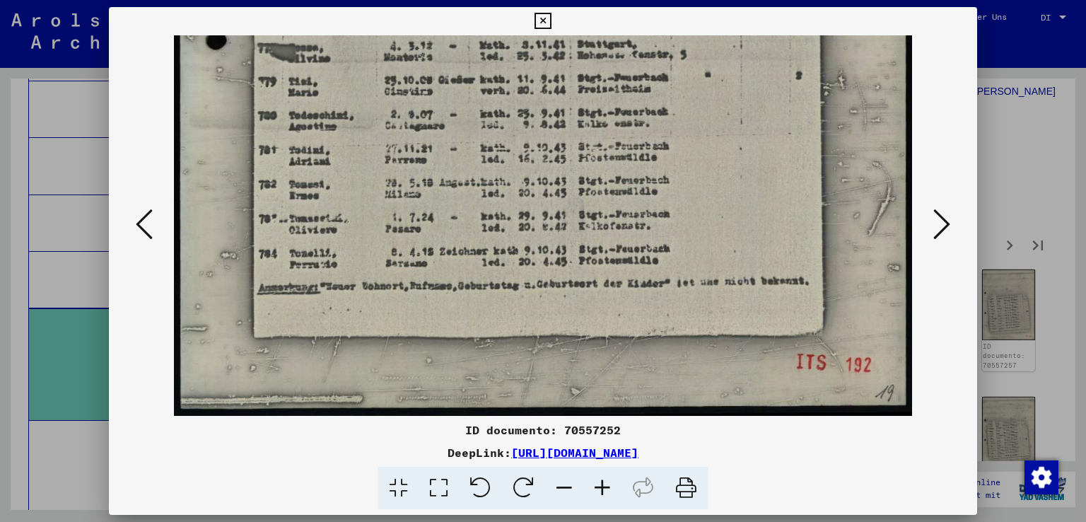
drag, startPoint x: 642, startPoint y: 300, endPoint x: 642, endPoint y: 143, distance: 156.9
click at [939, 212] on icon at bounding box center [941, 224] width 17 height 34
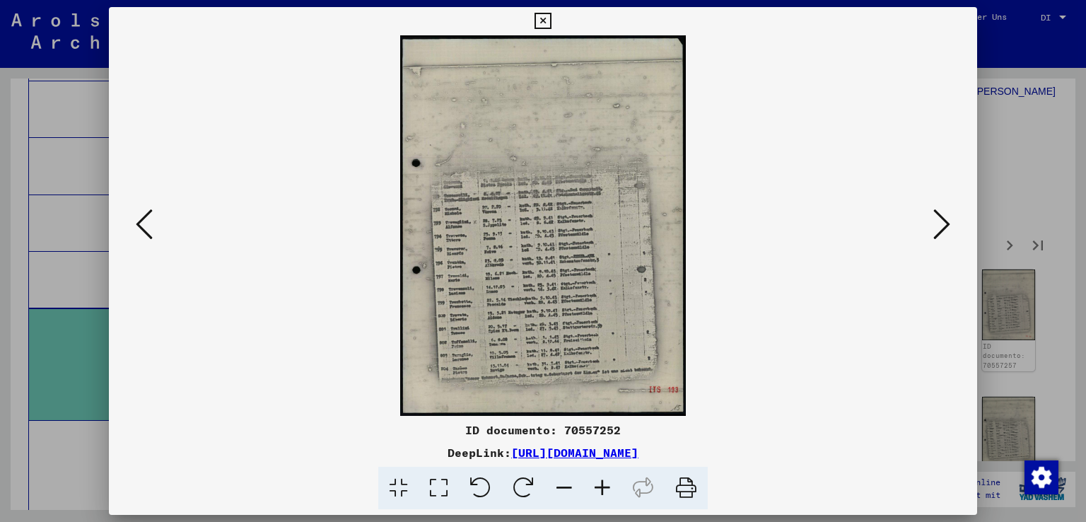
scroll to position [0, 0]
click at [605, 486] on icon at bounding box center [602, 487] width 38 height 43
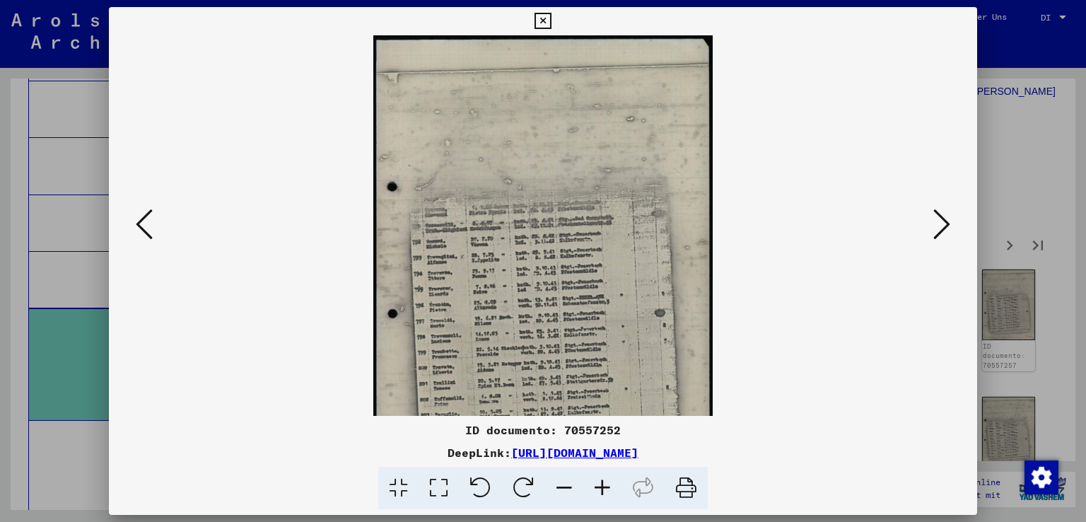
click at [605, 486] on icon at bounding box center [602, 487] width 38 height 43
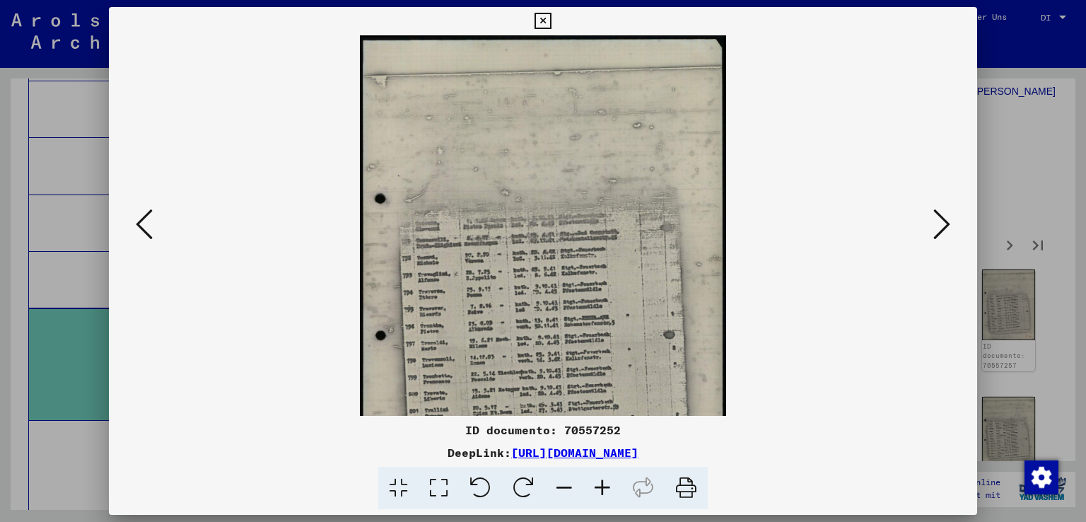
click at [605, 486] on icon at bounding box center [602, 487] width 38 height 43
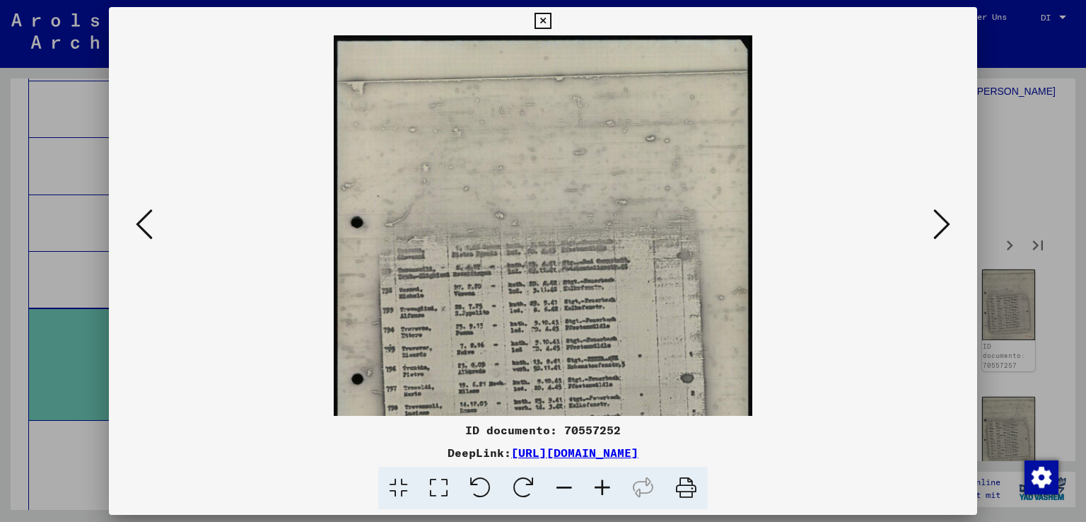
click at [605, 486] on icon at bounding box center [602, 487] width 38 height 43
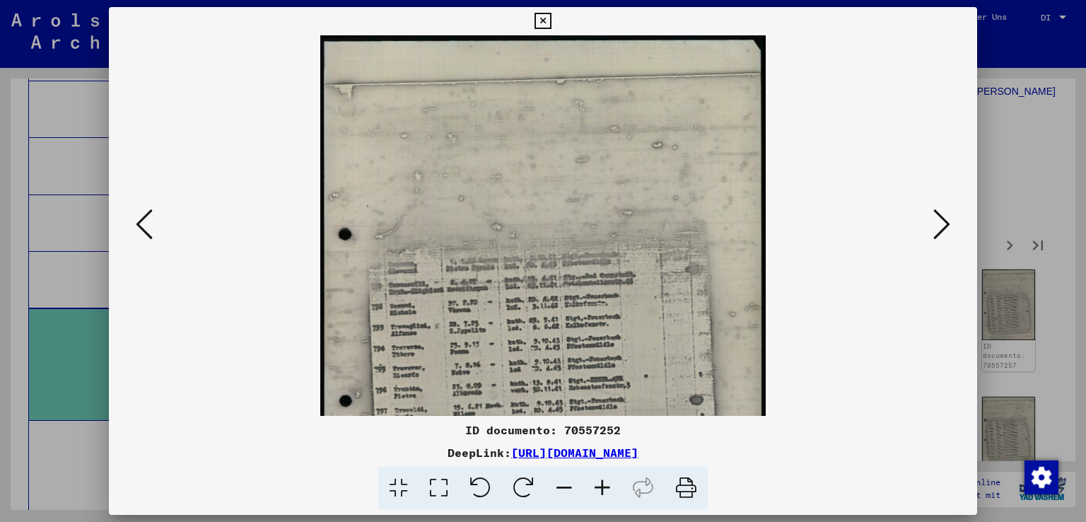
click at [605, 486] on icon at bounding box center [602, 487] width 38 height 43
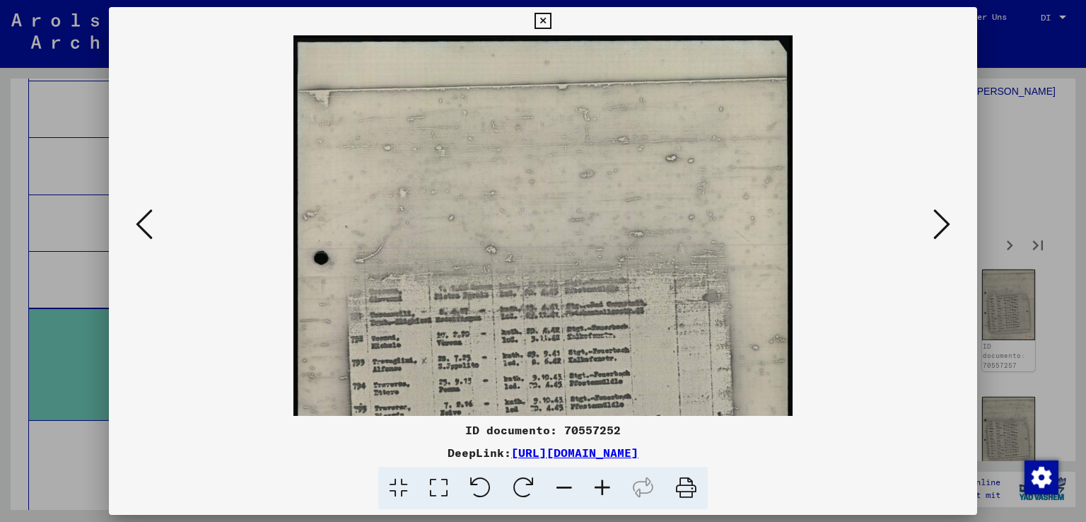
click at [605, 486] on icon at bounding box center [602, 487] width 38 height 43
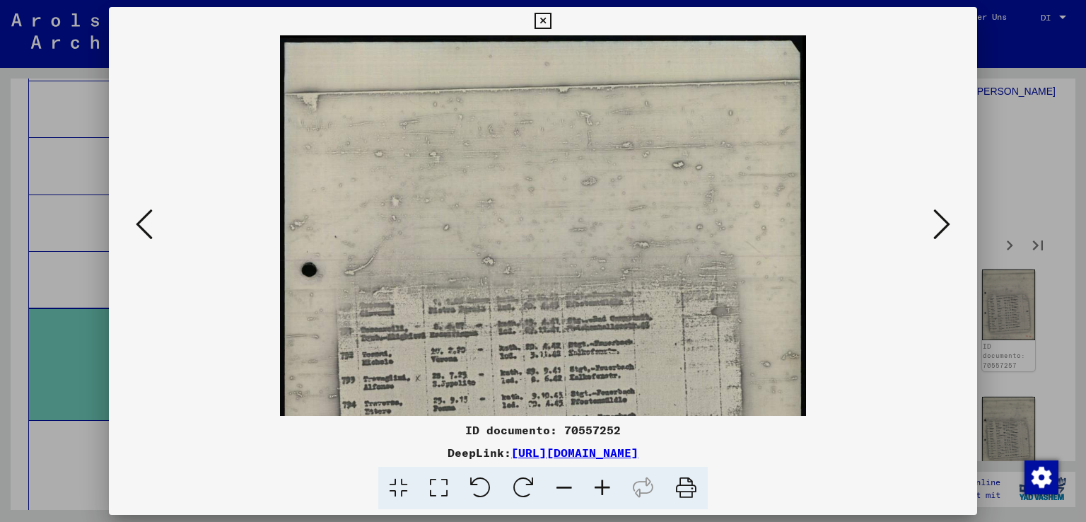
click at [605, 486] on icon at bounding box center [602, 487] width 38 height 43
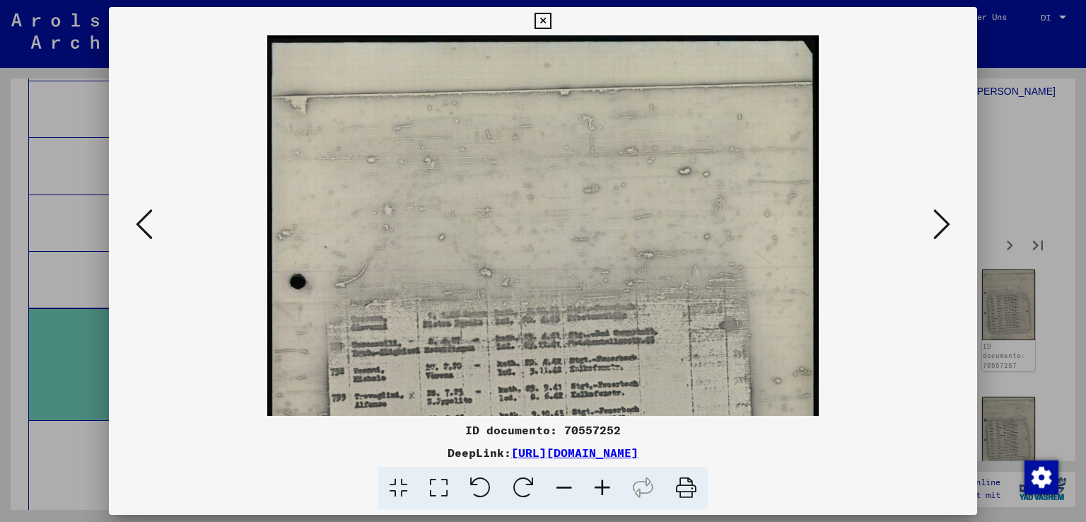
click at [605, 486] on icon at bounding box center [602, 487] width 38 height 43
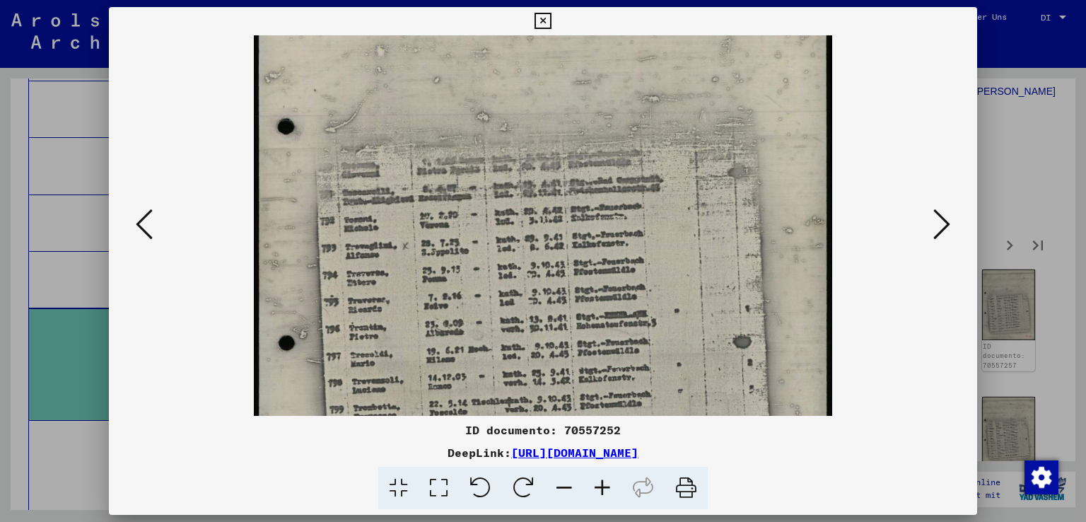
drag, startPoint x: 659, startPoint y: 375, endPoint x: 657, endPoint y: 207, distance: 167.5
click at [657, 208] on img at bounding box center [543, 253] width 579 height 769
click at [1036, 169] on div at bounding box center [543, 261] width 1086 height 522
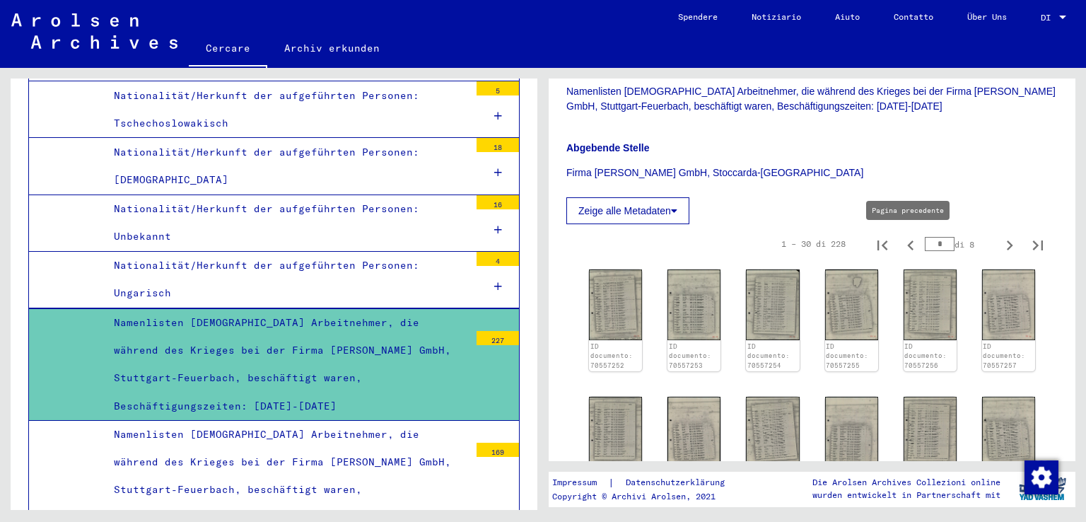
click at [902, 243] on icon "Pagina precedente" at bounding box center [910, 245] width 20 height 20
type input "*"
click at [902, 243] on icon "Pagina precedente" at bounding box center [910, 245] width 20 height 20
type input "*"
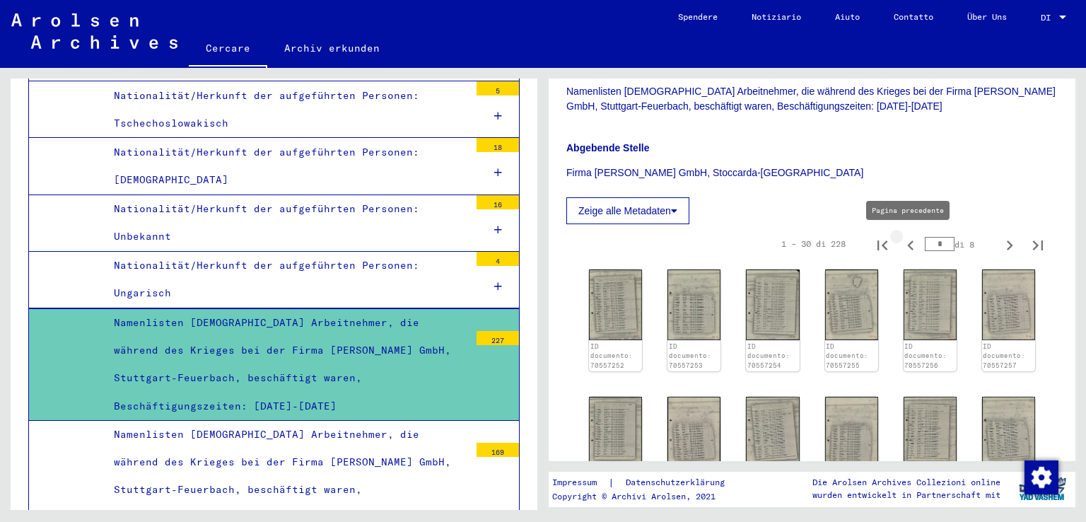
type input "*"
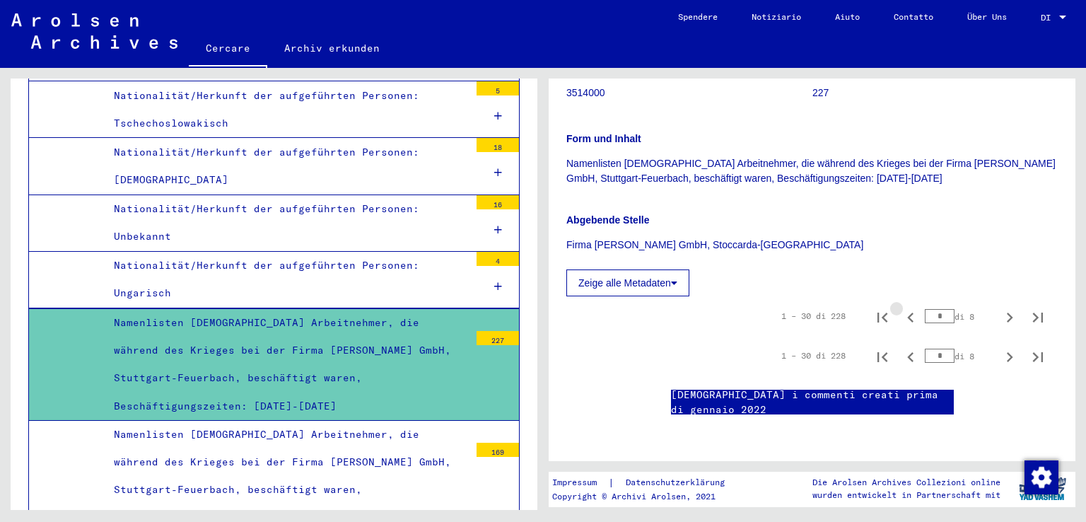
click at [902, 307] on icon "Pagina precedente" at bounding box center [910, 317] width 20 height 20
type input "*"
click at [902, 307] on icon "Pagina precedente" at bounding box center [910, 317] width 20 height 20
type input "*"
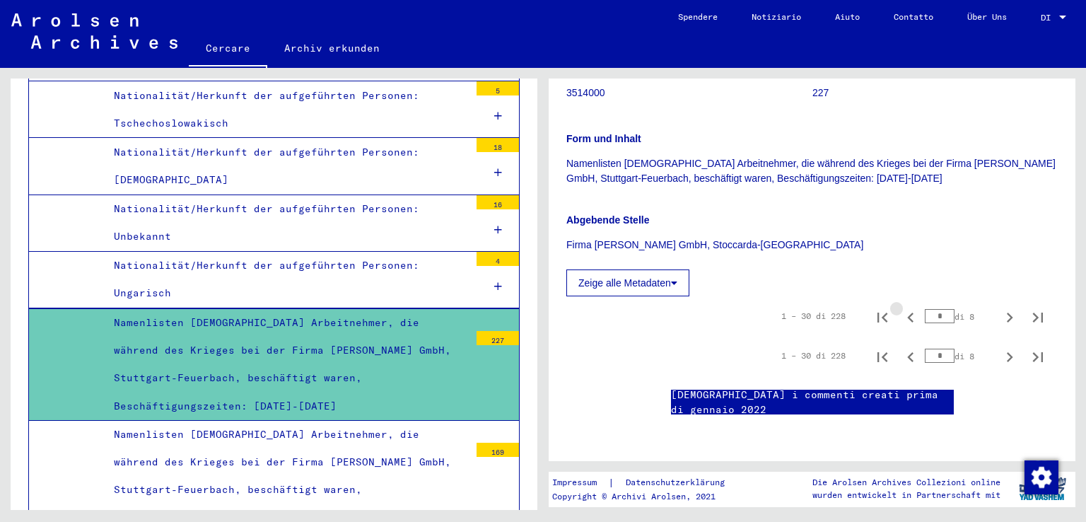
type input "*"
click at [902, 307] on icon "Pagina precedente" at bounding box center [910, 317] width 20 height 20
type input "*"
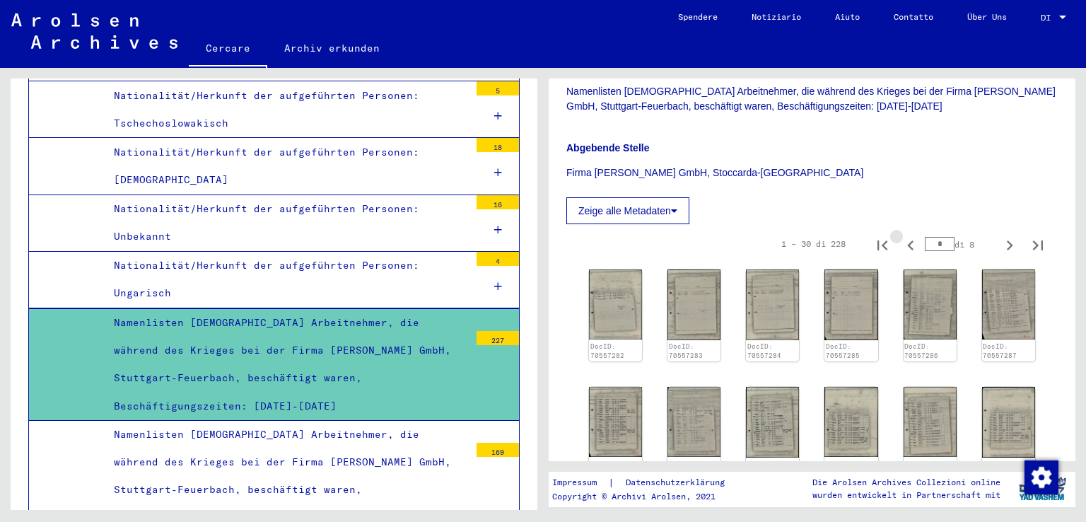
click at [902, 243] on icon "Pagina precedente" at bounding box center [910, 245] width 20 height 20
type input "*"
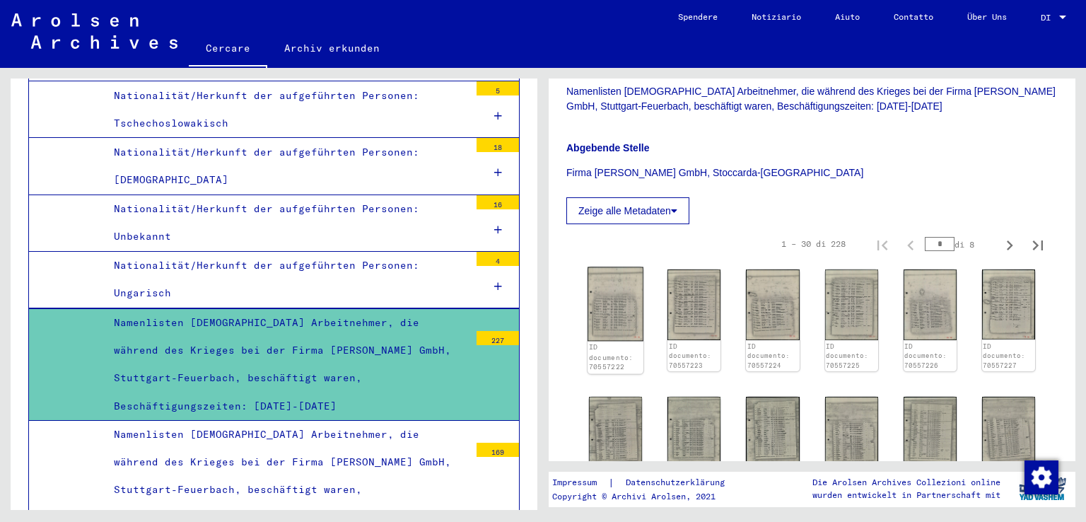
click at [610, 314] on img at bounding box center [615, 304] width 56 height 74
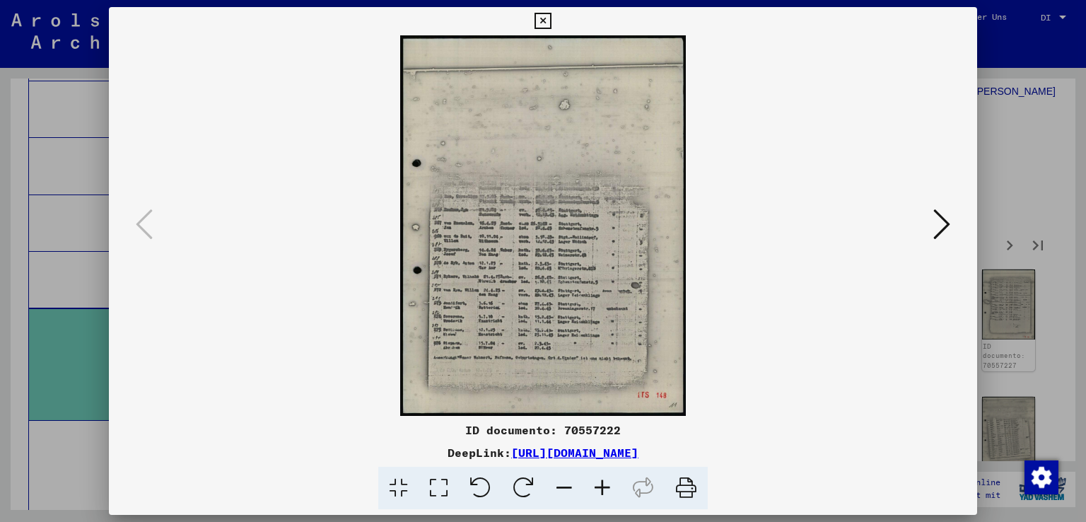
click at [1023, 134] on div at bounding box center [543, 261] width 1086 height 522
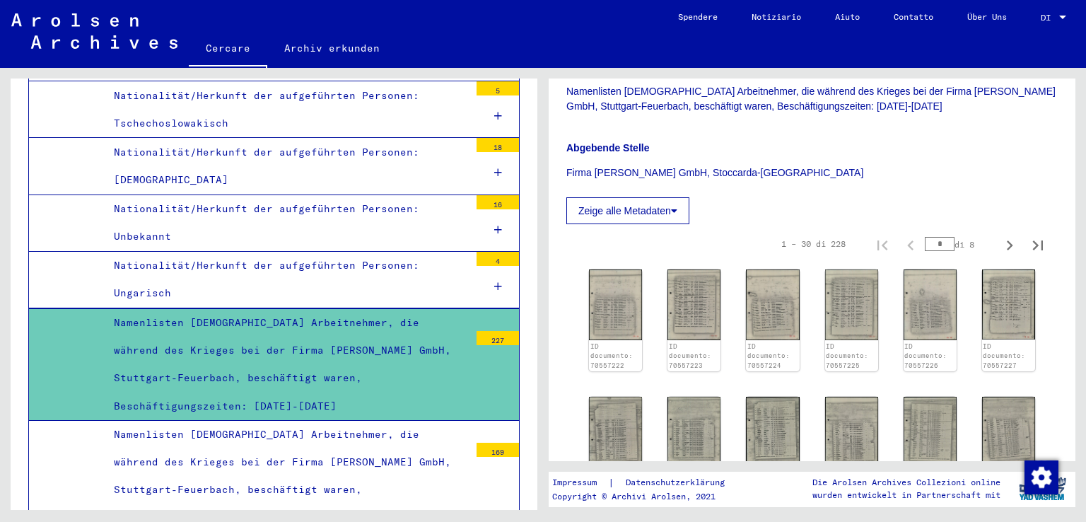
click at [293, 309] on div "Namenlisten [DEMOGRAPHIC_DATA] Arbeitnehmer, die während des Krieges bei der Fi…" at bounding box center [286, 364] width 366 height 111
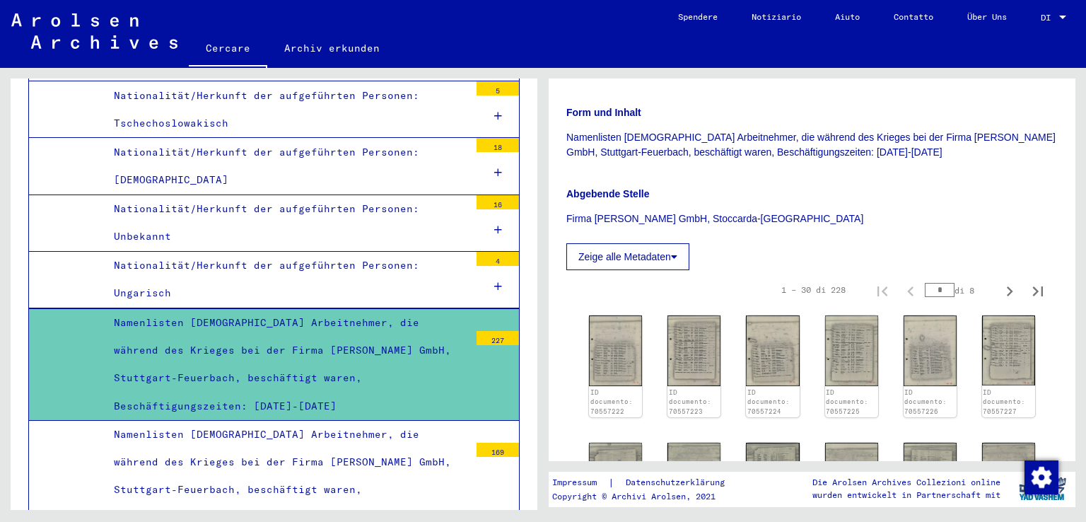
scroll to position [283, 0]
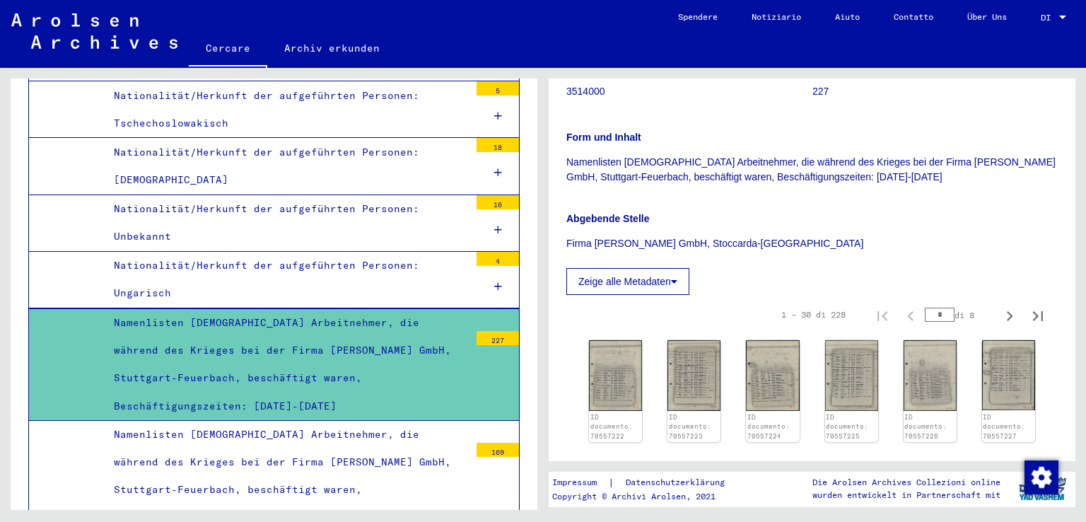
click at [341, 436] on div "Namenlisten [DEMOGRAPHIC_DATA] Arbeitnehmer, die während des Krieges bei der Fi…" at bounding box center [286, 476] width 366 height 111
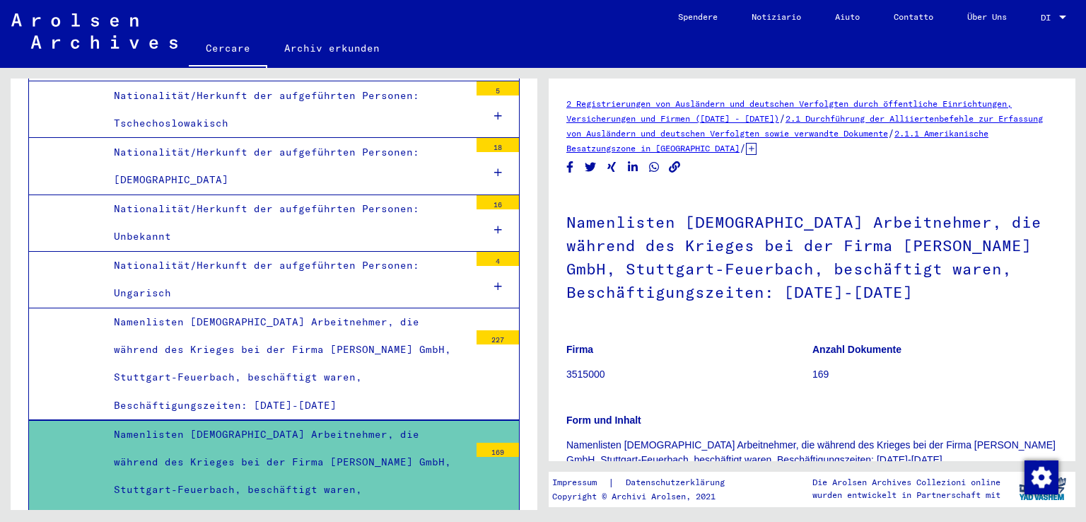
click at [442, 308] on div "Namenlisten [DEMOGRAPHIC_DATA] Arbeitnehmer, die während des Krieges bei der Fi…" at bounding box center [286, 363] width 366 height 111
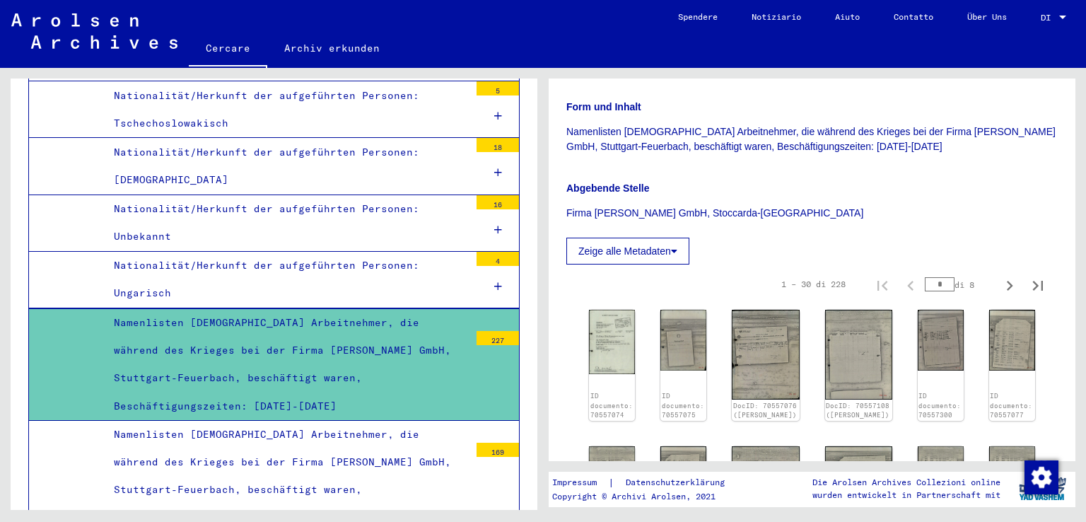
scroll to position [353, 0]
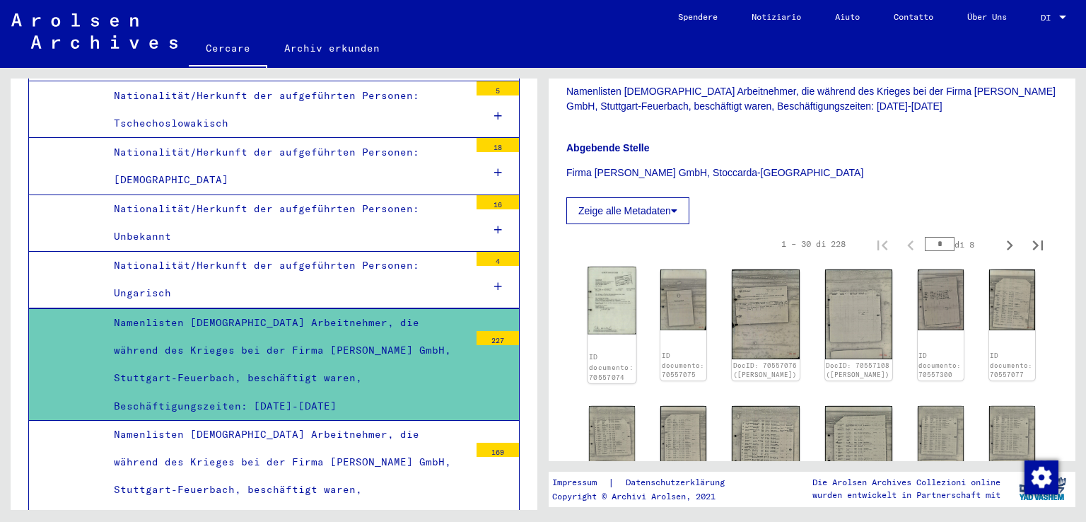
click at [601, 305] on img at bounding box center [611, 299] width 48 height 67
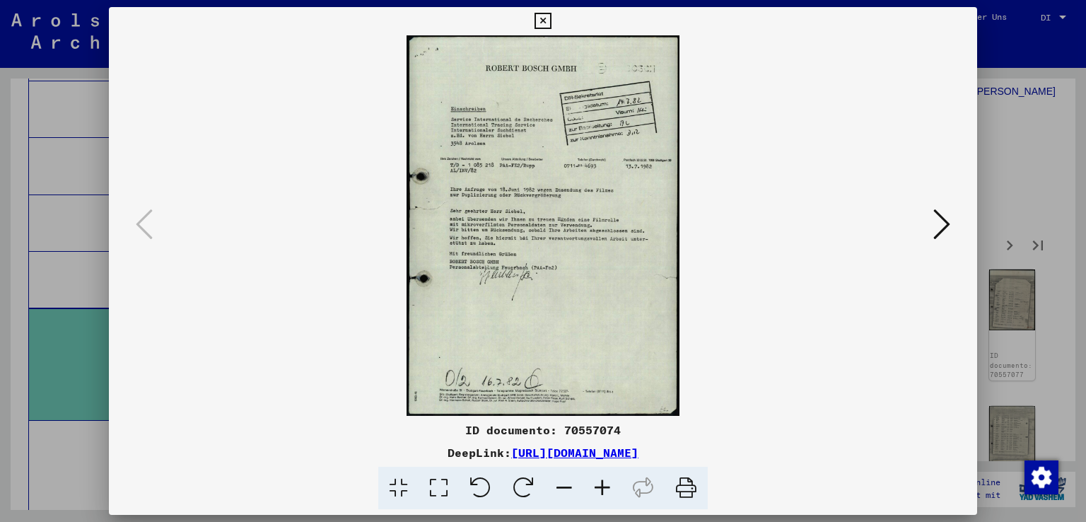
click at [939, 213] on icon at bounding box center [941, 224] width 17 height 34
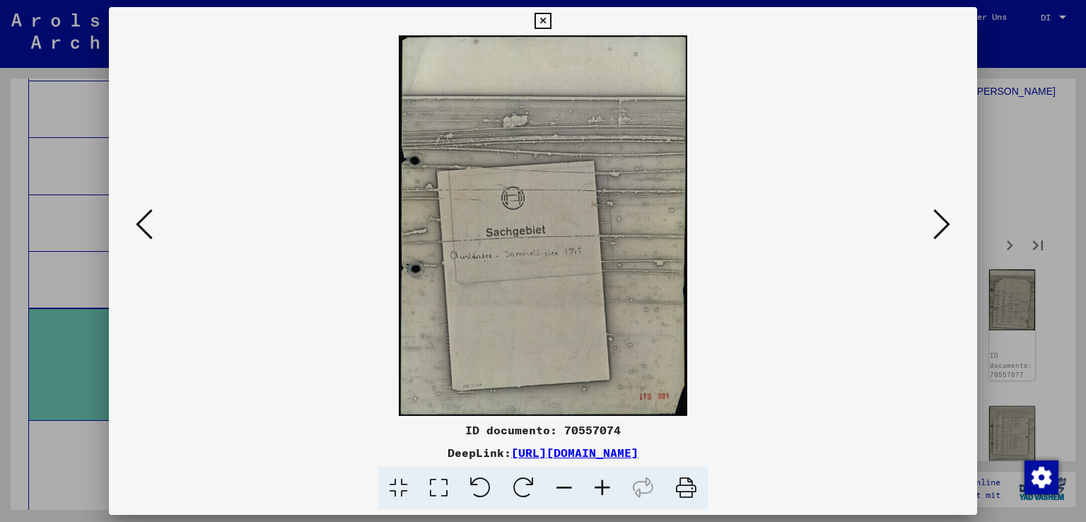
click at [943, 215] on icon at bounding box center [941, 224] width 17 height 34
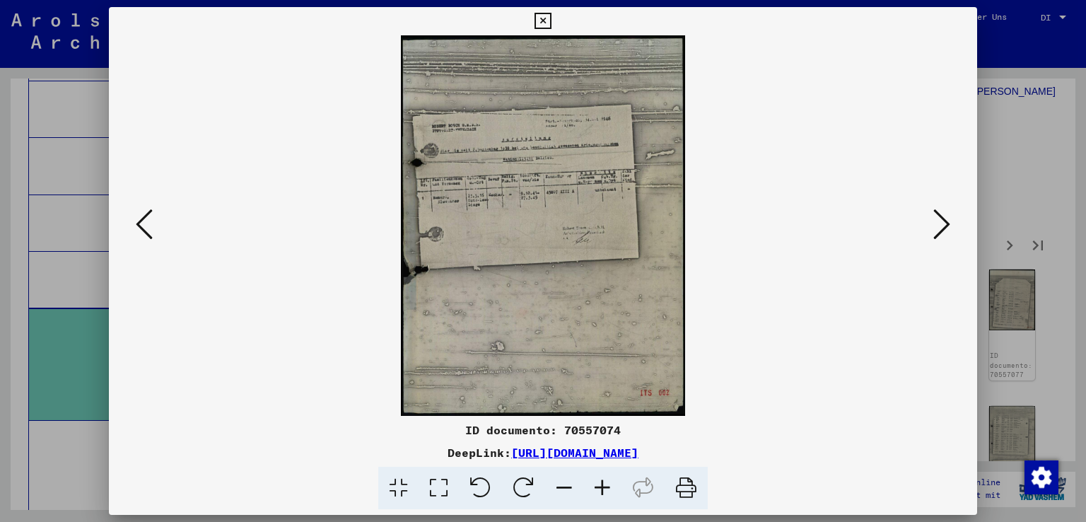
click at [943, 215] on icon at bounding box center [941, 224] width 17 height 34
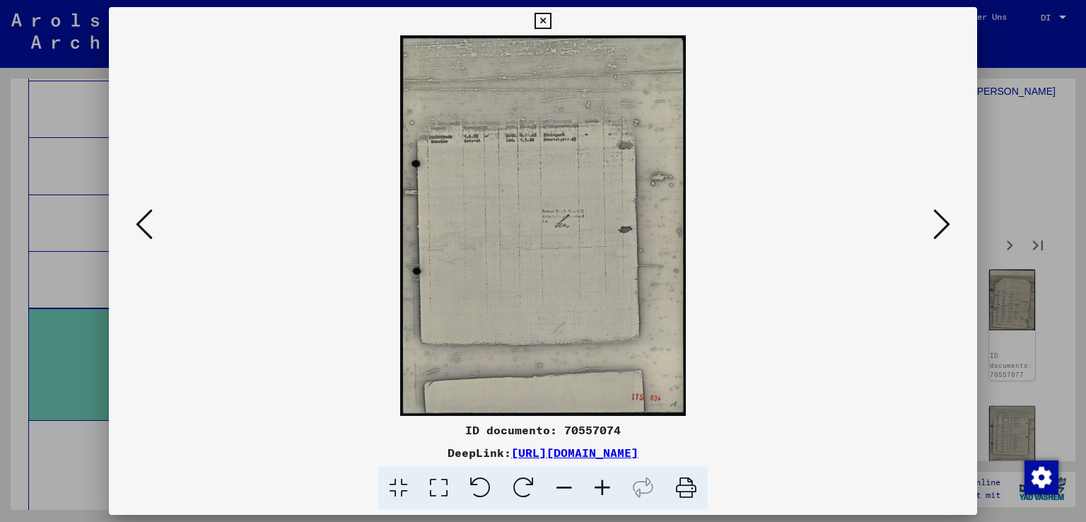
click at [947, 218] on icon at bounding box center [941, 224] width 17 height 34
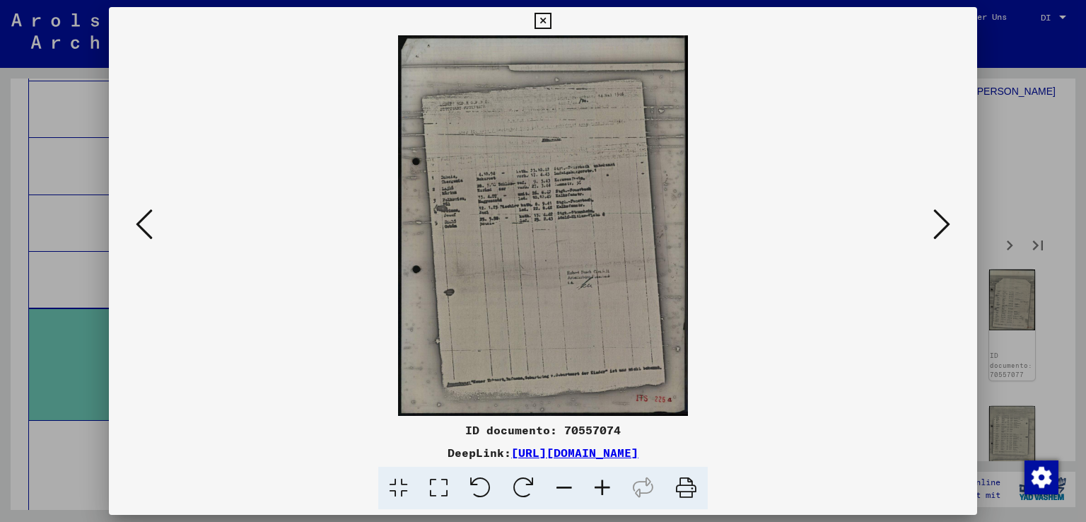
click at [946, 218] on icon at bounding box center [941, 224] width 17 height 34
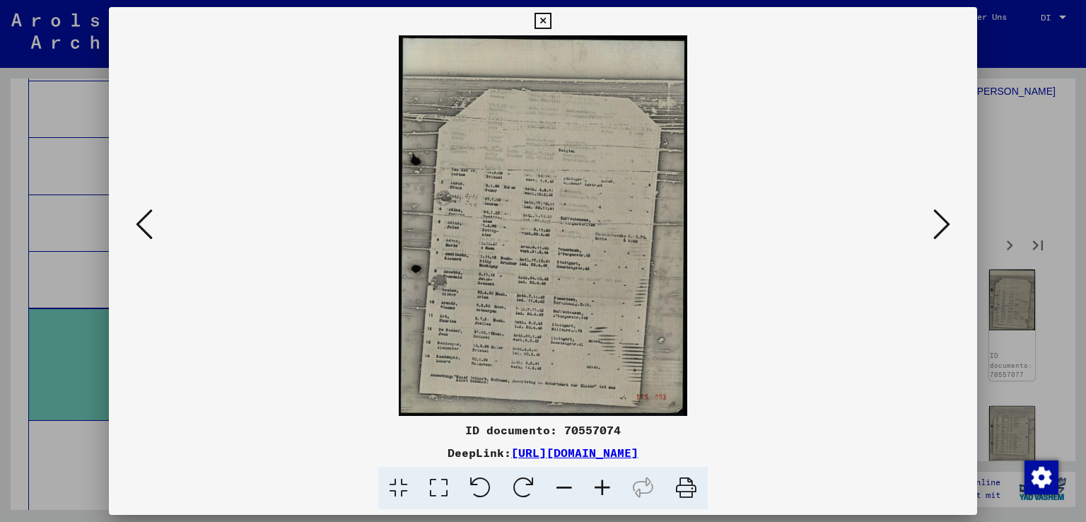
click at [946, 218] on icon at bounding box center [941, 224] width 17 height 34
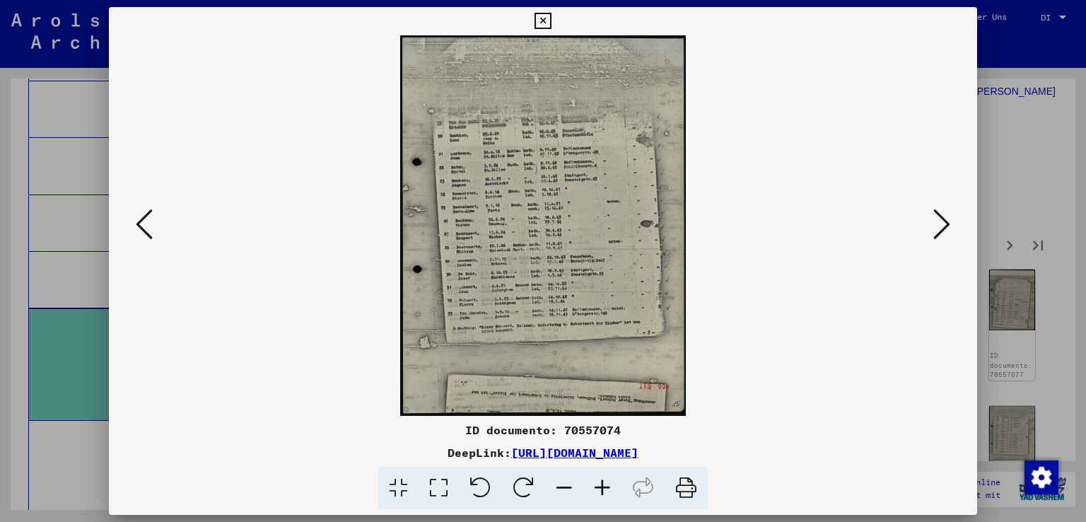
click at [946, 218] on icon at bounding box center [941, 224] width 17 height 34
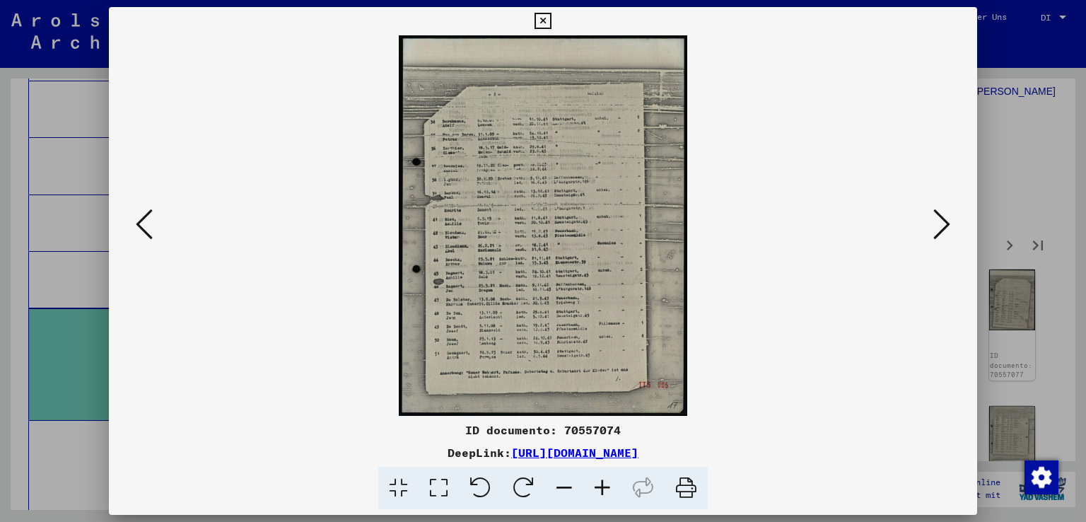
click at [946, 218] on icon at bounding box center [941, 224] width 17 height 34
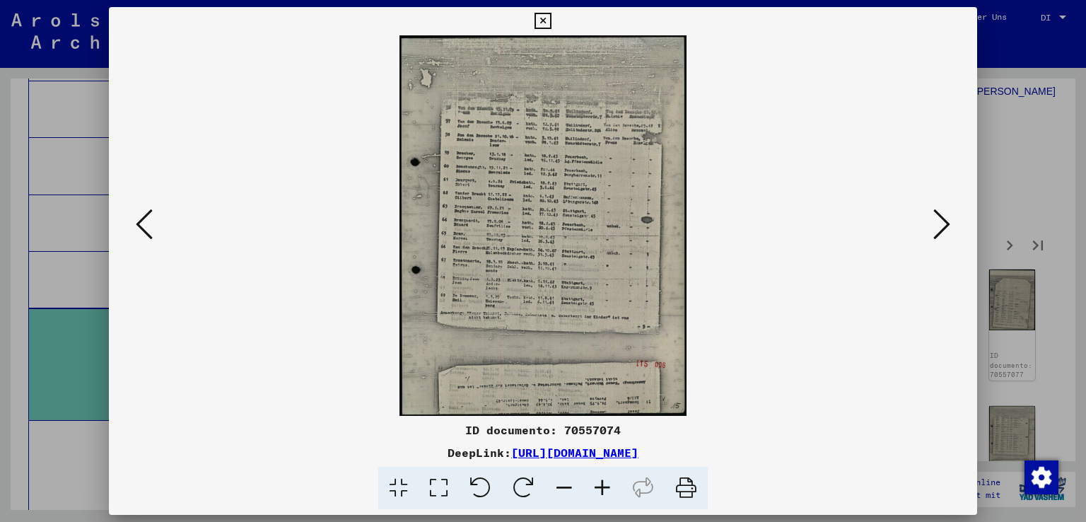
click at [946, 218] on icon at bounding box center [941, 224] width 17 height 34
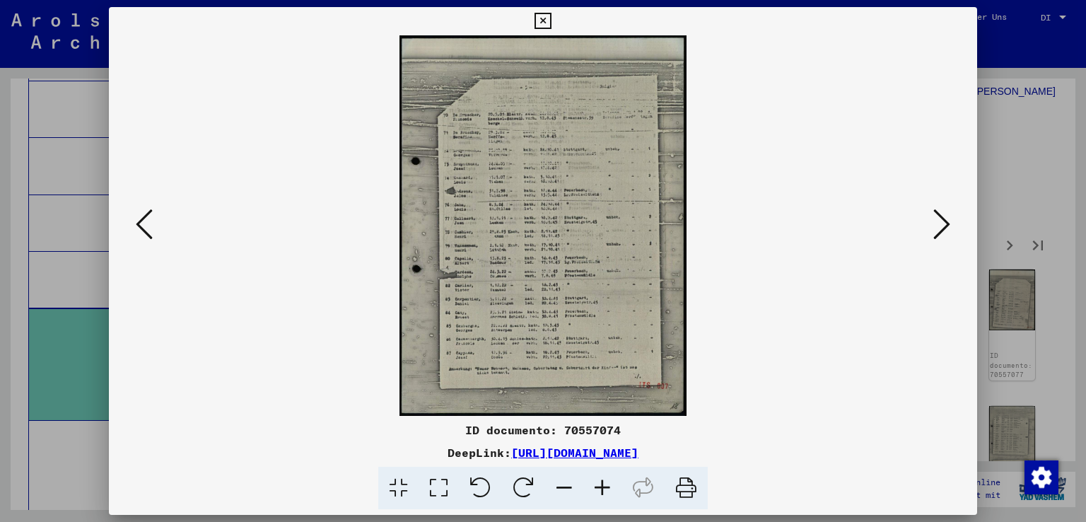
click at [946, 218] on icon at bounding box center [941, 224] width 17 height 34
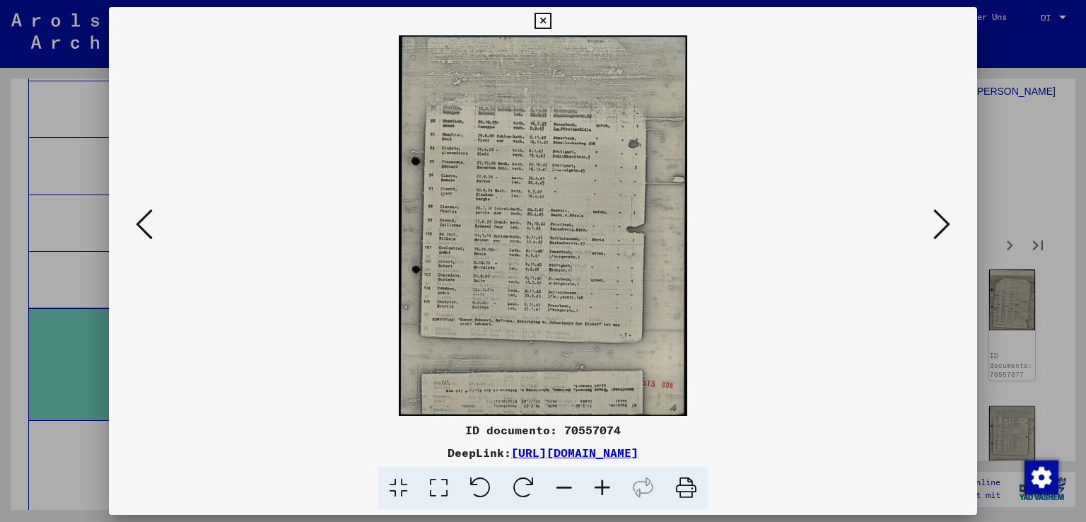
click at [1051, 173] on div at bounding box center [543, 261] width 1086 height 522
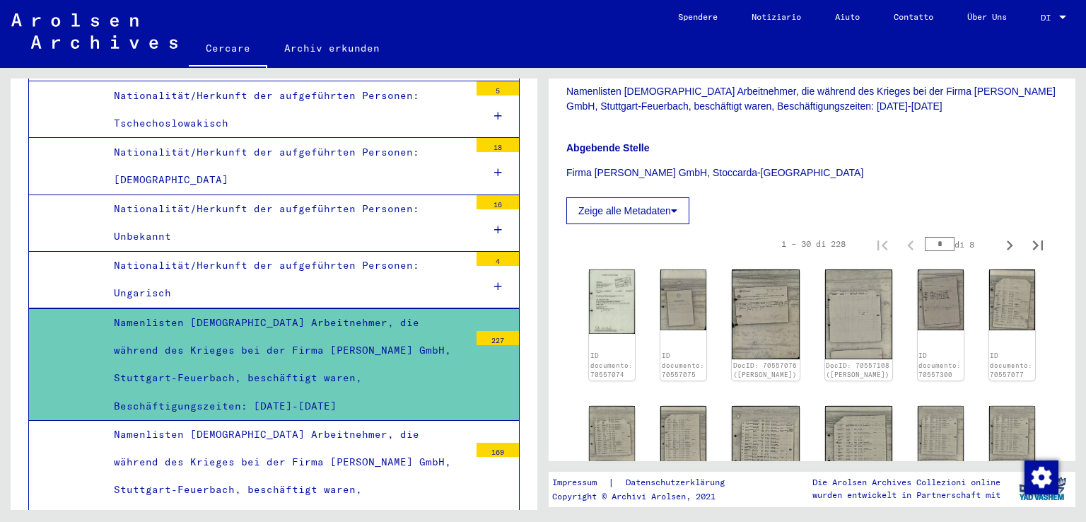
click at [870, 246] on div "1 – 30 di 228 * di 8" at bounding box center [908, 244] width 288 height 28
type input "*"
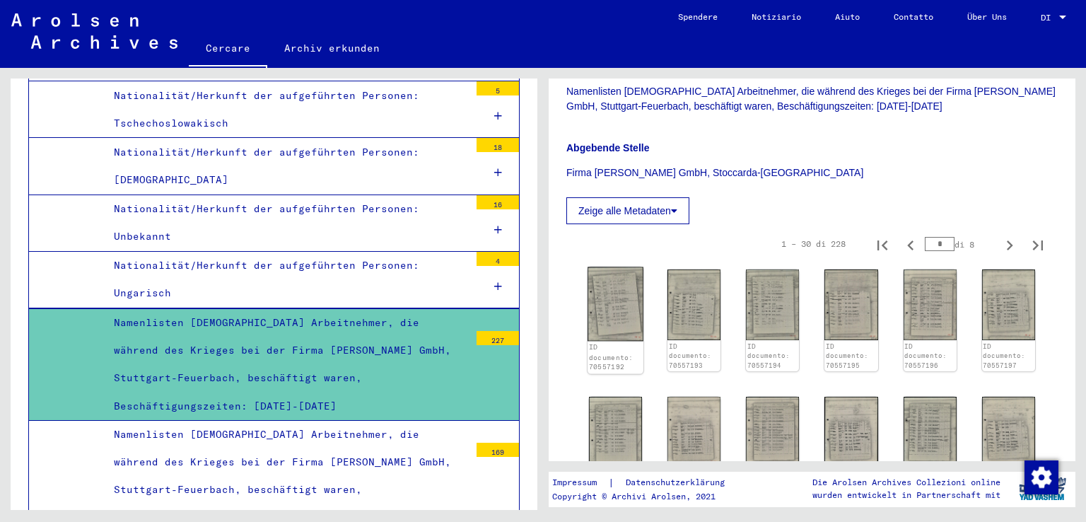
click at [605, 300] on img at bounding box center [615, 304] width 56 height 74
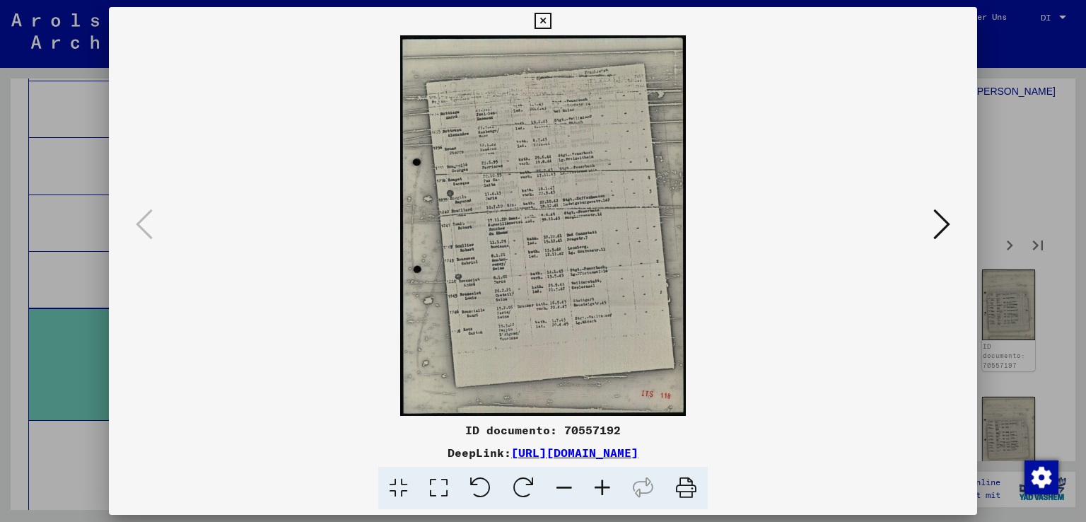
click at [1023, 173] on div at bounding box center [543, 261] width 1086 height 522
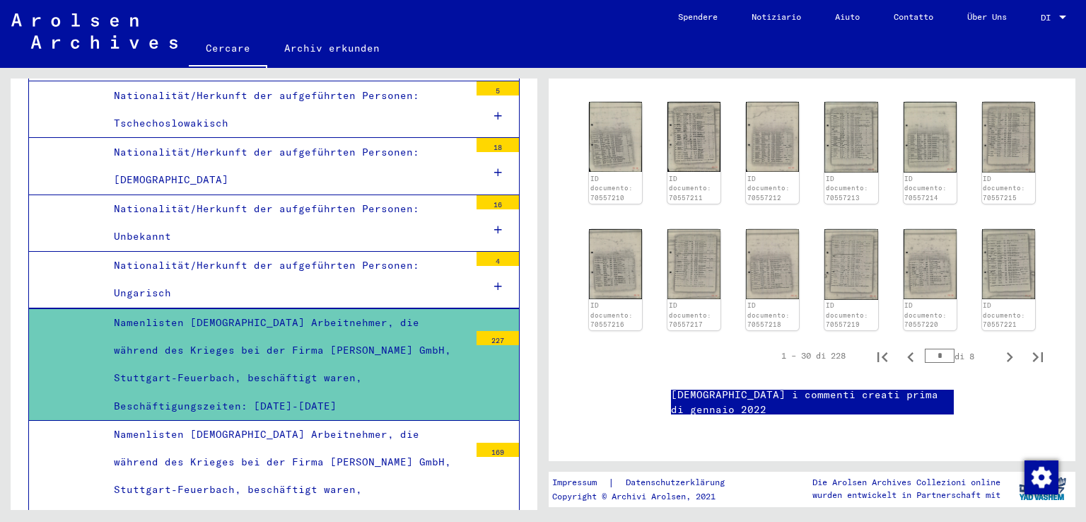
scroll to position [989, 0]
click at [931, 226] on img at bounding box center [930, 263] width 56 height 74
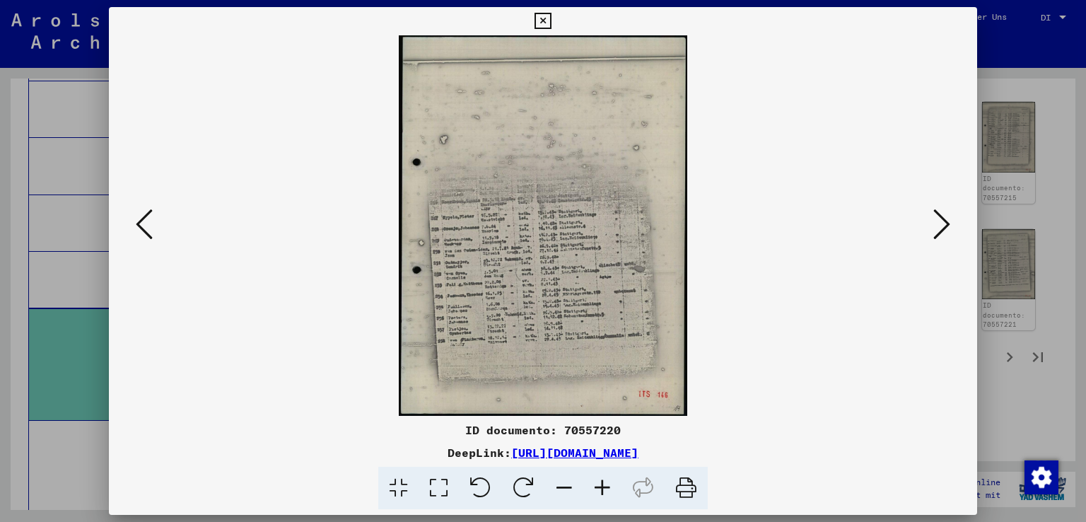
click at [1067, 165] on div at bounding box center [543, 261] width 1086 height 522
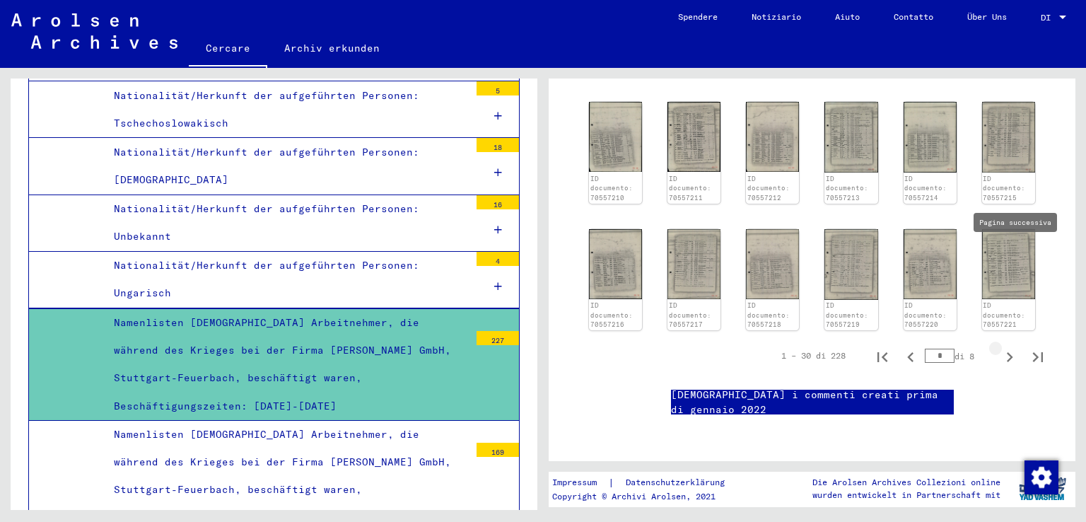
click at [1006, 352] on icon "Pagina successiva" at bounding box center [1009, 357] width 6 height 10
type input "*"
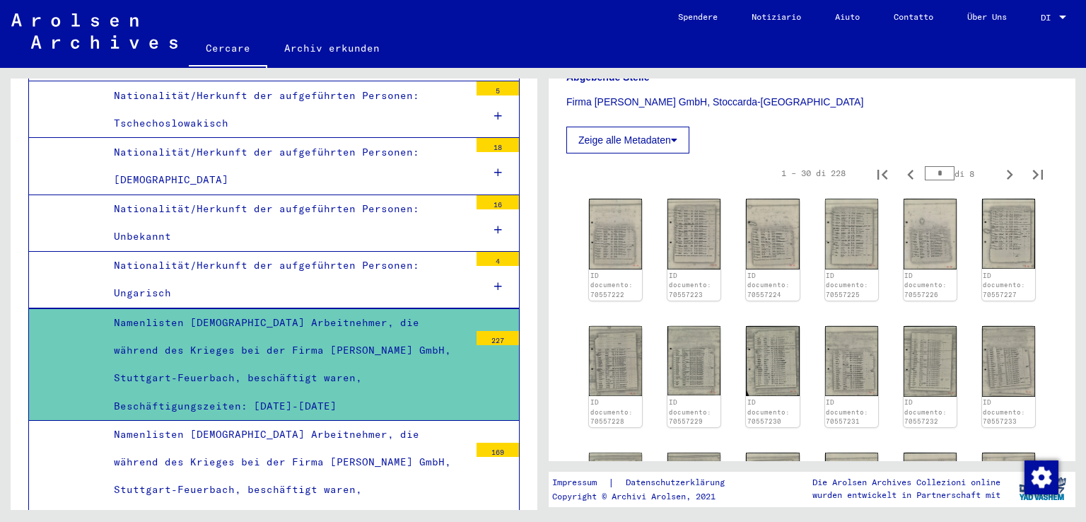
scroll to position [424, 0]
click at [641, 221] on img at bounding box center [615, 233] width 56 height 74
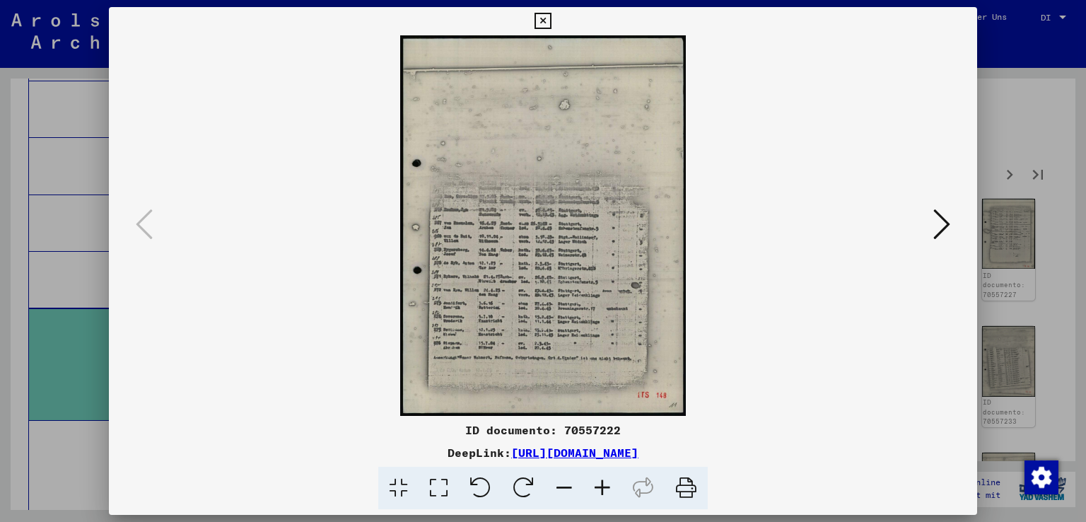
click at [939, 220] on icon at bounding box center [941, 224] width 17 height 34
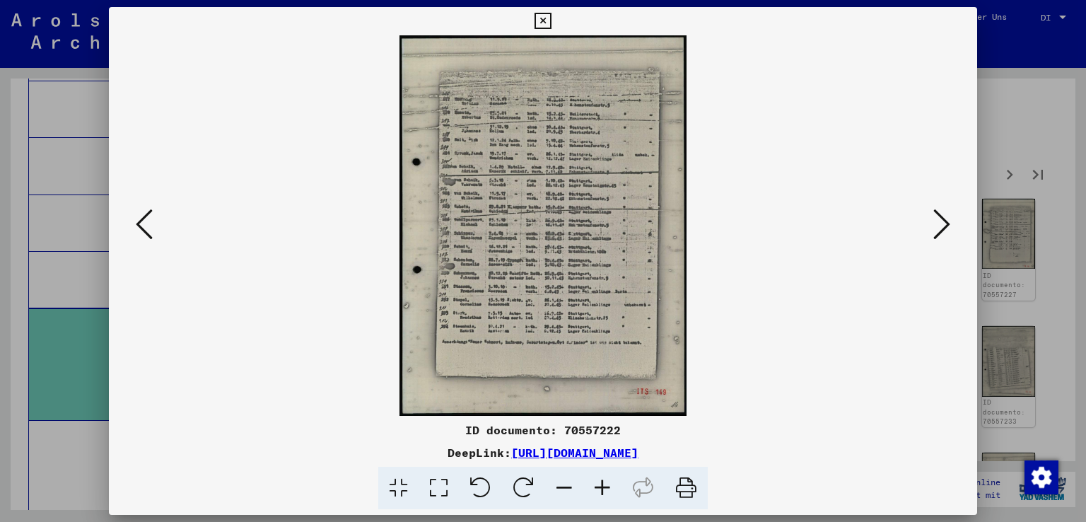
click at [939, 220] on icon at bounding box center [941, 224] width 17 height 34
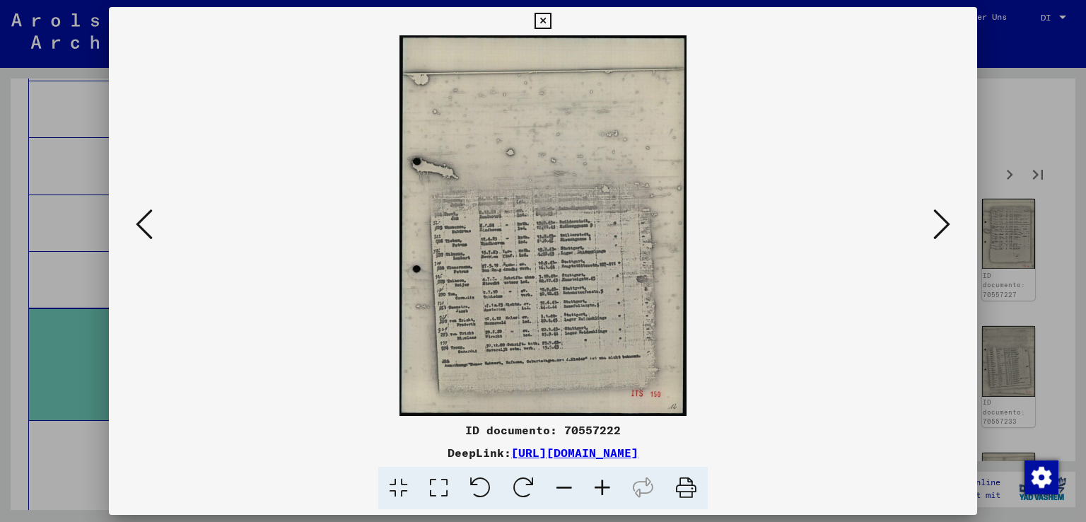
click at [939, 220] on icon at bounding box center [941, 224] width 17 height 34
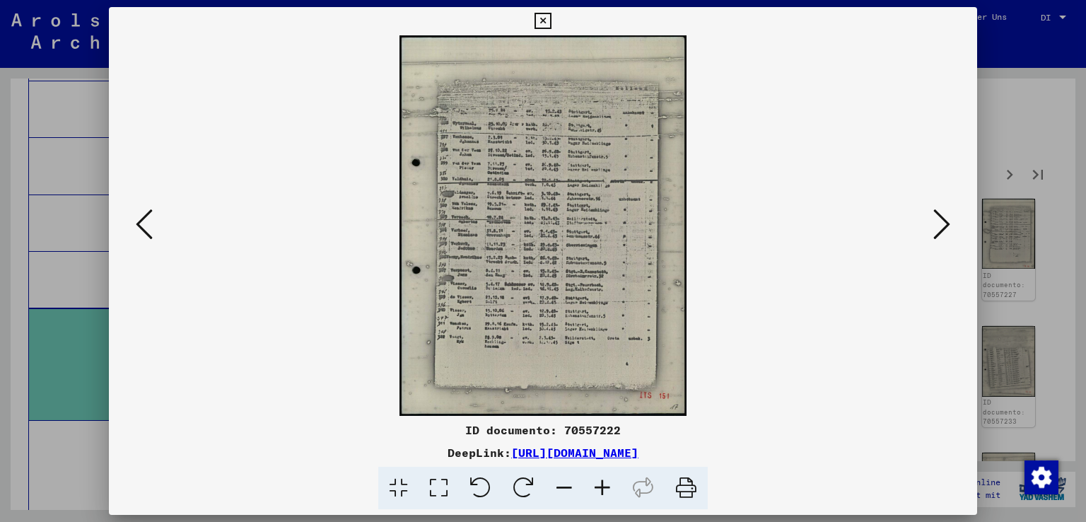
click at [939, 220] on icon at bounding box center [941, 224] width 17 height 34
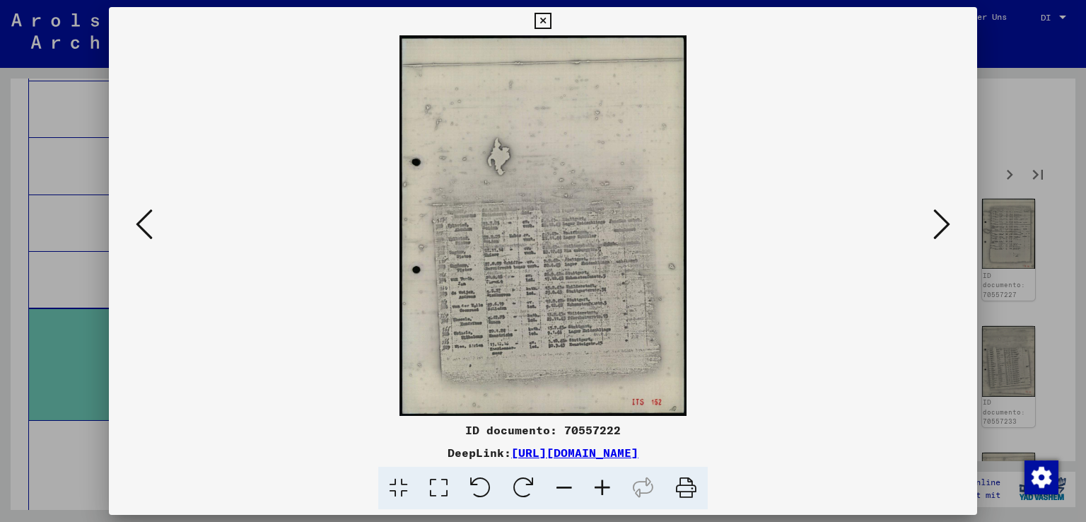
click at [939, 220] on icon at bounding box center [941, 224] width 17 height 34
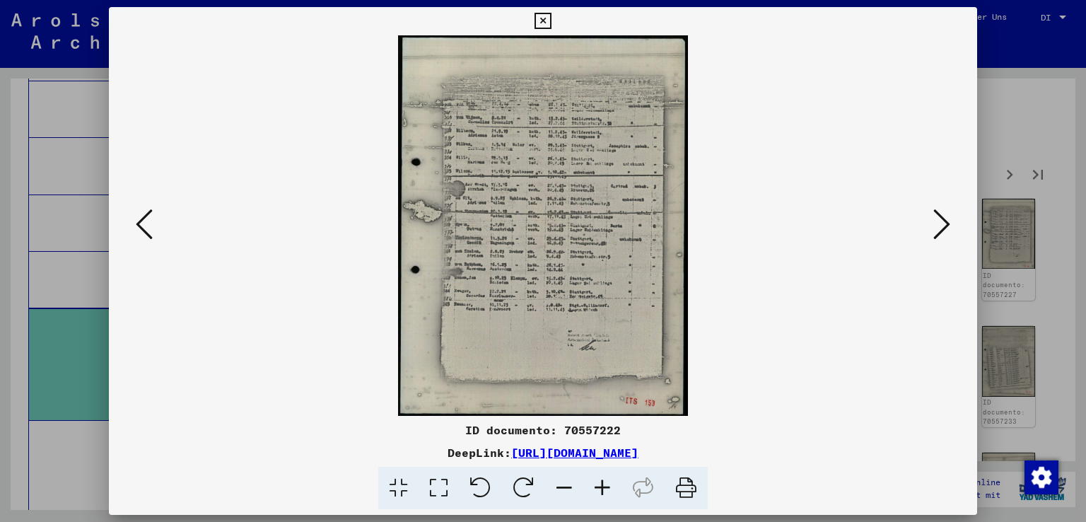
click at [939, 220] on icon at bounding box center [941, 224] width 17 height 34
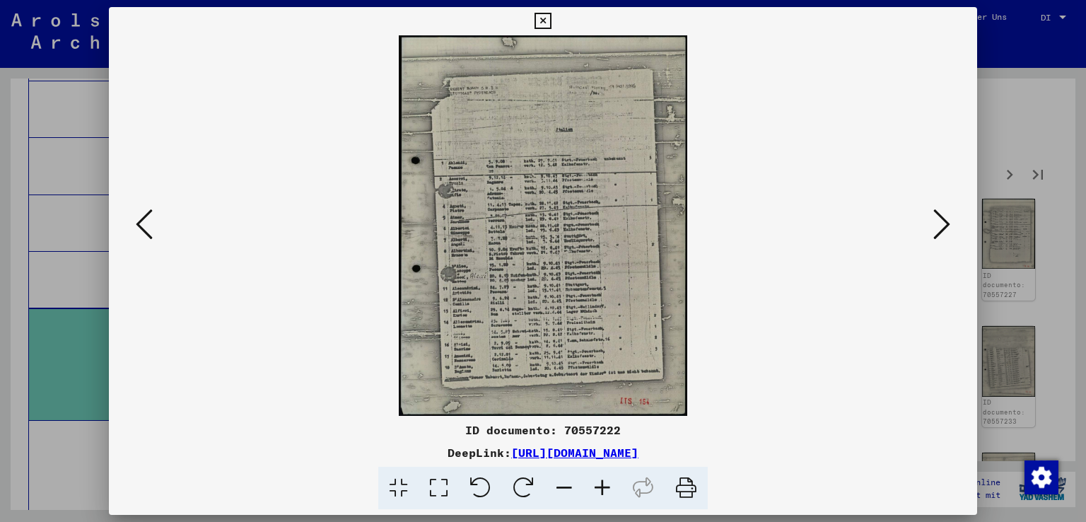
drag, startPoint x: 939, startPoint y: 220, endPoint x: 755, endPoint y: 244, distance: 185.3
click at [755, 244] on div at bounding box center [543, 225] width 869 height 380
click at [599, 488] on icon at bounding box center [602, 487] width 38 height 43
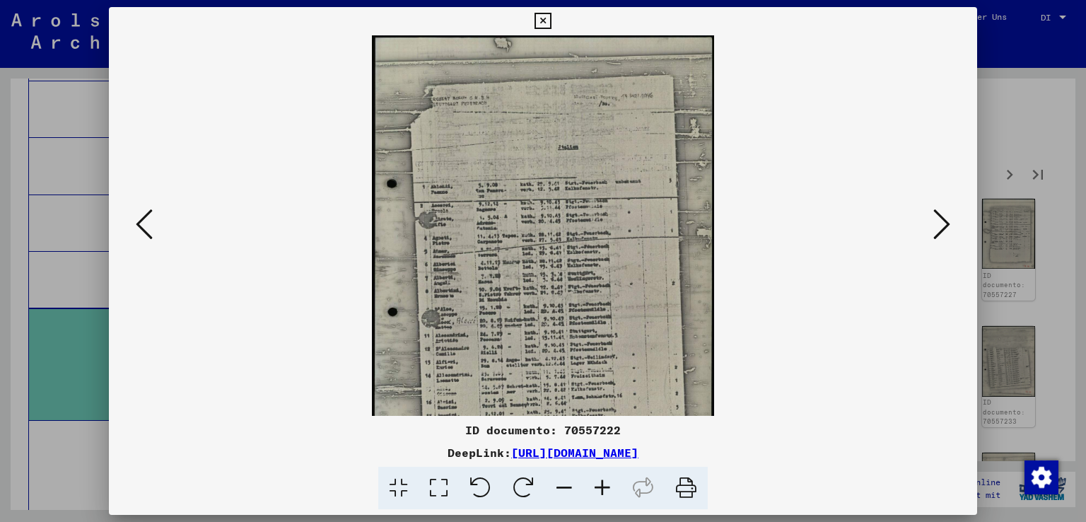
click at [599, 488] on icon at bounding box center [602, 487] width 38 height 43
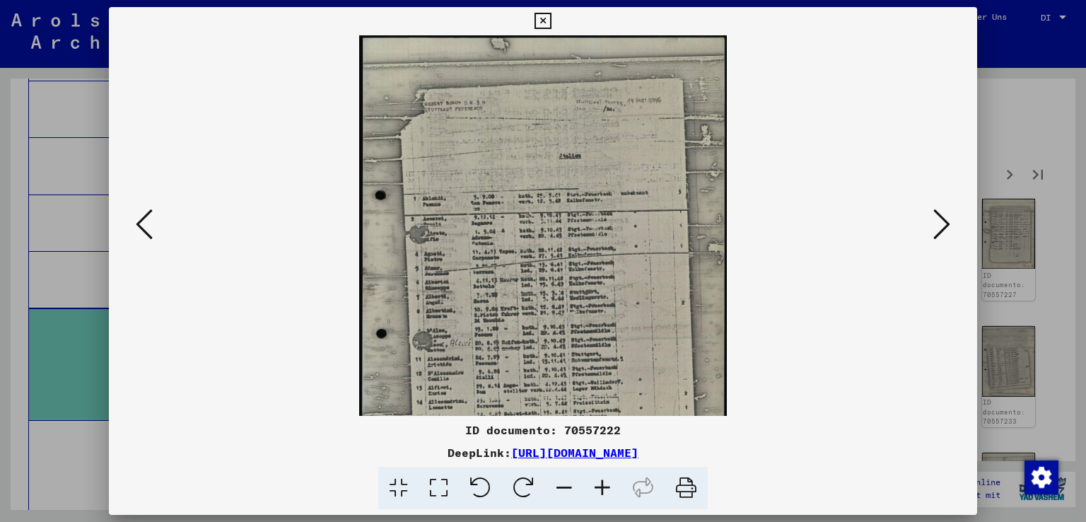
click at [599, 488] on icon at bounding box center [602, 487] width 38 height 43
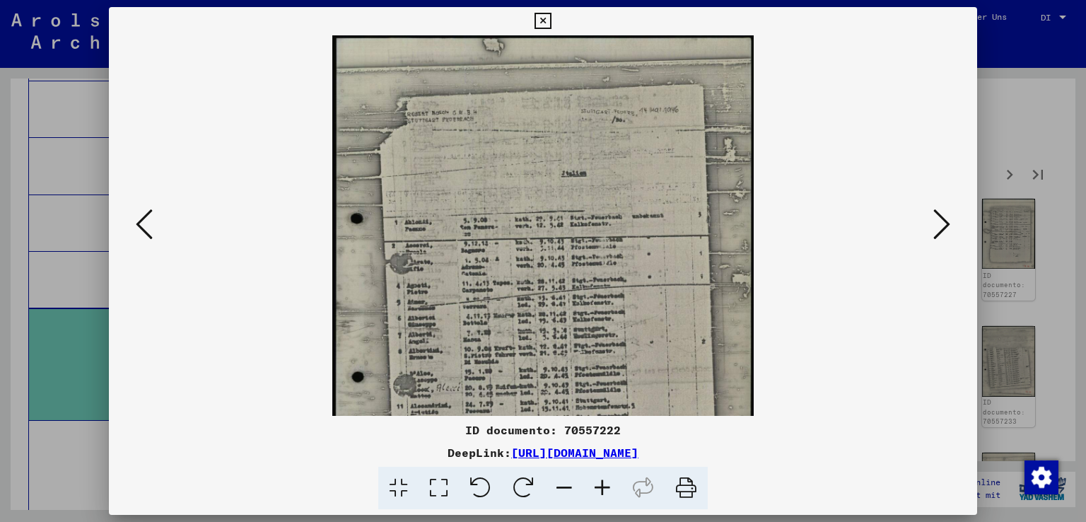
click at [599, 488] on icon at bounding box center [602, 487] width 38 height 43
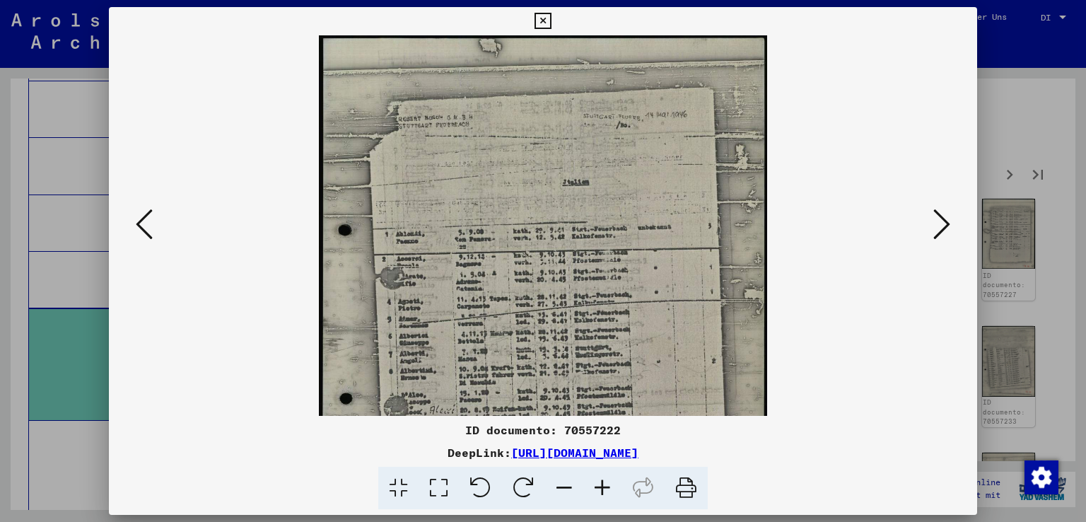
click at [599, 488] on icon at bounding box center [602, 487] width 38 height 43
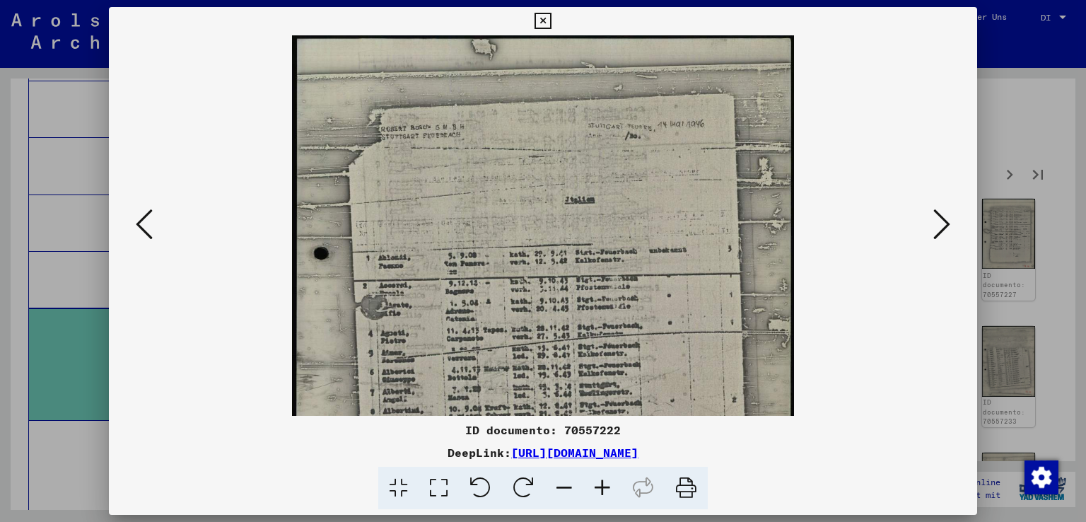
click at [599, 488] on icon at bounding box center [602, 487] width 38 height 43
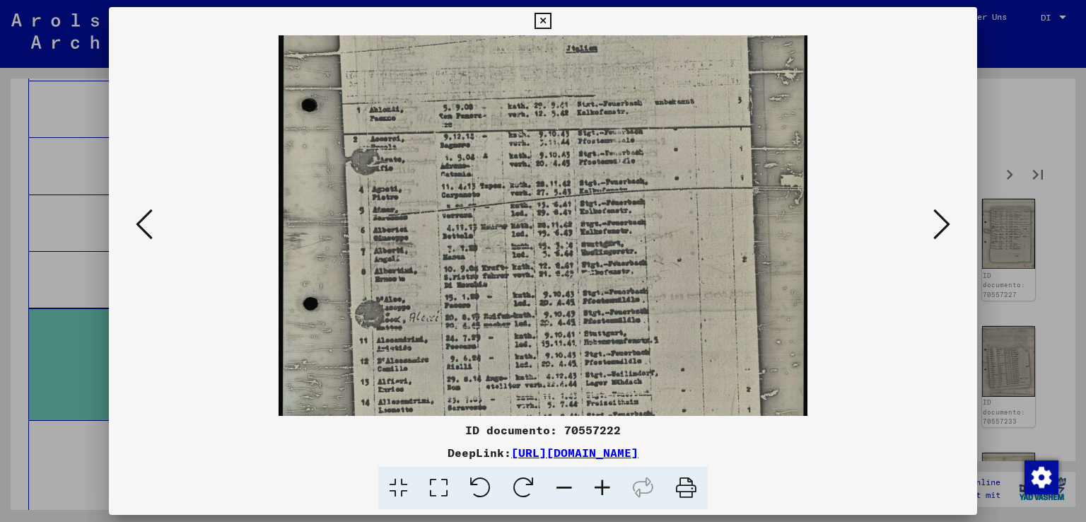
scroll to position [163, 0]
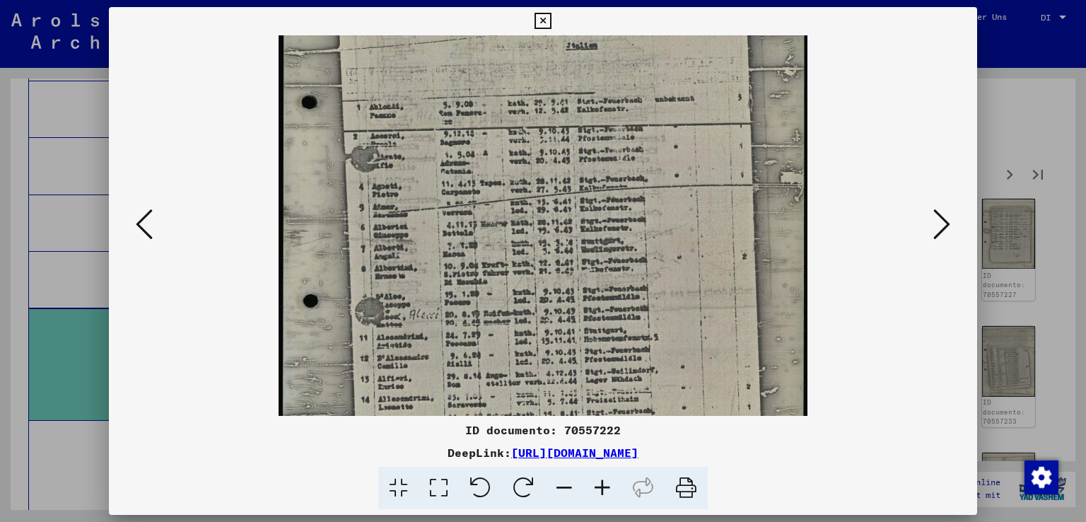
drag, startPoint x: 669, startPoint y: 341, endPoint x: 665, endPoint y: 184, distance: 157.0
click at [665, 184] on img at bounding box center [542, 222] width 529 height 698
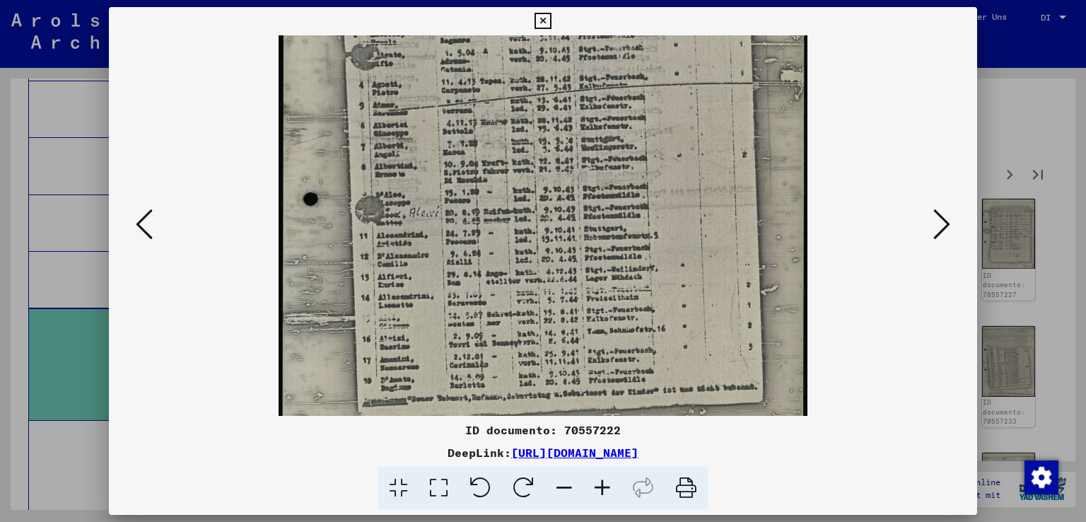
scroll to position [265, 0]
drag, startPoint x: 665, startPoint y: 331, endPoint x: 665, endPoint y: 228, distance: 102.5
click at [665, 228] on img at bounding box center [542, 119] width 529 height 698
click at [945, 218] on icon at bounding box center [941, 224] width 17 height 34
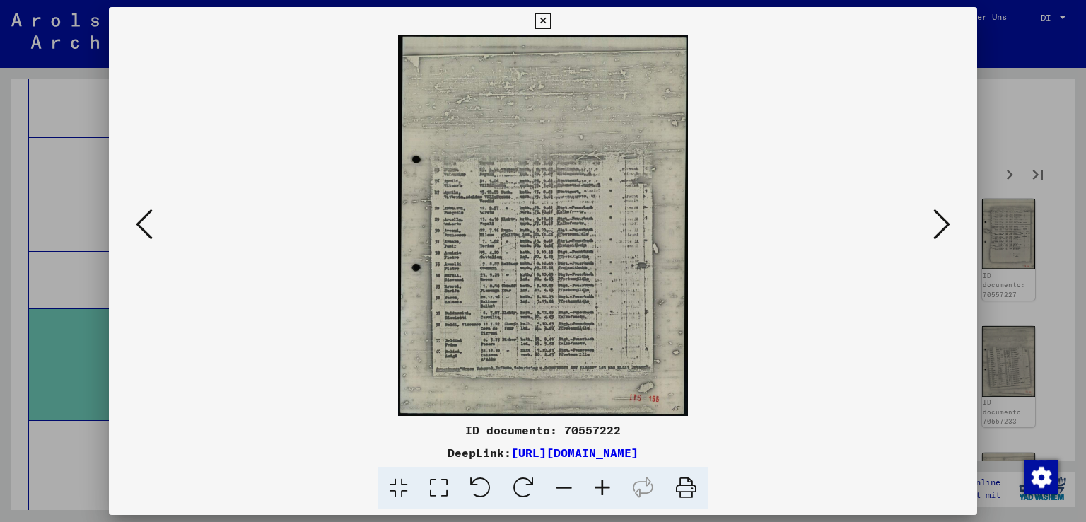
click at [602, 481] on icon at bounding box center [602, 487] width 38 height 43
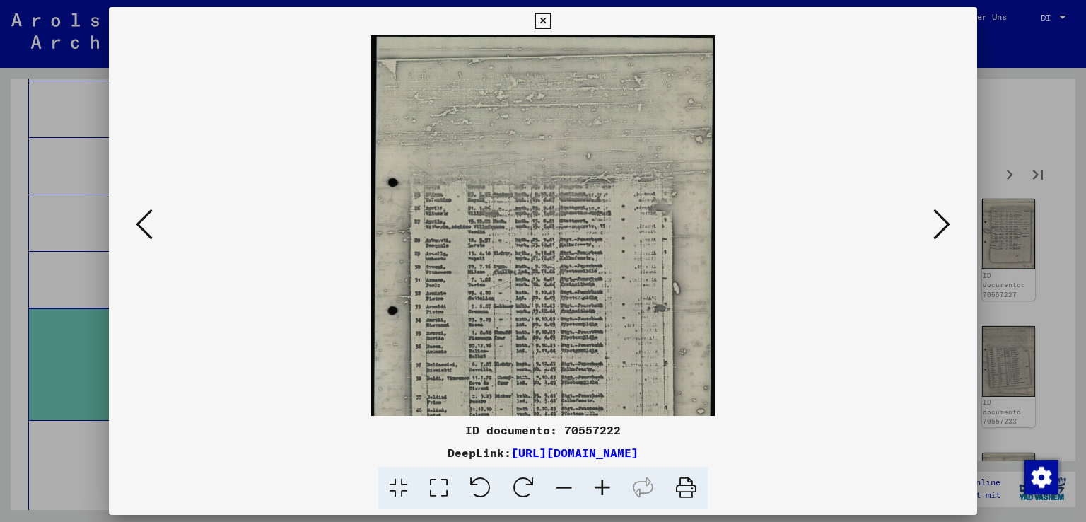
click at [602, 481] on icon at bounding box center [602, 487] width 38 height 43
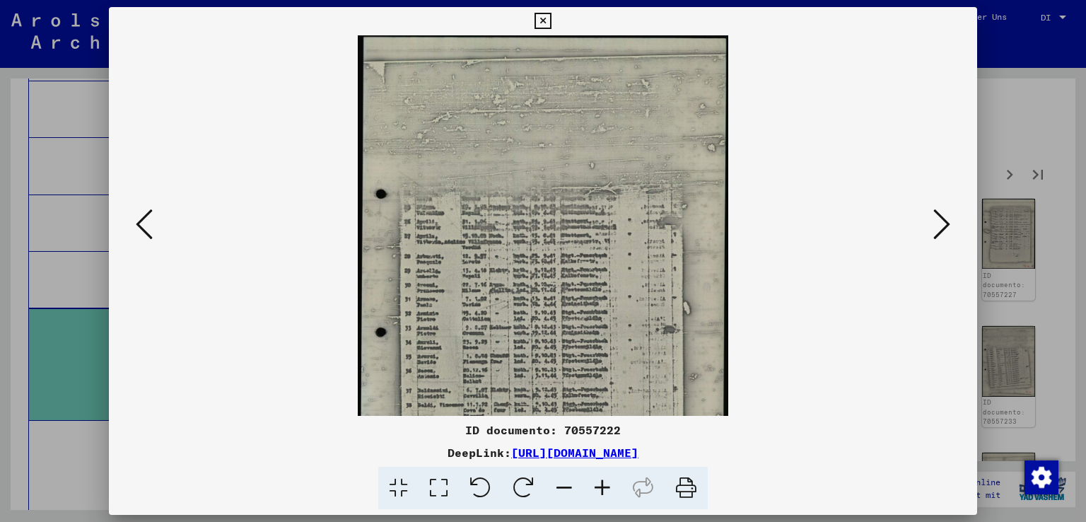
click at [602, 481] on icon at bounding box center [602, 487] width 38 height 43
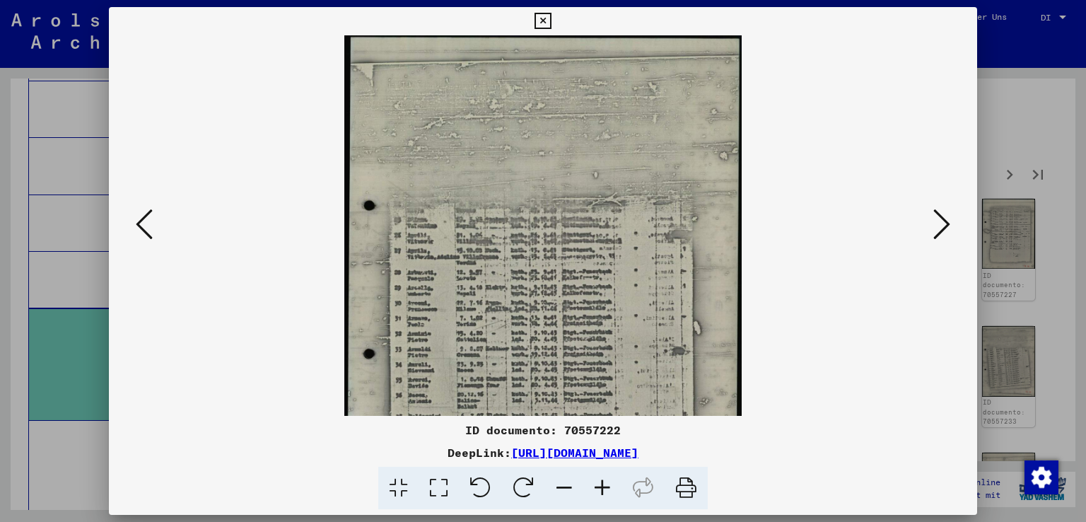
click at [602, 481] on icon at bounding box center [602, 487] width 38 height 43
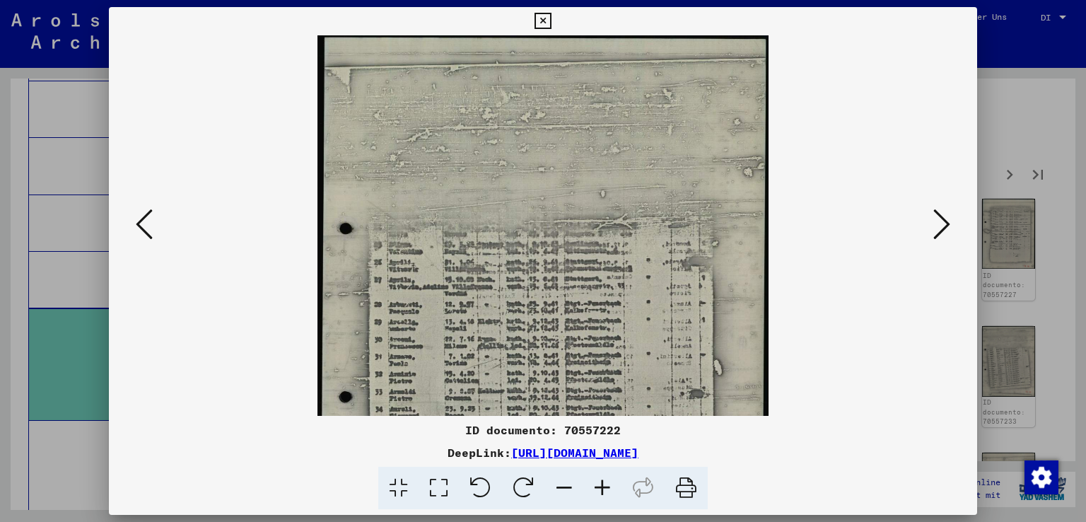
click at [602, 481] on icon at bounding box center [602, 487] width 38 height 43
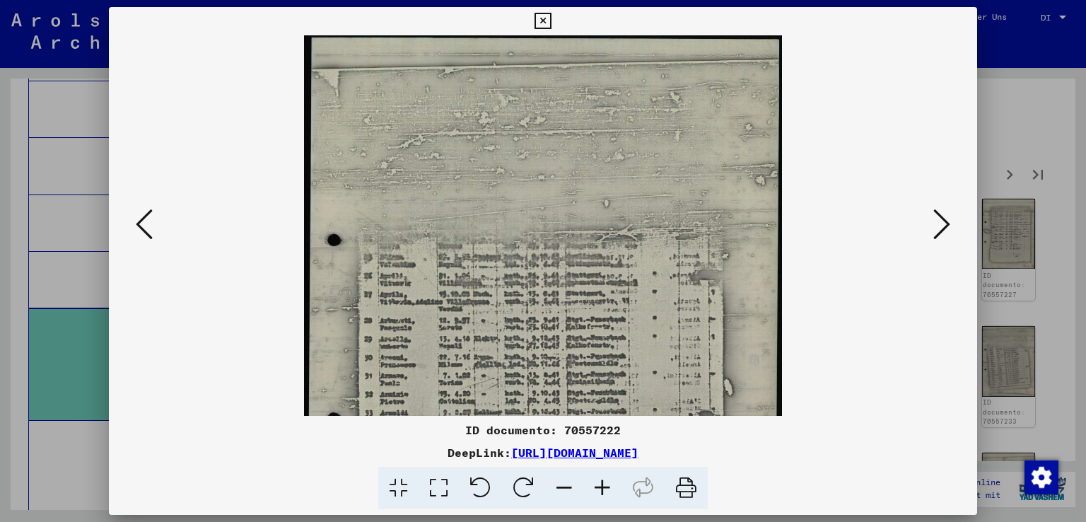
click at [602, 481] on icon at bounding box center [602, 487] width 38 height 43
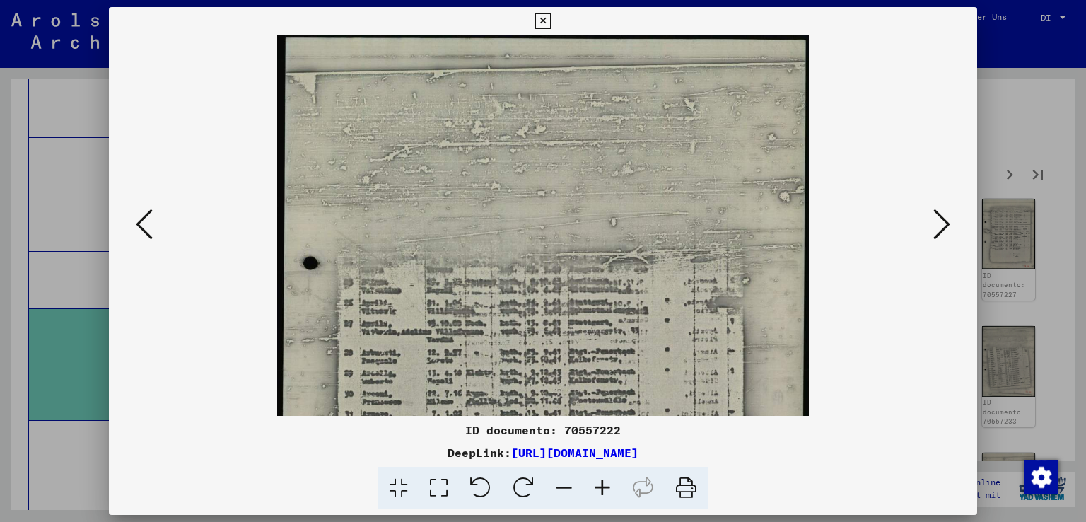
click at [602, 481] on icon at bounding box center [602, 487] width 38 height 43
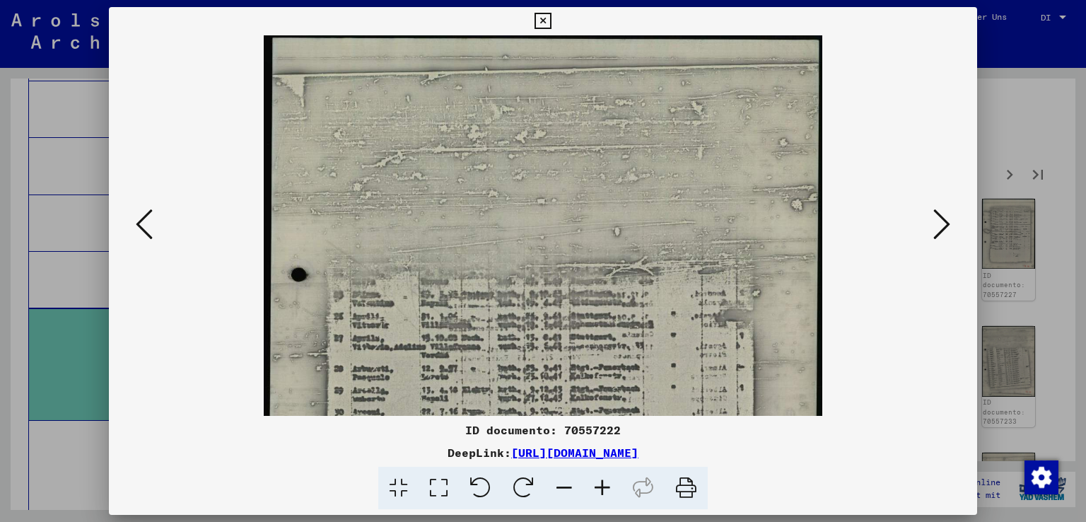
click at [602, 481] on icon at bounding box center [602, 487] width 38 height 43
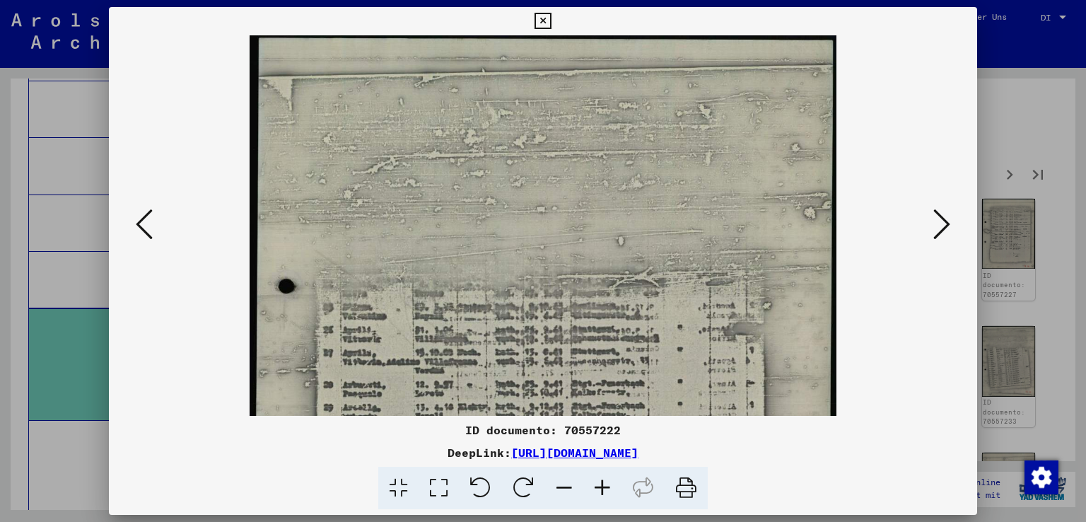
click at [602, 481] on icon at bounding box center [602, 487] width 38 height 43
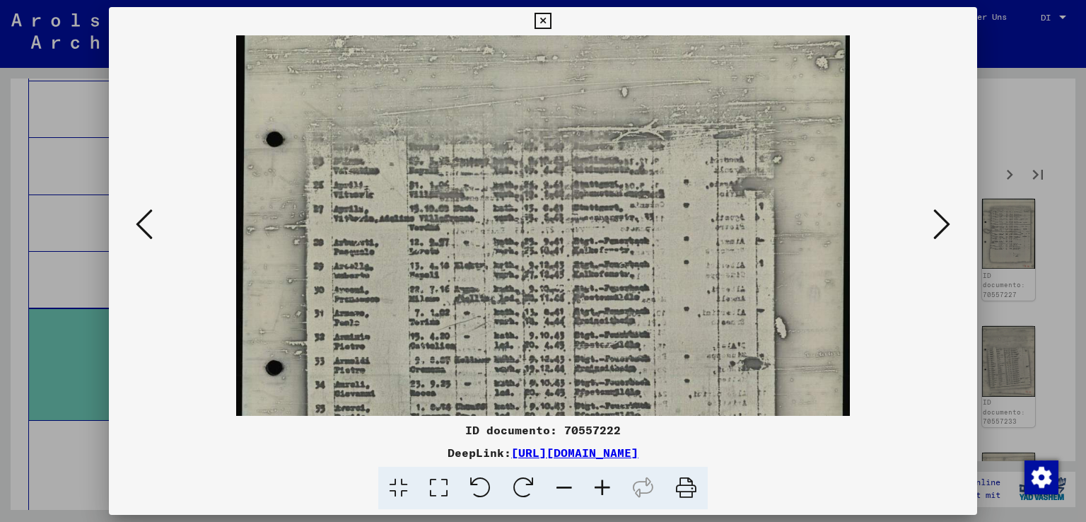
scroll to position [160, 0]
drag, startPoint x: 637, startPoint y: 355, endPoint x: 613, endPoint y: 192, distance: 165.8
click at [613, 192] on img at bounding box center [542, 277] width 613 height 804
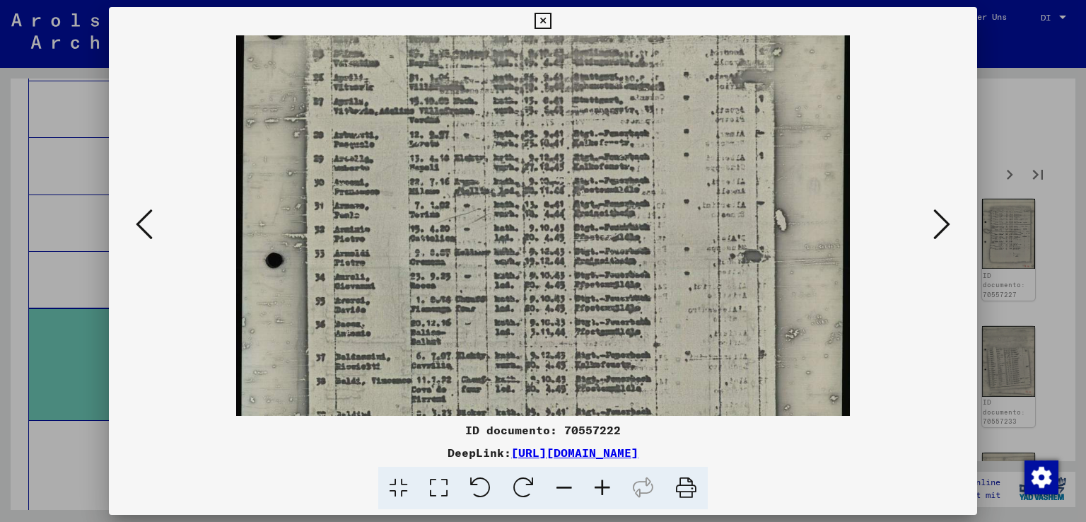
scroll to position [266, 0]
drag, startPoint x: 605, startPoint y: 324, endPoint x: 583, endPoint y: 223, distance: 104.1
click at [583, 223] on img at bounding box center [542, 171] width 613 height 804
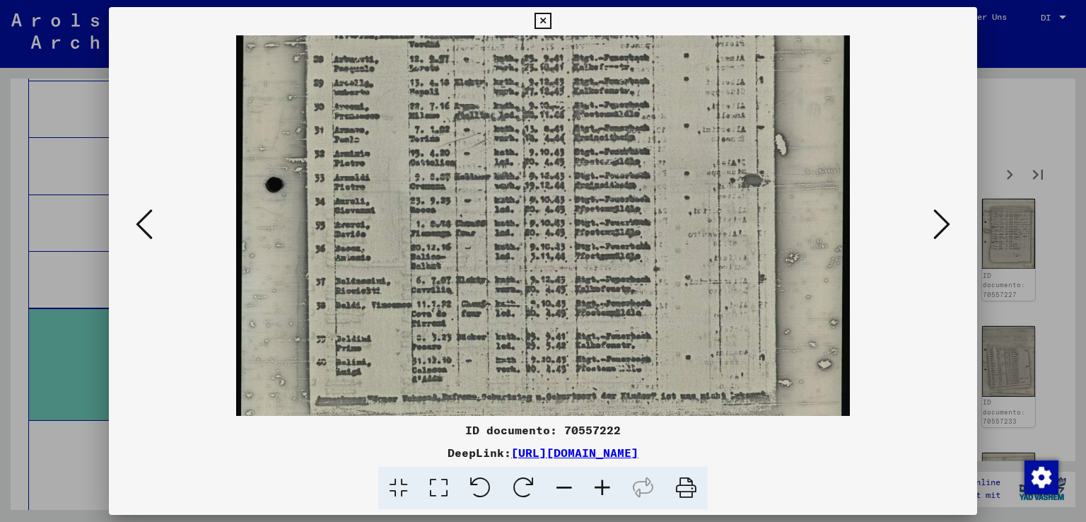
scroll to position [343, 0]
drag, startPoint x: 594, startPoint y: 329, endPoint x: 585, endPoint y: 252, distance: 77.6
click at [585, 252] on img at bounding box center [542, 94] width 613 height 804
click at [945, 210] on icon at bounding box center [941, 224] width 17 height 34
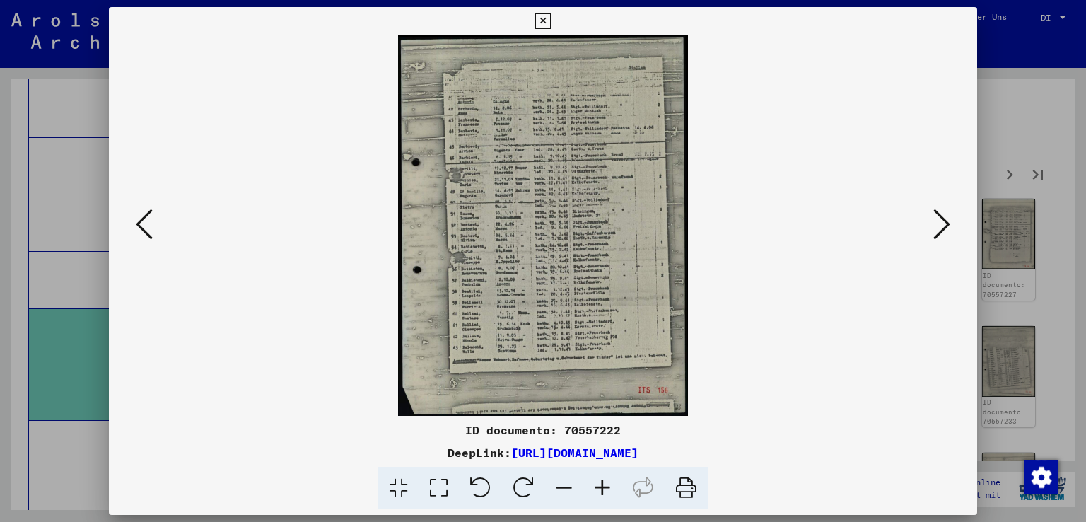
click at [608, 486] on icon at bounding box center [602, 487] width 38 height 43
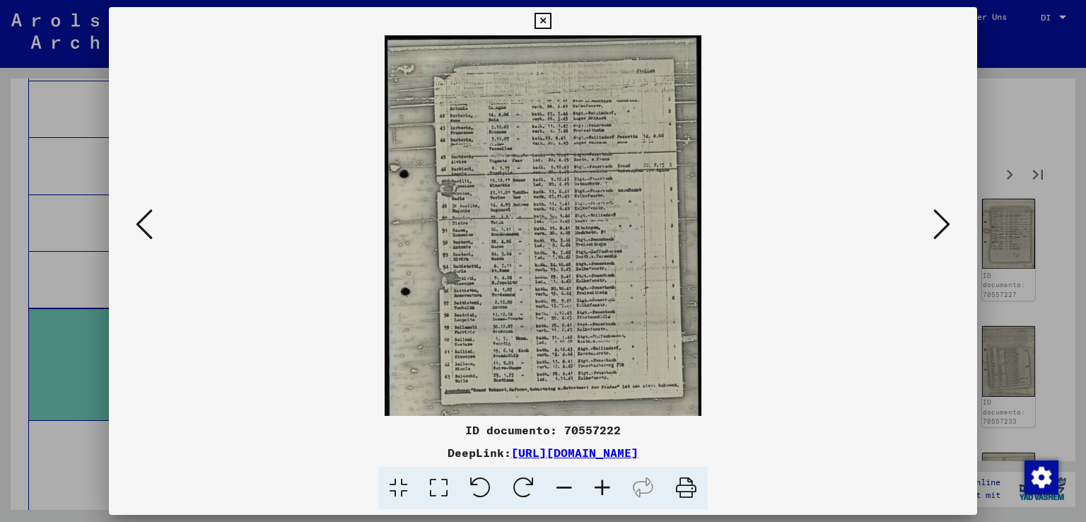
click at [608, 486] on icon at bounding box center [602, 487] width 38 height 43
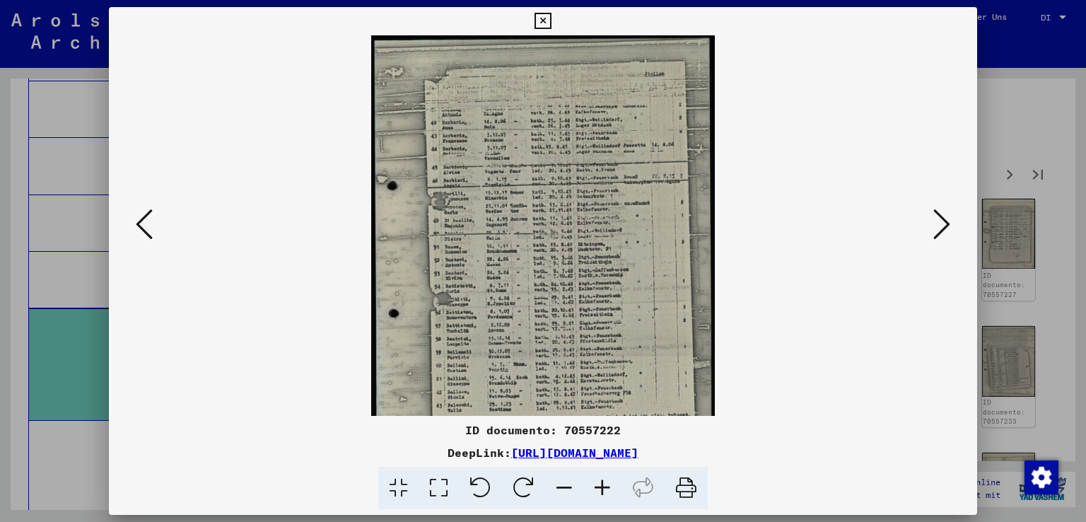
click at [608, 486] on icon at bounding box center [602, 487] width 38 height 43
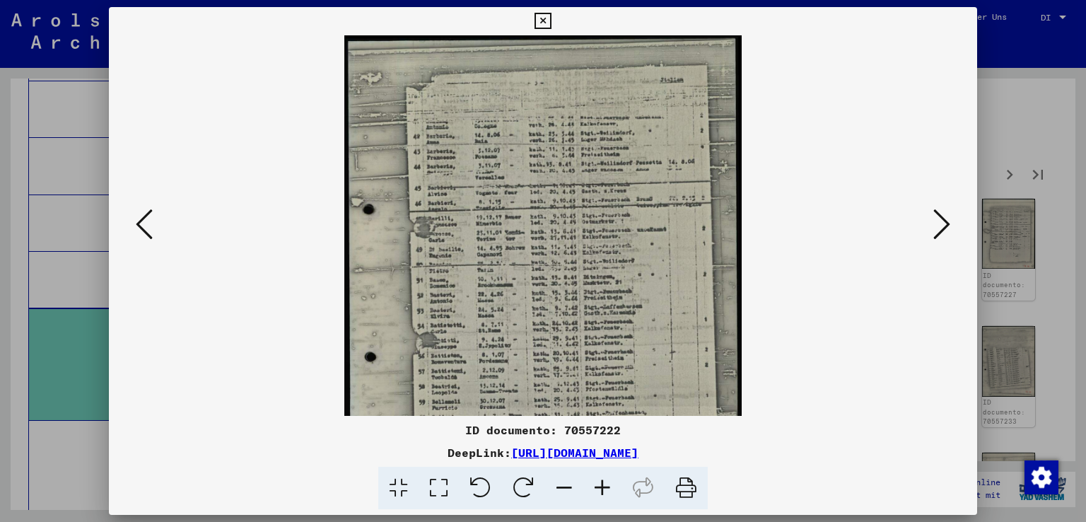
click at [608, 486] on icon at bounding box center [602, 487] width 38 height 43
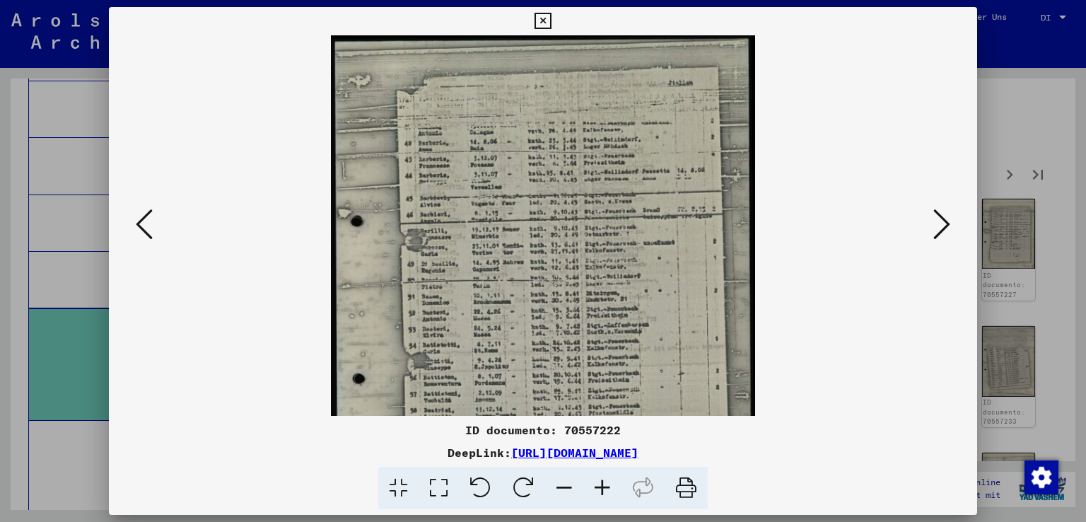
click at [608, 486] on icon at bounding box center [602, 487] width 38 height 43
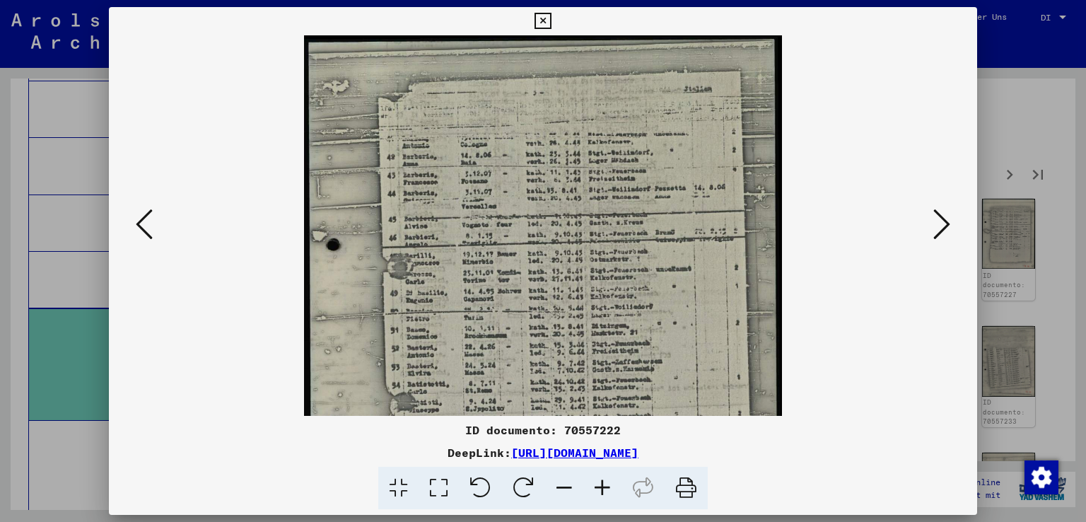
click at [608, 486] on icon at bounding box center [602, 487] width 38 height 43
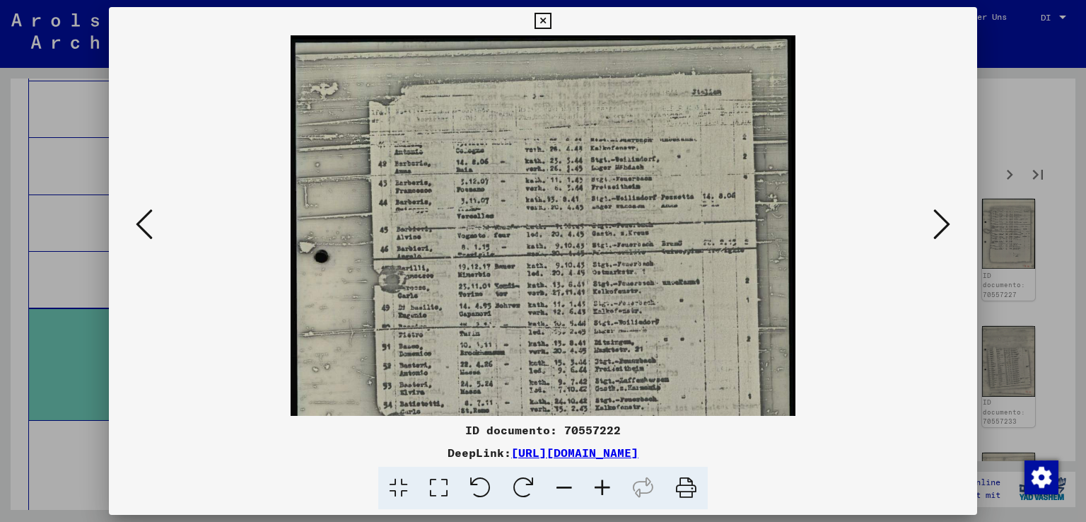
click at [608, 486] on icon at bounding box center [602, 487] width 38 height 43
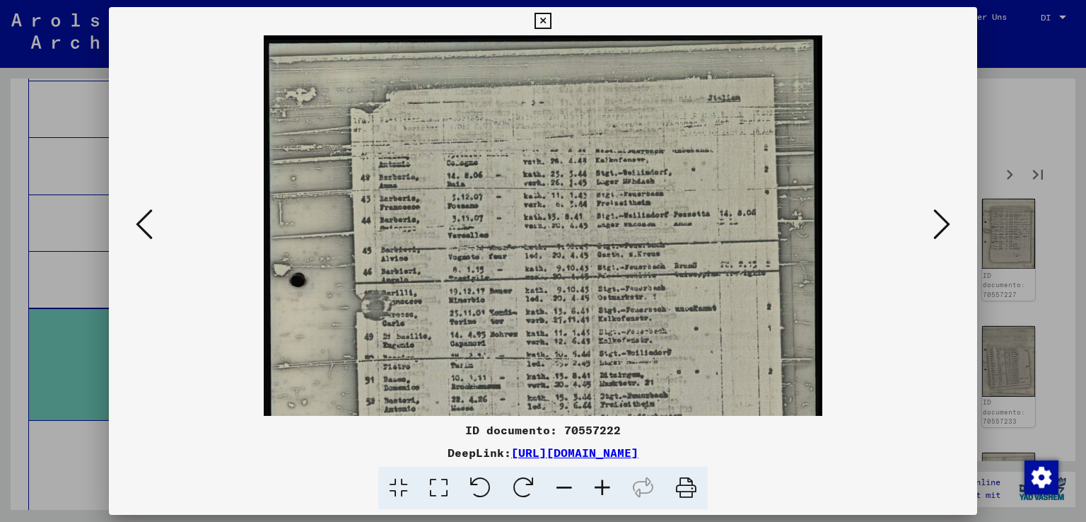
click at [608, 486] on icon at bounding box center [602, 487] width 38 height 43
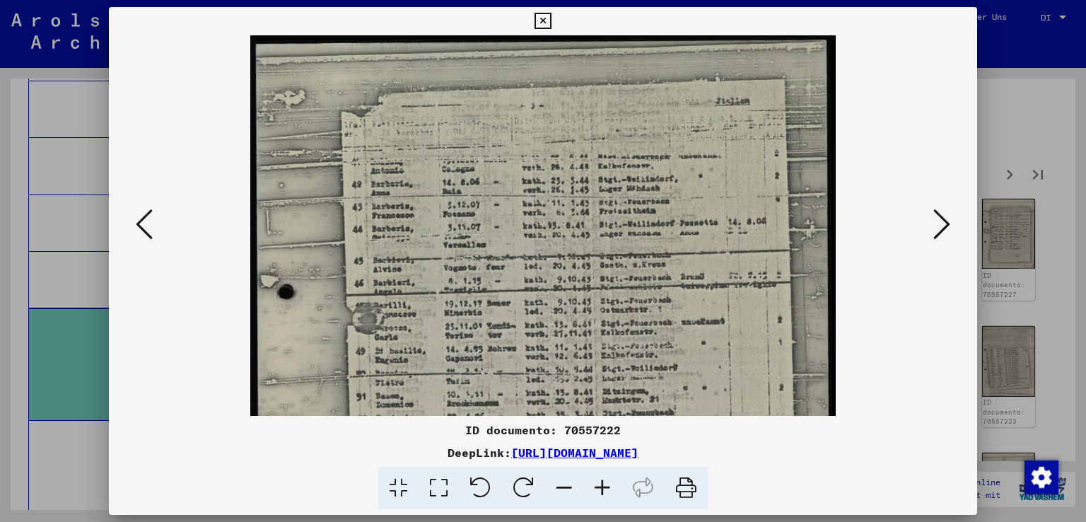
click at [608, 486] on icon at bounding box center [602, 487] width 38 height 43
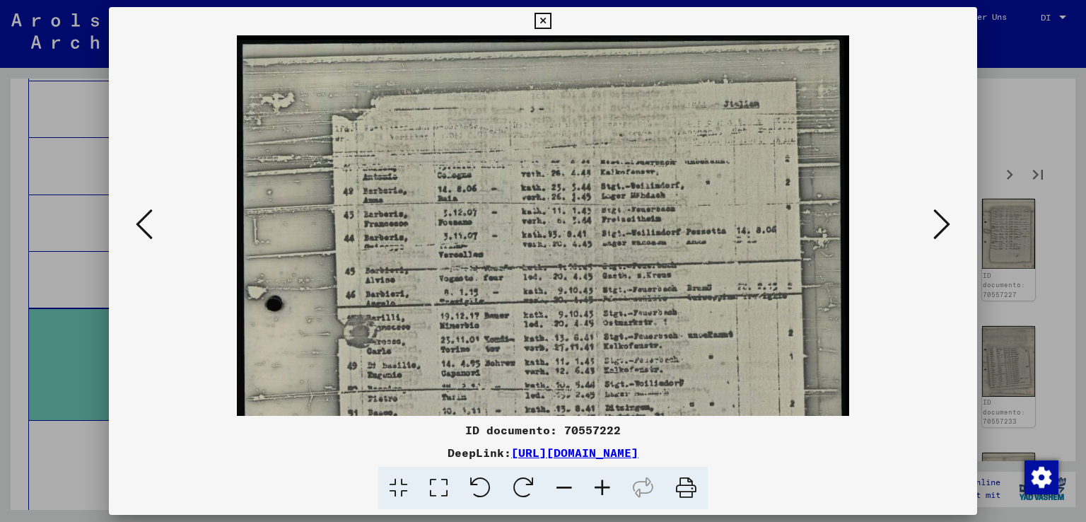
click at [608, 486] on icon at bounding box center [602, 487] width 38 height 43
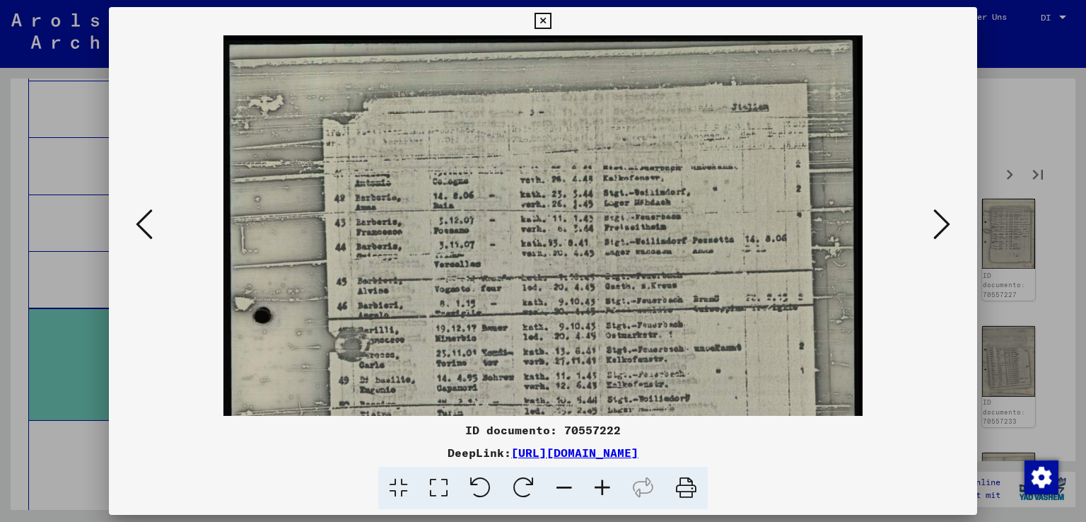
click at [608, 486] on icon at bounding box center [602, 487] width 38 height 43
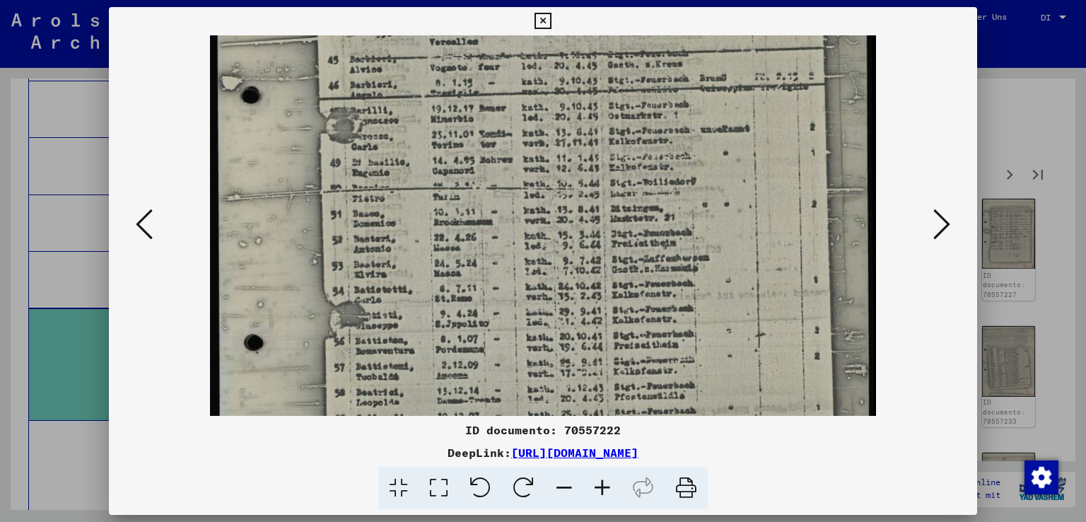
scroll to position [243, 0]
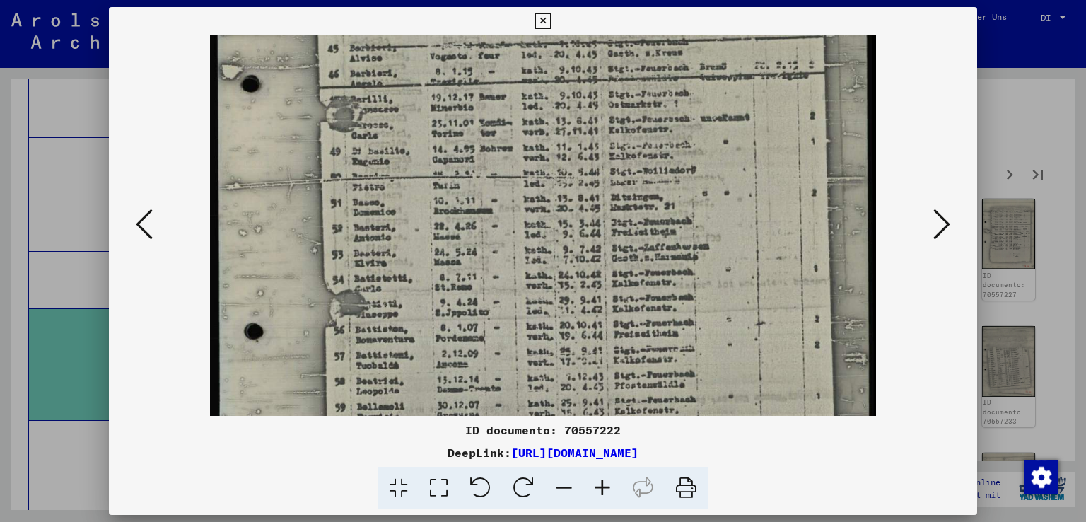
drag, startPoint x: 657, startPoint y: 332, endPoint x: 673, endPoint y: 94, distance: 238.7
click at [673, 94] on img at bounding box center [543, 229] width 666 height 875
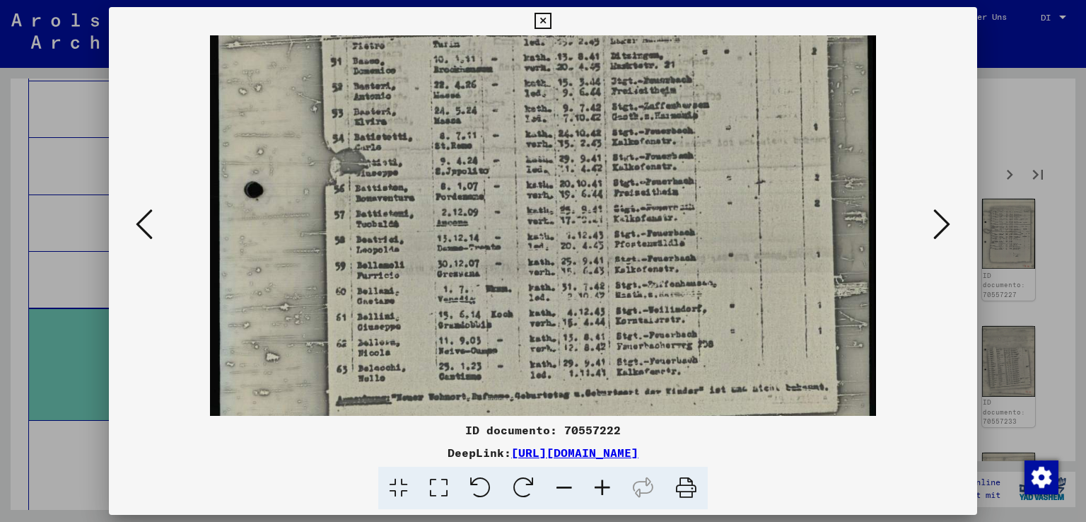
scroll to position [384, 0]
drag, startPoint x: 671, startPoint y: 323, endPoint x: 662, endPoint y: 182, distance: 141.7
click at [662, 182] on img at bounding box center [543, 88] width 666 height 875
click at [941, 205] on button at bounding box center [941, 225] width 25 height 40
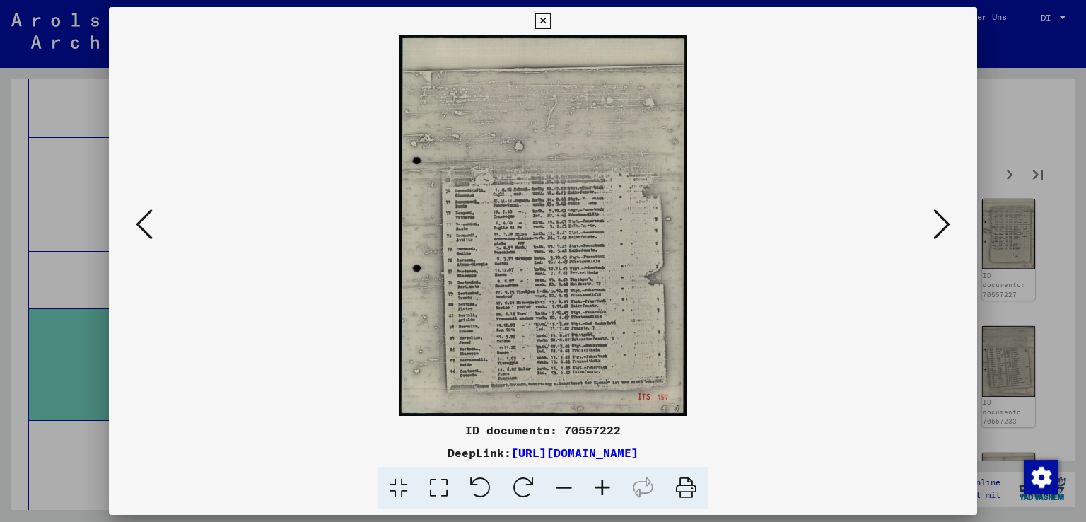
scroll to position [0, 0]
click at [608, 487] on icon at bounding box center [602, 487] width 38 height 43
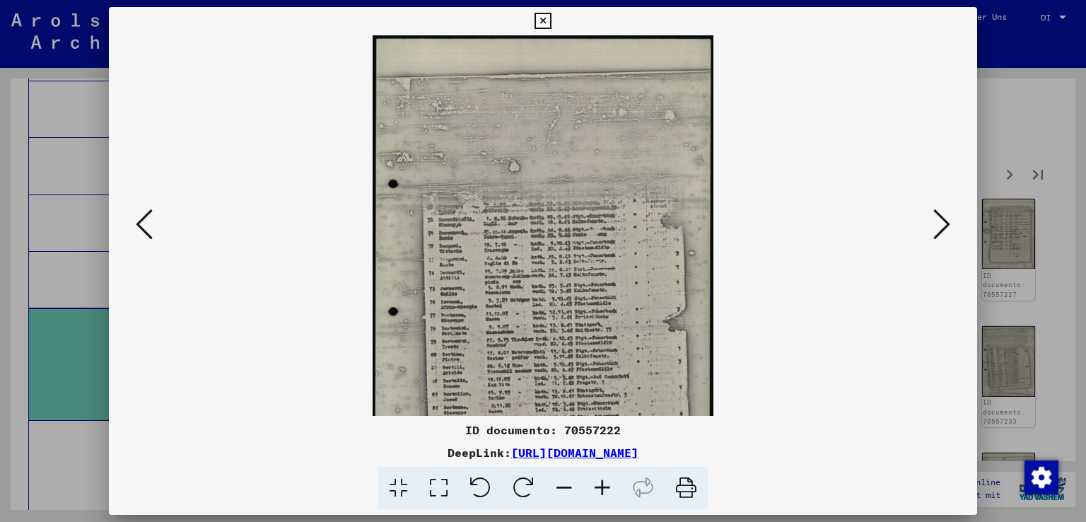
click at [608, 487] on icon at bounding box center [602, 487] width 38 height 43
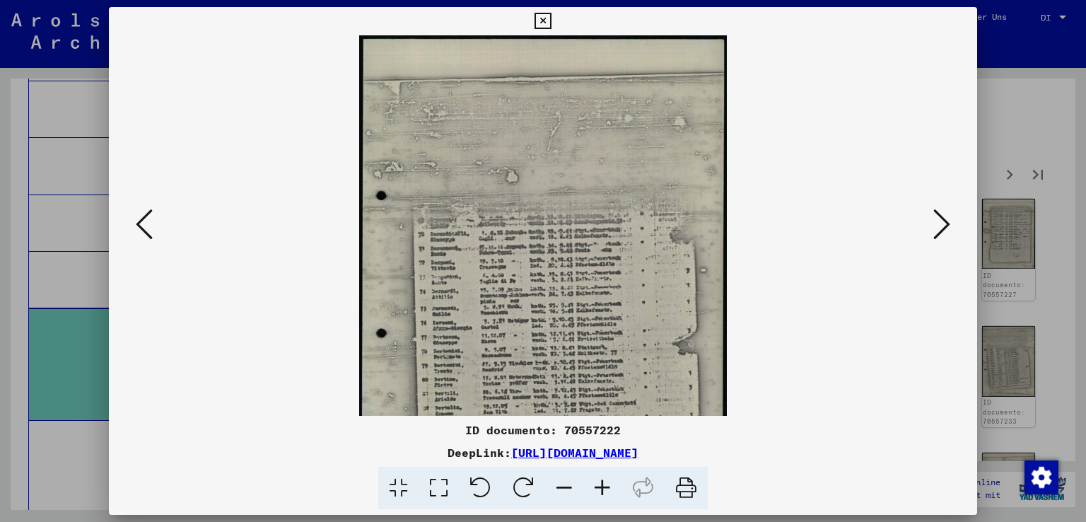
click at [608, 487] on icon at bounding box center [602, 487] width 38 height 43
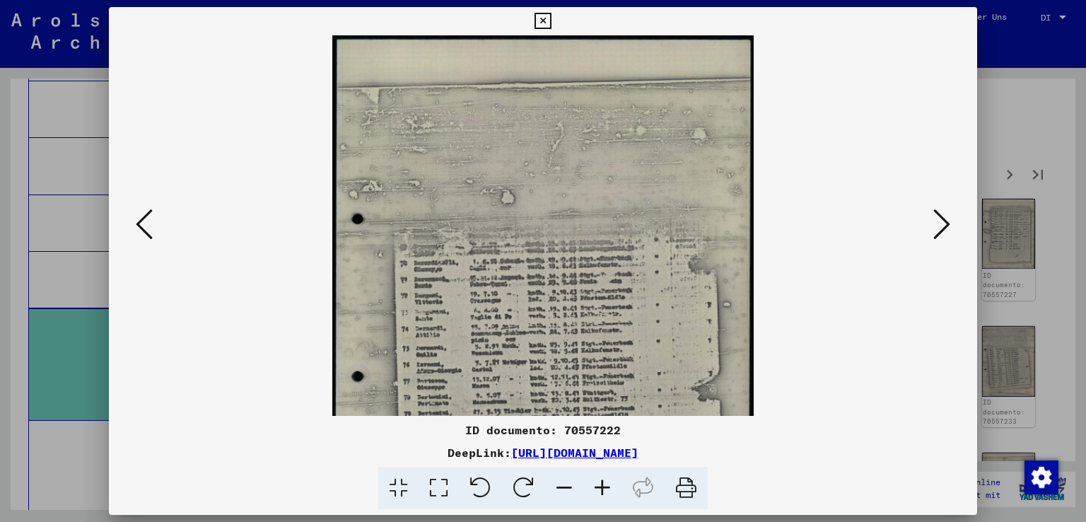
click at [608, 487] on icon at bounding box center [602, 487] width 38 height 43
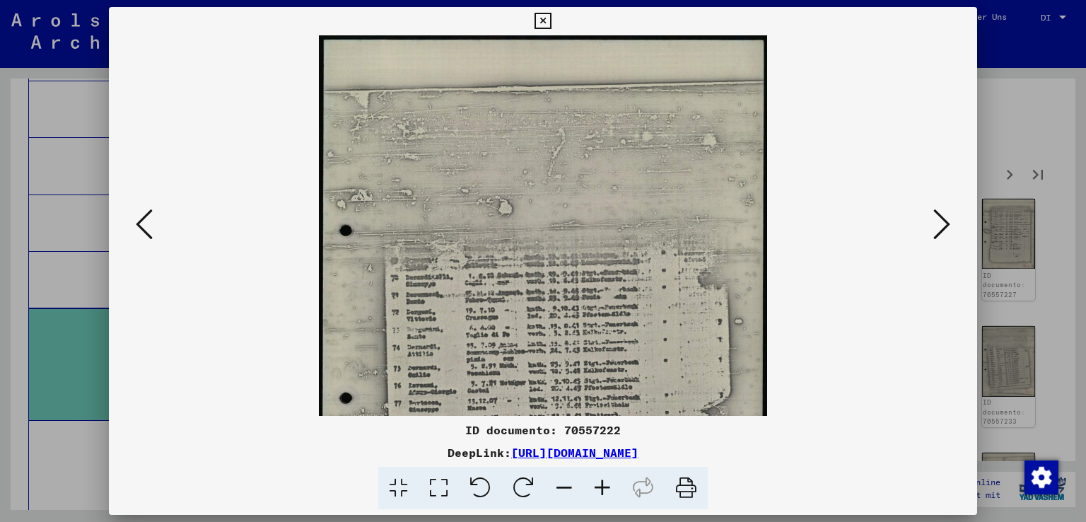
click at [608, 487] on icon at bounding box center [602, 487] width 38 height 43
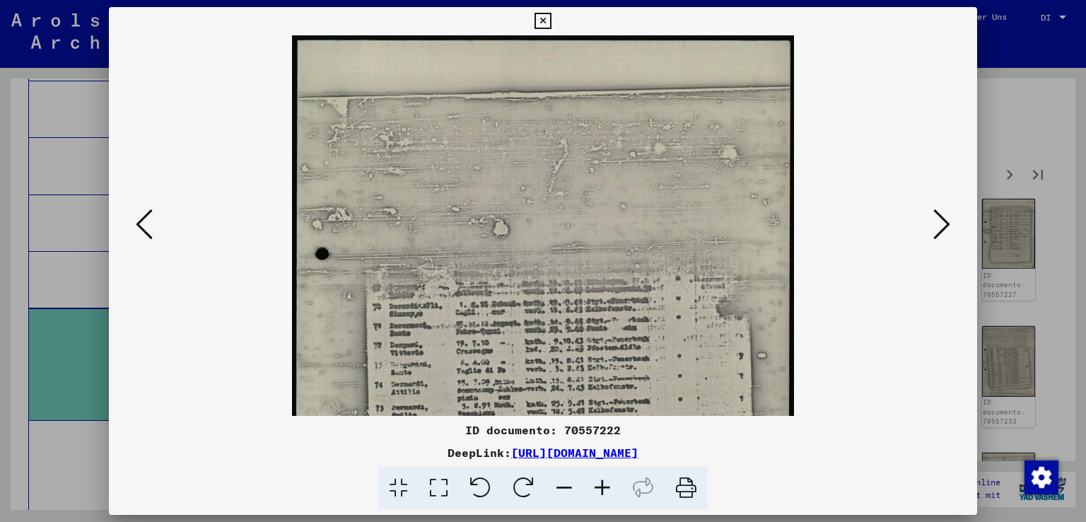
click at [608, 487] on icon at bounding box center [602, 487] width 38 height 43
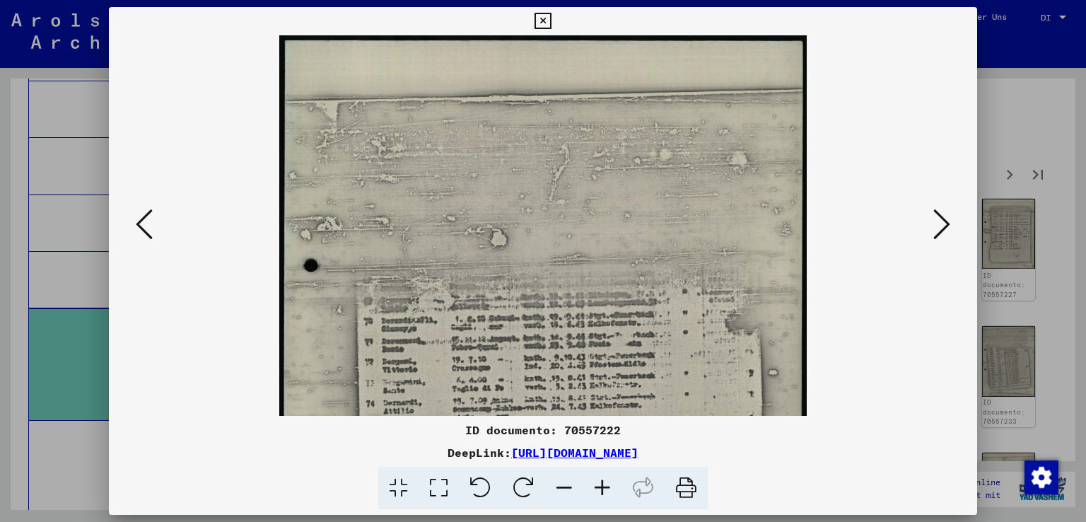
click at [608, 487] on icon at bounding box center [602, 487] width 38 height 43
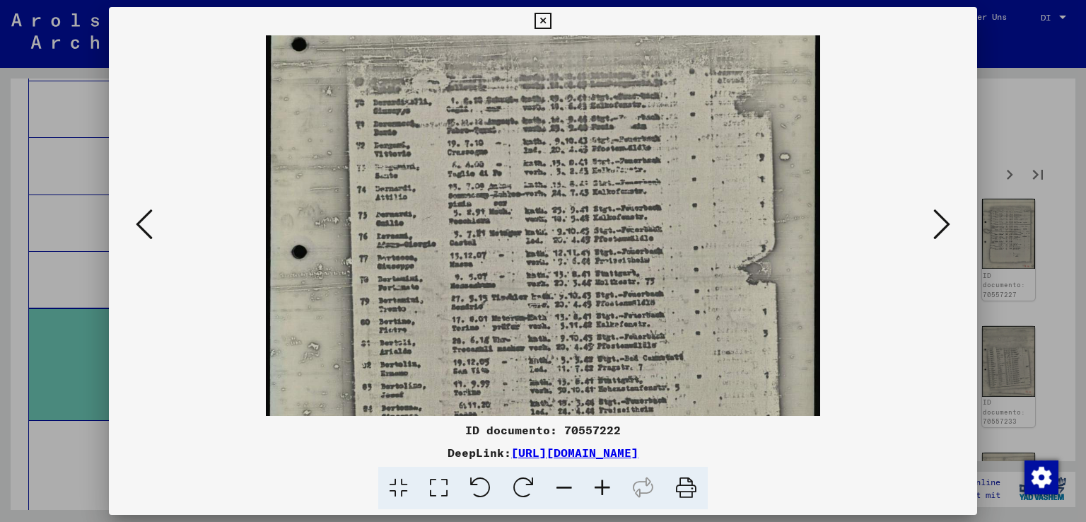
scroll to position [236, 0]
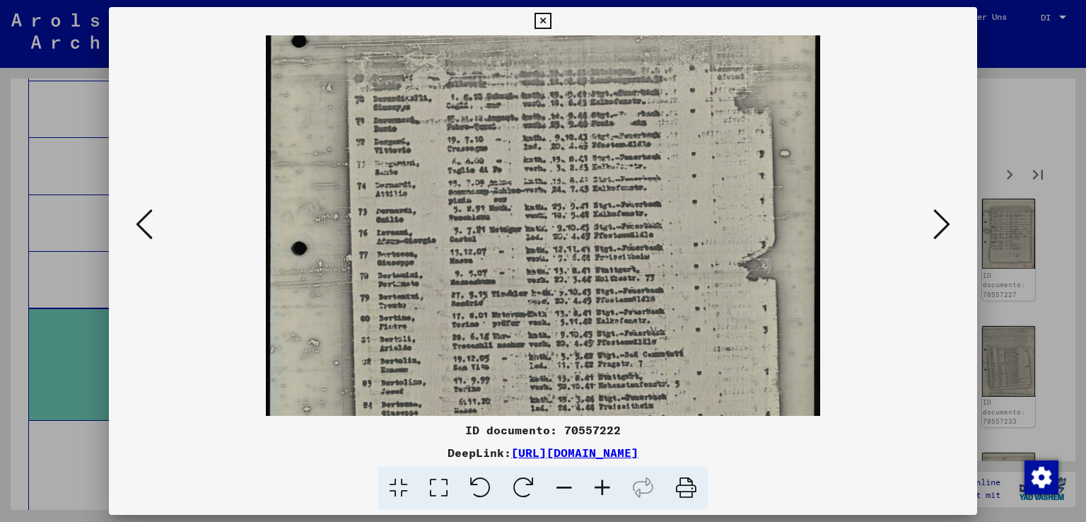
drag, startPoint x: 664, startPoint y: 361, endPoint x: 650, endPoint y: 131, distance: 230.8
click at [650, 131] on img at bounding box center [543, 166] width 555 height 734
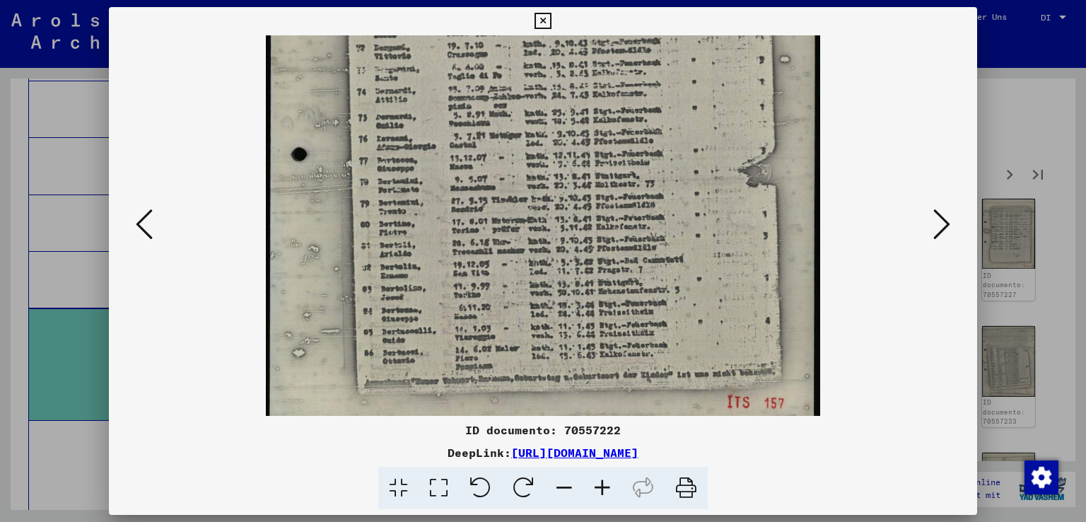
scroll to position [332, 0]
drag, startPoint x: 647, startPoint y: 314, endPoint x: 647, endPoint y: 218, distance: 96.1
click at [647, 218] on img at bounding box center [543, 70] width 555 height 734
click at [946, 223] on icon at bounding box center [941, 224] width 17 height 34
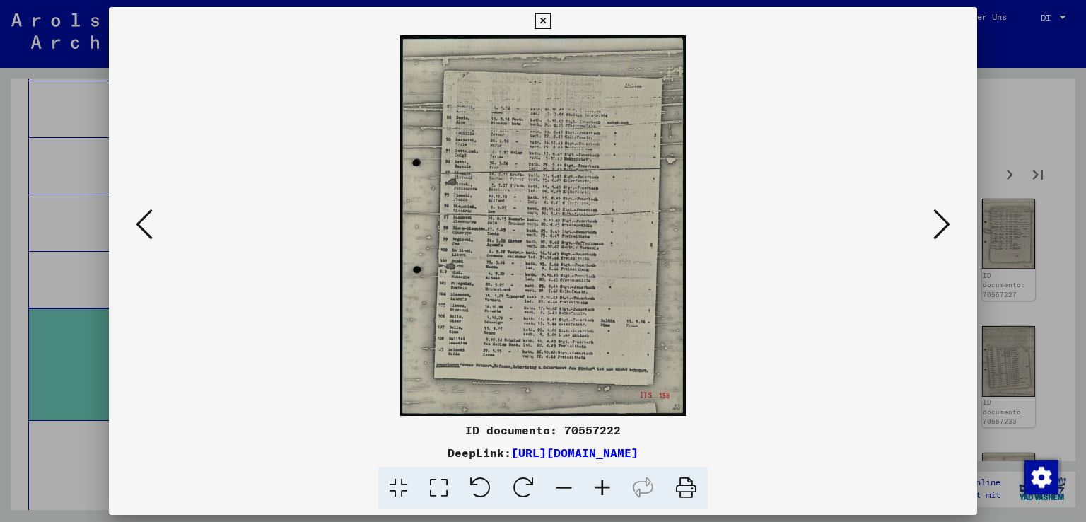
click at [596, 484] on icon at bounding box center [602, 487] width 38 height 43
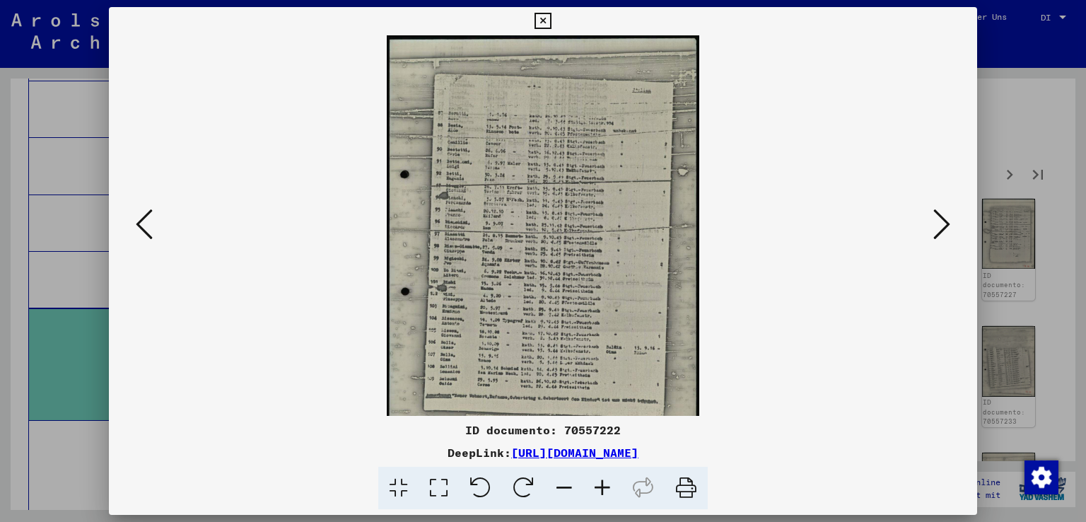
click at [596, 484] on icon at bounding box center [602, 487] width 38 height 43
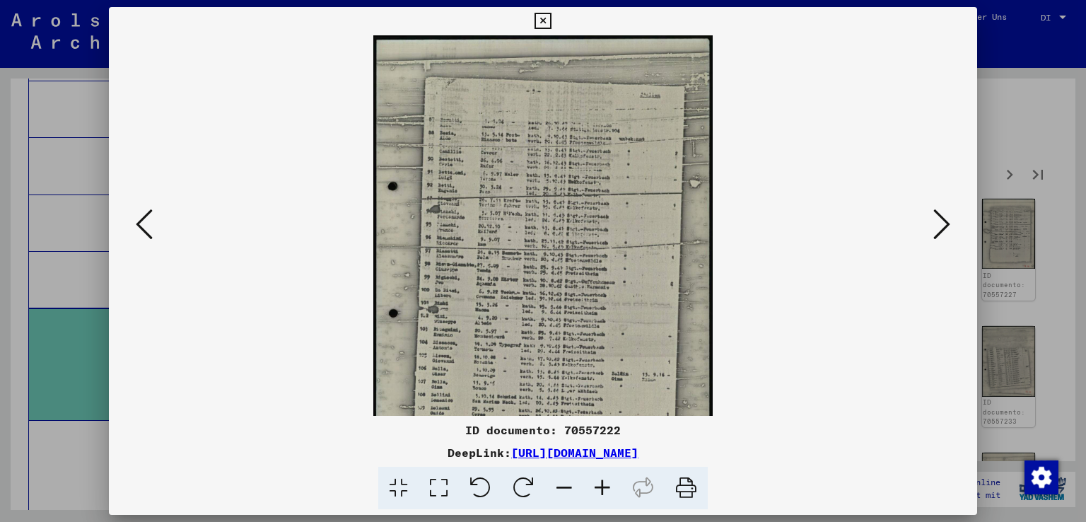
click at [596, 484] on icon at bounding box center [602, 487] width 38 height 43
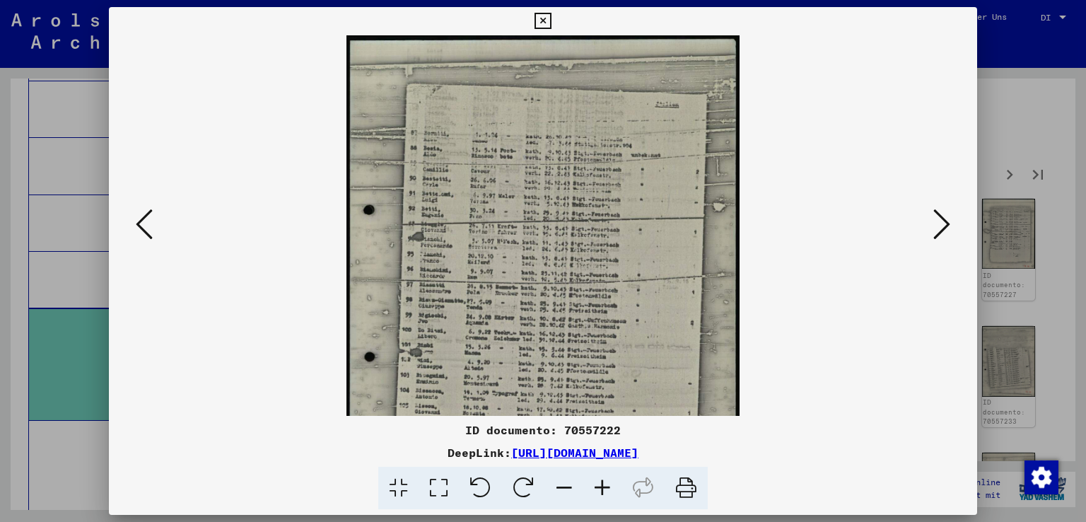
click at [596, 484] on icon at bounding box center [602, 487] width 38 height 43
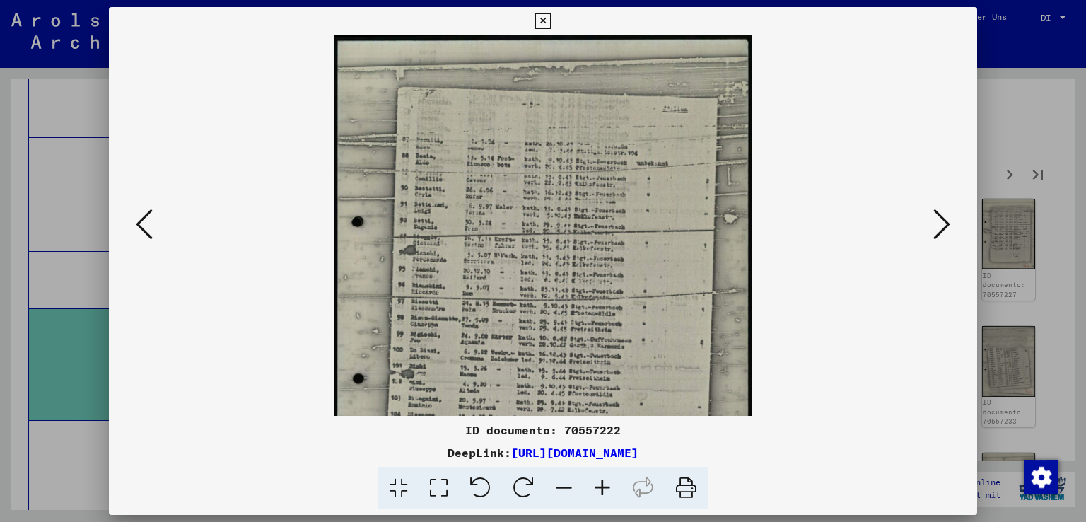
click at [596, 484] on icon at bounding box center [602, 487] width 38 height 43
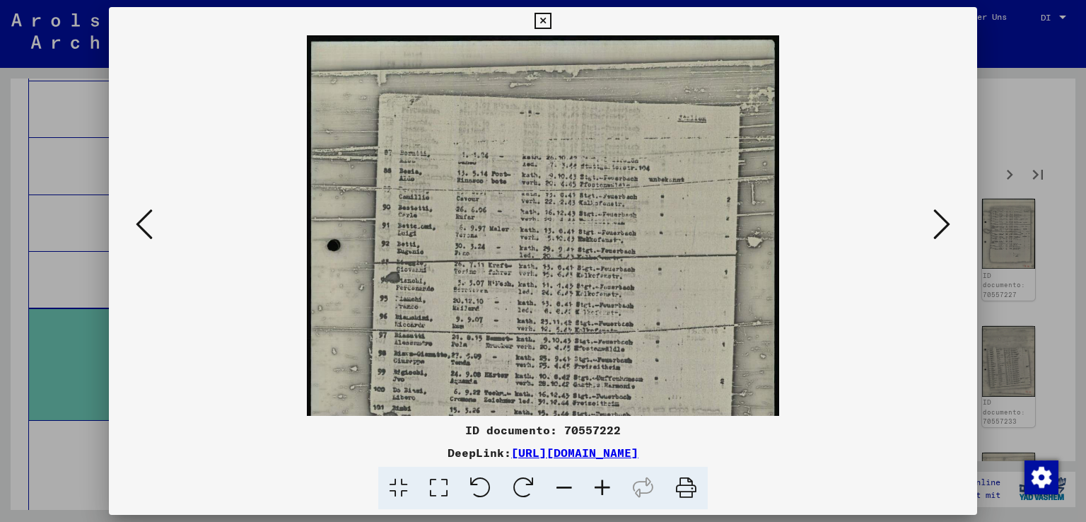
click at [596, 484] on icon at bounding box center [602, 487] width 38 height 43
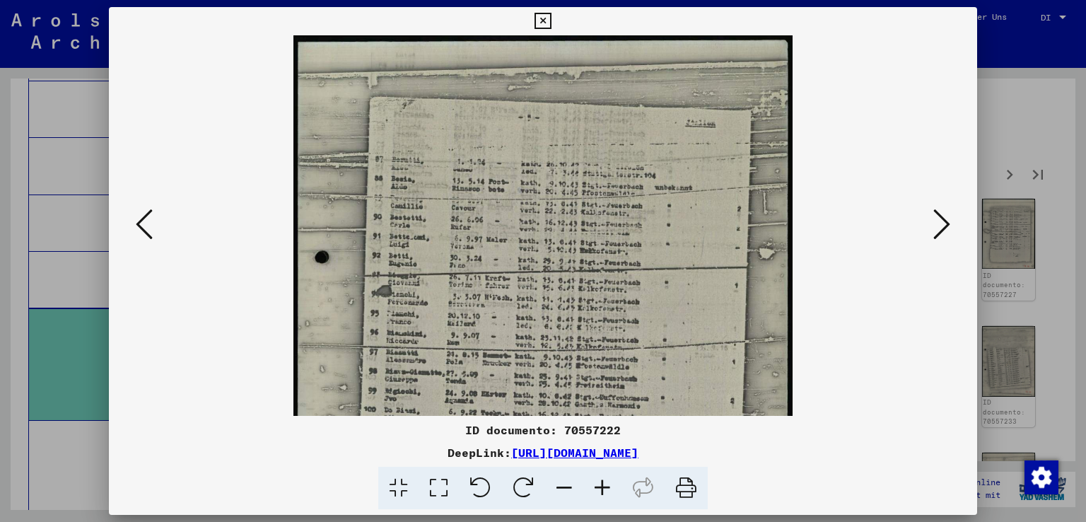
click at [596, 484] on icon at bounding box center [602, 487] width 38 height 43
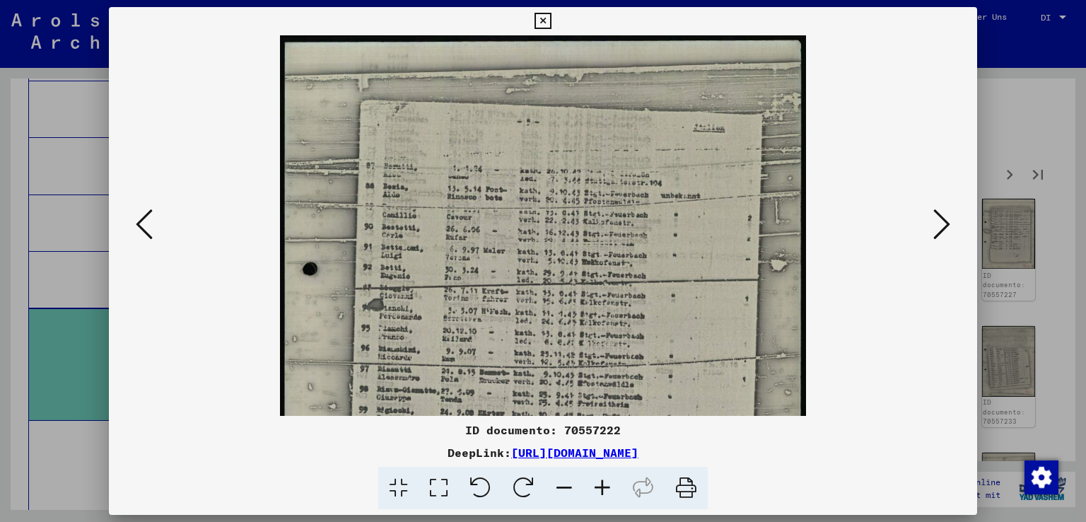
click at [596, 484] on icon at bounding box center [602, 487] width 38 height 43
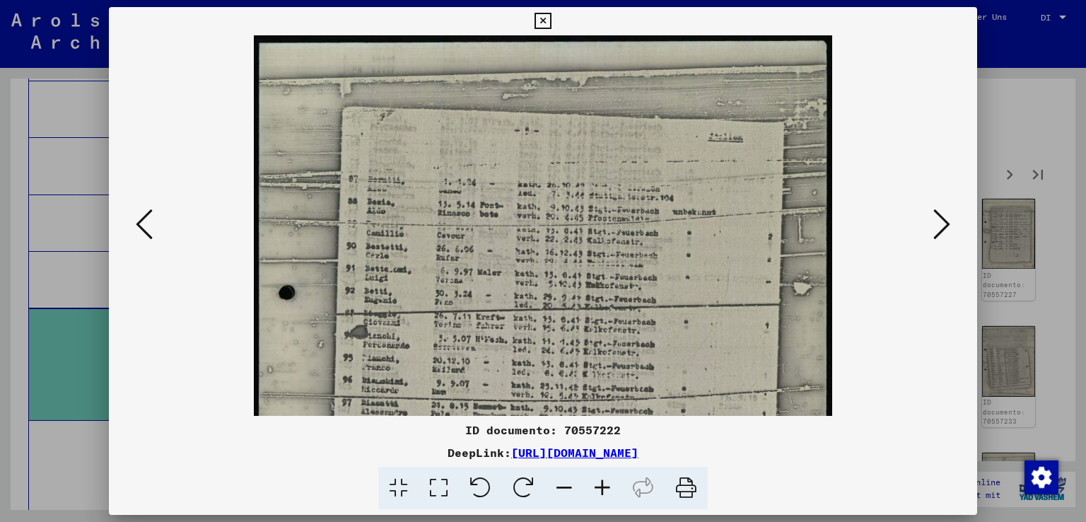
click at [596, 484] on icon at bounding box center [602, 487] width 38 height 43
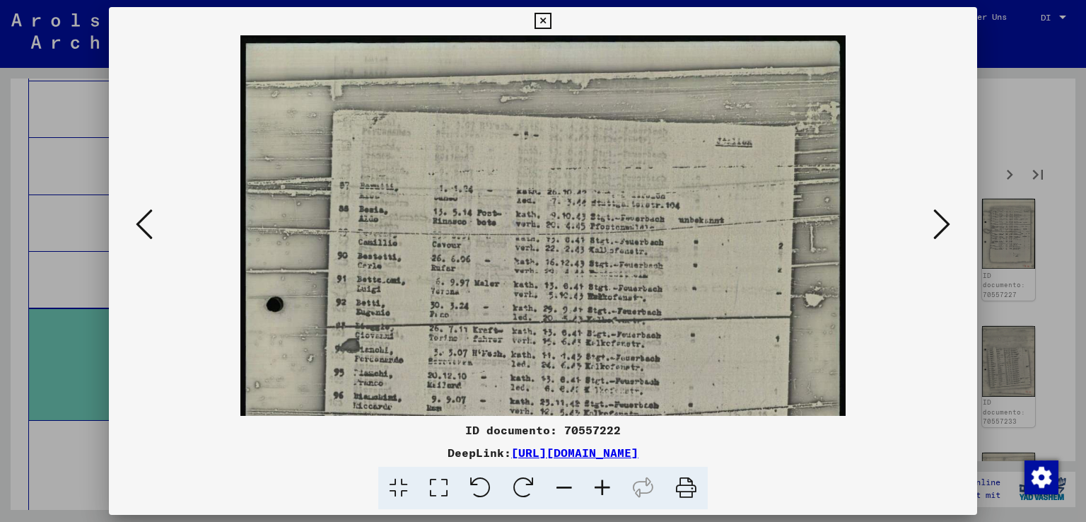
click at [596, 484] on icon at bounding box center [602, 487] width 38 height 43
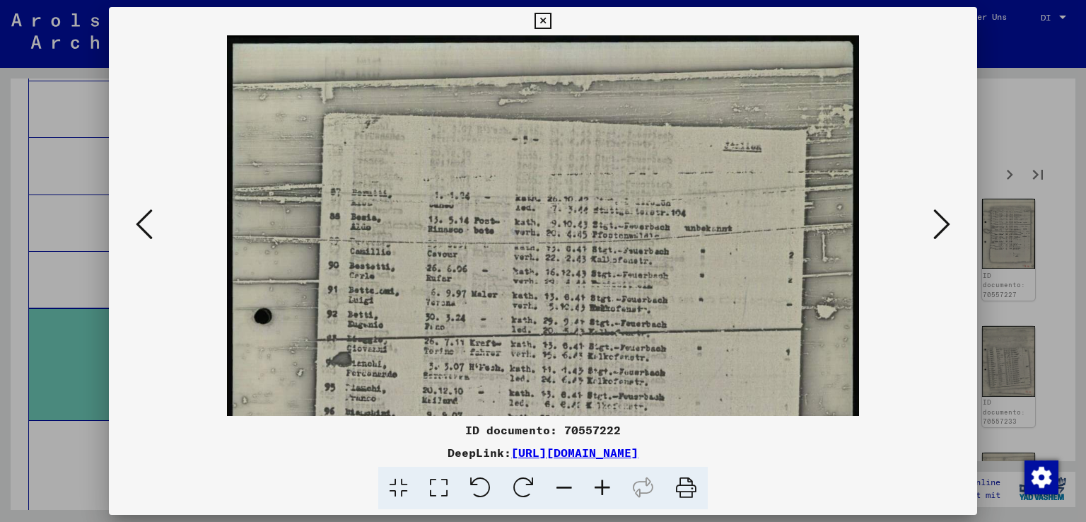
click at [596, 484] on icon at bounding box center [602, 487] width 38 height 43
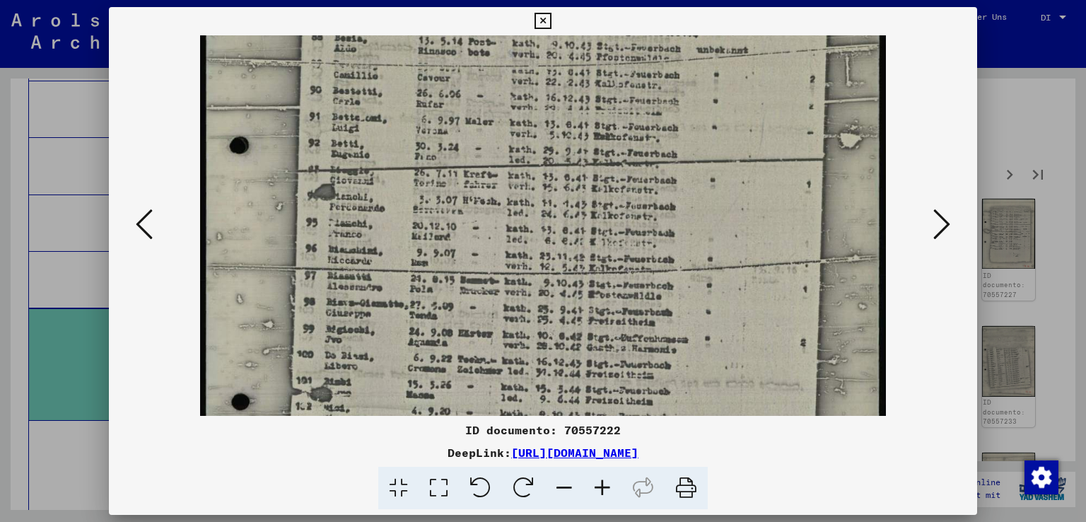
scroll to position [197, 0]
drag, startPoint x: 633, startPoint y: 334, endPoint x: 633, endPoint y: 147, distance: 186.6
click at [633, 147] on img at bounding box center [542, 294] width 685 height 910
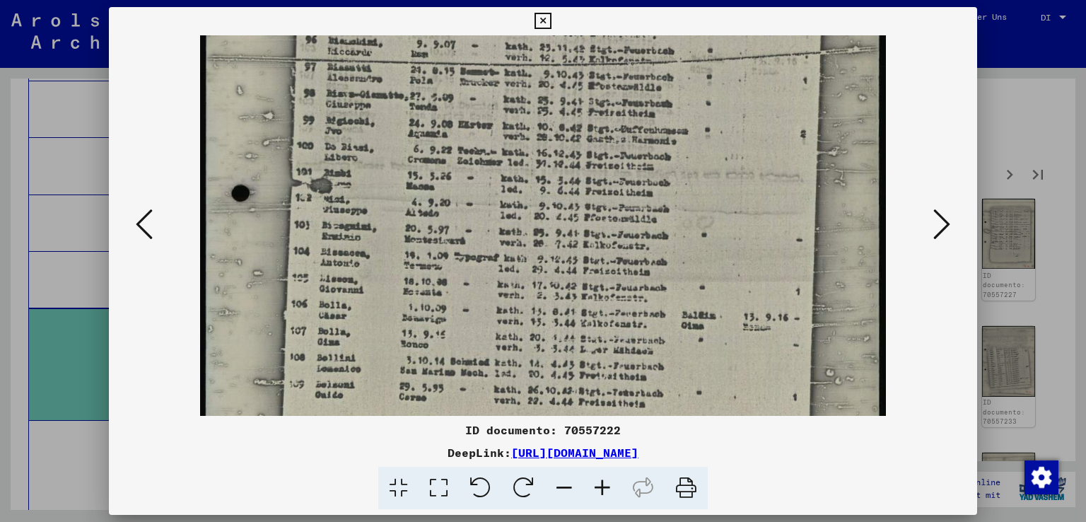
scroll to position [404, 0]
drag, startPoint x: 634, startPoint y: 351, endPoint x: 635, endPoint y: 155, distance: 196.5
click at [635, 155] on img at bounding box center [542, 86] width 685 height 910
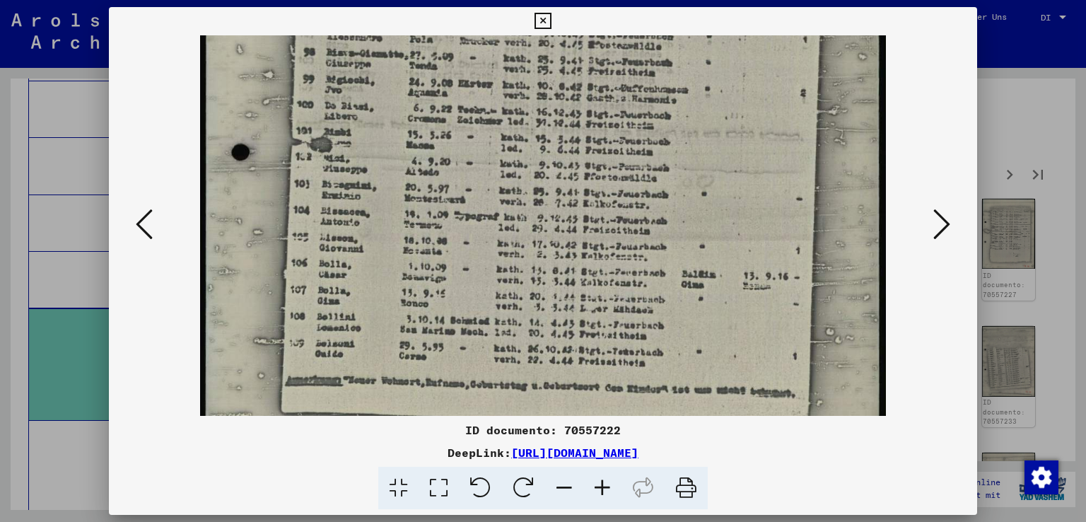
scroll to position [445, 0]
drag, startPoint x: 588, startPoint y: 348, endPoint x: 588, endPoint y: 308, distance: 40.3
click at [588, 308] on img at bounding box center [542, 46] width 685 height 910
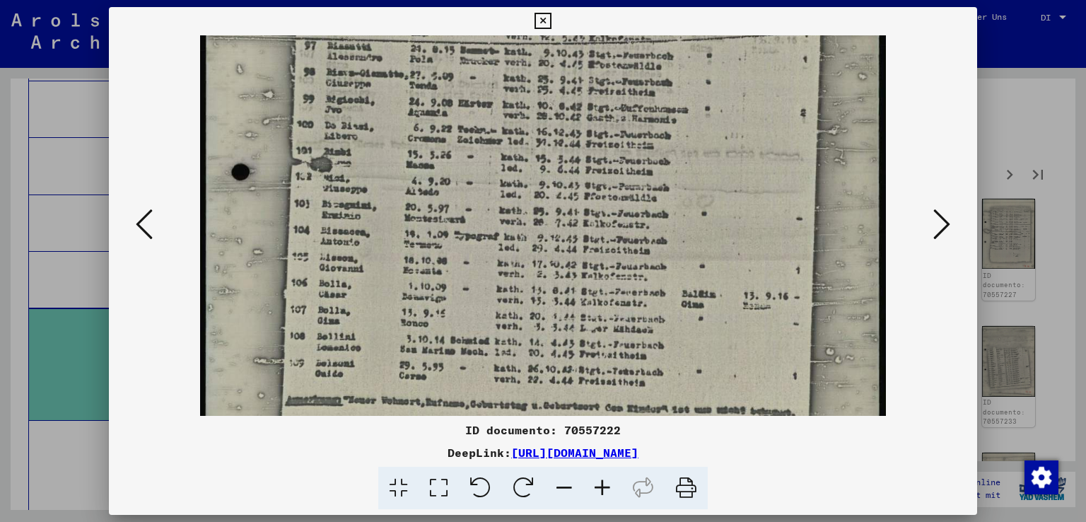
scroll to position [423, 0]
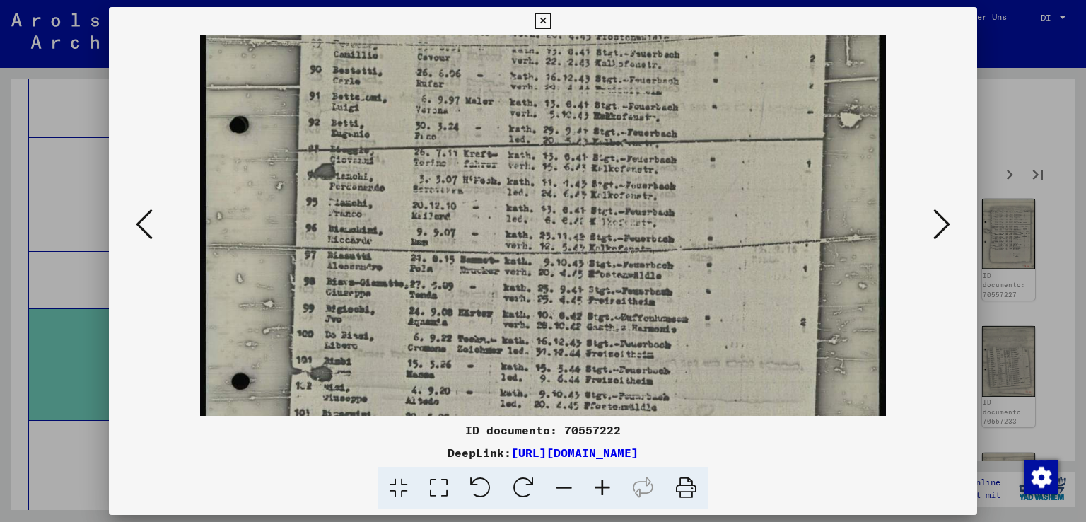
drag, startPoint x: 799, startPoint y: 114, endPoint x: 797, endPoint y: 346, distance: 231.8
click at [797, 346] on img at bounding box center [542, 275] width 685 height 910
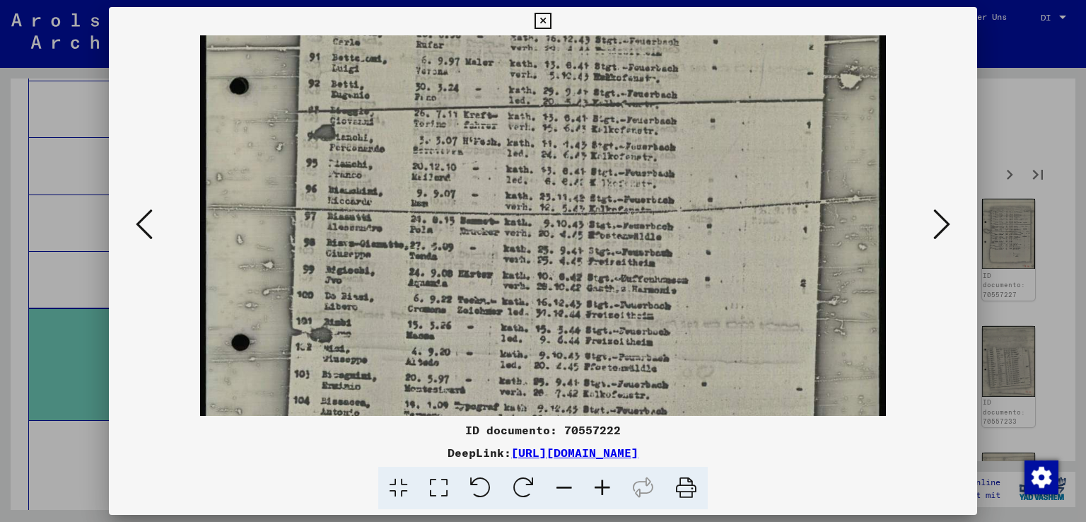
drag, startPoint x: 797, startPoint y: 86, endPoint x: 777, endPoint y: 49, distance: 42.4
click at [777, 49] on img at bounding box center [542, 237] width 685 height 910
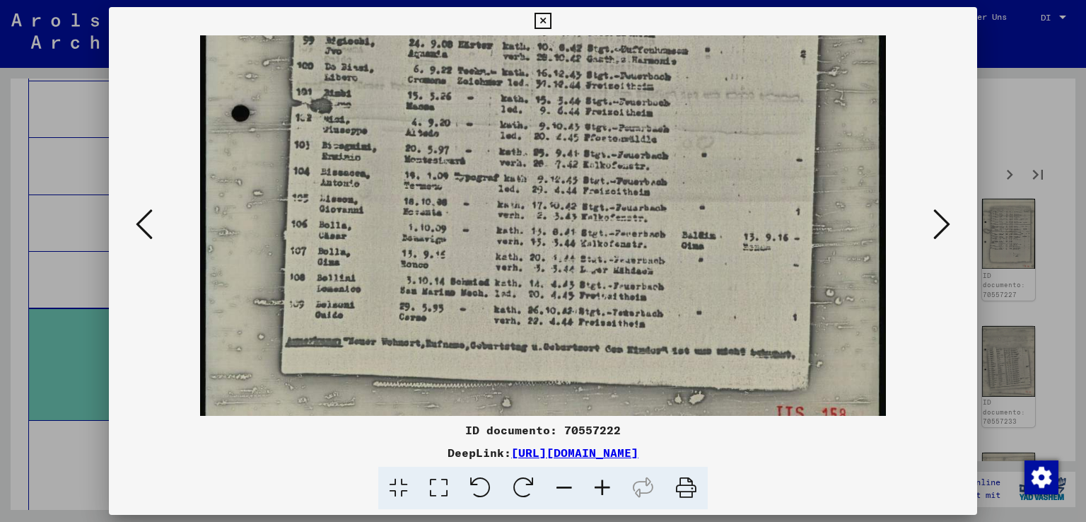
scroll to position [486, 0]
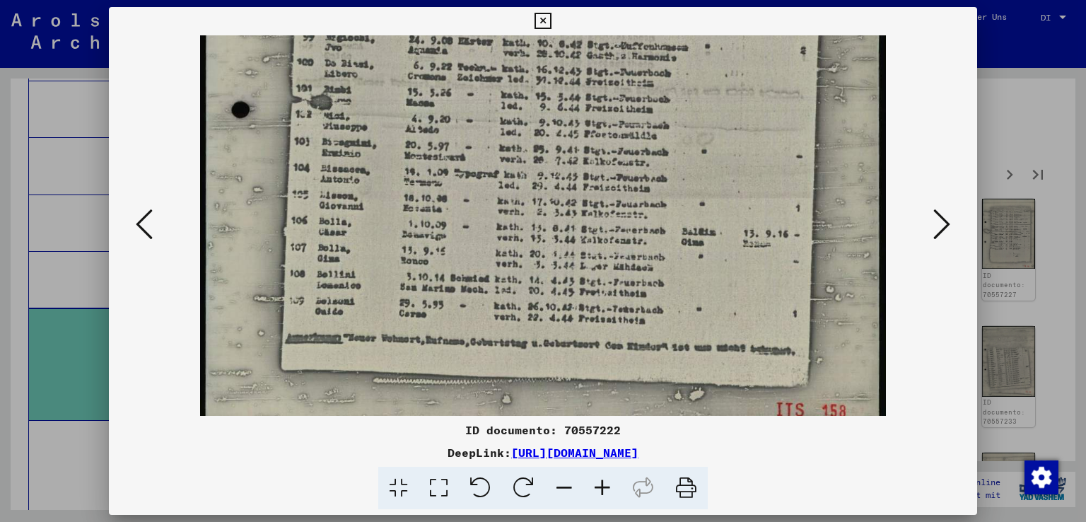
drag, startPoint x: 764, startPoint y: 307, endPoint x: 763, endPoint y: 77, distance: 230.4
click at [763, 77] on img at bounding box center [542, 4] width 685 height 910
click at [943, 218] on icon at bounding box center [941, 224] width 17 height 34
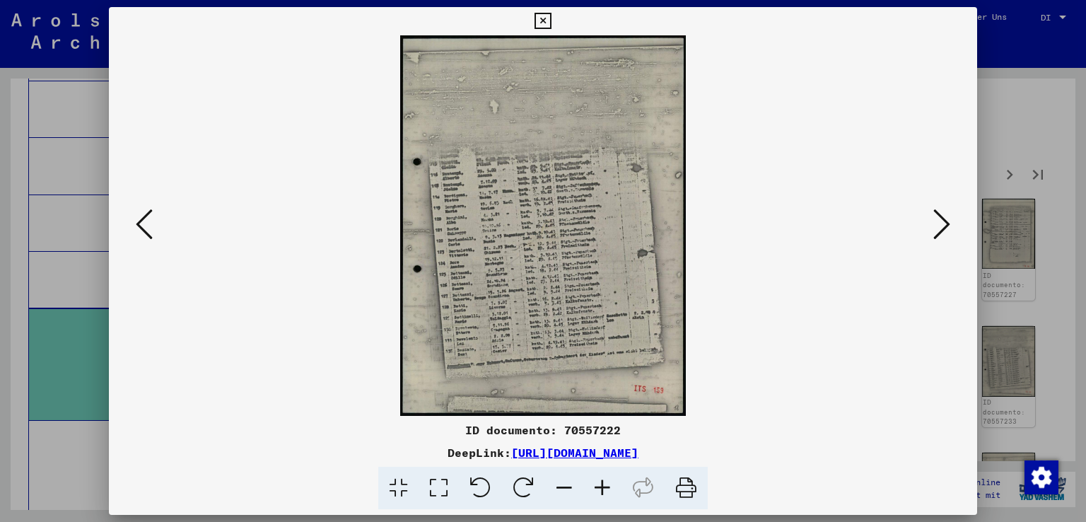
click at [605, 487] on icon at bounding box center [602, 487] width 38 height 43
click at [605, 486] on icon at bounding box center [602, 487] width 38 height 43
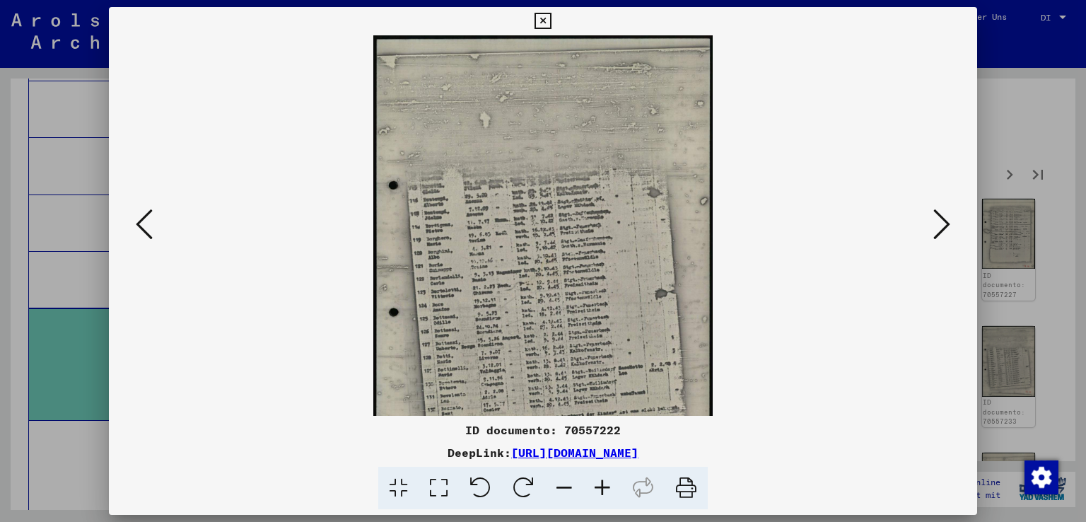
click at [605, 486] on icon at bounding box center [602, 487] width 38 height 43
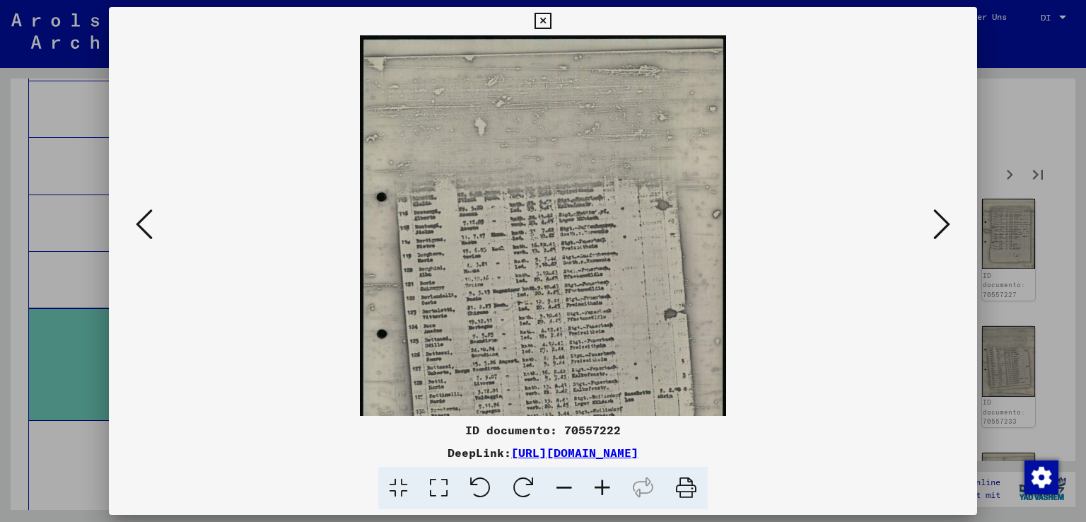
click at [605, 486] on icon at bounding box center [602, 487] width 38 height 43
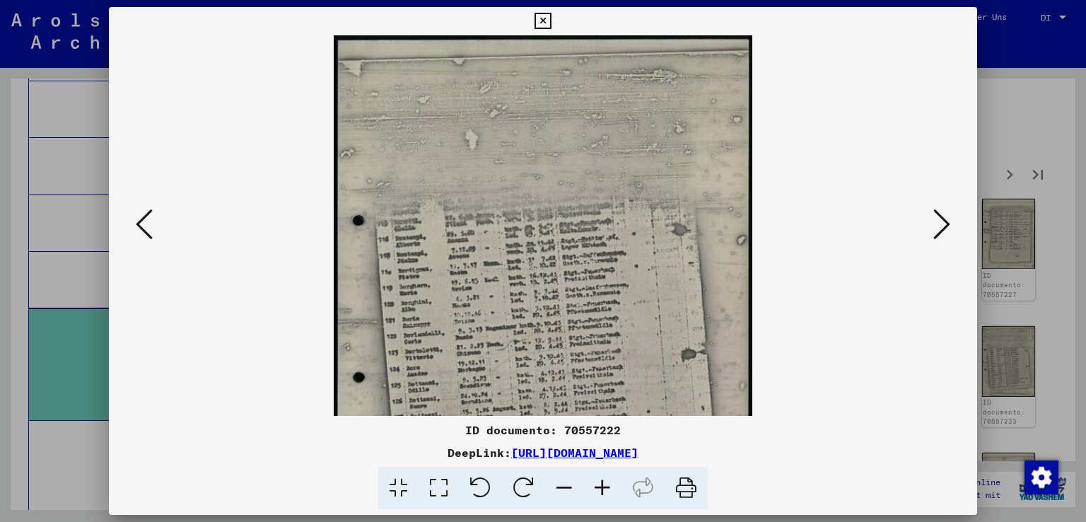
click at [605, 486] on icon at bounding box center [602, 487] width 38 height 43
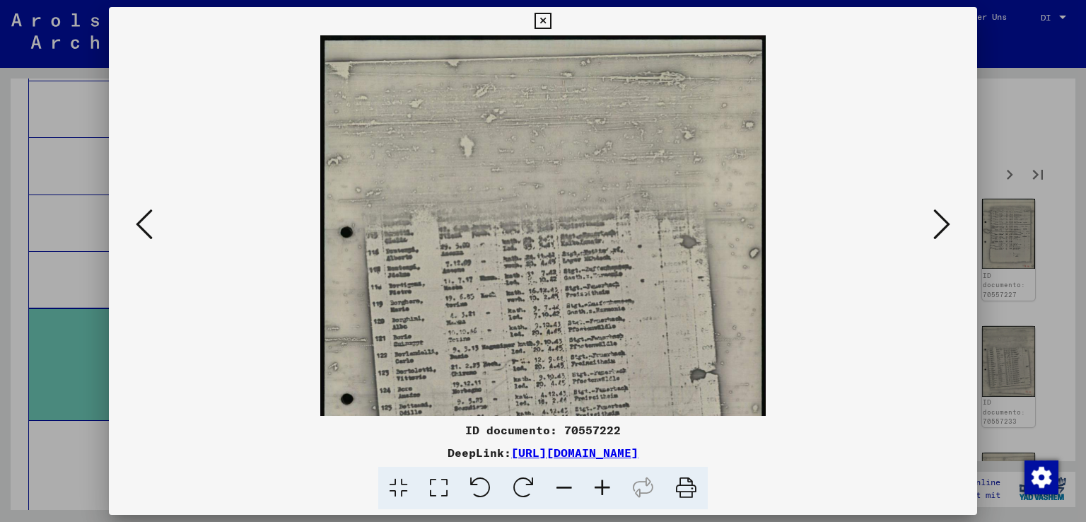
click at [605, 486] on icon at bounding box center [602, 487] width 38 height 43
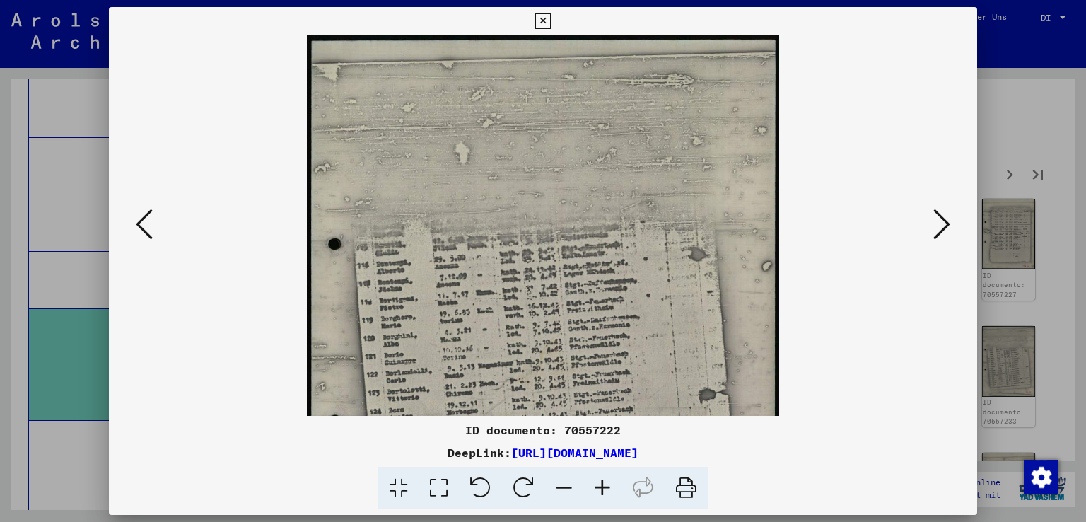
click at [605, 486] on icon at bounding box center [602, 487] width 38 height 43
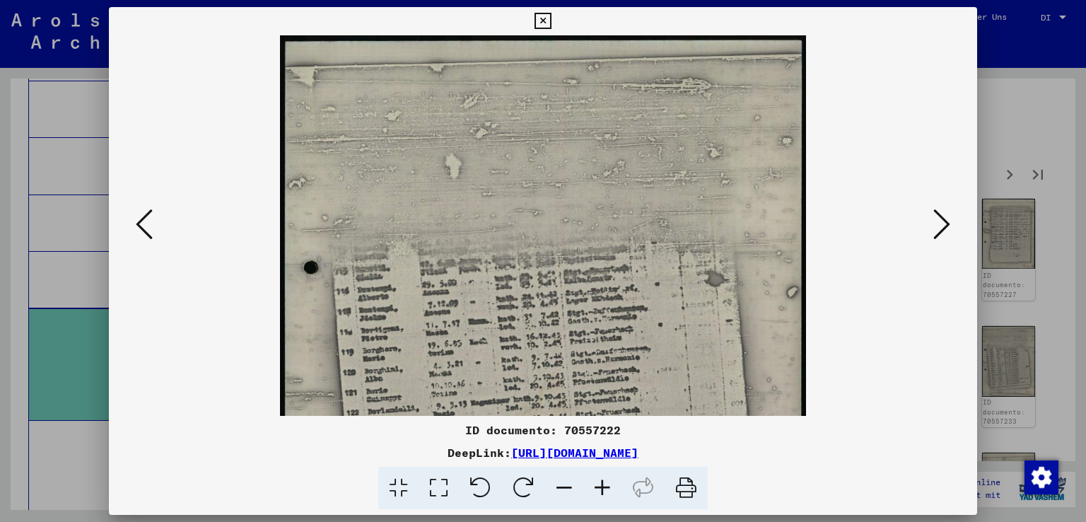
click at [605, 486] on icon at bounding box center [602, 487] width 38 height 43
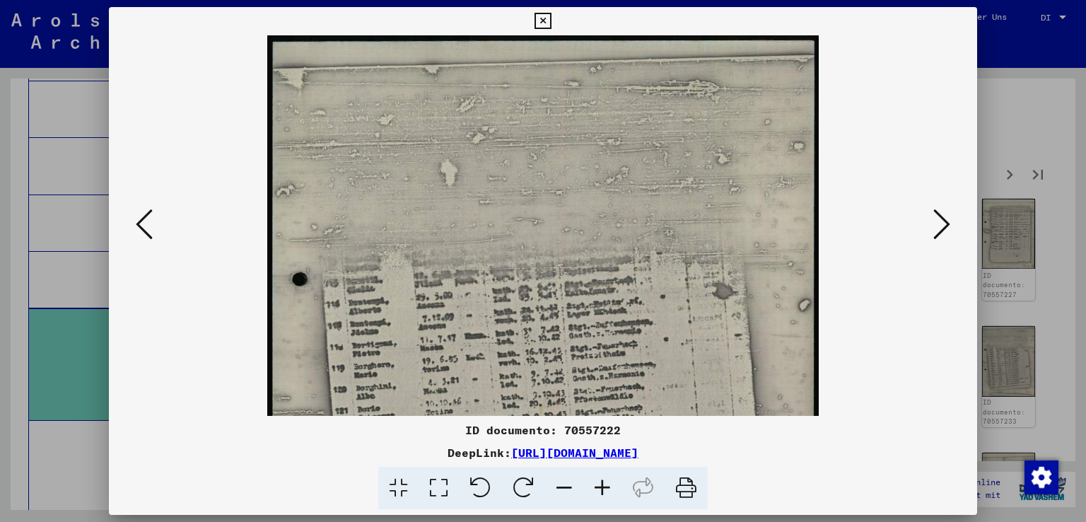
click at [605, 486] on icon at bounding box center [602, 487] width 38 height 43
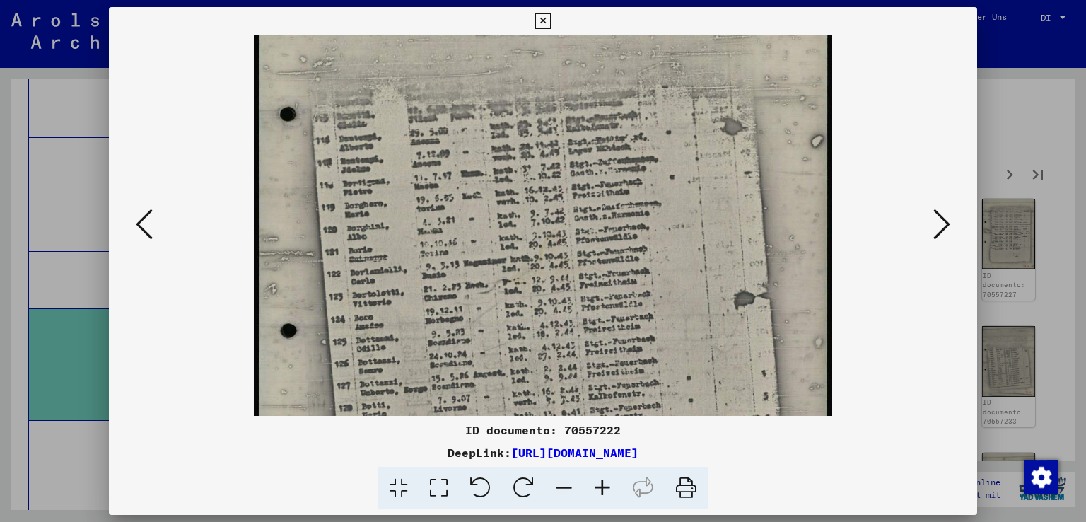
scroll to position [176, 0]
drag, startPoint x: 777, startPoint y: 343, endPoint x: 815, endPoint y: 191, distance: 156.5
click at [815, 191] on img at bounding box center [543, 243] width 579 height 769
click at [946, 217] on icon at bounding box center [941, 224] width 17 height 34
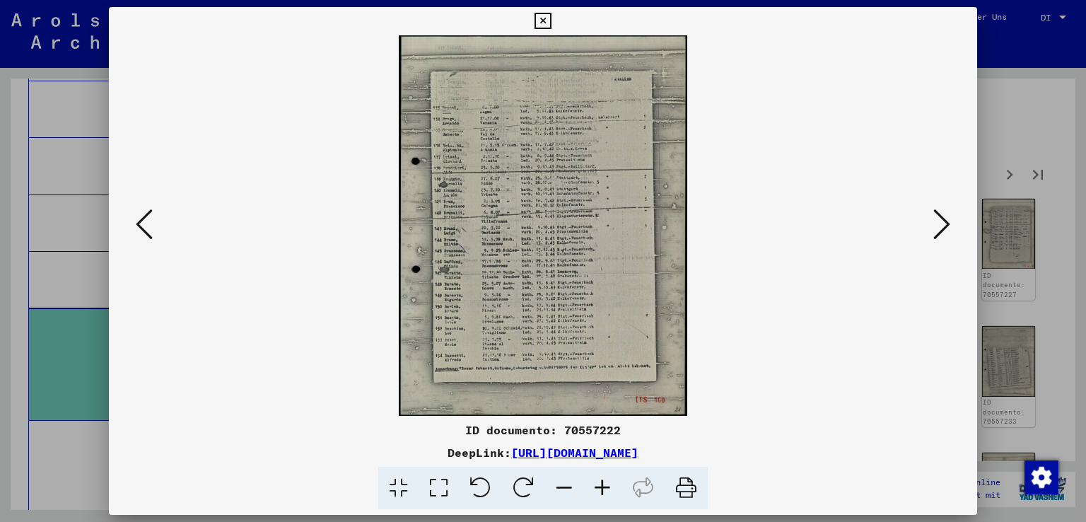
click at [613, 483] on icon at bounding box center [602, 487] width 38 height 43
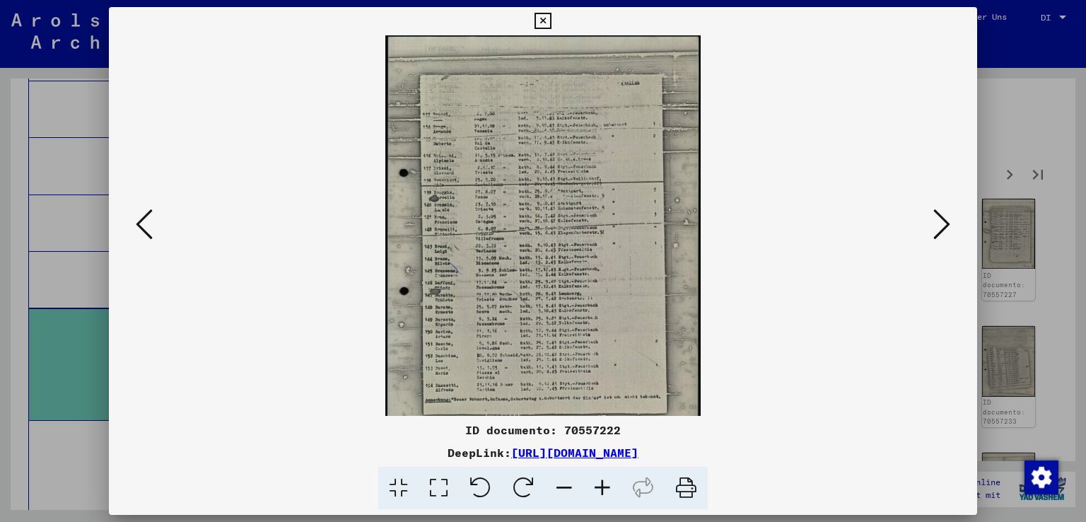
click at [613, 483] on icon at bounding box center [602, 487] width 38 height 43
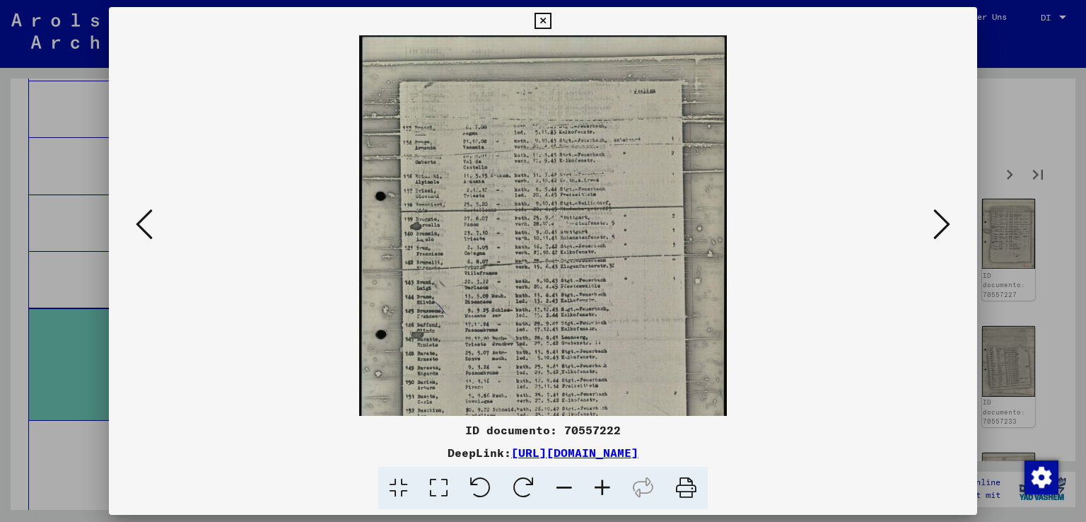
click at [613, 483] on icon at bounding box center [602, 487] width 38 height 43
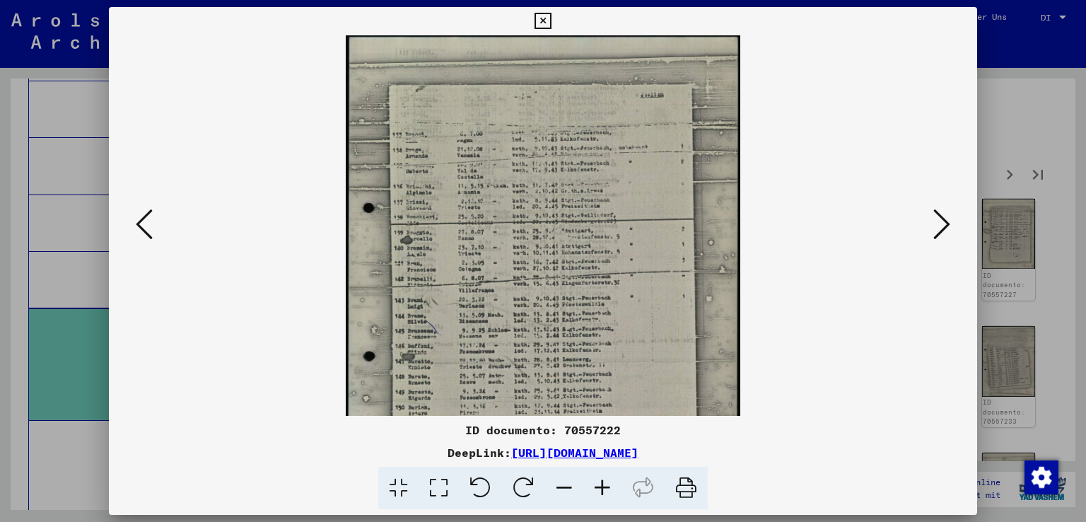
click at [613, 483] on icon at bounding box center [602, 487] width 38 height 43
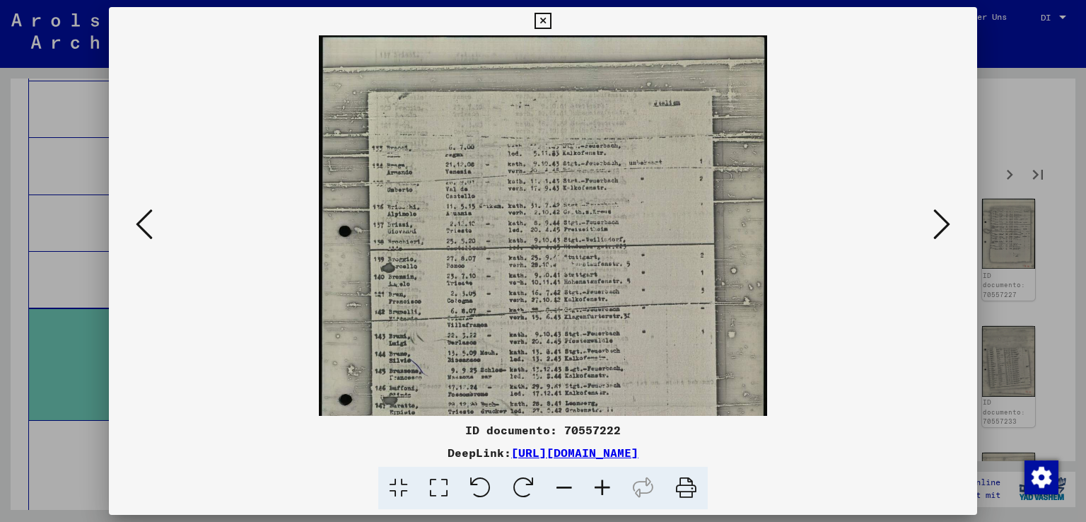
click at [613, 483] on icon at bounding box center [602, 487] width 38 height 43
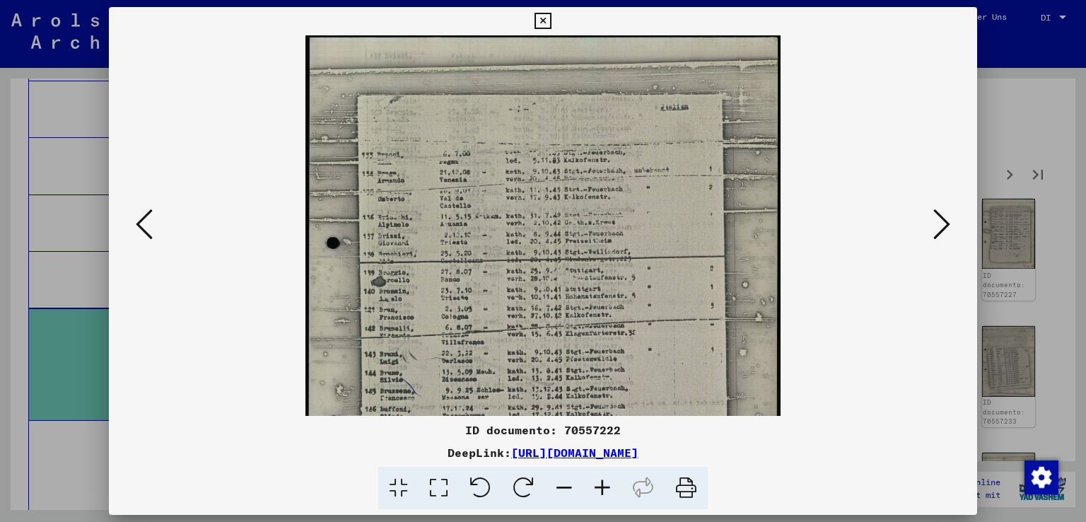
click at [613, 483] on icon at bounding box center [602, 487] width 38 height 43
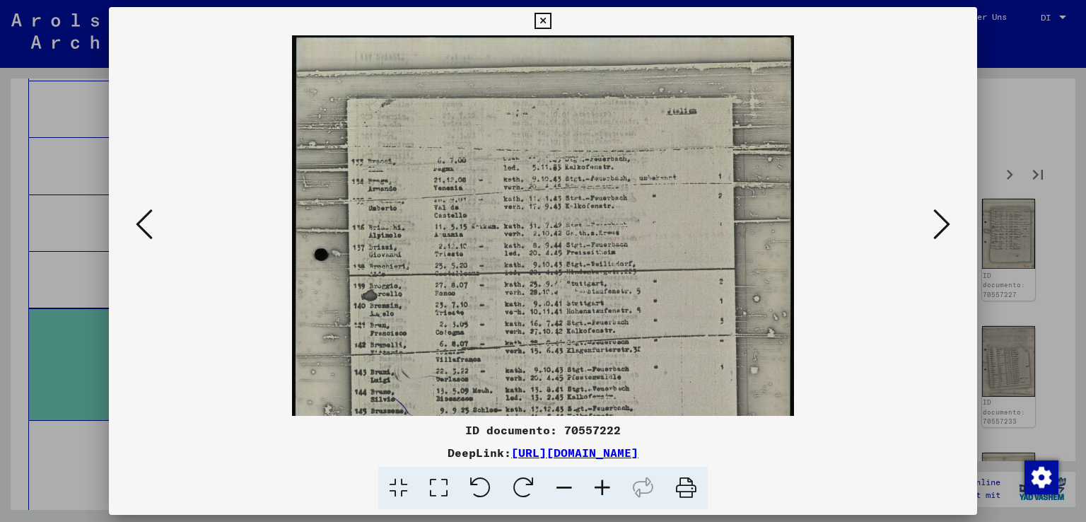
click at [613, 483] on icon at bounding box center [602, 487] width 38 height 43
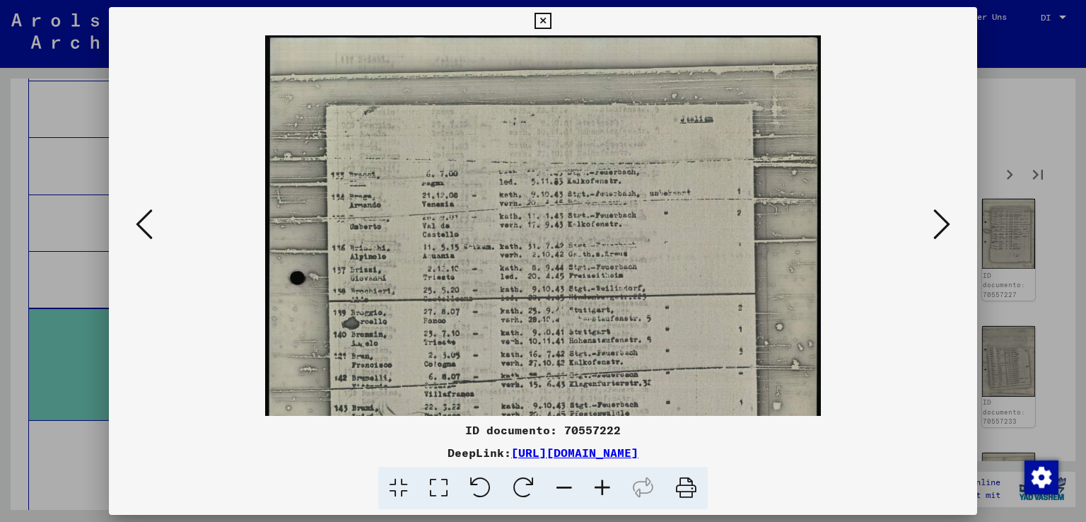
click at [613, 483] on icon at bounding box center [602, 487] width 38 height 43
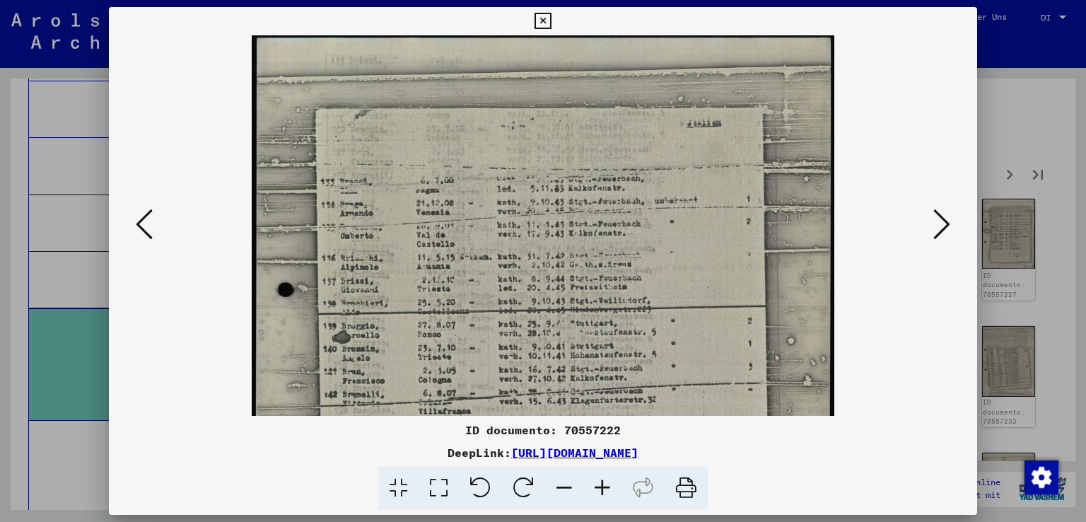
click at [613, 483] on icon at bounding box center [602, 487] width 38 height 43
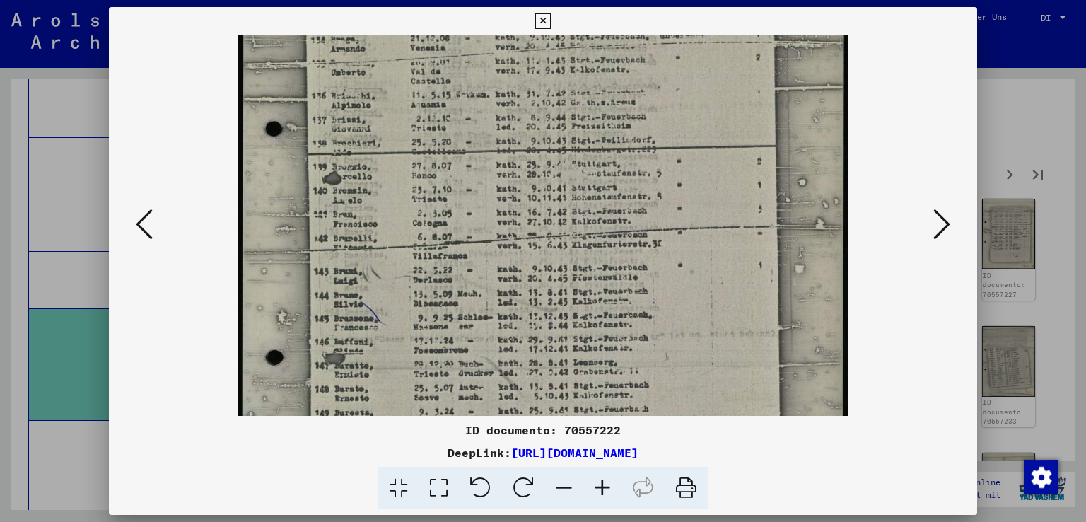
scroll to position [174, 0]
drag, startPoint x: 647, startPoint y: 325, endPoint x: 662, endPoint y: 155, distance: 170.9
click at [662, 155] on img at bounding box center [542, 263] width 609 height 804
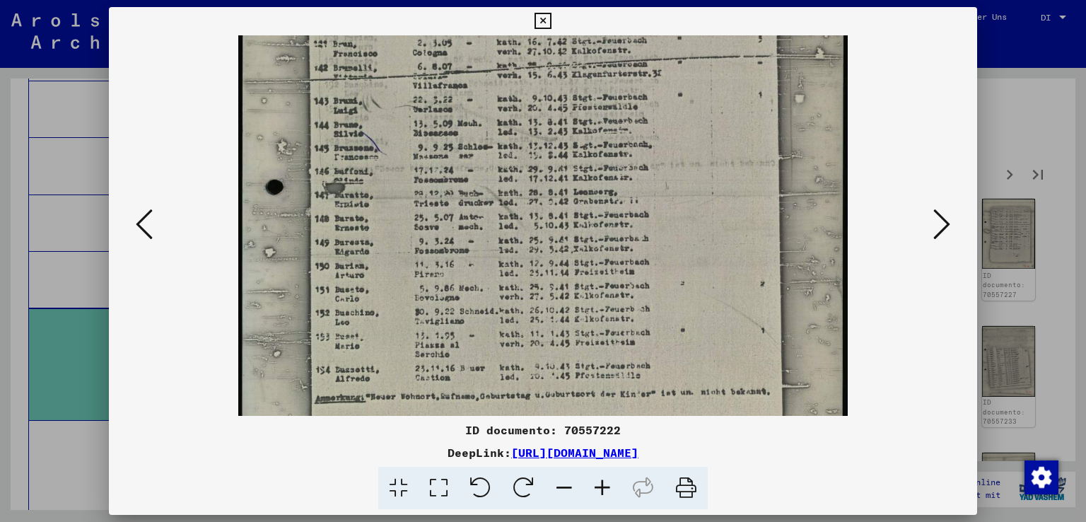
scroll to position [343, 0]
drag, startPoint x: 649, startPoint y: 286, endPoint x: 633, endPoint y: 122, distance: 164.8
click at [633, 122] on img at bounding box center [542, 94] width 609 height 804
click at [930, 213] on button at bounding box center [941, 225] width 25 height 40
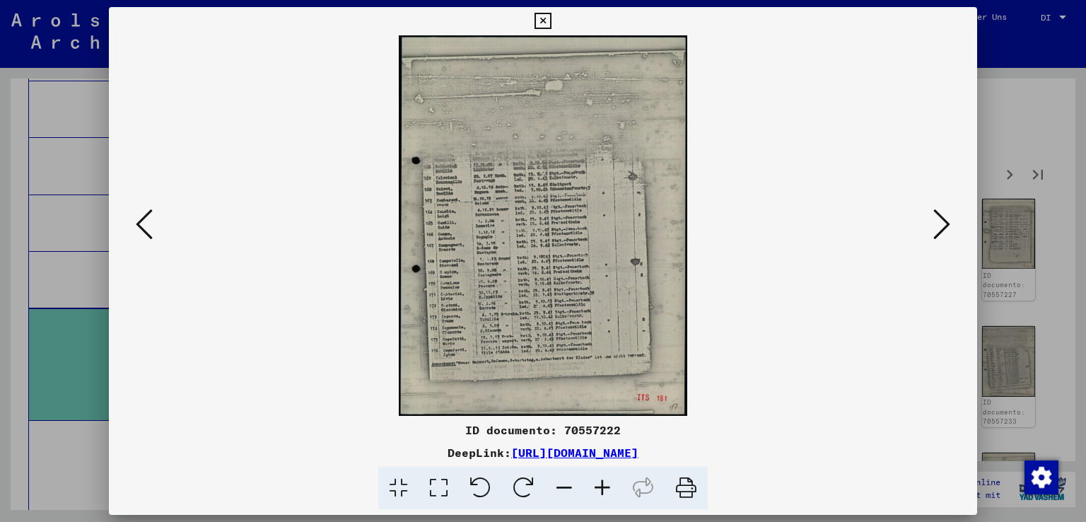
scroll to position [0, 0]
click at [147, 237] on icon at bounding box center [144, 224] width 17 height 34
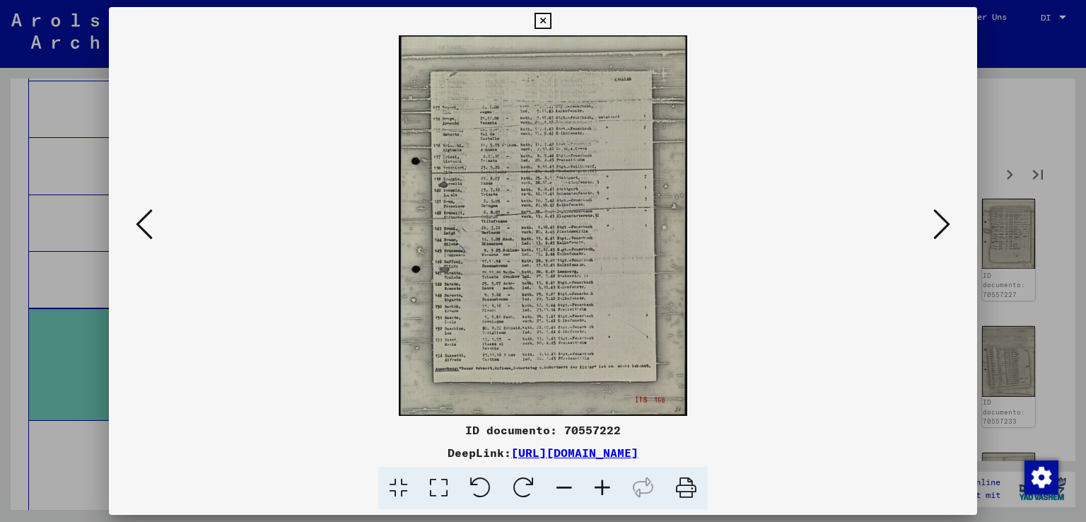
click at [596, 485] on icon at bounding box center [602, 487] width 38 height 43
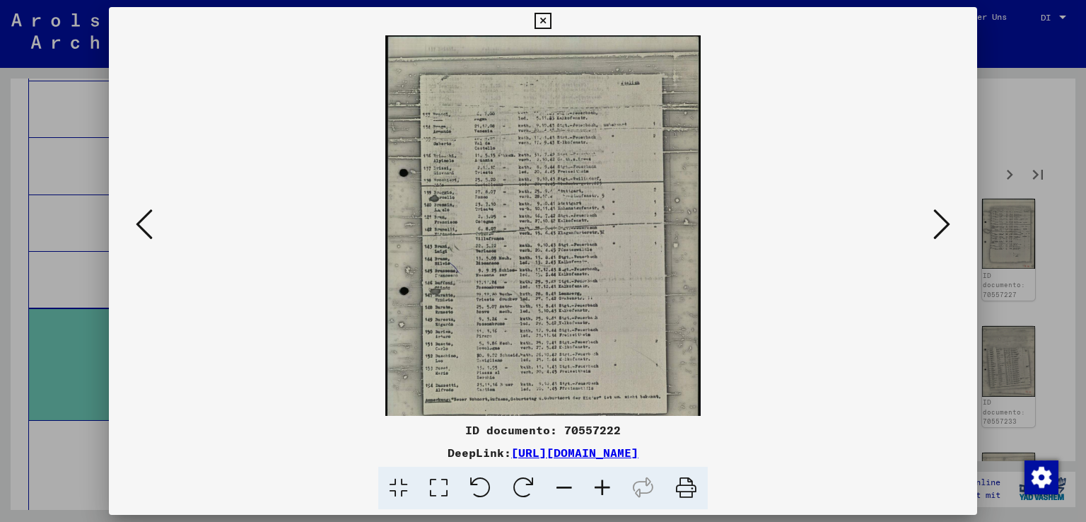
click at [596, 485] on icon at bounding box center [602, 487] width 38 height 43
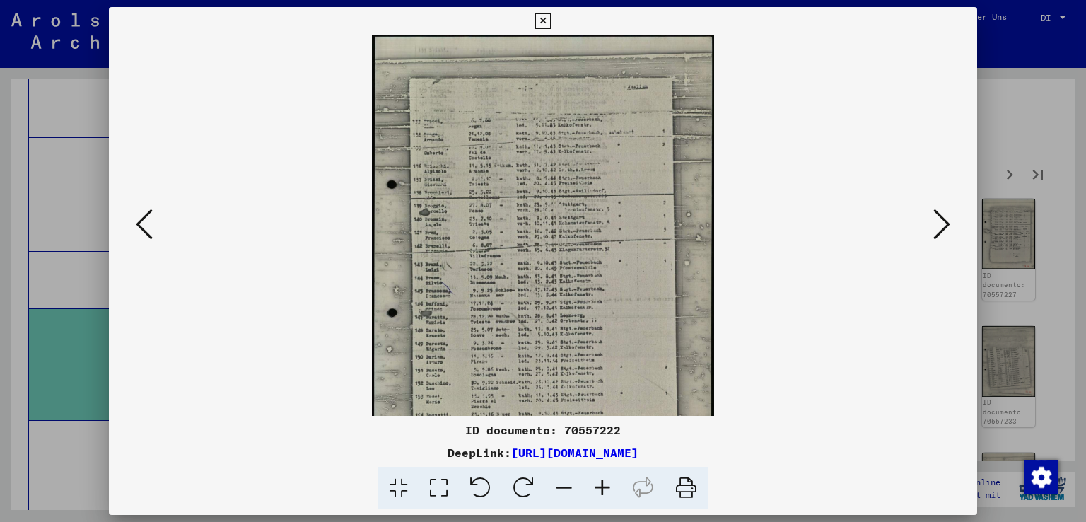
click at [596, 485] on icon at bounding box center [602, 487] width 38 height 43
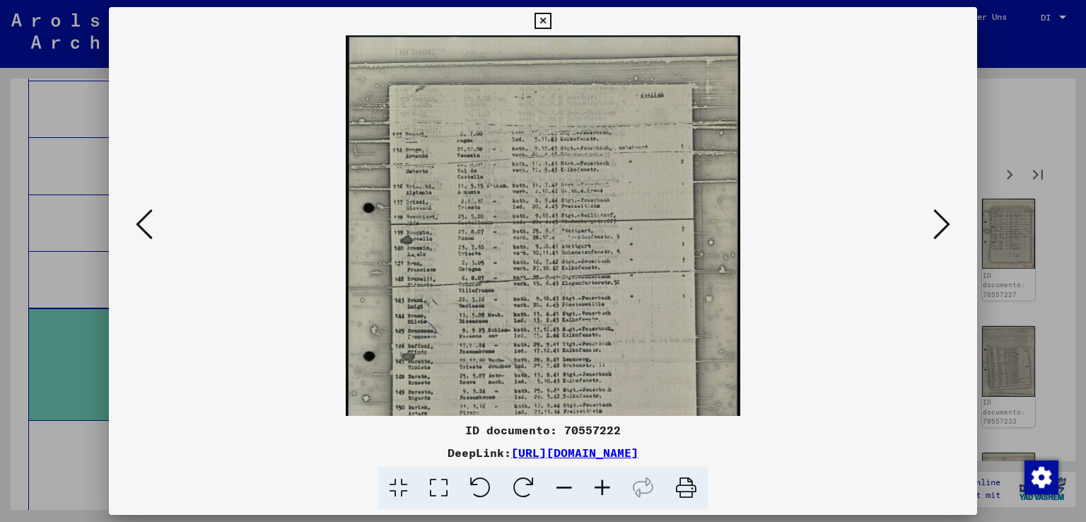
click at [596, 485] on icon at bounding box center [602, 487] width 38 height 43
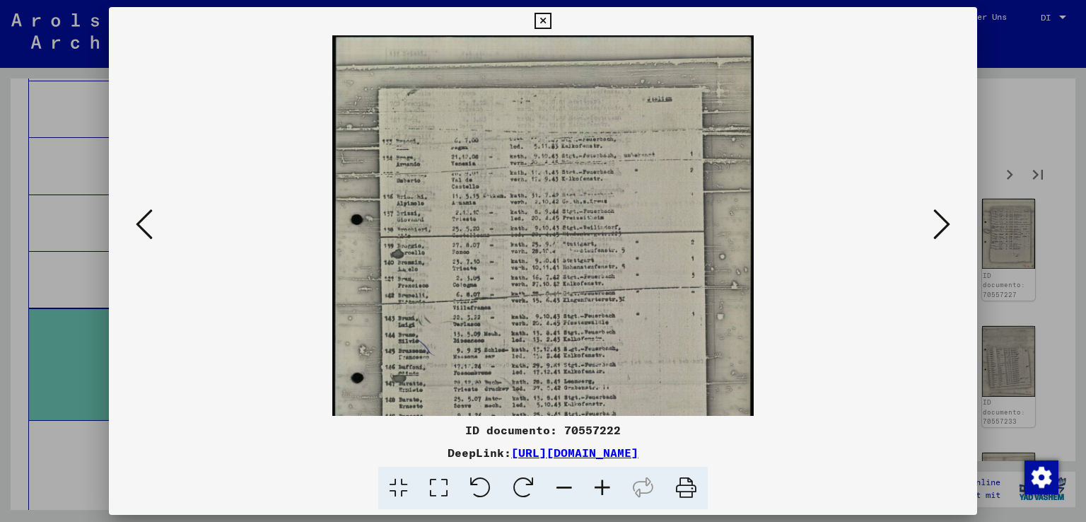
click at [597, 485] on icon at bounding box center [602, 487] width 38 height 43
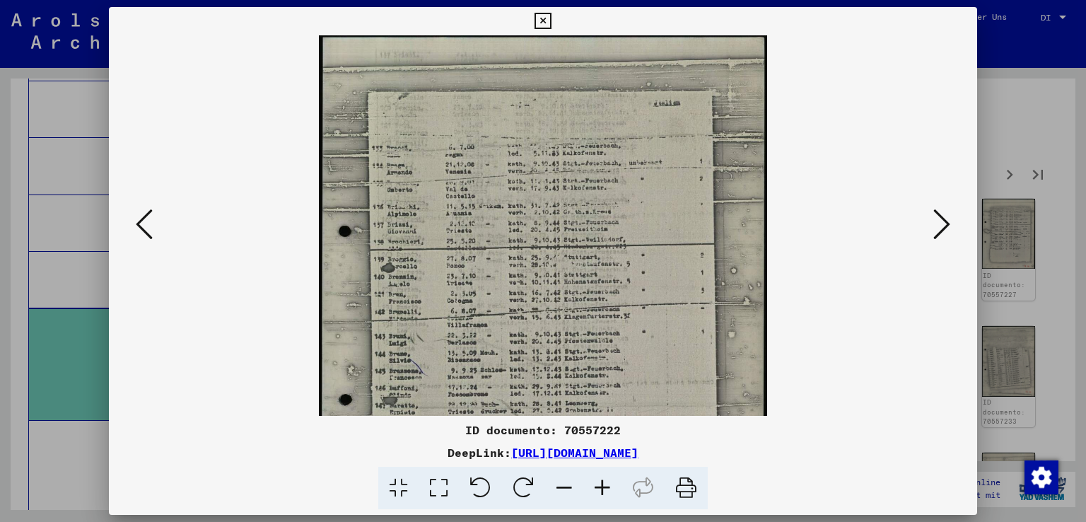
click at [597, 485] on icon at bounding box center [602, 487] width 38 height 43
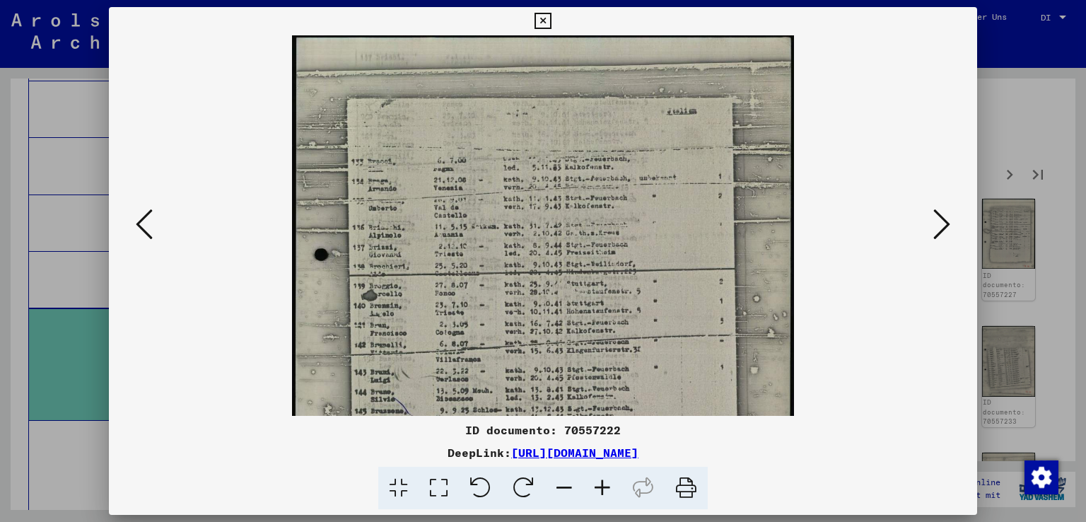
click at [597, 485] on icon at bounding box center [602, 487] width 38 height 43
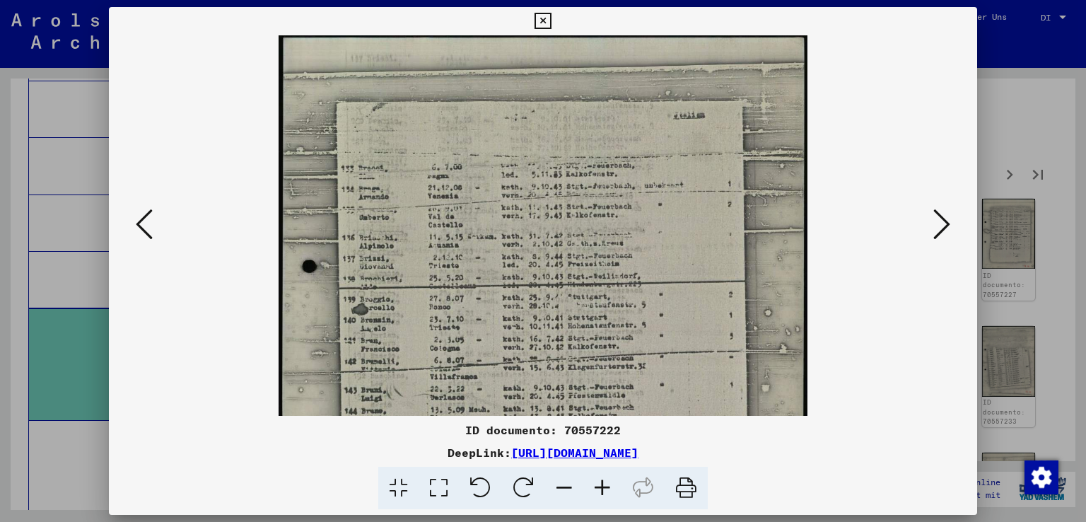
drag, startPoint x: 597, startPoint y: 485, endPoint x: 601, endPoint y: 447, distance: 37.6
click at [598, 485] on icon at bounding box center [602, 487] width 38 height 43
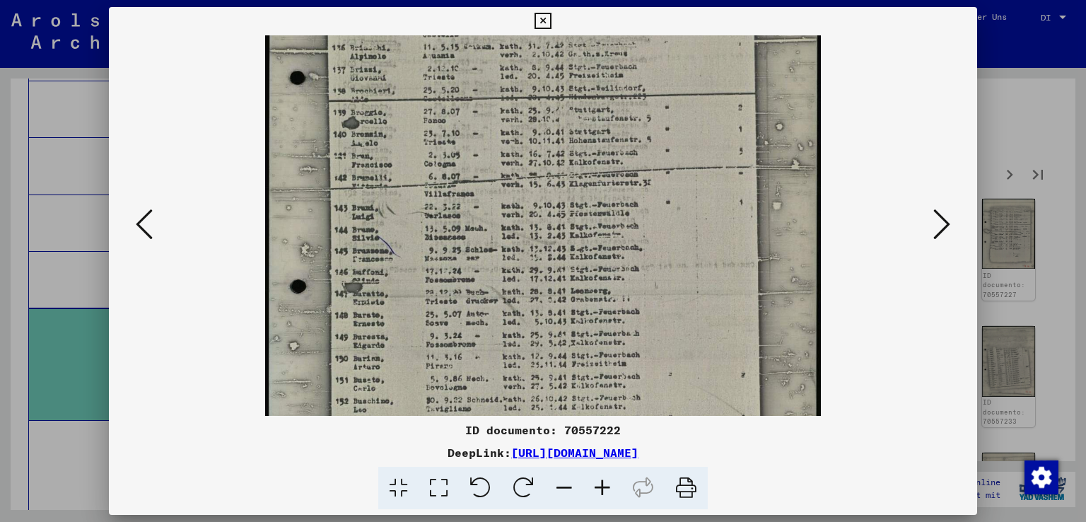
scroll to position [201, 0]
drag, startPoint x: 696, startPoint y: 358, endPoint x: 671, endPoint y: 160, distance: 199.5
click at [671, 160] on img at bounding box center [542, 202] width 555 height 734
click at [941, 216] on icon at bounding box center [941, 224] width 17 height 34
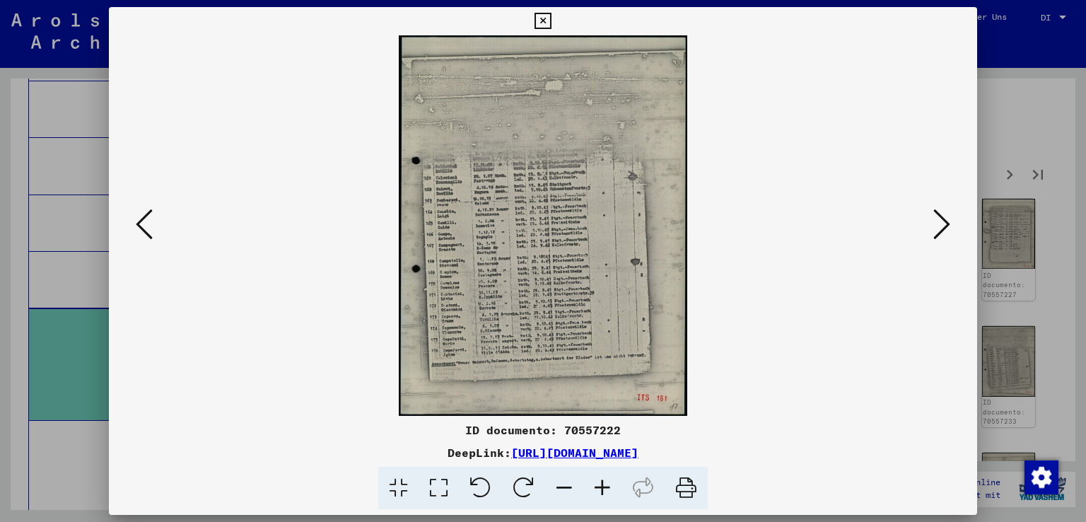
scroll to position [0, 0]
click at [606, 484] on icon at bounding box center [602, 487] width 38 height 43
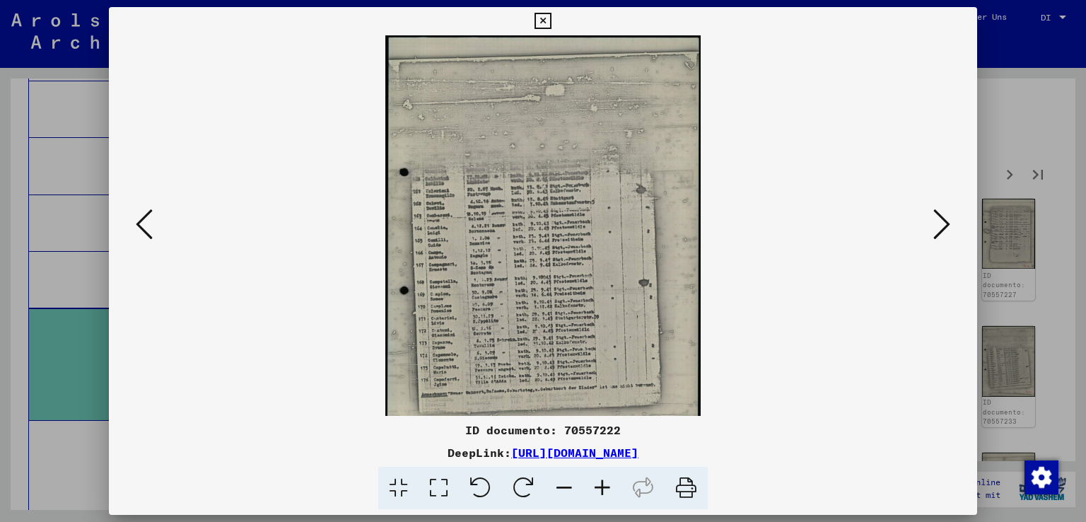
click at [606, 484] on icon at bounding box center [602, 487] width 38 height 43
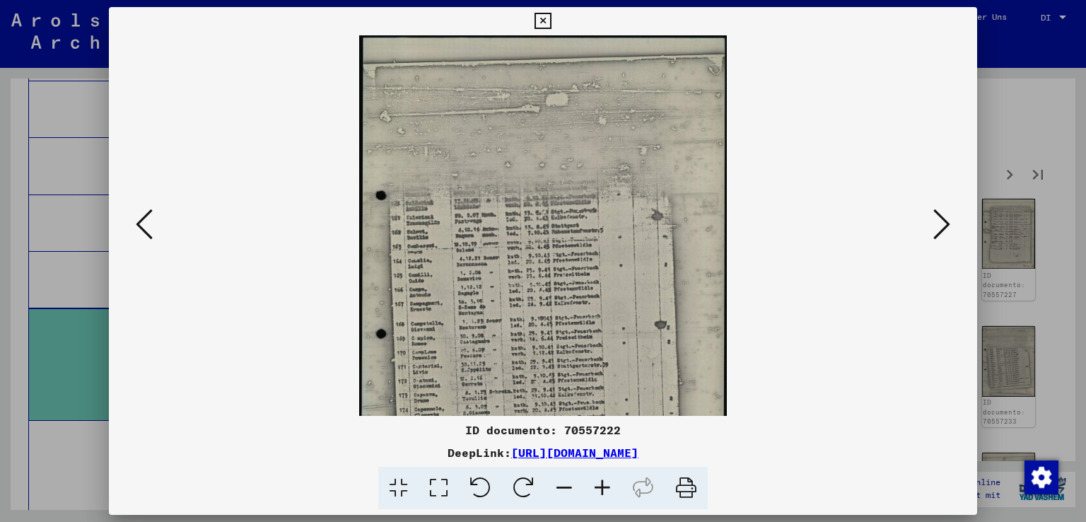
click at [606, 484] on icon at bounding box center [602, 487] width 38 height 43
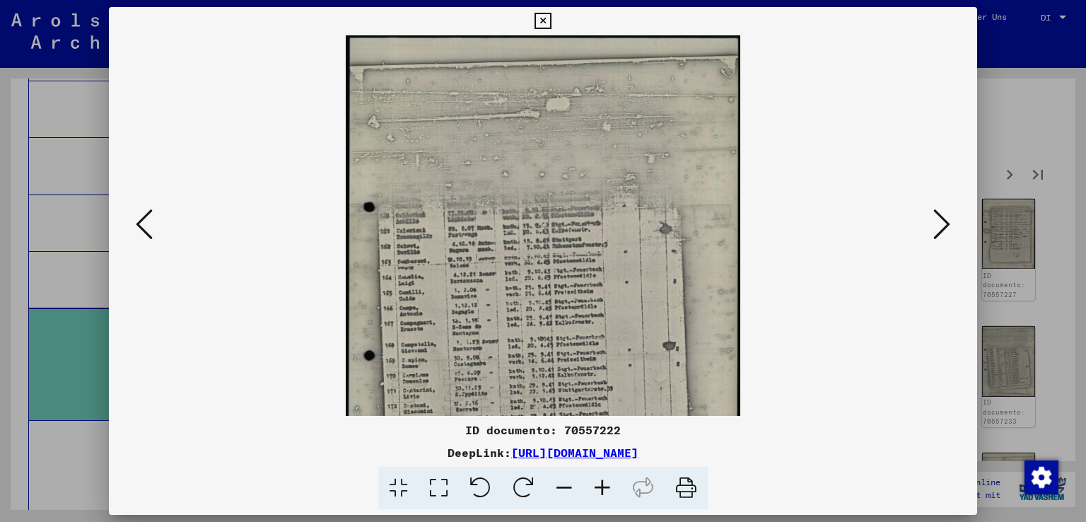
click at [606, 484] on icon at bounding box center [602, 487] width 38 height 43
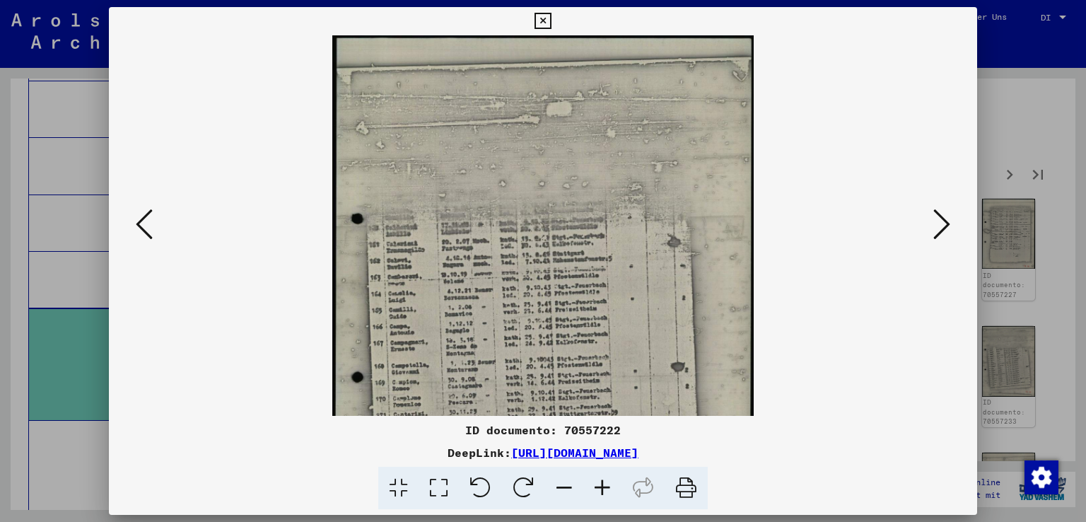
click at [606, 484] on icon at bounding box center [602, 487] width 38 height 43
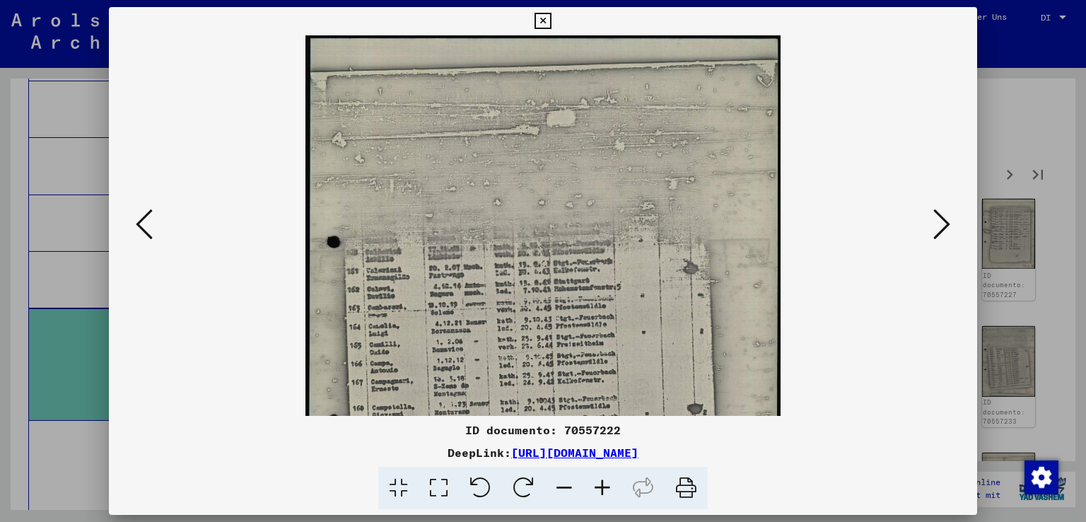
click at [606, 484] on icon at bounding box center [602, 487] width 38 height 43
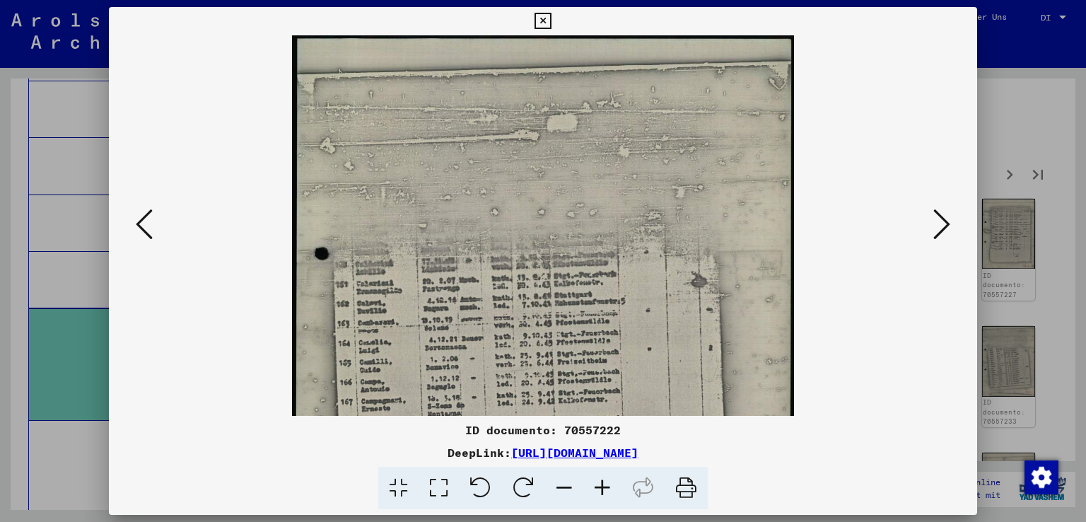
click at [606, 484] on icon at bounding box center [602, 487] width 38 height 43
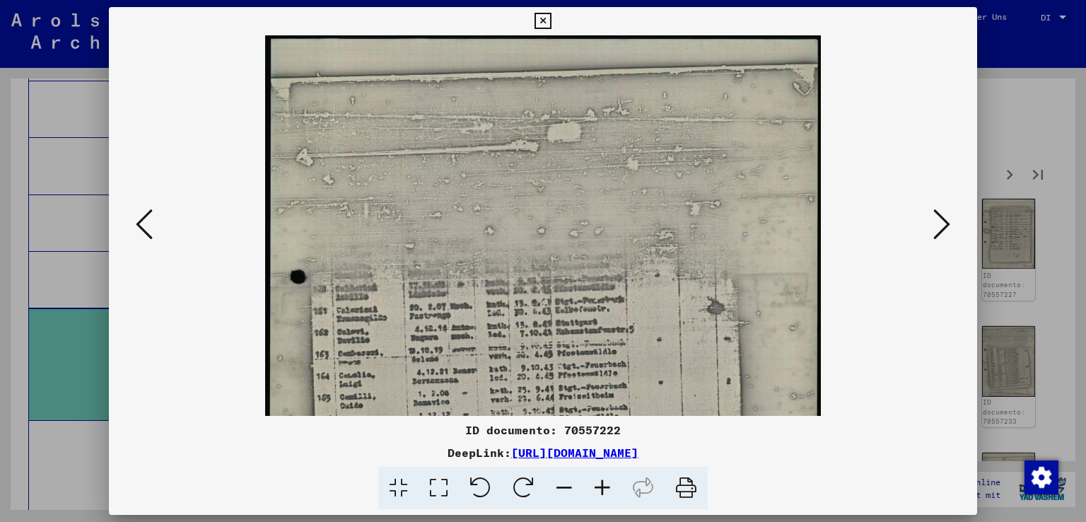
click at [606, 483] on icon at bounding box center [602, 487] width 38 height 43
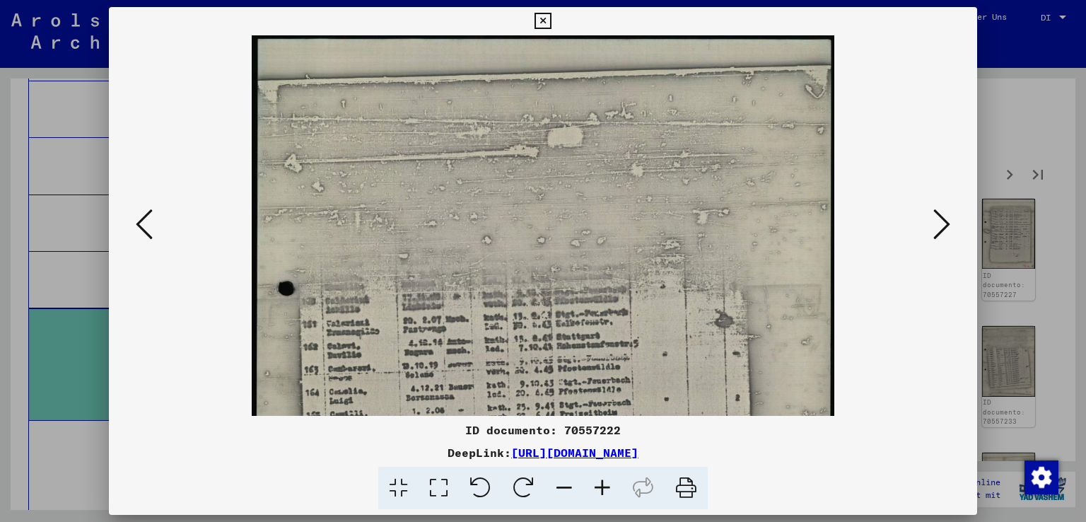
click at [606, 480] on icon at bounding box center [602, 487] width 38 height 43
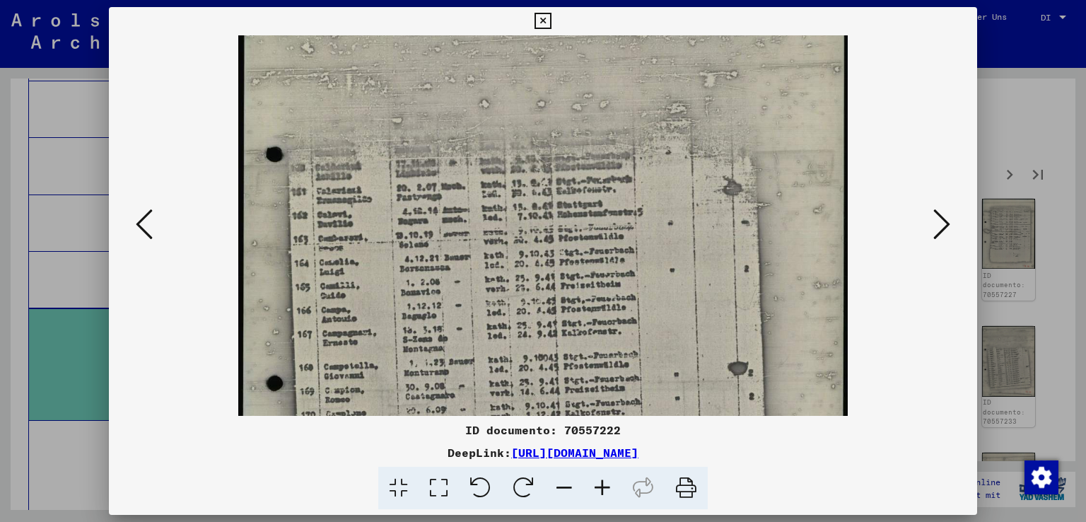
scroll to position [145, 0]
drag, startPoint x: 695, startPoint y: 356, endPoint x: 695, endPoint y: 213, distance: 143.5
click at [695, 213] on img at bounding box center [542, 292] width 609 height 804
click at [596, 487] on icon at bounding box center [602, 487] width 38 height 43
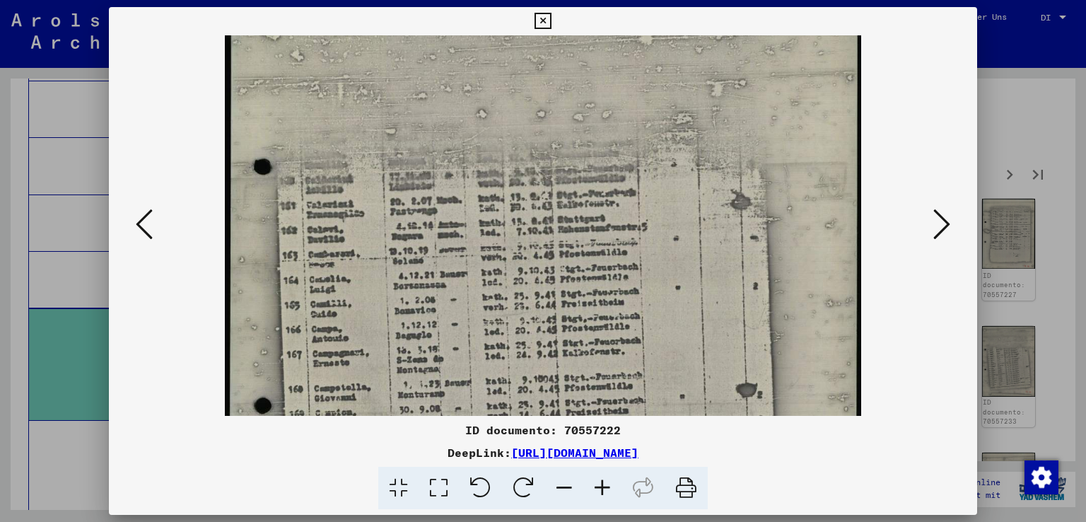
click at [596, 487] on icon at bounding box center [602, 487] width 38 height 43
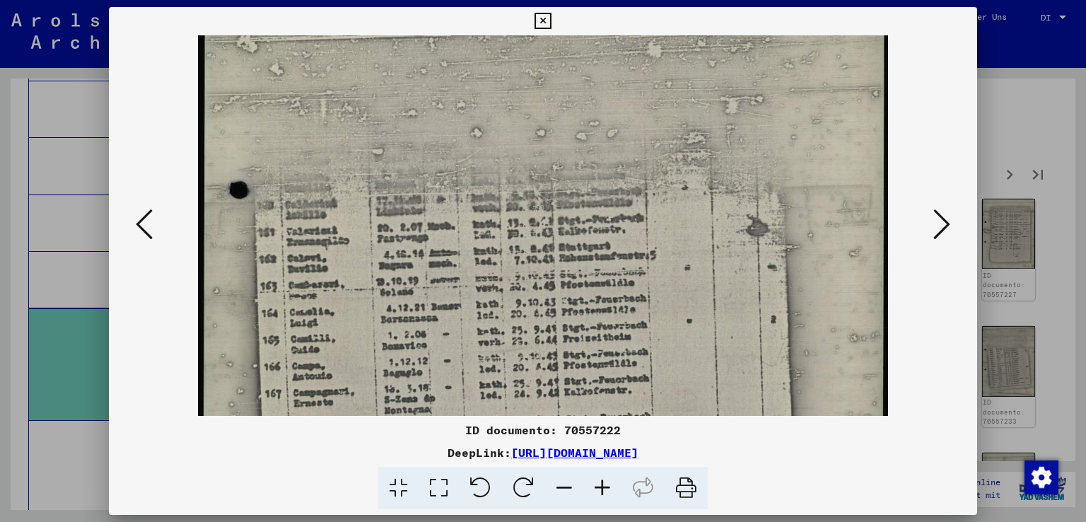
click at [596, 487] on icon at bounding box center [602, 487] width 38 height 43
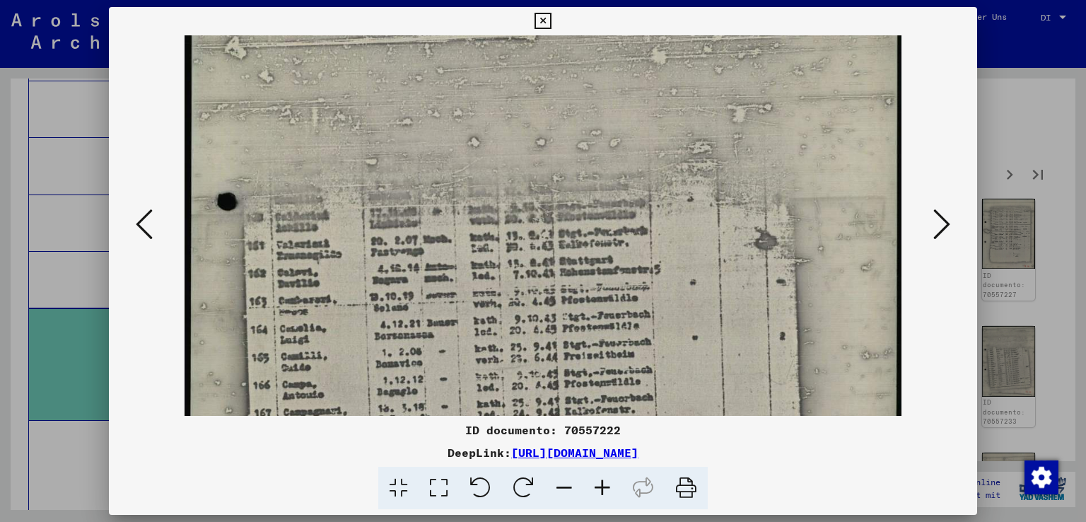
click at [596, 487] on icon at bounding box center [602, 487] width 38 height 43
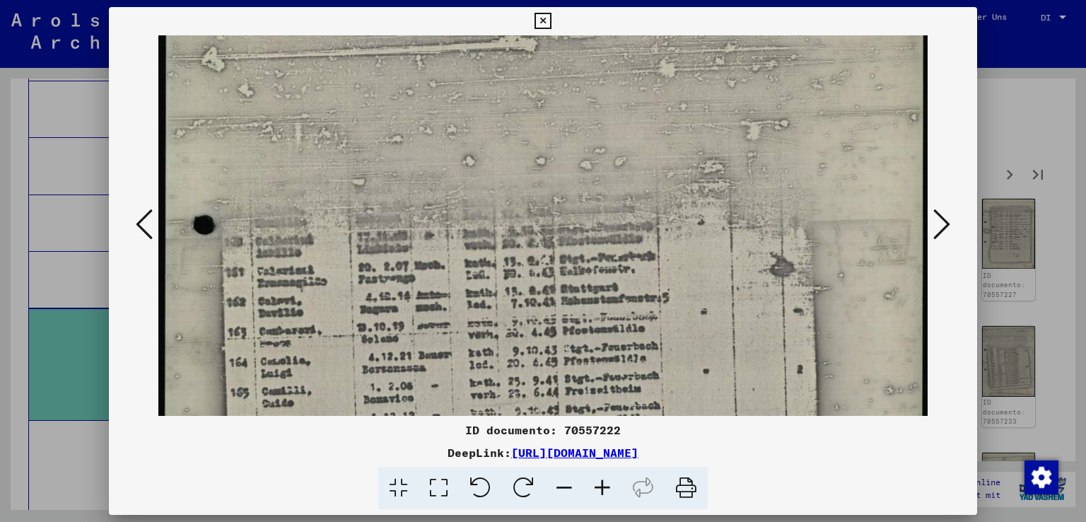
click at [596, 487] on icon at bounding box center [602, 487] width 38 height 43
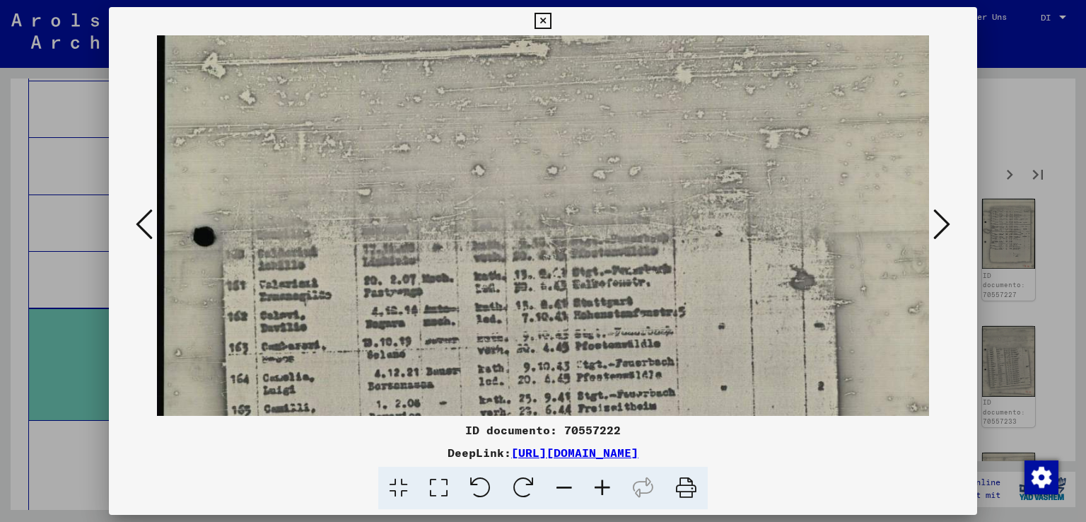
click at [596, 487] on icon at bounding box center [602, 487] width 38 height 43
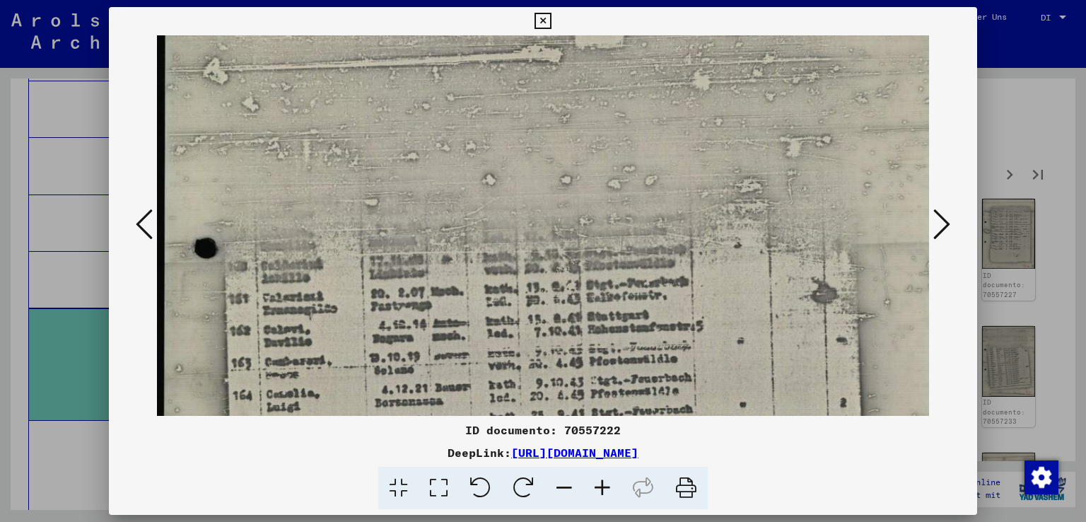
click at [596, 487] on icon at bounding box center [602, 487] width 38 height 43
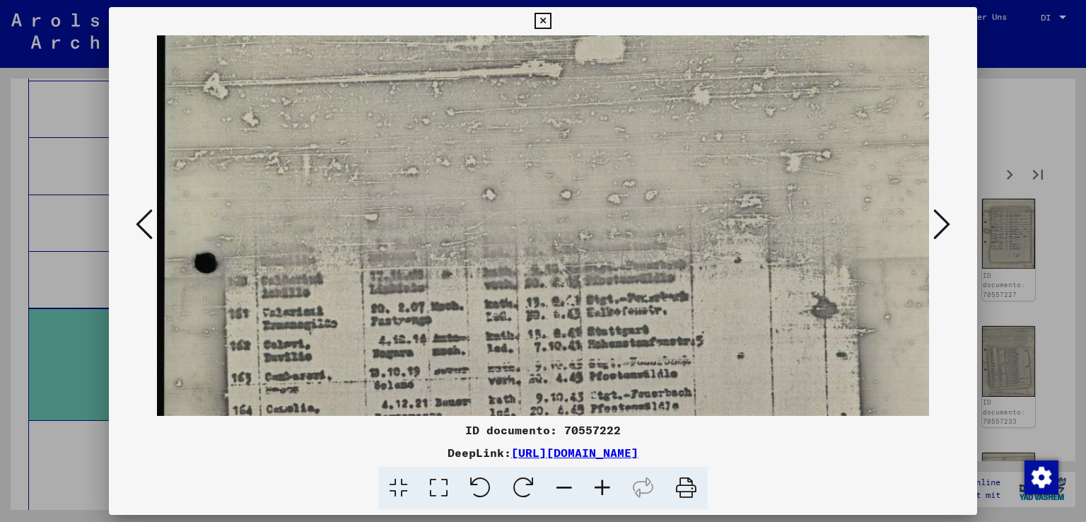
scroll to position [129, 0]
drag, startPoint x: 379, startPoint y: 331, endPoint x: 421, endPoint y: 351, distance: 46.8
click at [421, 351] on img at bounding box center [568, 449] width 823 height 1087
click at [599, 481] on icon at bounding box center [602, 487] width 38 height 43
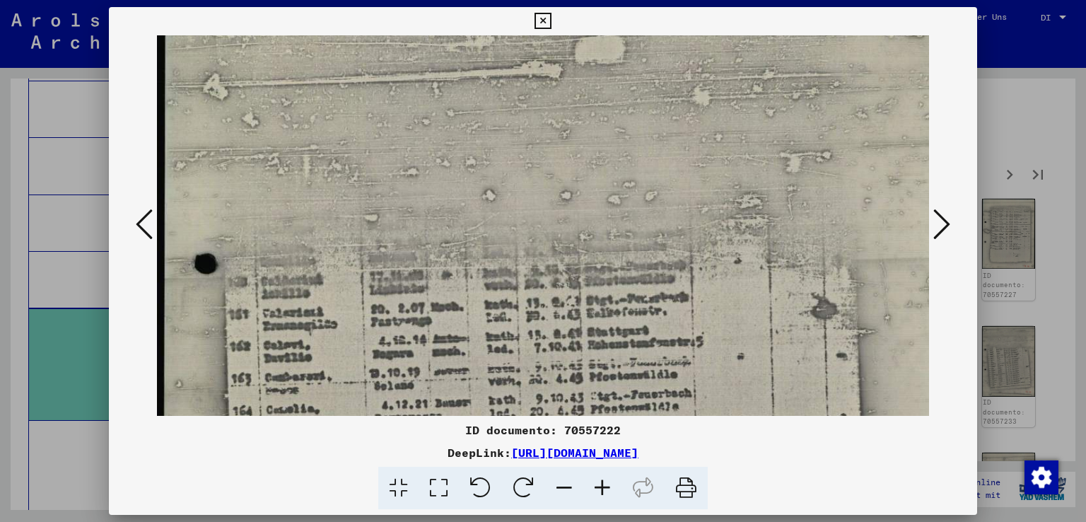
click at [599, 481] on icon at bounding box center [602, 487] width 38 height 43
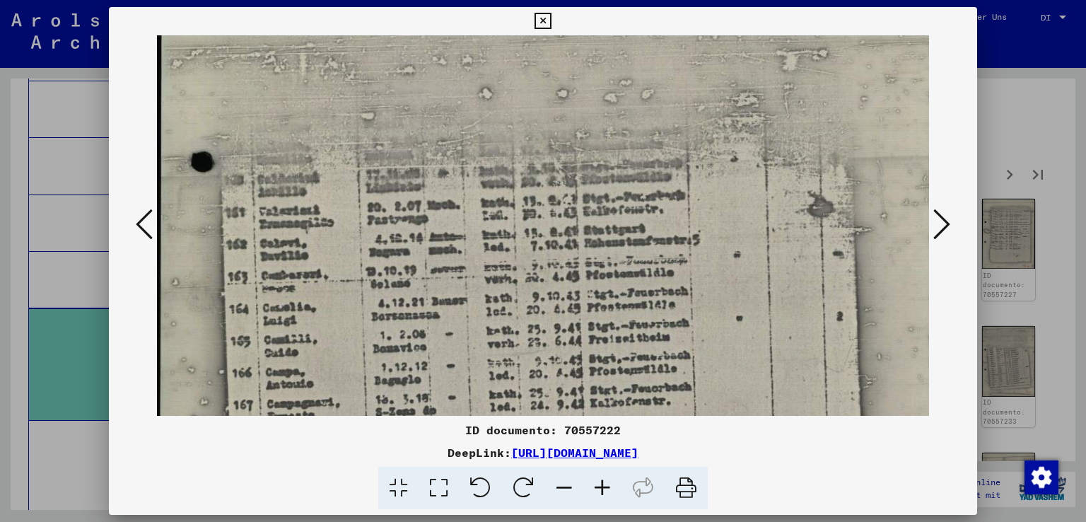
scroll to position [232, 4]
drag, startPoint x: 425, startPoint y: 342, endPoint x: 420, endPoint y: 237, distance: 104.7
click at [420, 237] on img at bounding box center [564, 347] width 823 height 1087
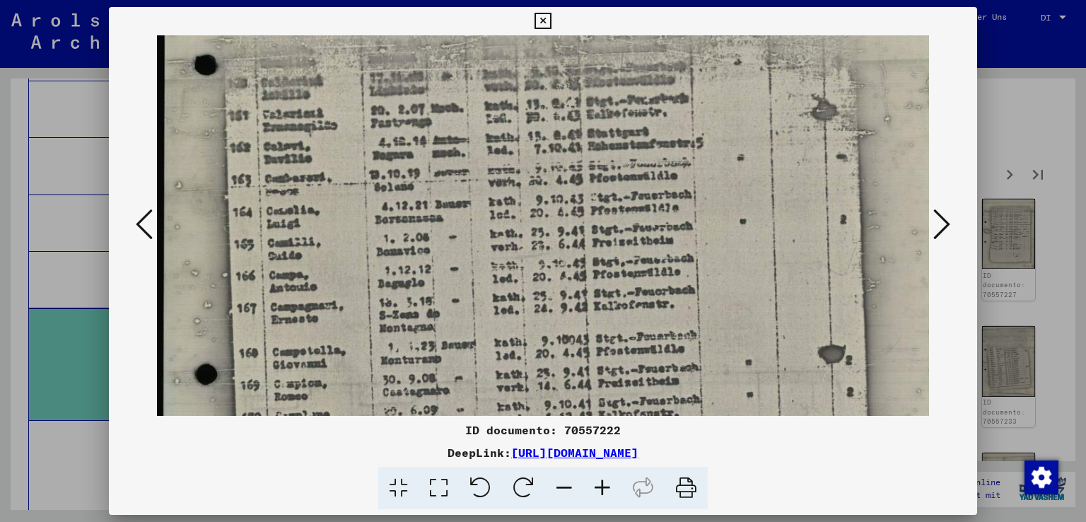
scroll to position [329, 0]
drag, startPoint x: 374, startPoint y: 274, endPoint x: 378, endPoint y: 175, distance: 99.7
click at [378, 175] on img at bounding box center [568, 250] width 823 height 1087
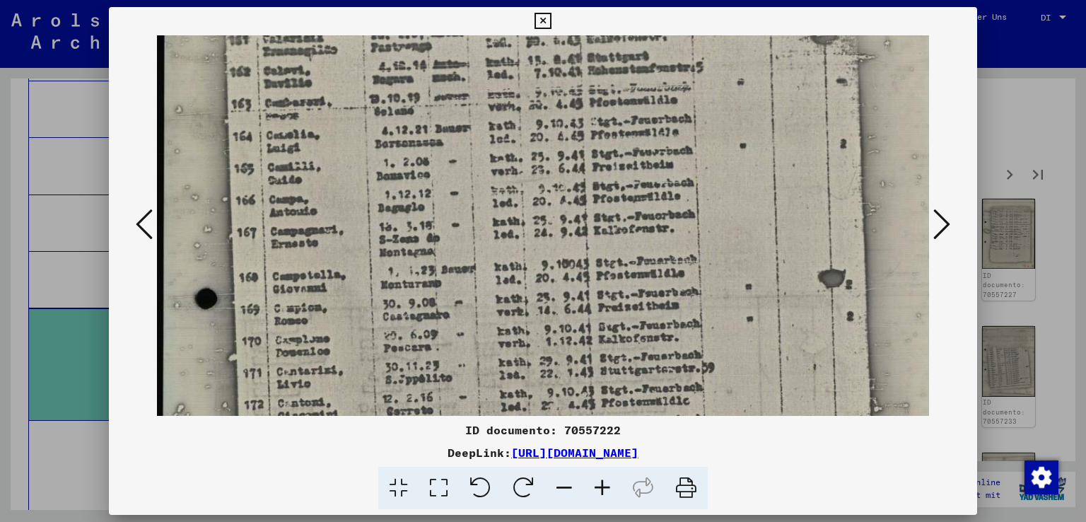
scroll to position [404, 0]
drag, startPoint x: 376, startPoint y: 327, endPoint x: 376, endPoint y: 251, distance: 75.6
click at [376, 251] on img at bounding box center [568, 174] width 823 height 1087
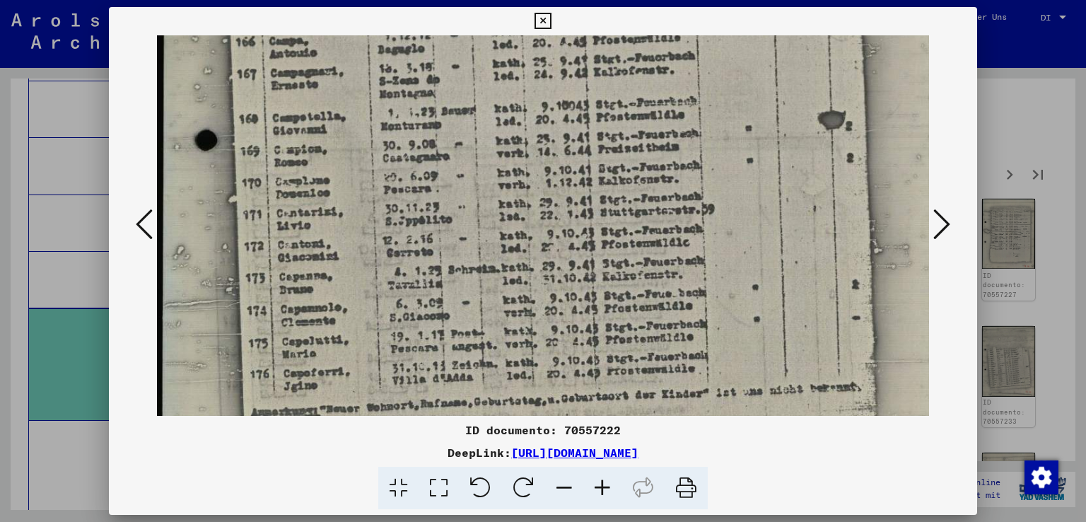
scroll to position [565, 0]
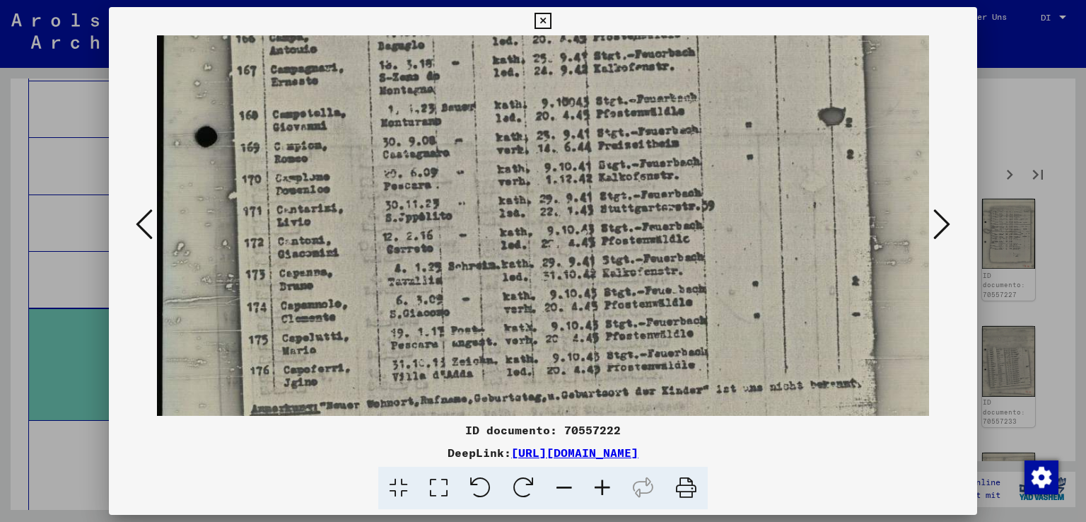
drag, startPoint x: 359, startPoint y: 334, endPoint x: 384, endPoint y: 173, distance: 162.3
click at [384, 173] on img at bounding box center [568, 13] width 823 height 1087
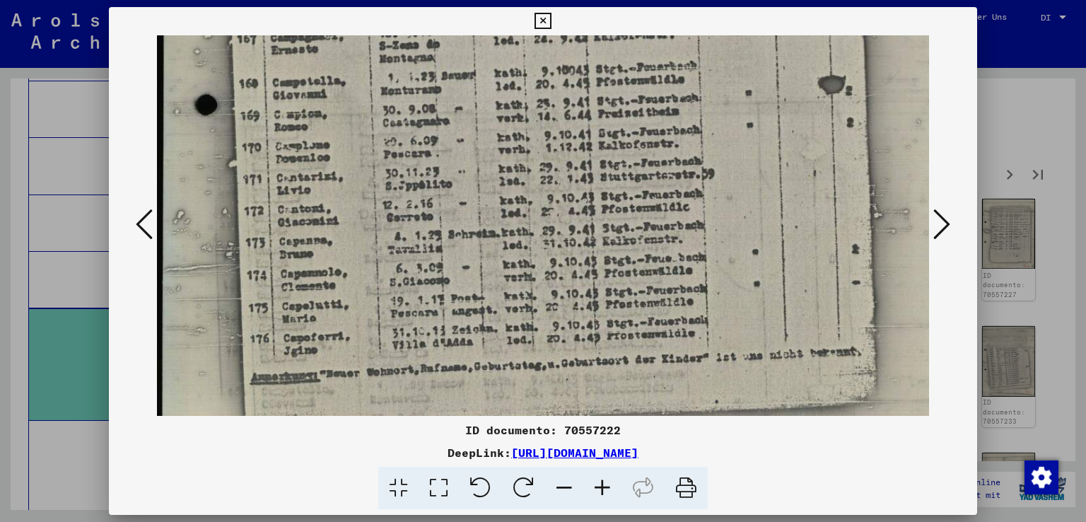
scroll to position [596, 0]
drag, startPoint x: 422, startPoint y: 340, endPoint x: 423, endPoint y: 309, distance: 31.1
click at [941, 216] on icon at bounding box center [941, 224] width 17 height 34
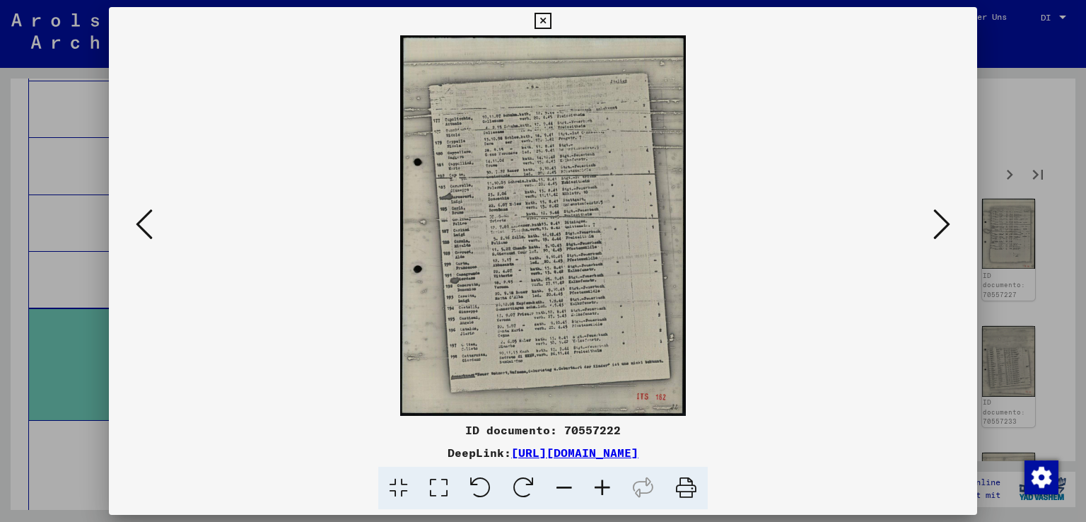
scroll to position [0, 0]
click at [606, 484] on icon at bounding box center [602, 487] width 38 height 43
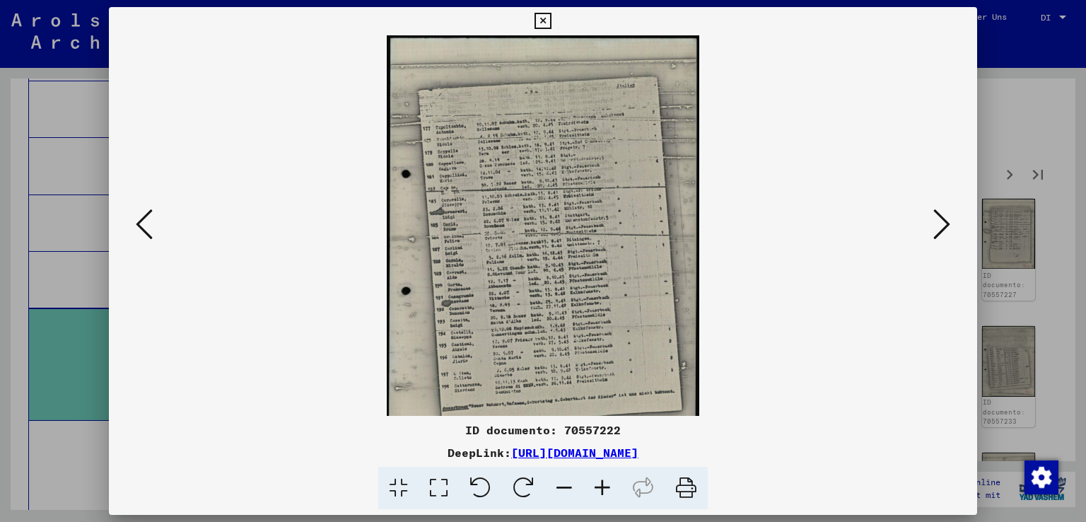
click at [606, 484] on icon at bounding box center [602, 487] width 38 height 43
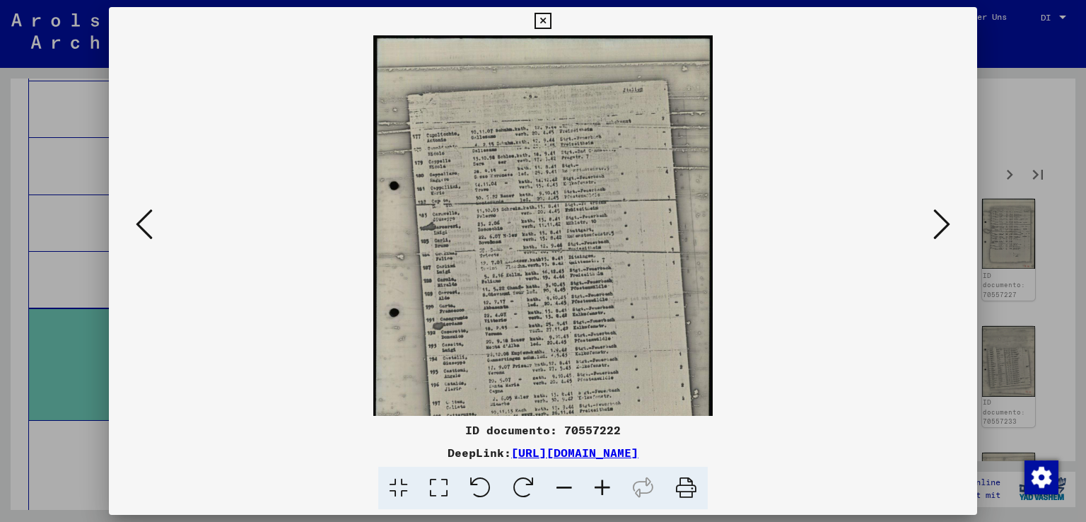
click at [606, 484] on icon at bounding box center [602, 487] width 38 height 43
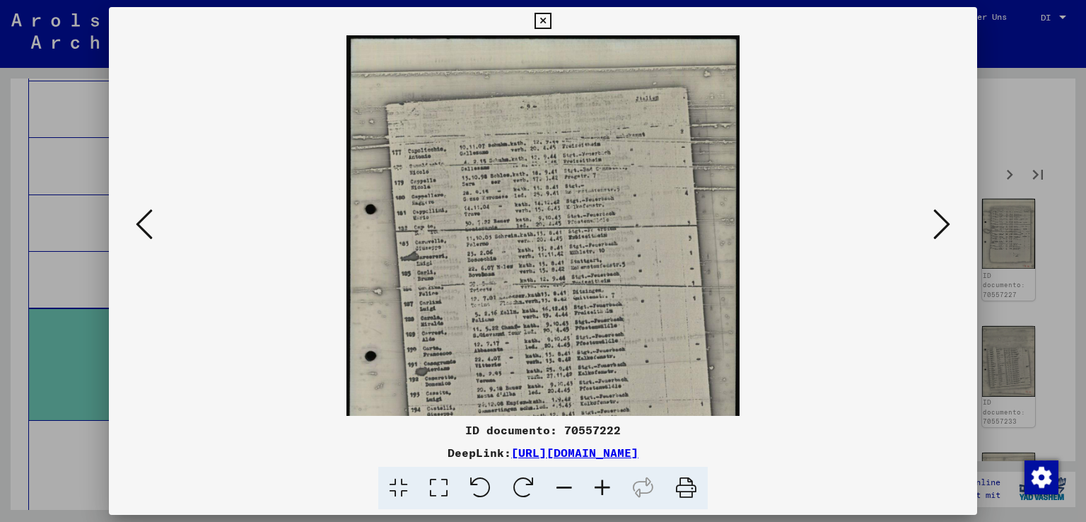
click at [606, 484] on icon at bounding box center [602, 487] width 38 height 43
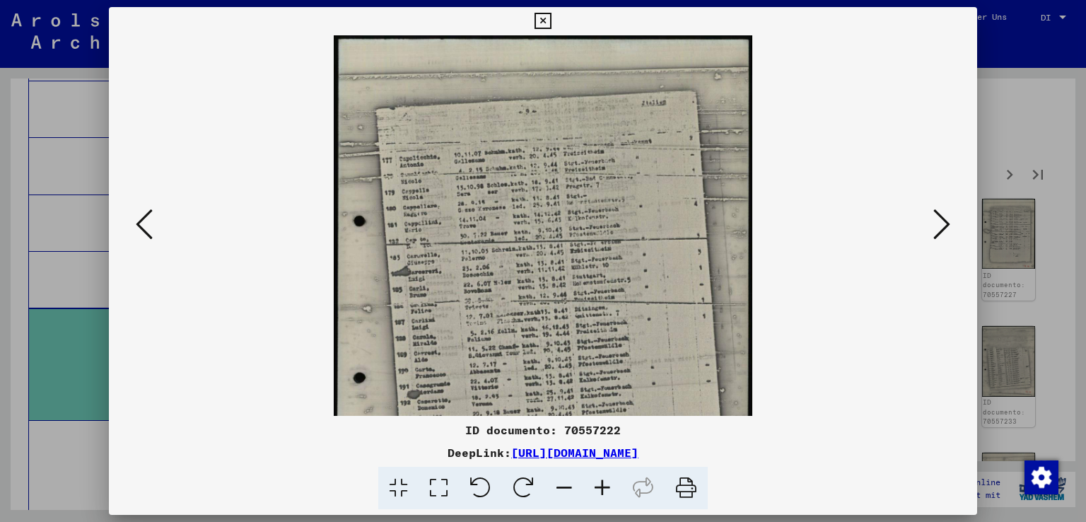
click at [606, 484] on icon at bounding box center [602, 487] width 38 height 43
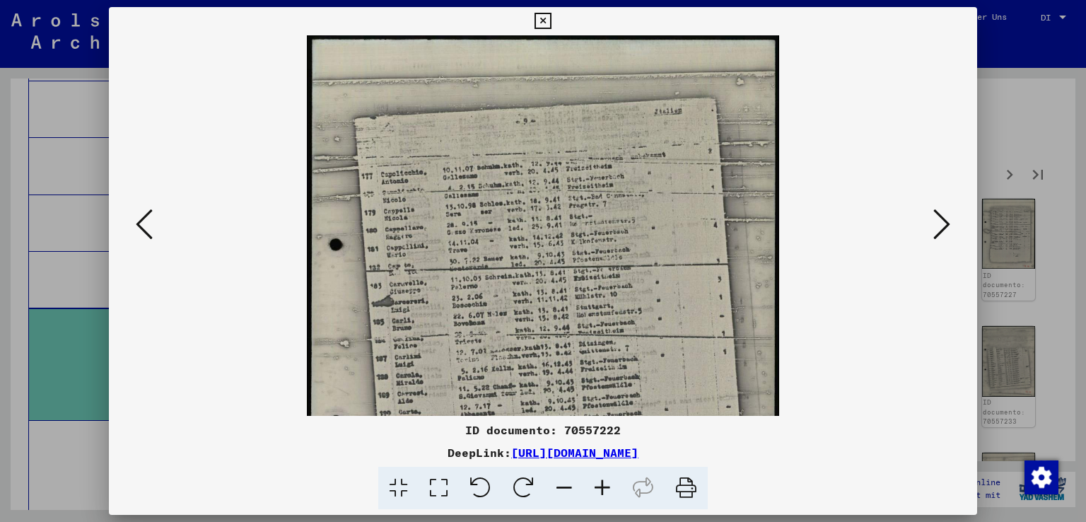
click at [606, 484] on icon at bounding box center [602, 487] width 38 height 43
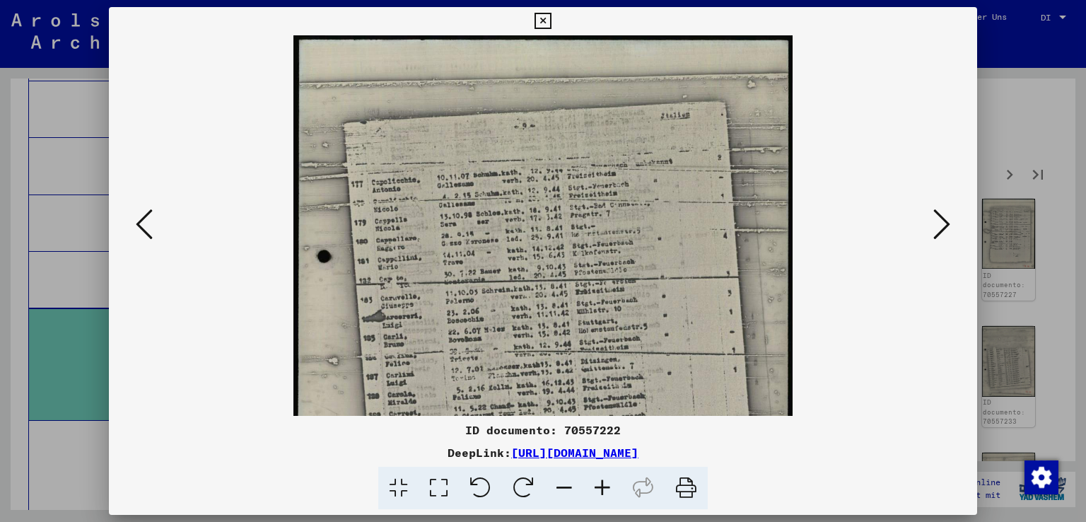
click at [606, 484] on icon at bounding box center [602, 487] width 38 height 43
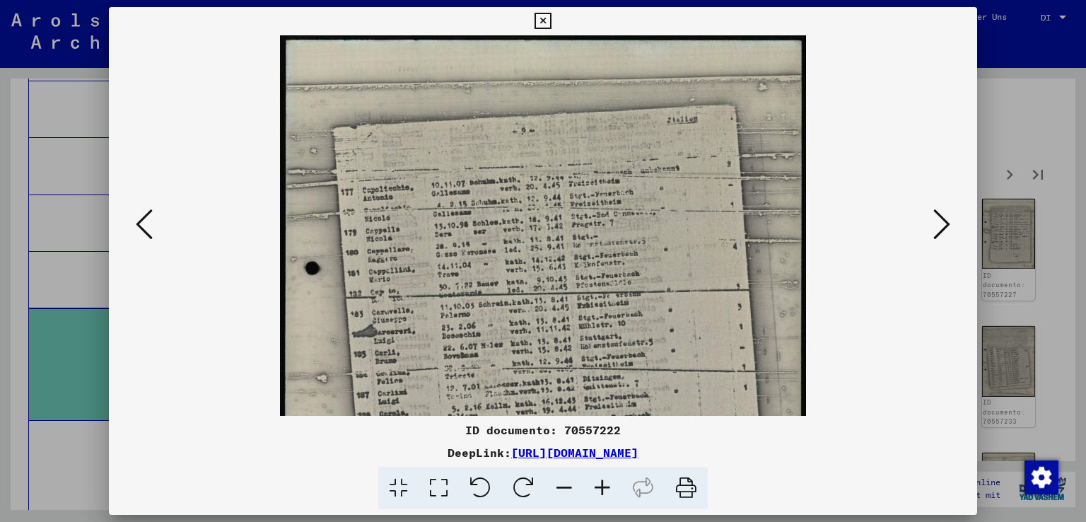
click at [606, 484] on icon at bounding box center [602, 487] width 38 height 43
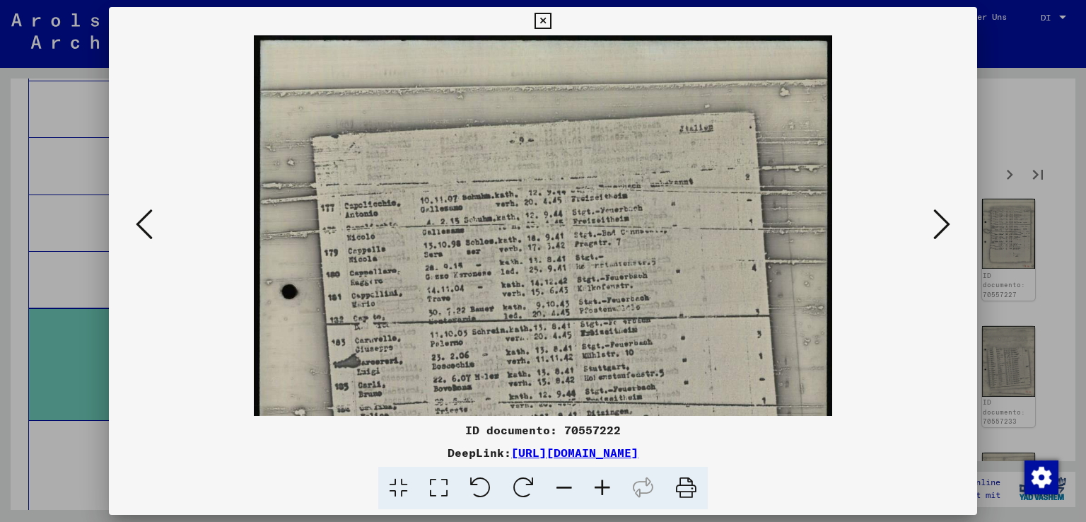
click at [606, 484] on icon at bounding box center [602, 487] width 38 height 43
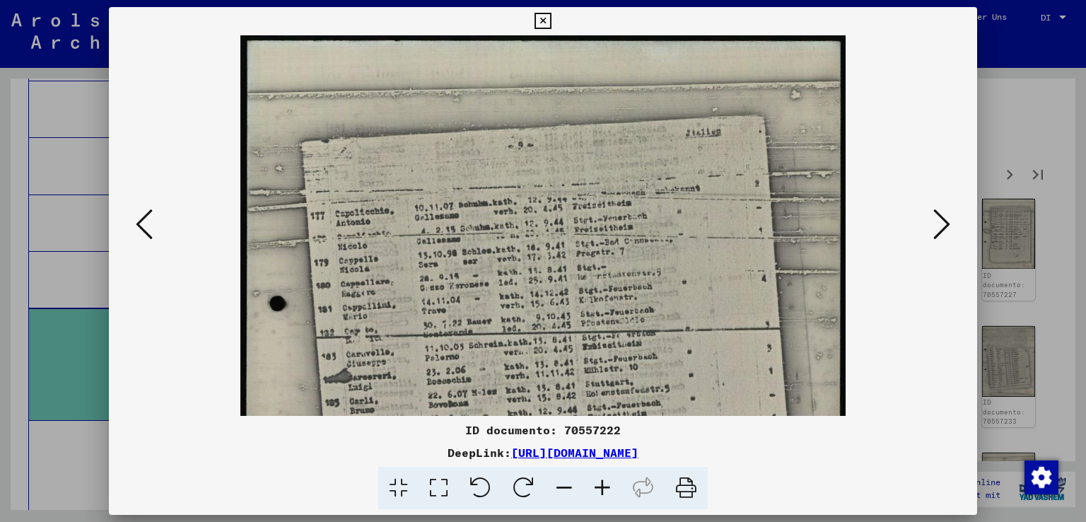
click at [606, 484] on icon at bounding box center [602, 487] width 38 height 43
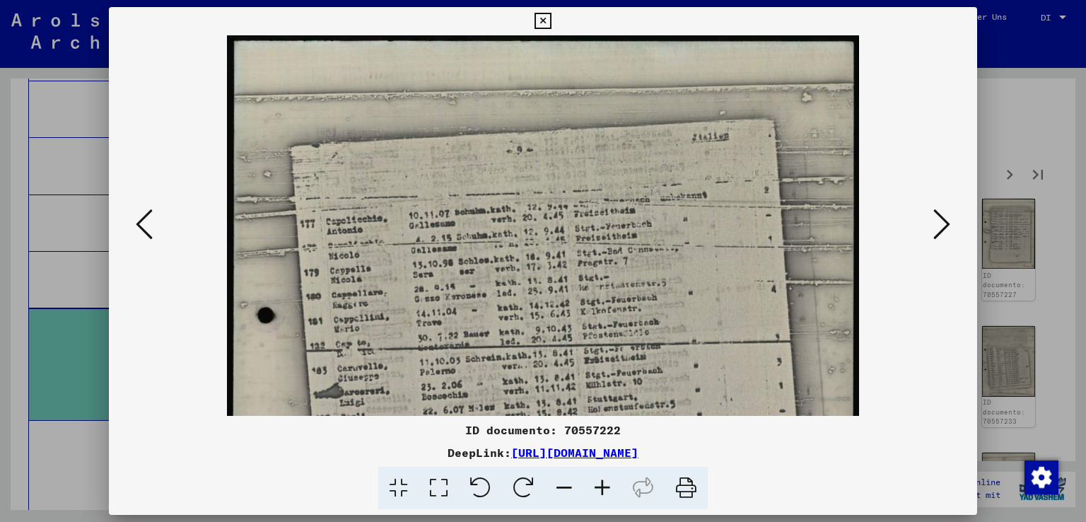
click at [606, 484] on icon at bounding box center [602, 487] width 38 height 43
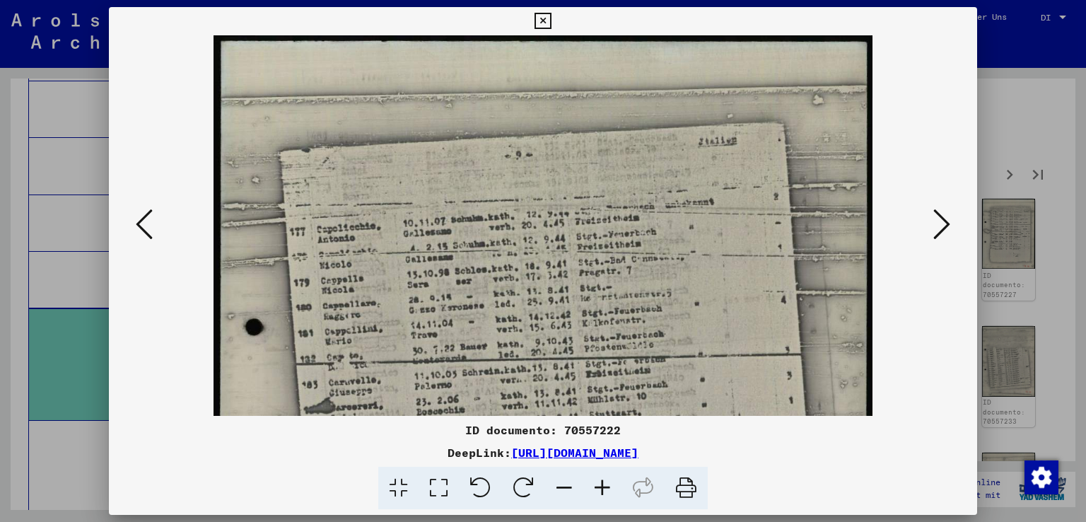
click at [606, 484] on icon at bounding box center [602, 487] width 38 height 43
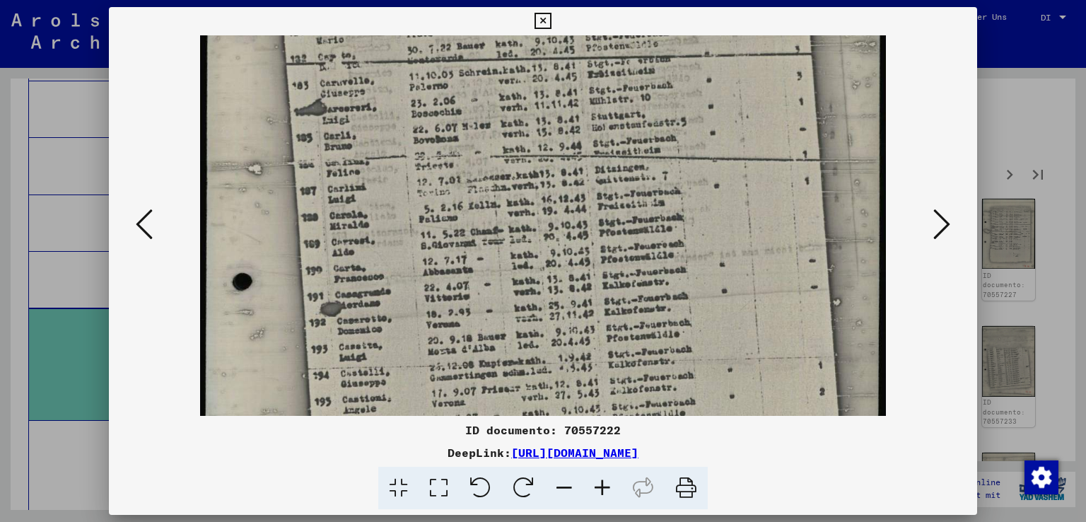
drag, startPoint x: 632, startPoint y: 329, endPoint x: 654, endPoint y: 33, distance: 296.9
click at [654, 33] on div "ID documento: 70557222 DeepLink: [URL][DOMAIN_NAME]" at bounding box center [543, 258] width 869 height 502
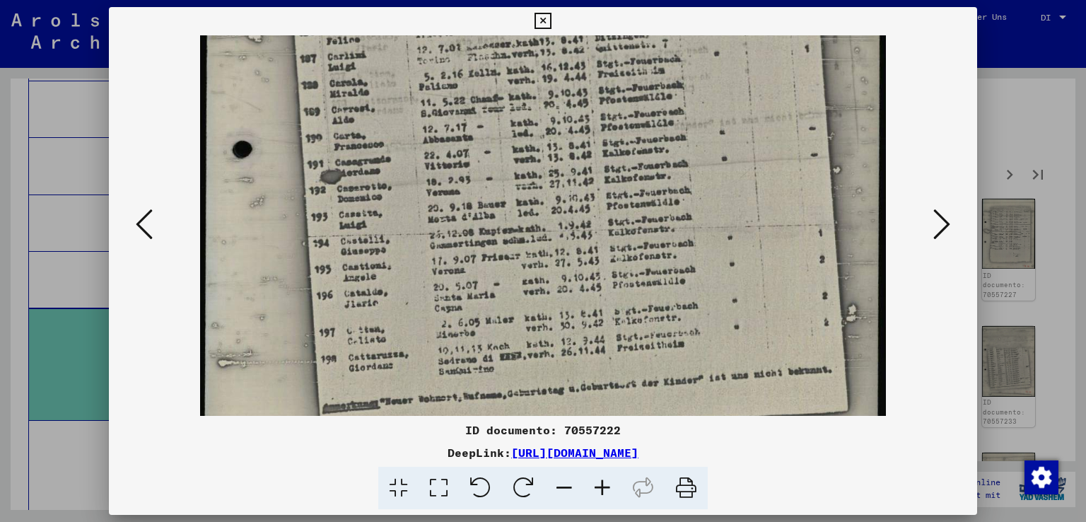
scroll to position [447, 0]
drag, startPoint x: 678, startPoint y: 300, endPoint x: 680, endPoint y: 170, distance: 130.0
click at [680, 170] on img at bounding box center [542, 44] width 685 height 910
click at [944, 217] on icon at bounding box center [941, 224] width 17 height 34
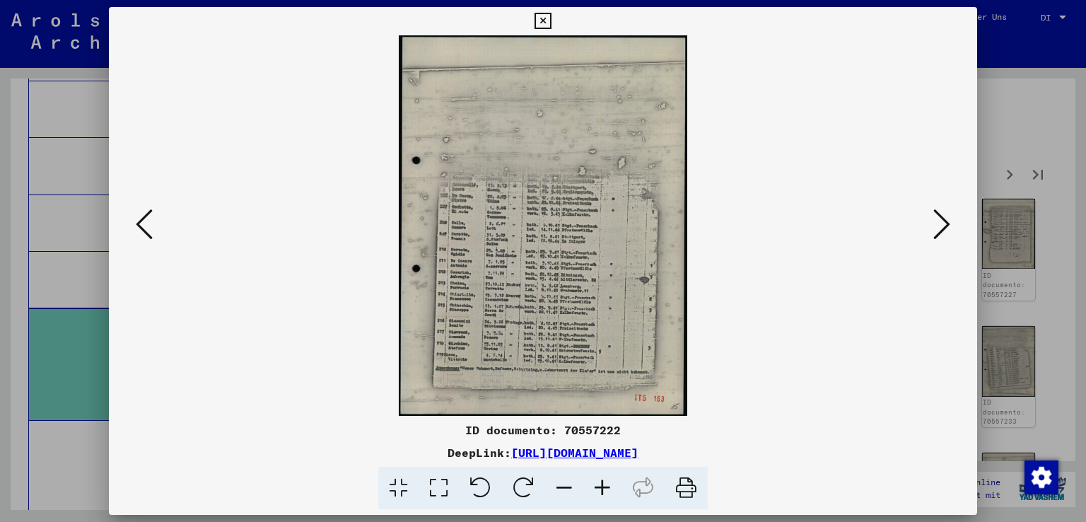
scroll to position [0, 0]
click at [599, 484] on icon at bounding box center [602, 487] width 38 height 43
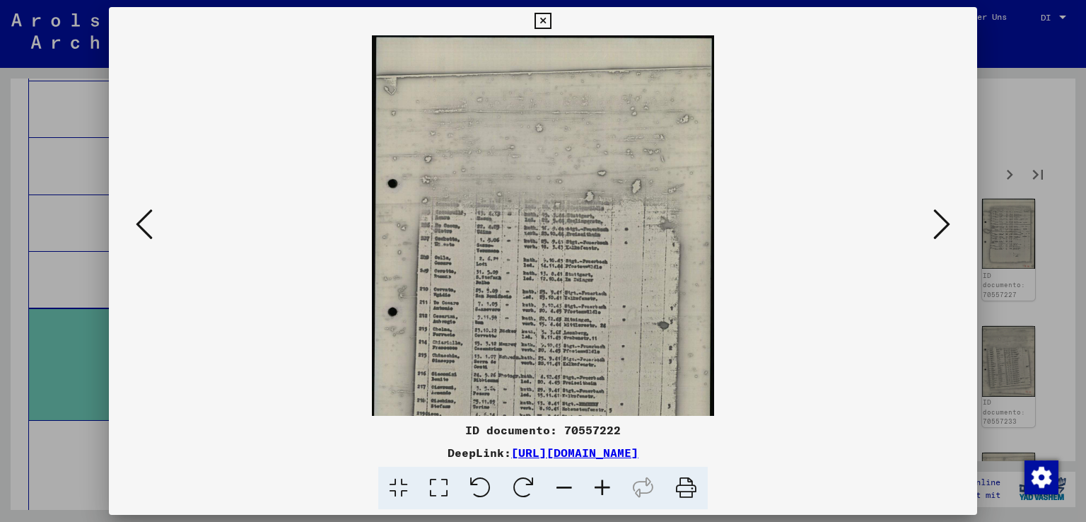
click at [599, 484] on icon at bounding box center [602, 487] width 38 height 43
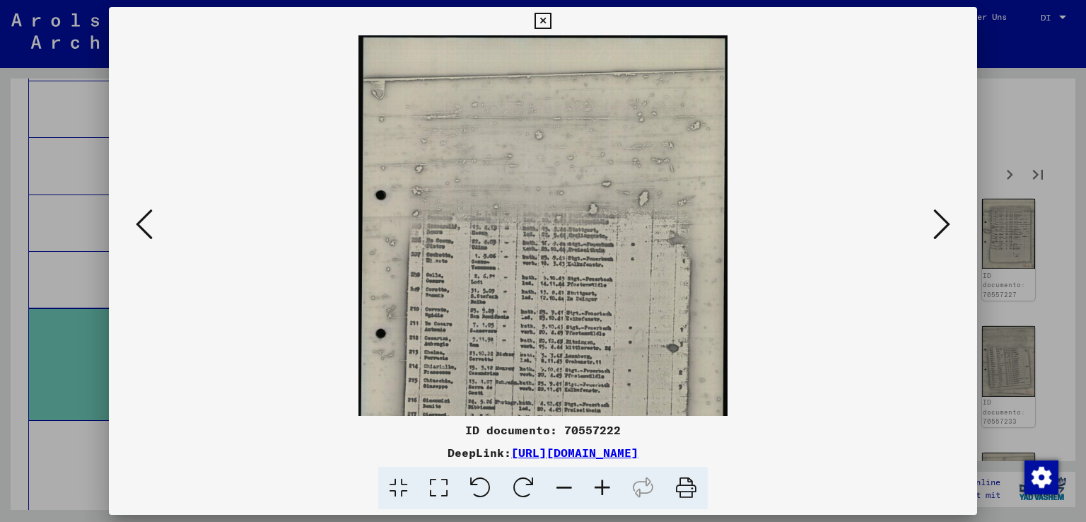
click at [599, 484] on icon at bounding box center [602, 487] width 38 height 43
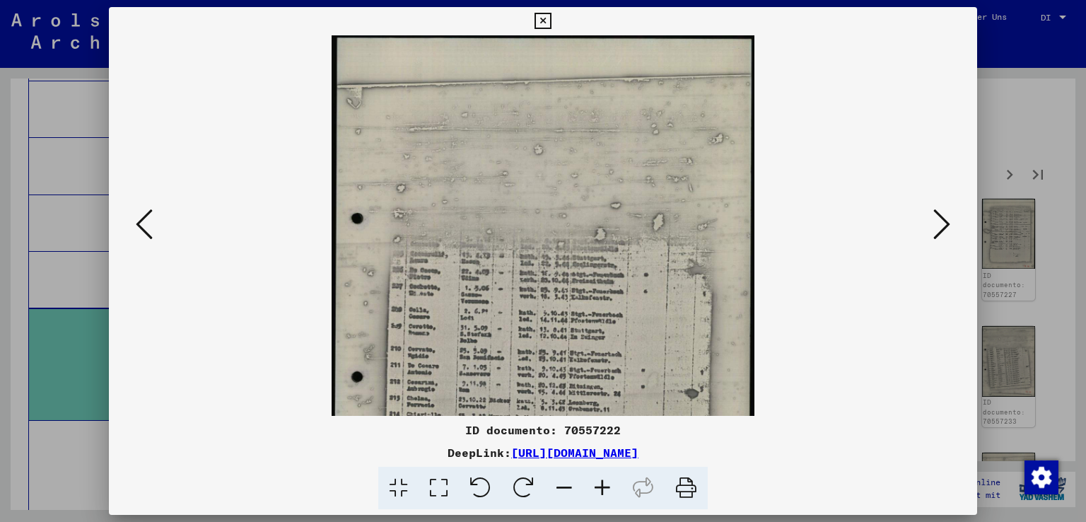
click at [599, 484] on icon at bounding box center [602, 487] width 38 height 43
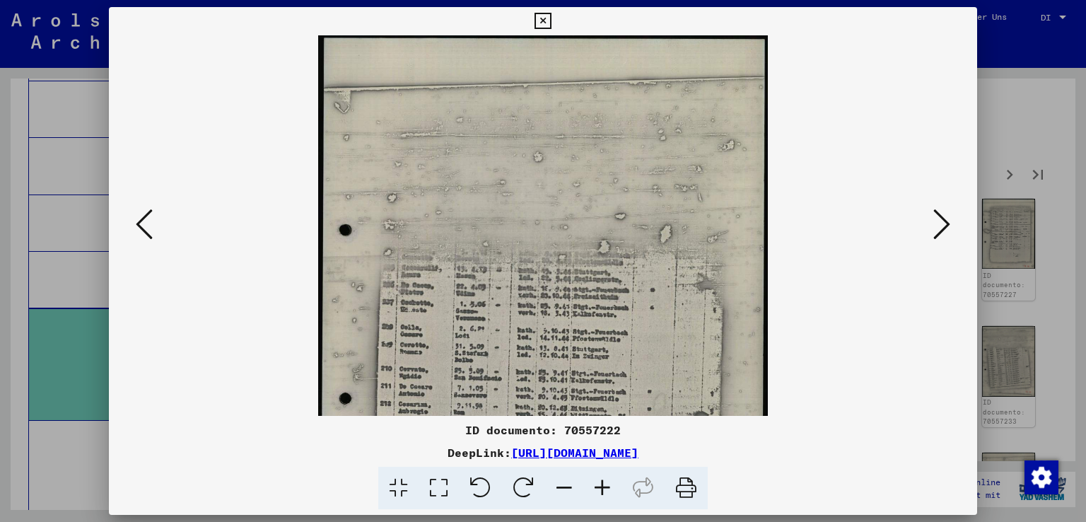
click at [599, 484] on icon at bounding box center [602, 487] width 38 height 43
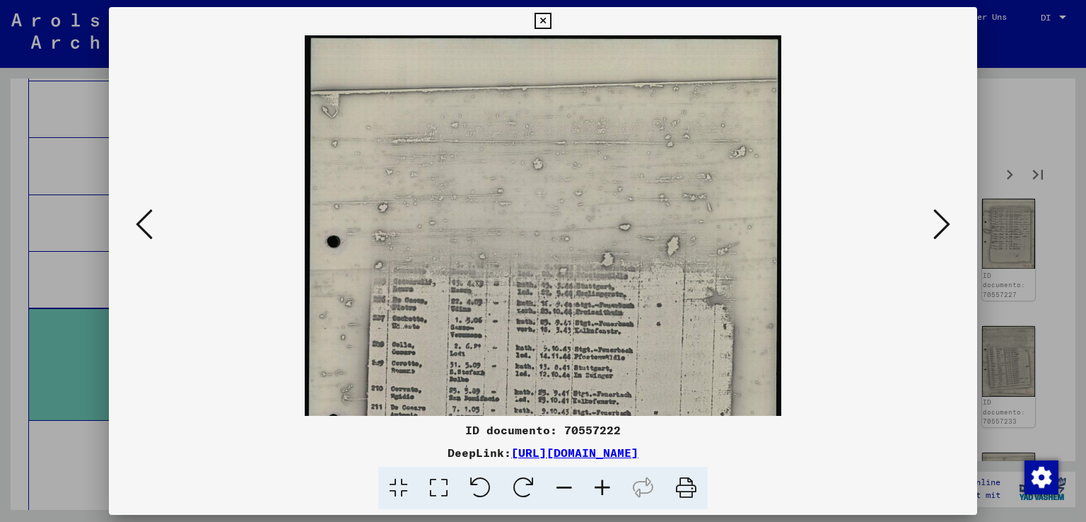
click at [599, 484] on icon at bounding box center [602, 487] width 38 height 43
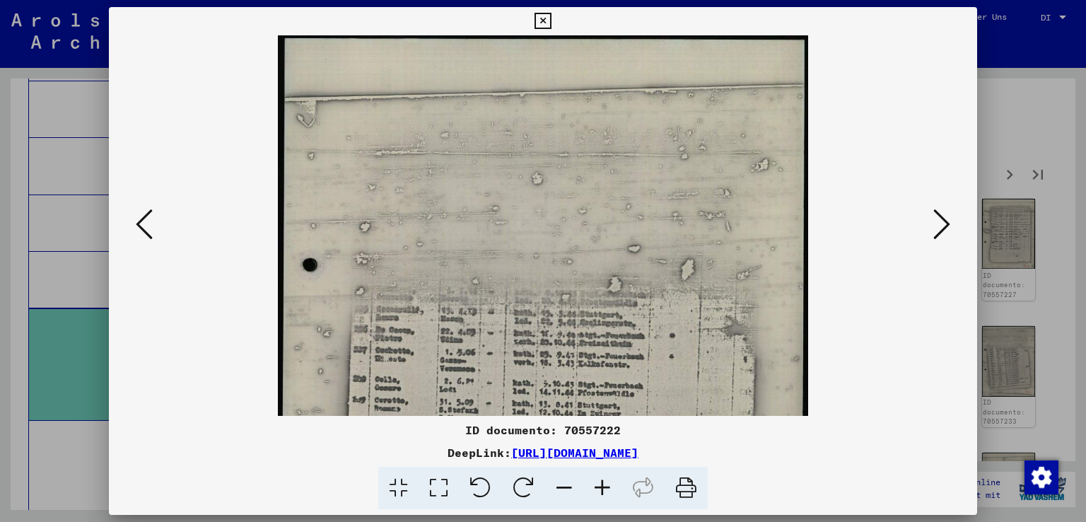
click at [599, 484] on icon at bounding box center [602, 487] width 38 height 43
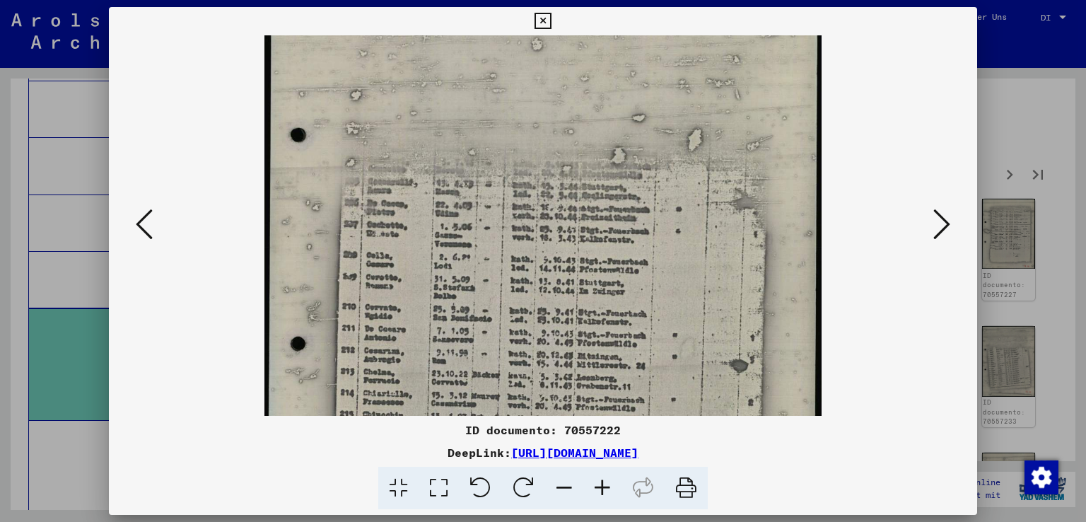
drag, startPoint x: 622, startPoint y: 365, endPoint x: 635, endPoint y: 218, distance: 147.6
click at [635, 218] on img at bounding box center [542, 261] width 557 height 734
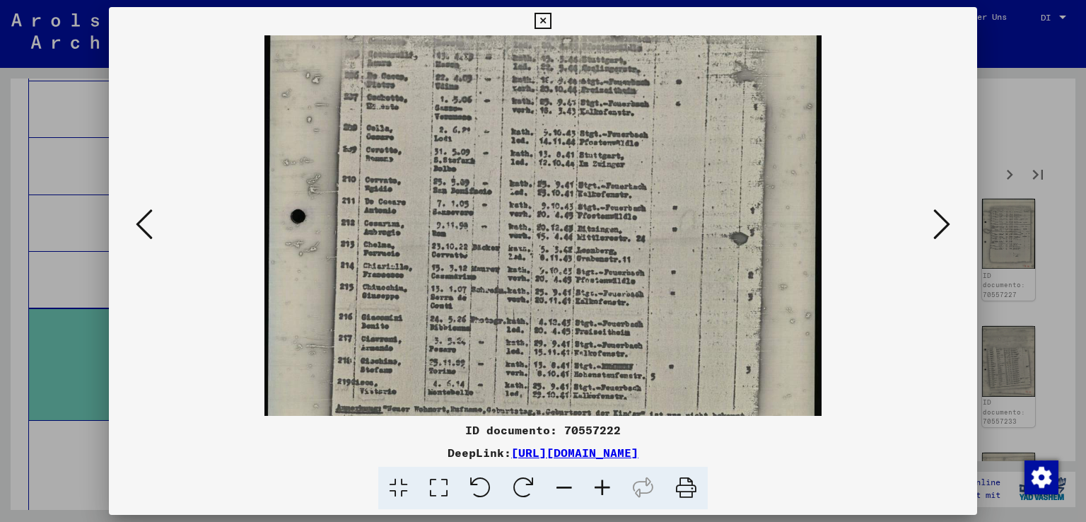
scroll to position [269, 0]
drag, startPoint x: 635, startPoint y: 360, endPoint x: 641, endPoint y: 229, distance: 131.6
click at [641, 229] on img at bounding box center [542, 133] width 557 height 734
click at [939, 213] on icon at bounding box center [941, 224] width 17 height 34
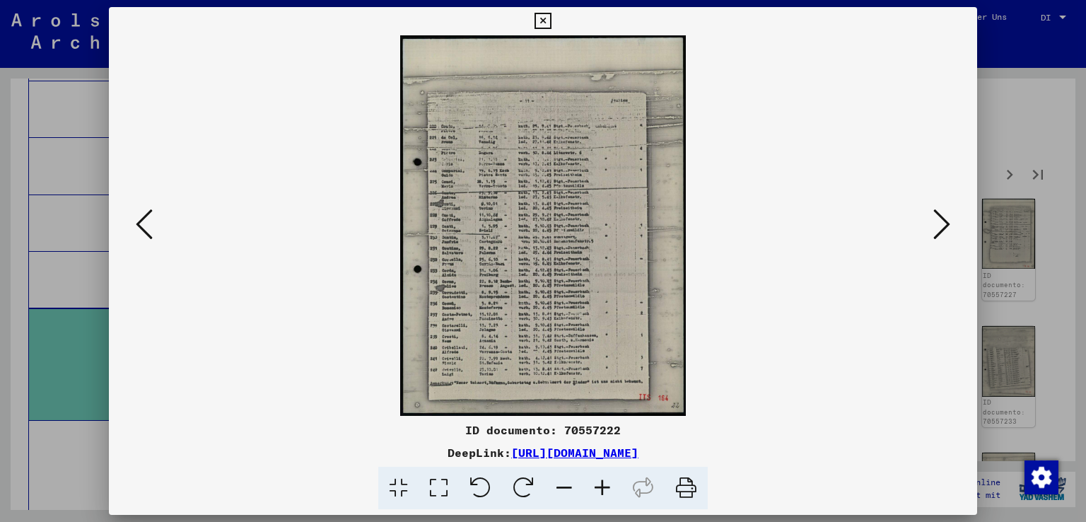
scroll to position [0, 0]
click at [605, 483] on icon at bounding box center [602, 487] width 38 height 43
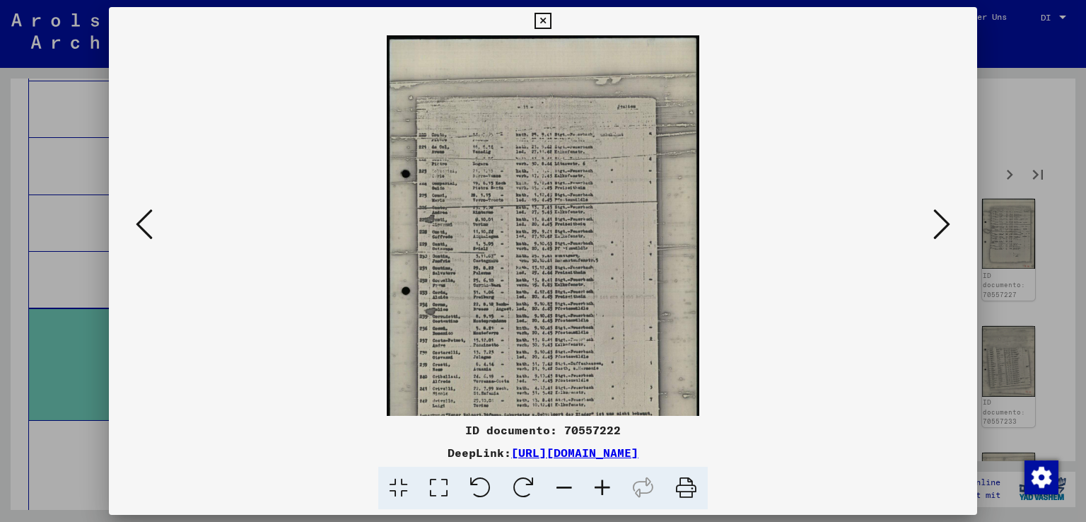
click at [605, 483] on icon at bounding box center [602, 487] width 38 height 43
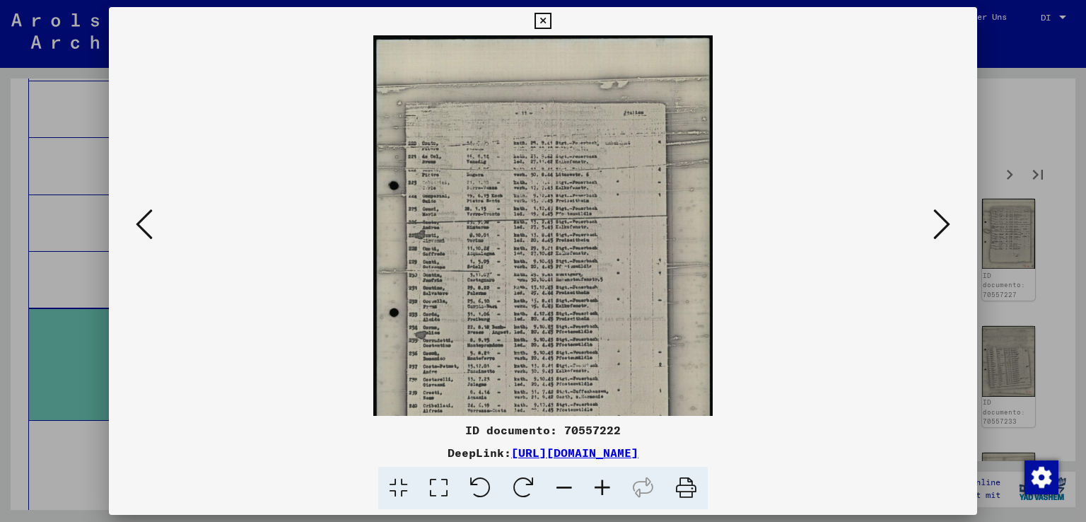
click at [605, 483] on icon at bounding box center [602, 487] width 38 height 43
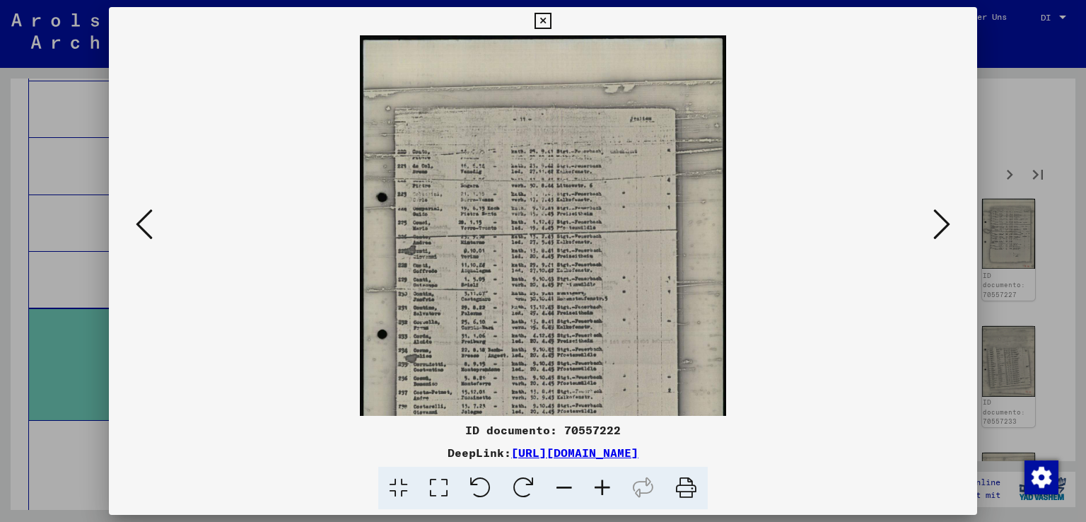
click at [605, 483] on icon at bounding box center [602, 487] width 38 height 43
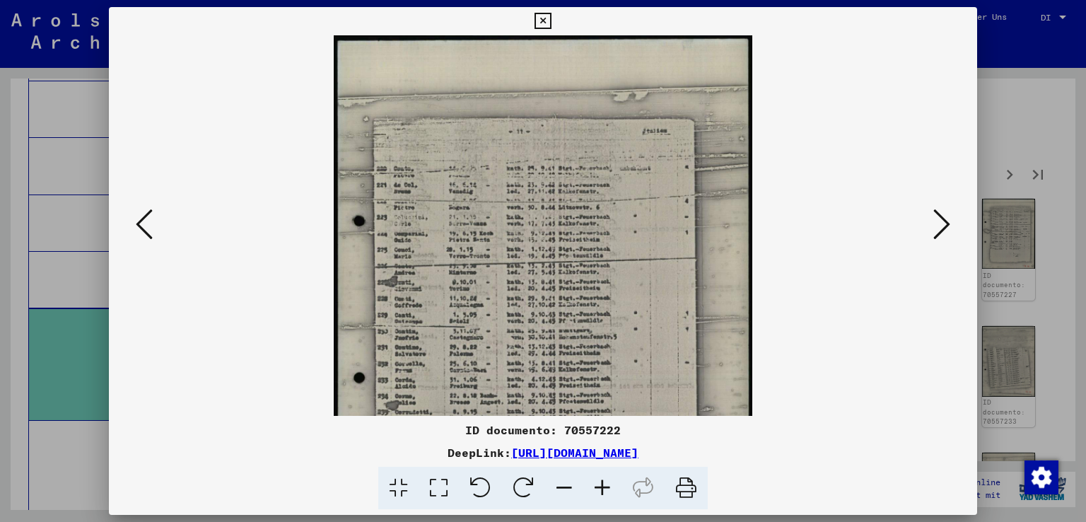
click at [605, 483] on icon at bounding box center [602, 487] width 38 height 43
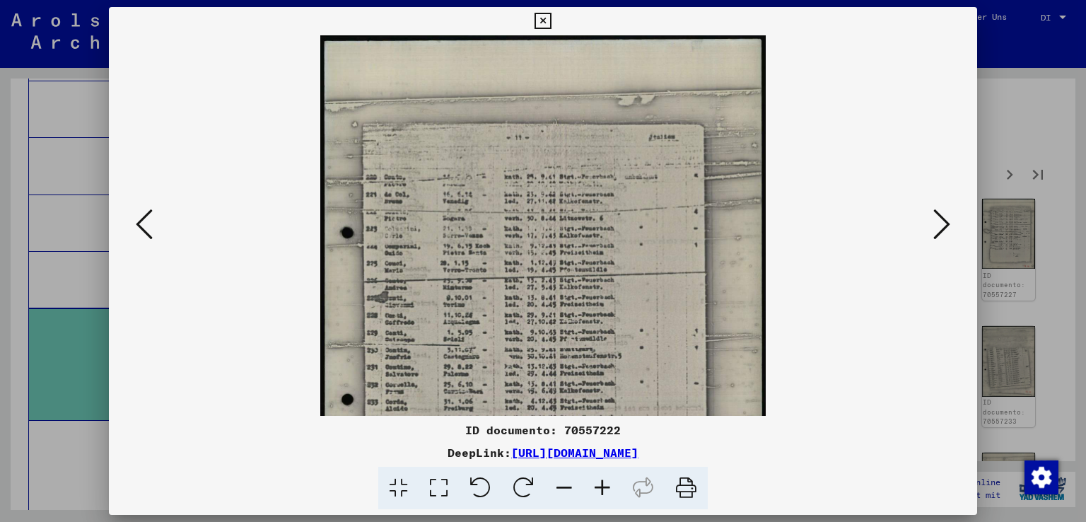
click at [605, 483] on icon at bounding box center [602, 487] width 38 height 43
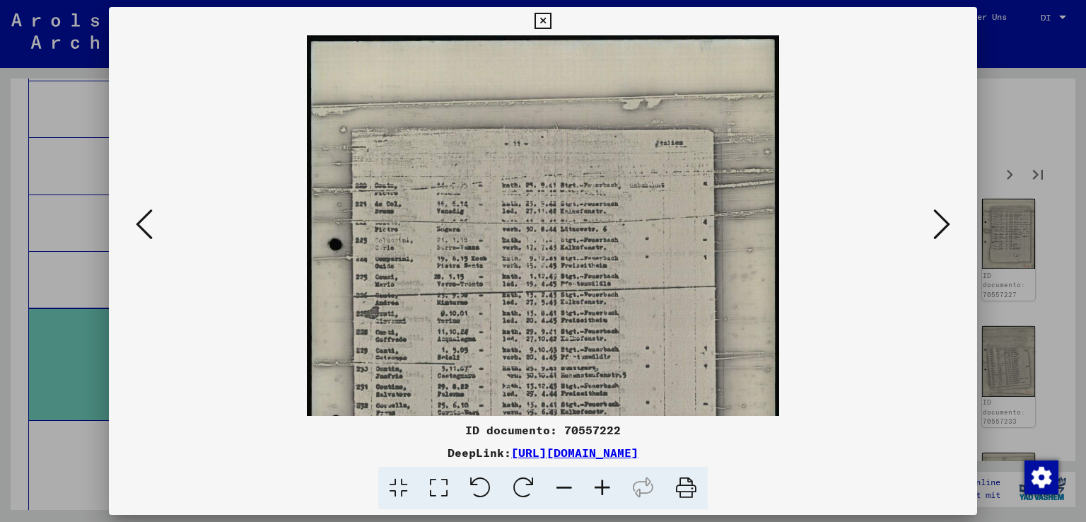
click at [605, 483] on icon at bounding box center [602, 487] width 38 height 43
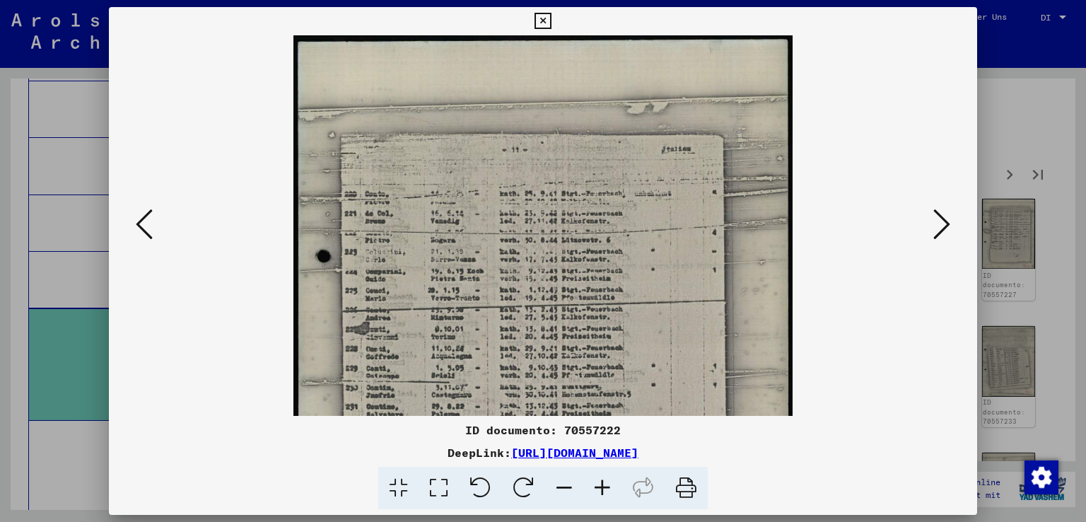
click at [605, 483] on icon at bounding box center [602, 487] width 38 height 43
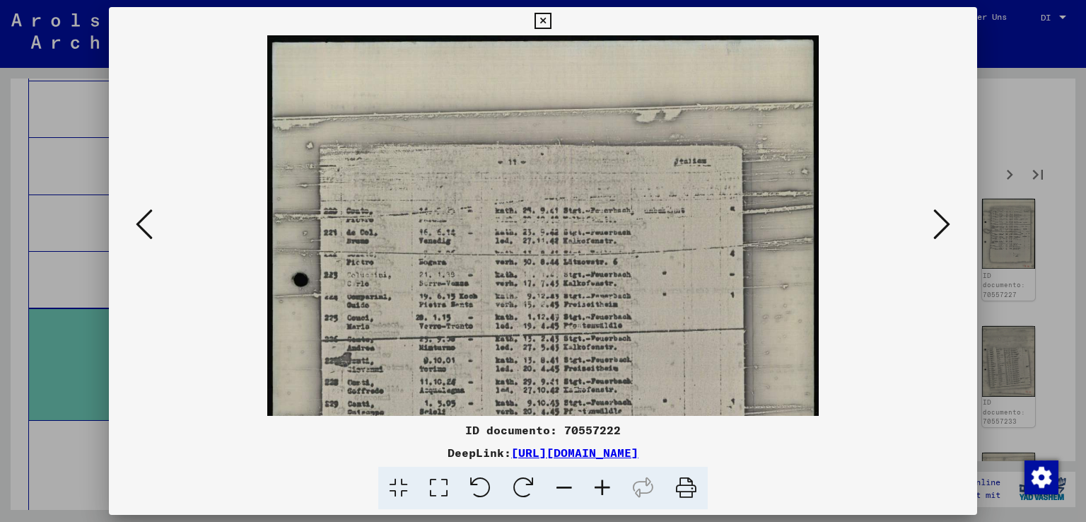
click at [605, 483] on icon at bounding box center [602, 487] width 38 height 43
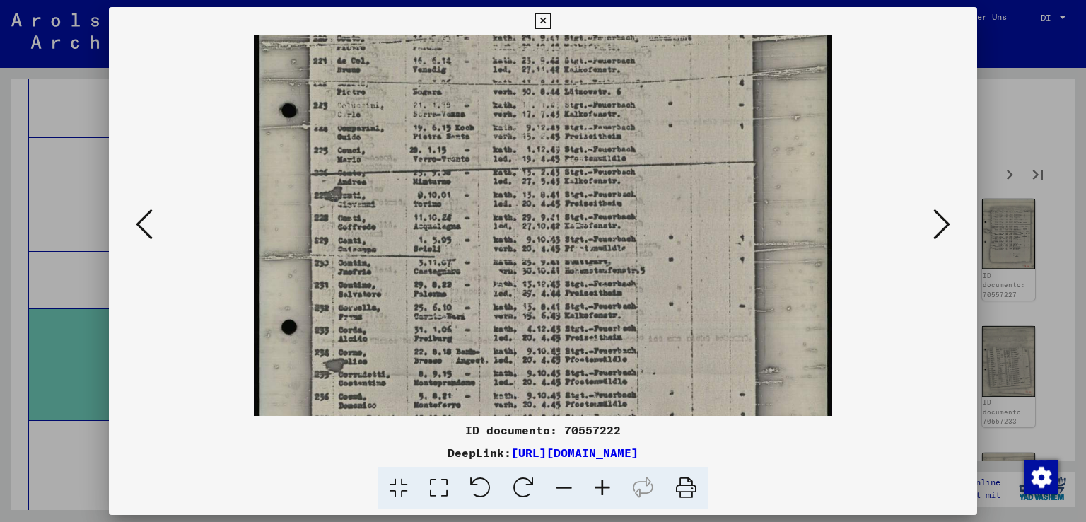
scroll to position [183, 0]
drag, startPoint x: 642, startPoint y: 329, endPoint x: 654, endPoint y: 155, distance: 173.6
click at [654, 155] on img at bounding box center [543, 236] width 579 height 769
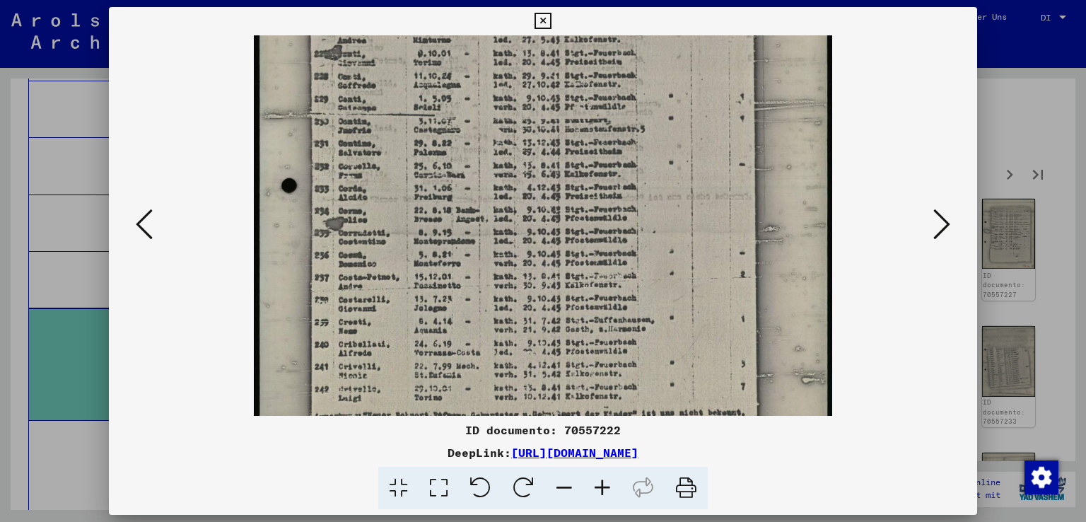
scroll to position [331, 0]
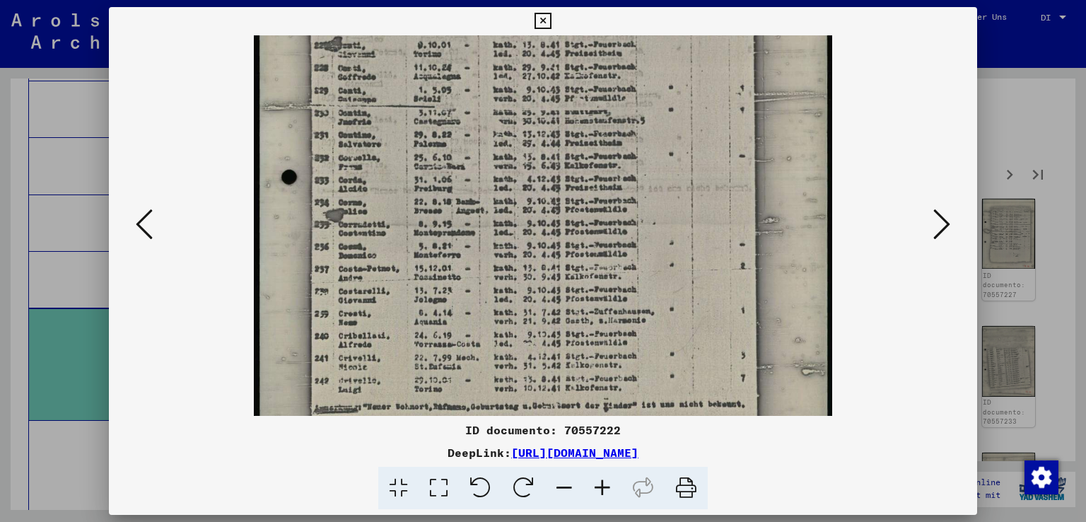
drag, startPoint x: 656, startPoint y: 306, endPoint x: 662, endPoint y: 165, distance: 141.5
click at [662, 165] on img at bounding box center [543, 89] width 579 height 769
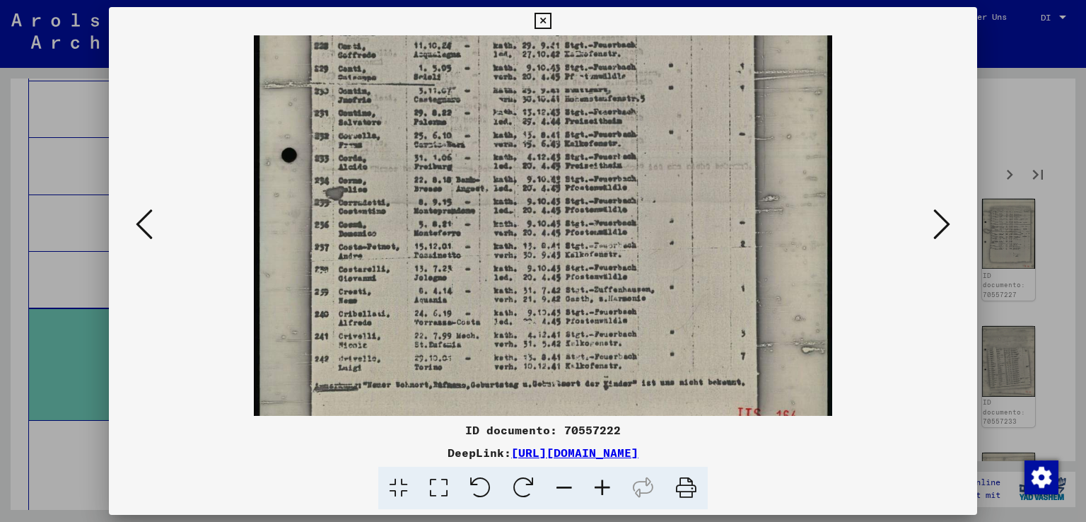
scroll to position [354, 0]
drag, startPoint x: 662, startPoint y: 302, endPoint x: 663, endPoint y: 278, distance: 23.4
click at [663, 278] on img at bounding box center [543, 65] width 579 height 769
click at [946, 219] on icon at bounding box center [941, 224] width 17 height 34
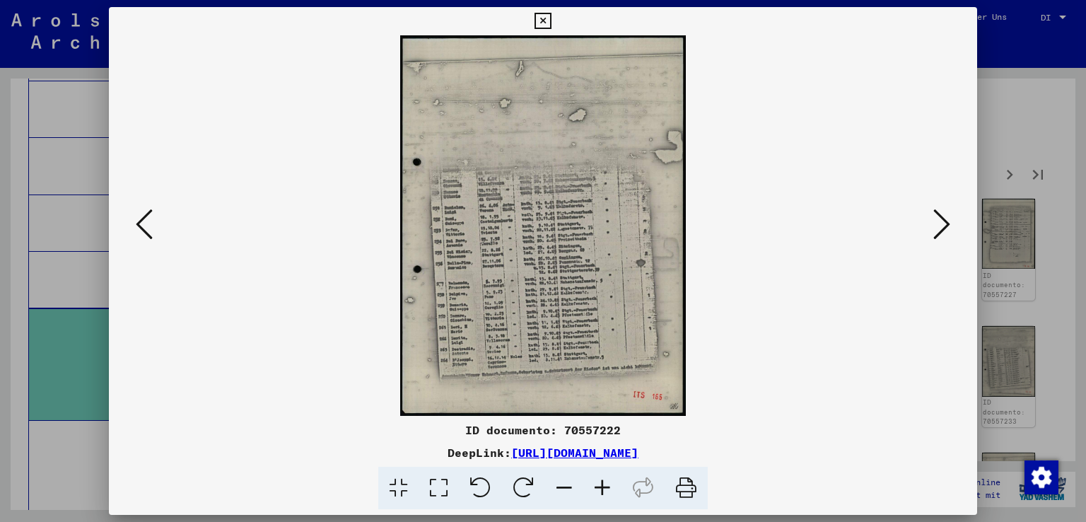
click at [607, 481] on icon at bounding box center [602, 487] width 38 height 43
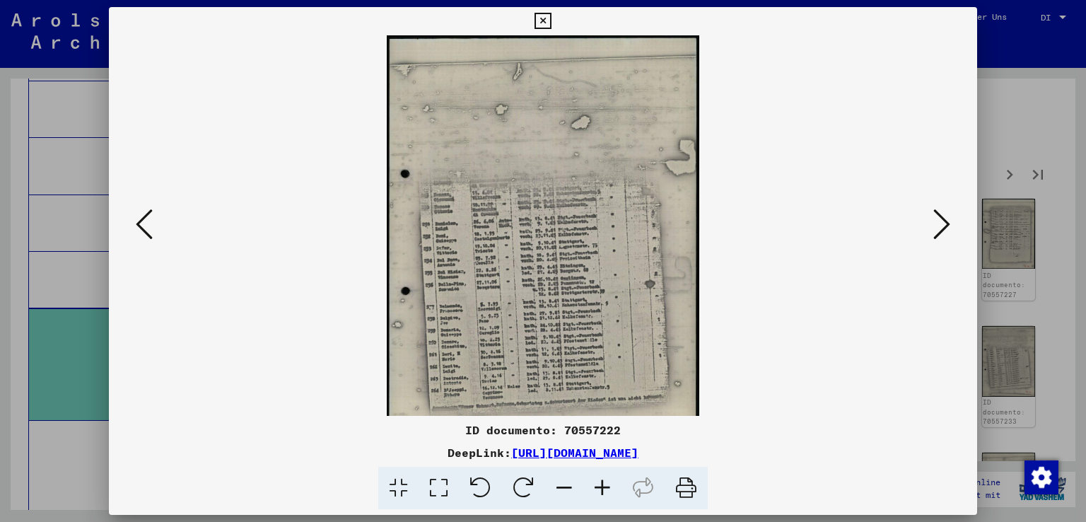
click at [607, 481] on icon at bounding box center [602, 487] width 38 height 43
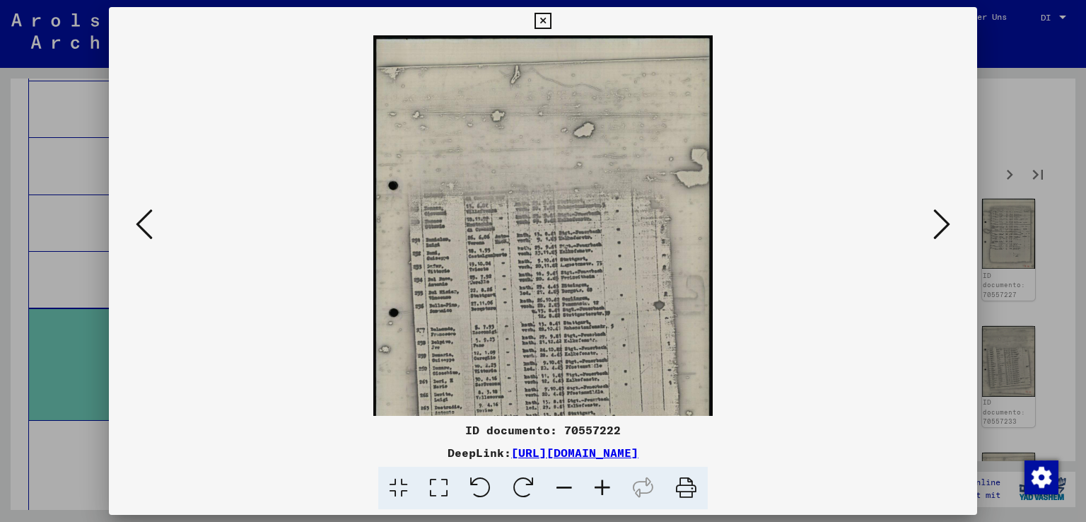
click at [607, 481] on icon at bounding box center [602, 487] width 38 height 43
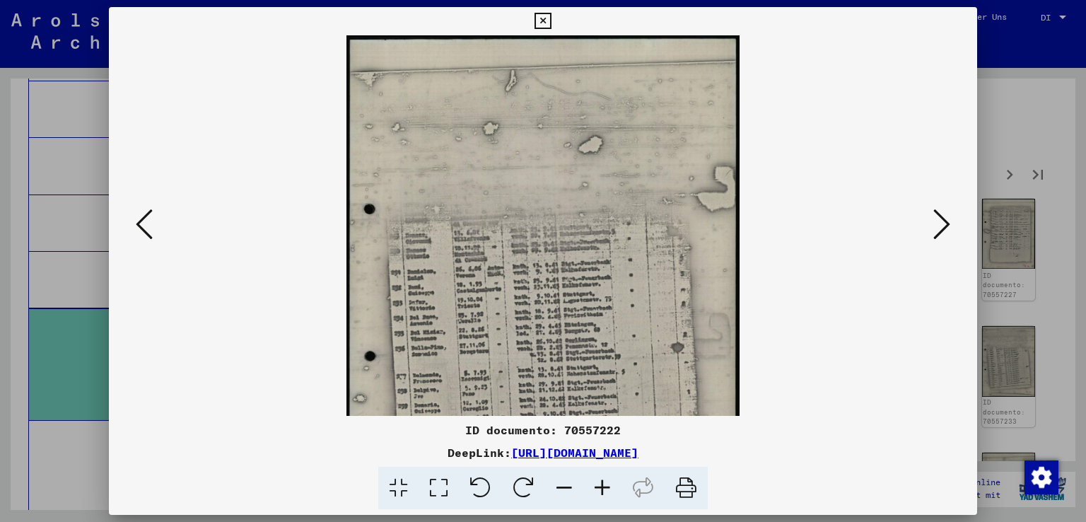
click at [607, 481] on icon at bounding box center [602, 487] width 38 height 43
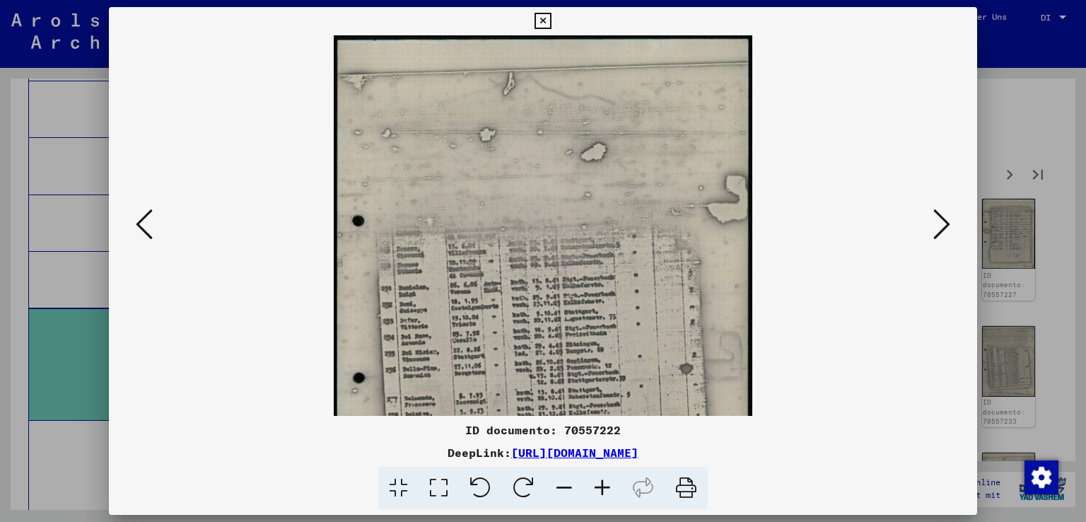
click at [607, 481] on icon at bounding box center [602, 487] width 38 height 43
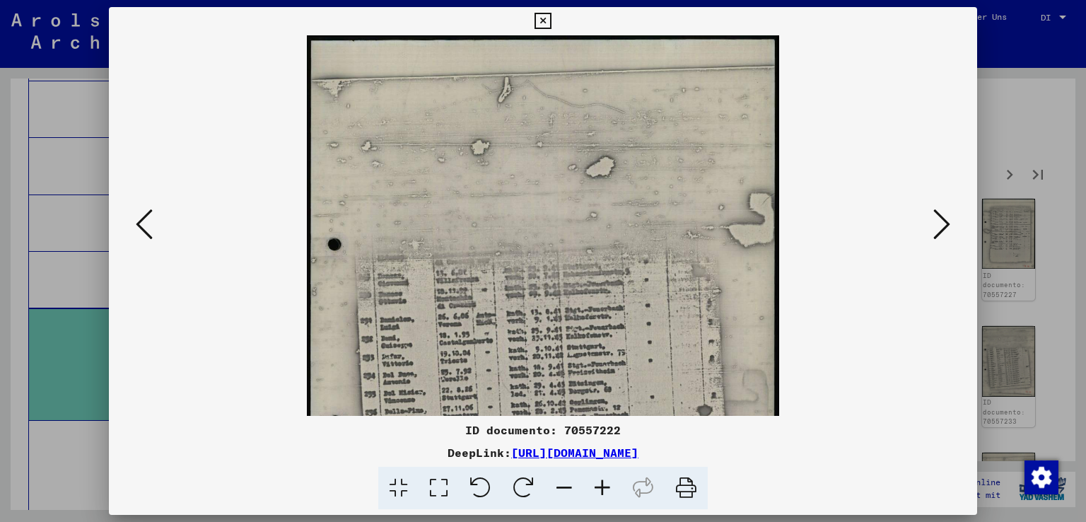
click at [607, 481] on icon at bounding box center [602, 487] width 38 height 43
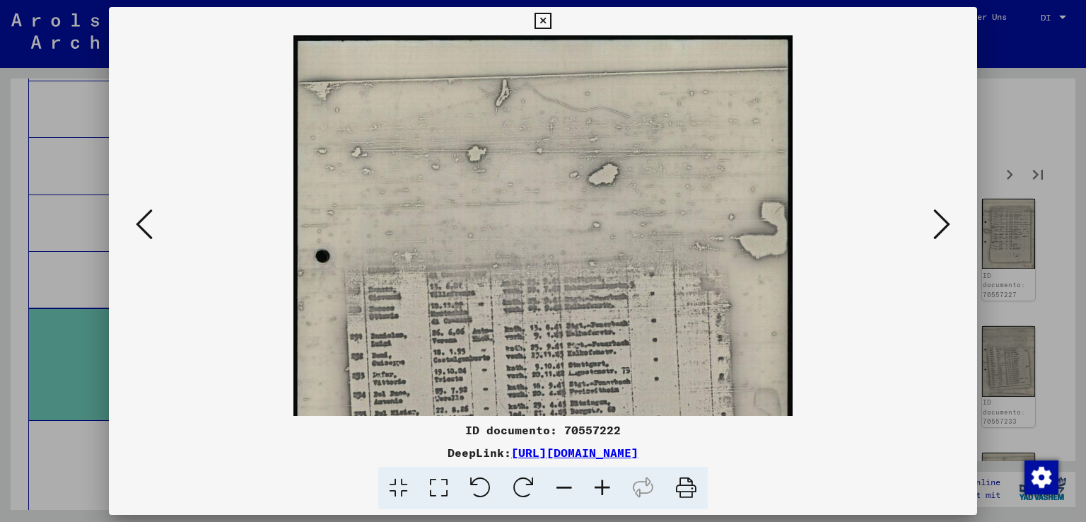
click at [607, 481] on icon at bounding box center [602, 487] width 38 height 43
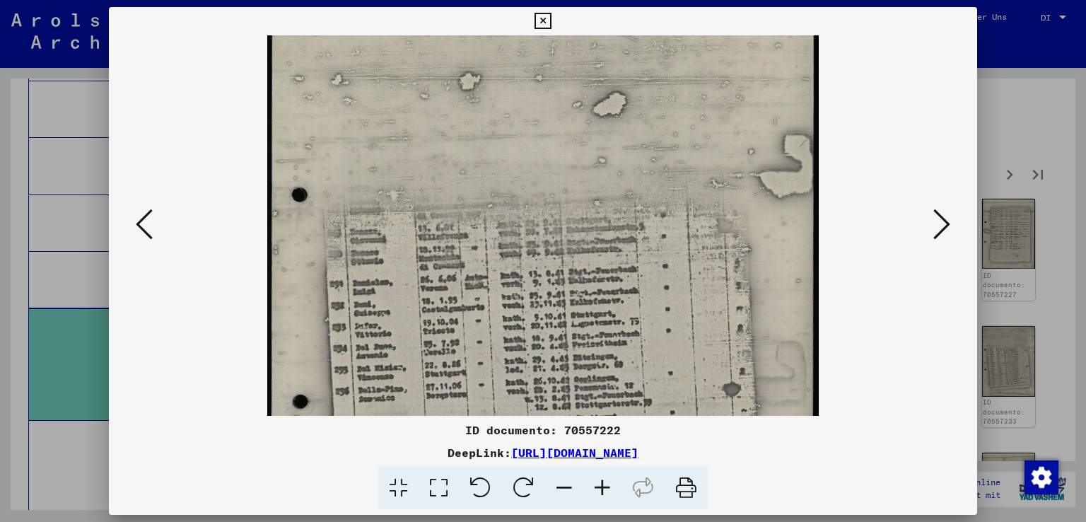
scroll to position [93, 0]
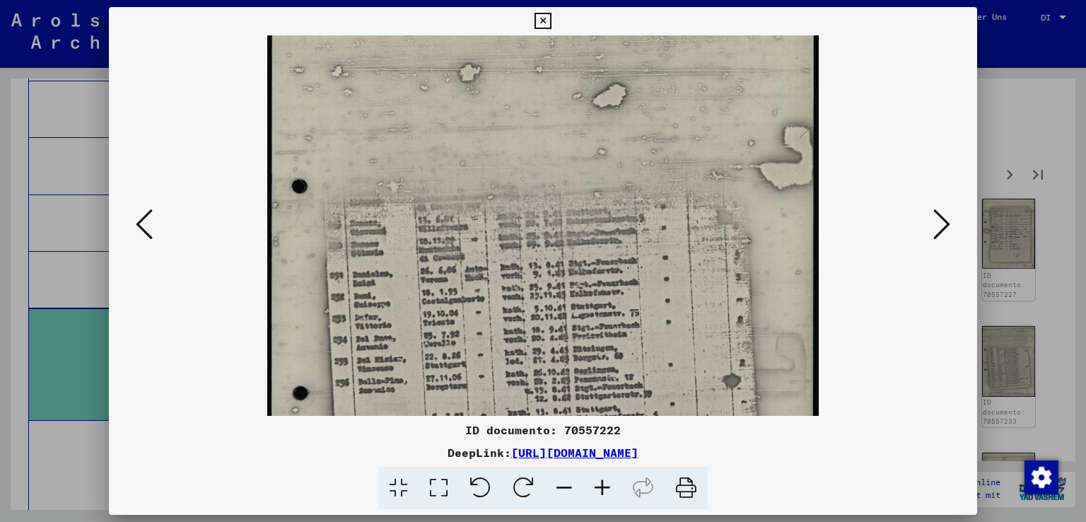
drag, startPoint x: 645, startPoint y: 334, endPoint x: 649, endPoint y: 244, distance: 90.5
click at [649, 244] on img at bounding box center [543, 309] width 552 height 734
click at [1040, 117] on div at bounding box center [543, 261] width 1086 height 522
